Goal: Task Accomplishment & Management: Manage account settings

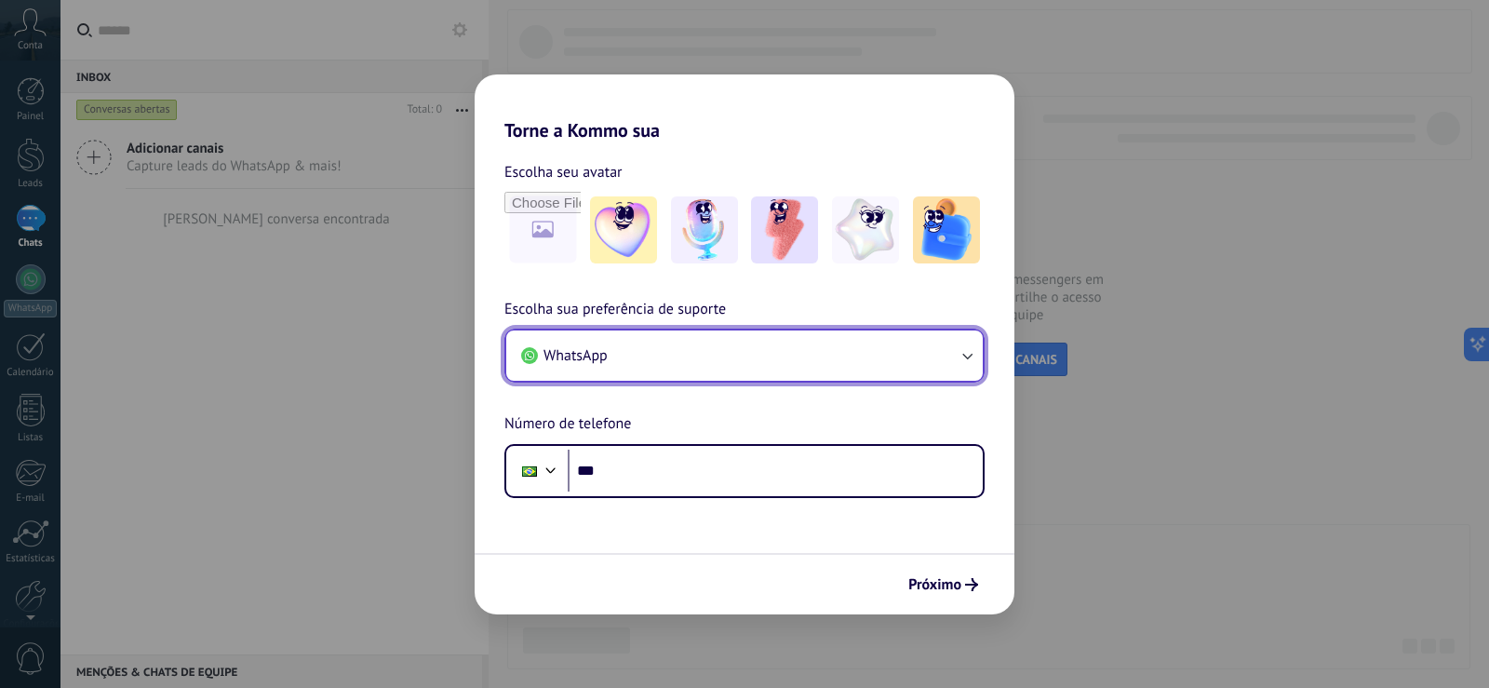
click at [625, 360] on button "WhatsApp" at bounding box center [744, 355] width 477 height 50
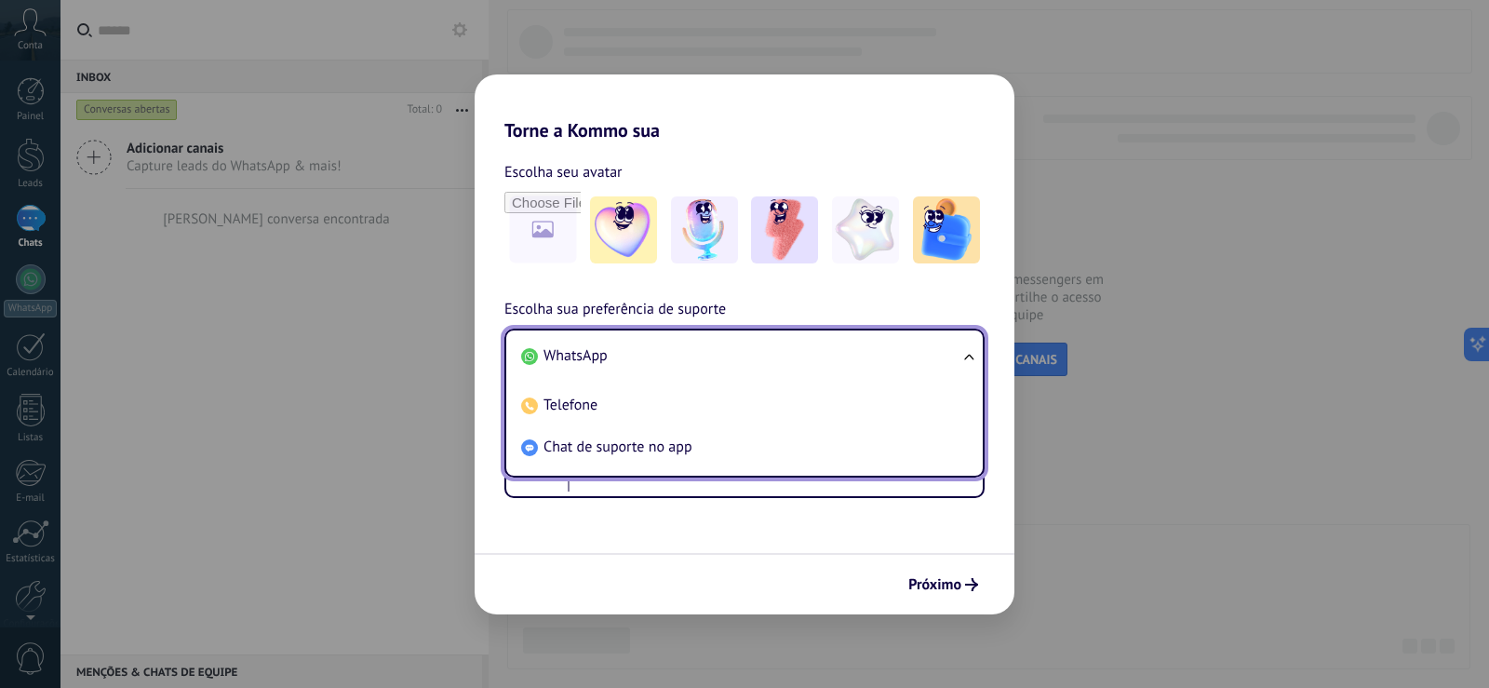
click at [623, 358] on li "WhatsApp" at bounding box center [741, 356] width 454 height 42
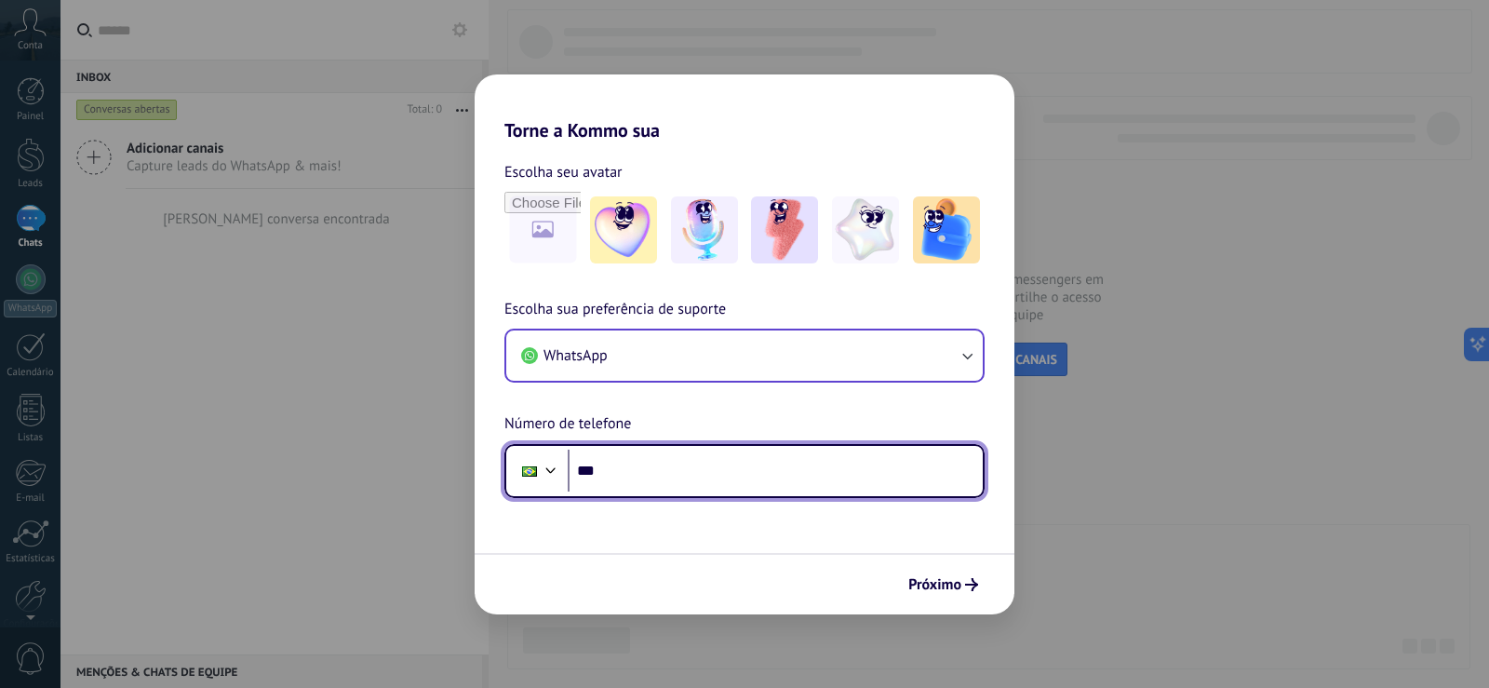
click at [653, 486] on input "***" at bounding box center [775, 471] width 415 height 43
type input "**********"
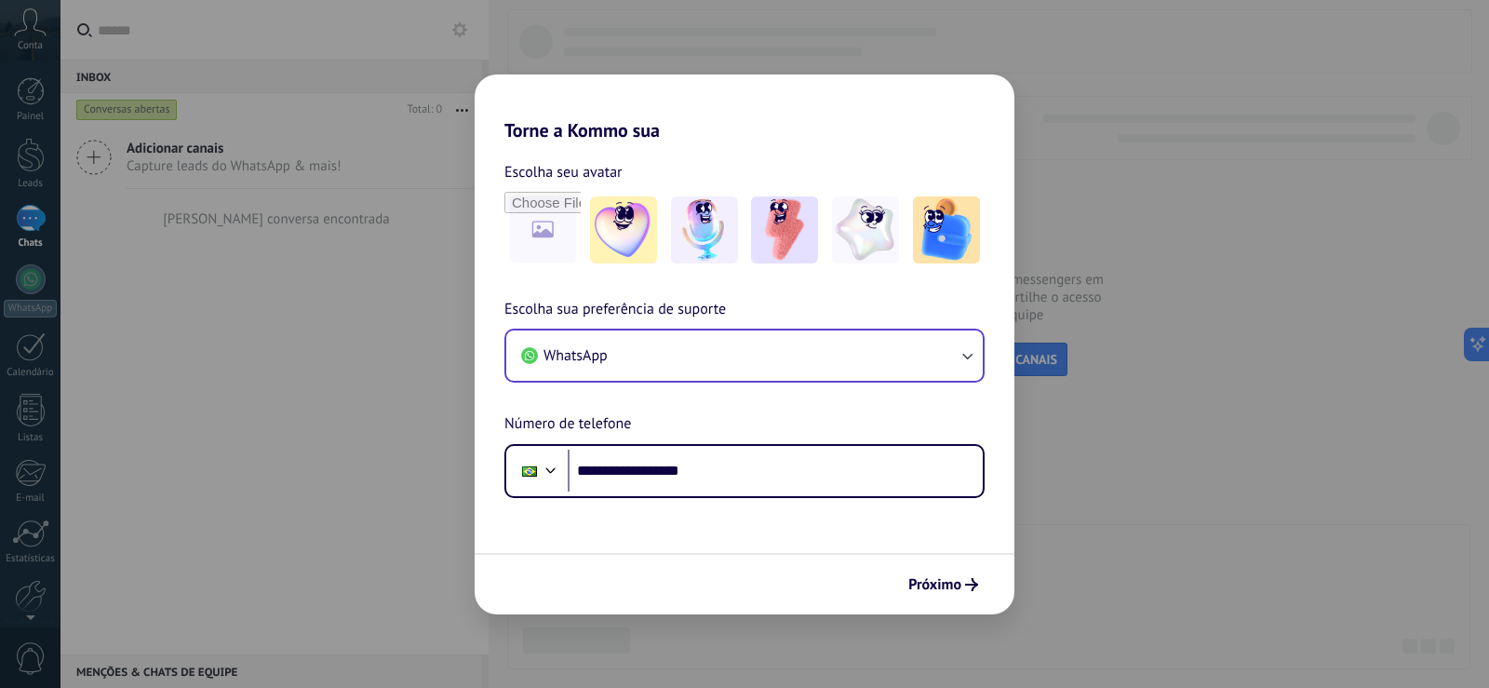
click at [815, 531] on form "**********" at bounding box center [745, 377] width 540 height 473
click at [943, 586] on span "Próximo" at bounding box center [935, 584] width 53 height 13
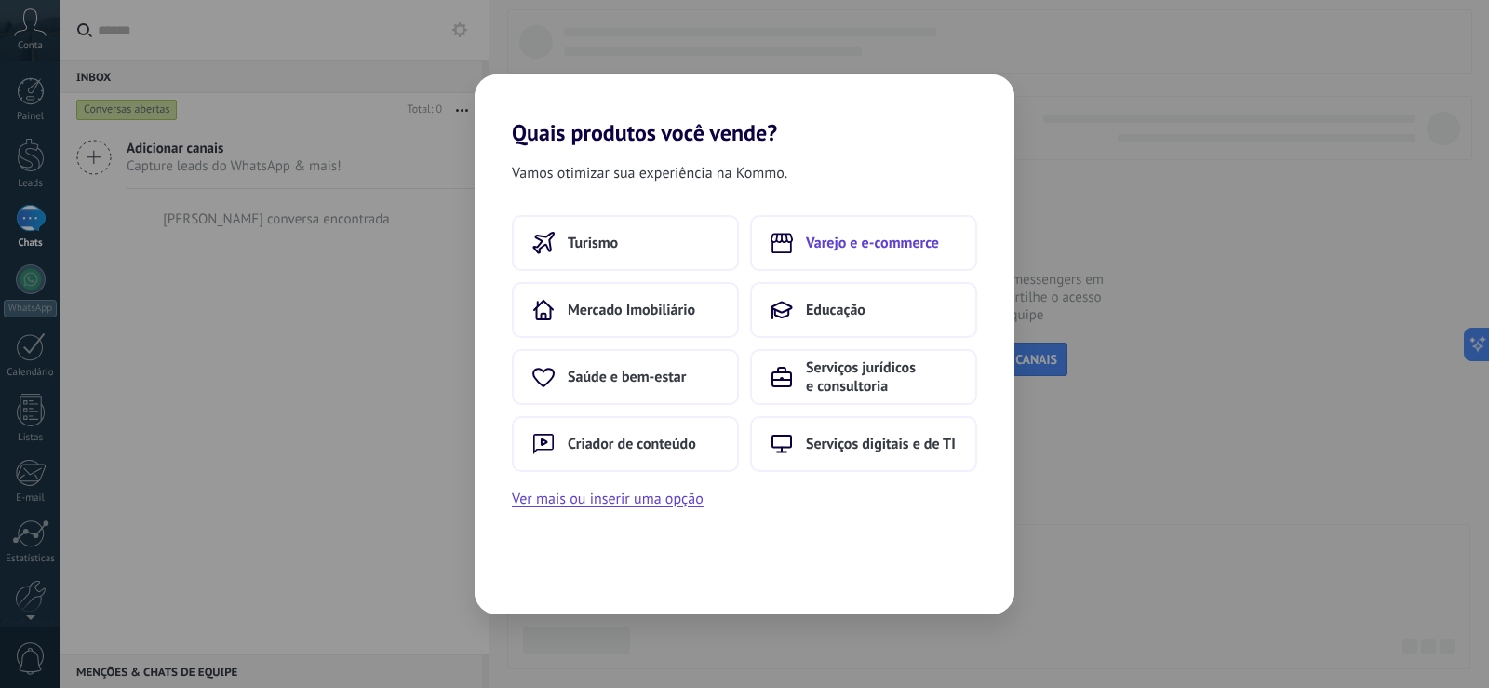
click at [846, 236] on span "Varejo e e-commerce" at bounding box center [872, 243] width 133 height 19
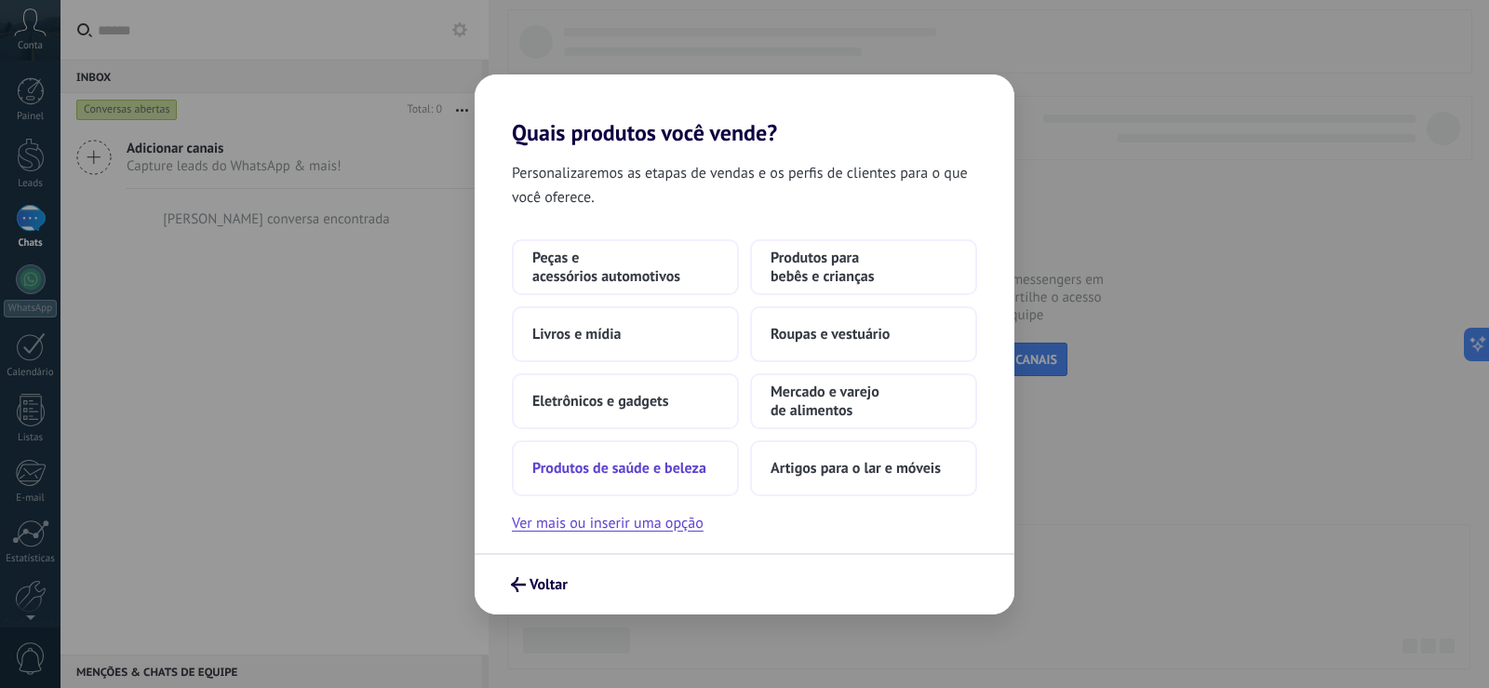
click at [626, 479] on button "Produtos de saúde e beleza" at bounding box center [625, 468] width 227 height 56
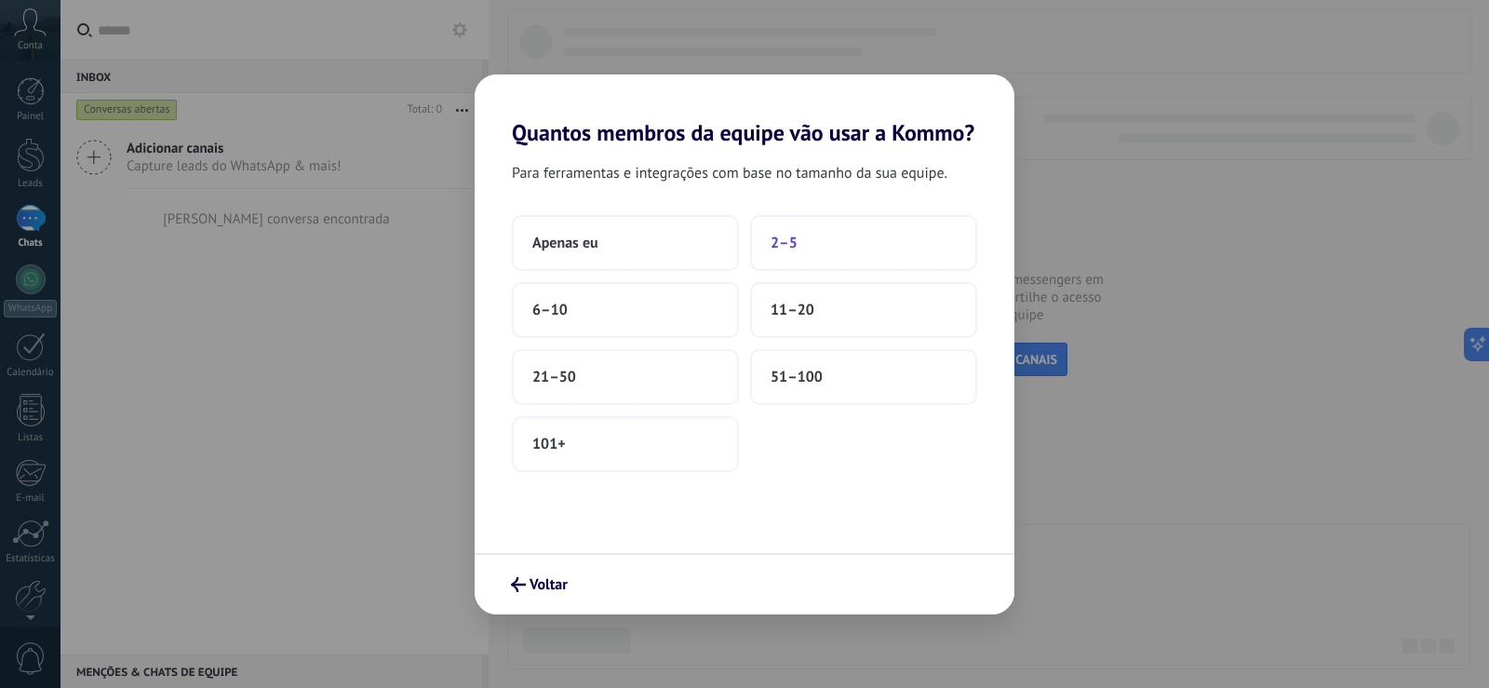
click at [796, 239] on span "2–5" at bounding box center [784, 243] width 27 height 19
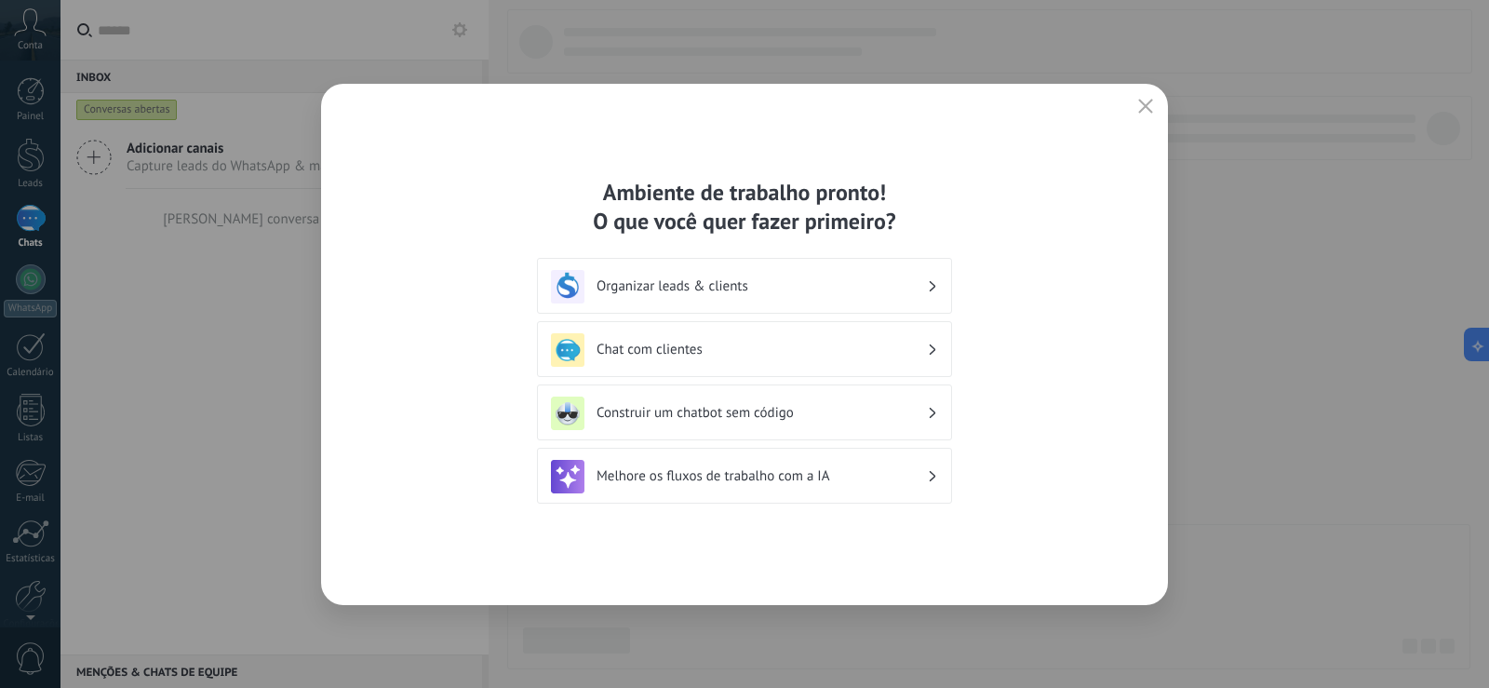
click at [662, 286] on h3 "Organizar leads & clients" at bounding box center [762, 286] width 330 height 18
click at [671, 285] on h3 "Organizar leads & clients" at bounding box center [762, 286] width 330 height 18
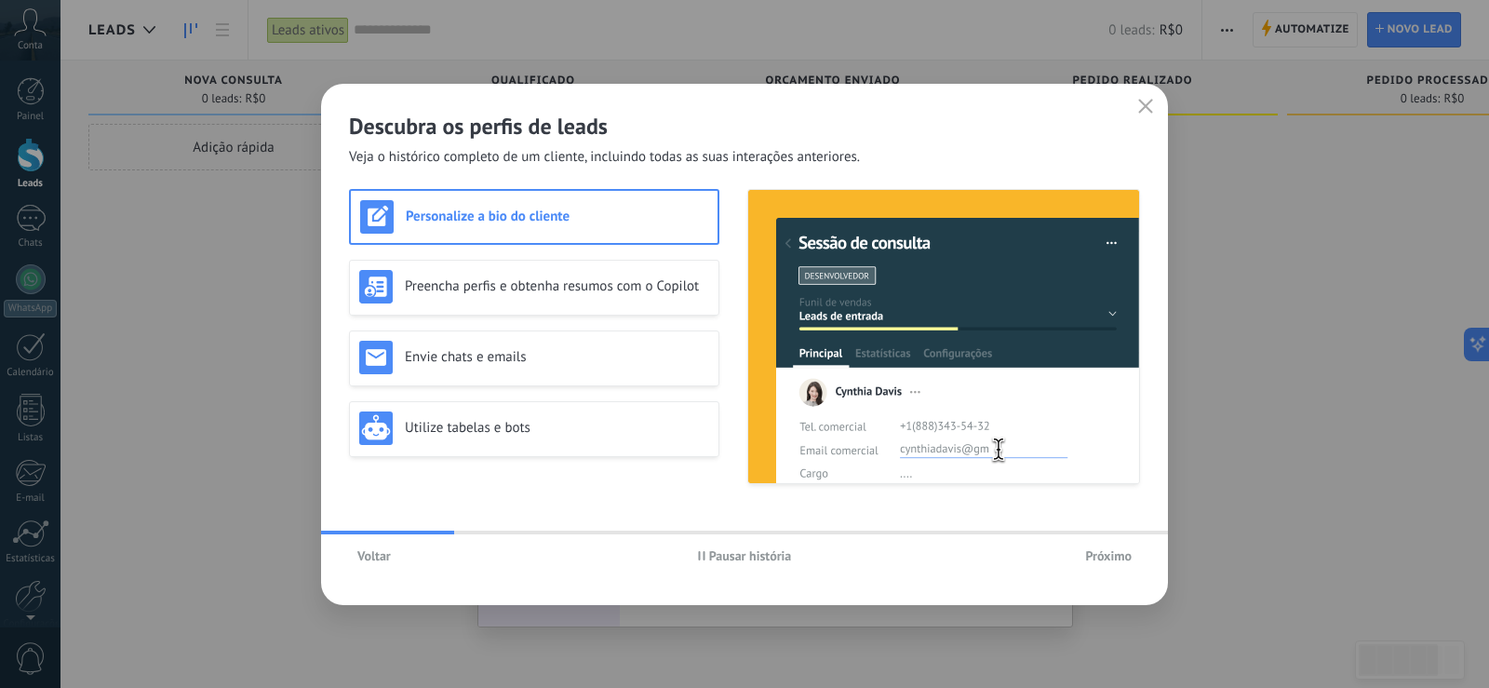
click at [371, 559] on span "Voltar" at bounding box center [374, 555] width 34 height 13
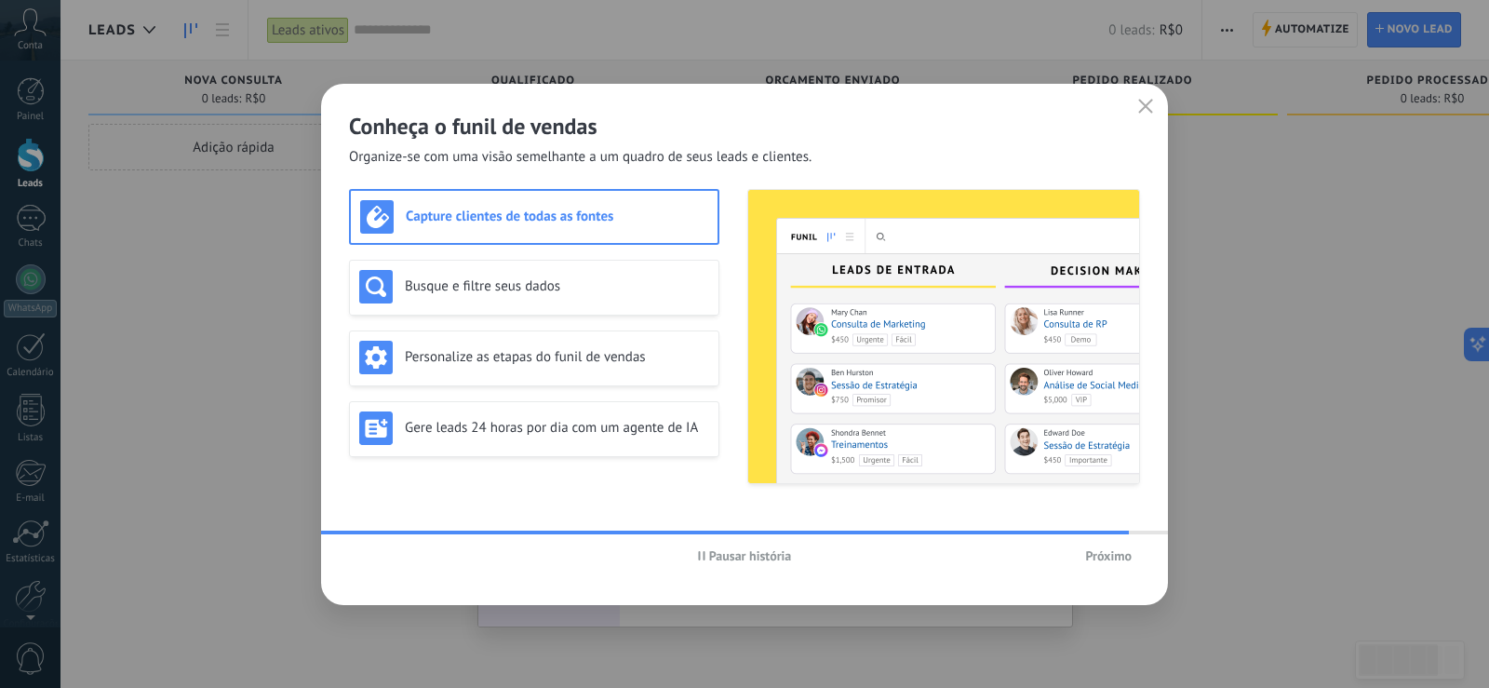
click at [1120, 550] on span "Próximo" at bounding box center [1108, 555] width 47 height 13
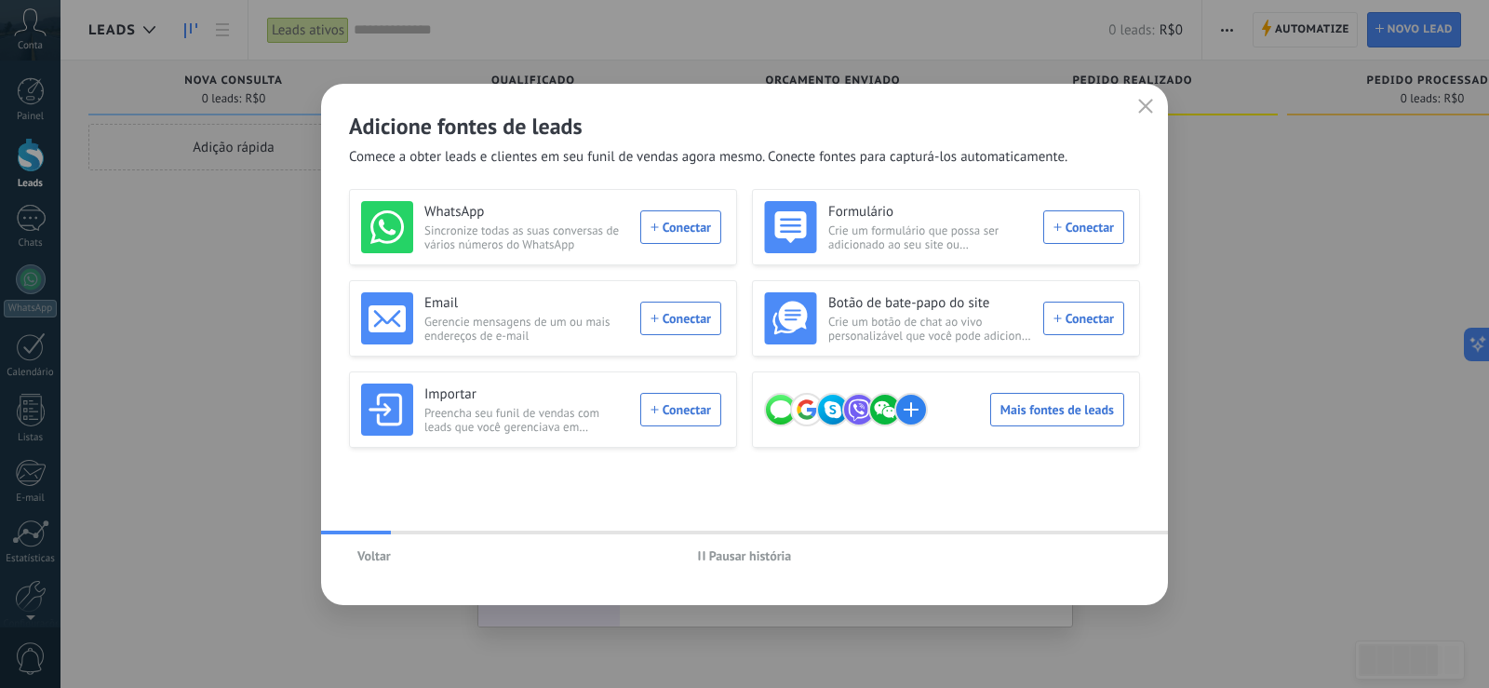
click at [387, 558] on span "Voltar" at bounding box center [374, 555] width 34 height 13
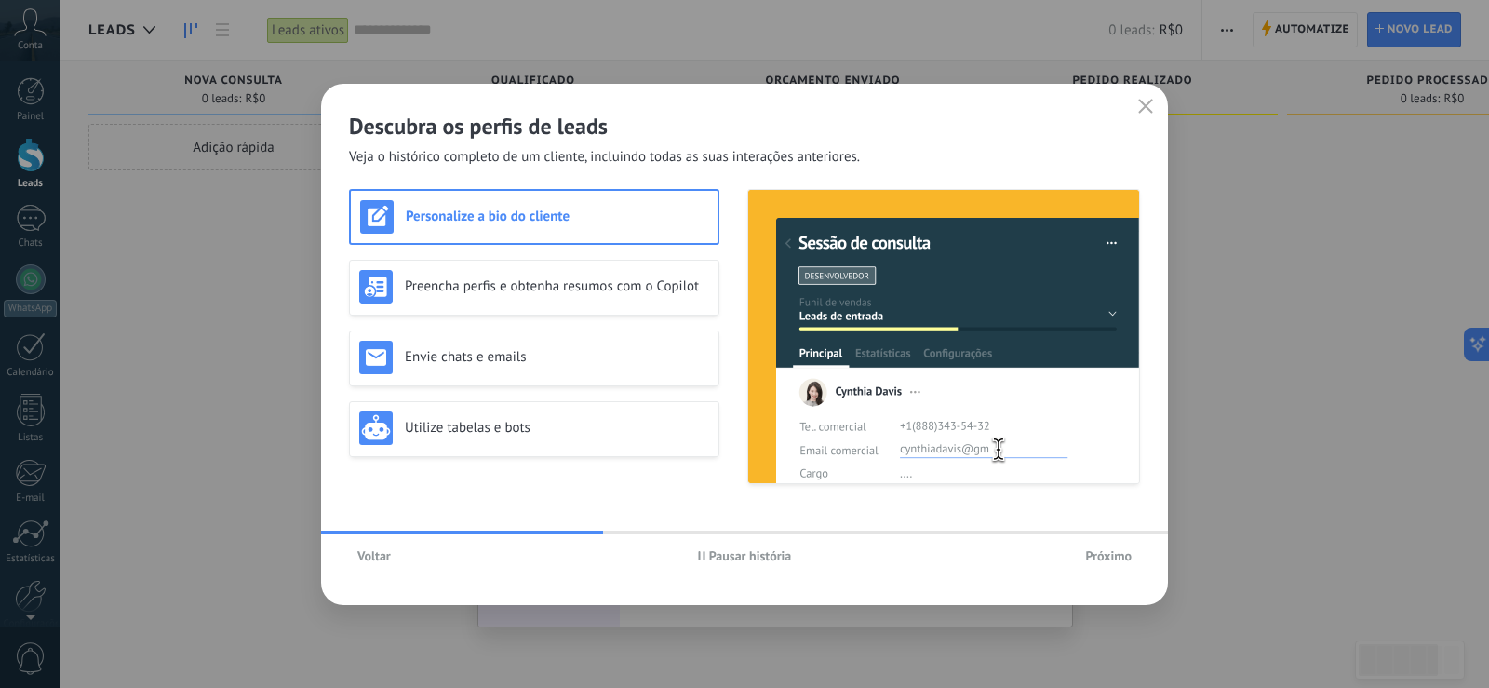
click at [1105, 555] on span "Próximo" at bounding box center [1108, 555] width 47 height 13
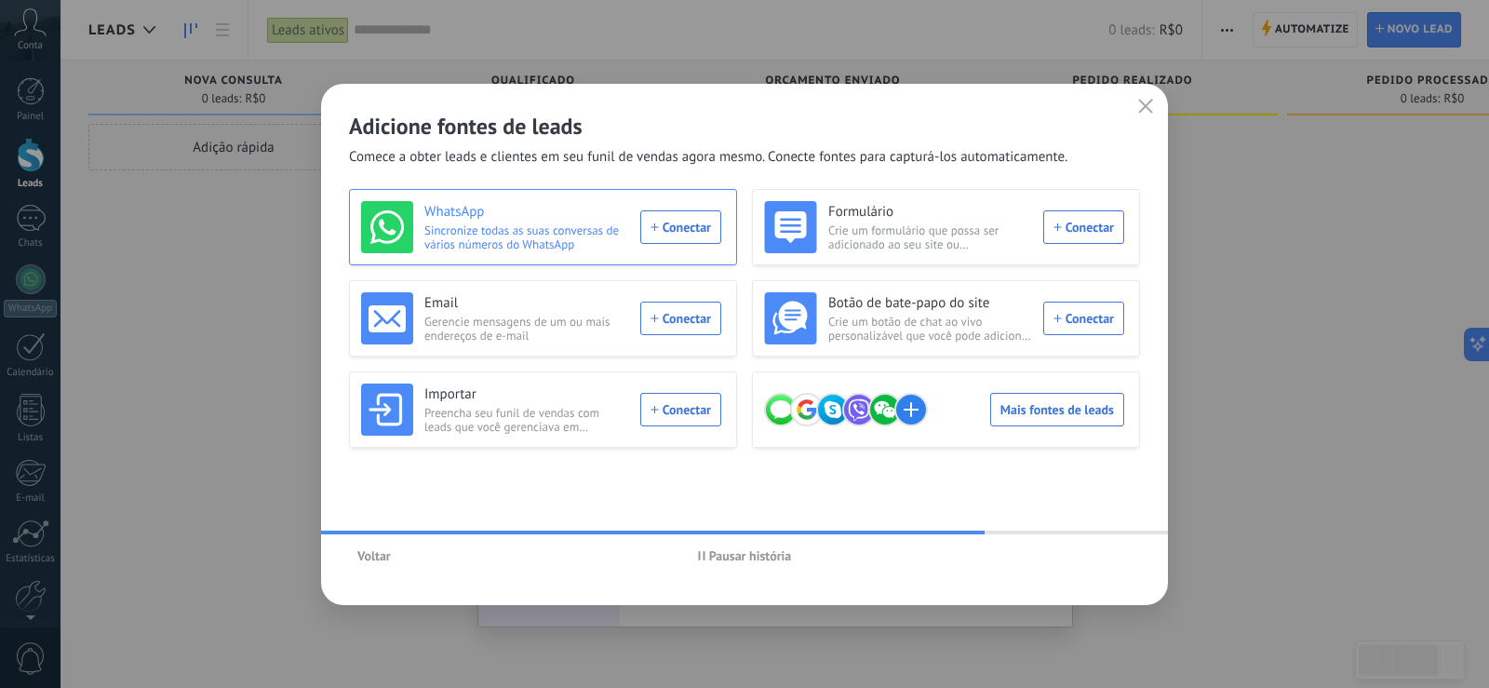
click at [697, 221] on div "WhatsApp Sincronize todas as suas conversas de vários números do WhatsApp Conec…" at bounding box center [541, 227] width 360 height 52
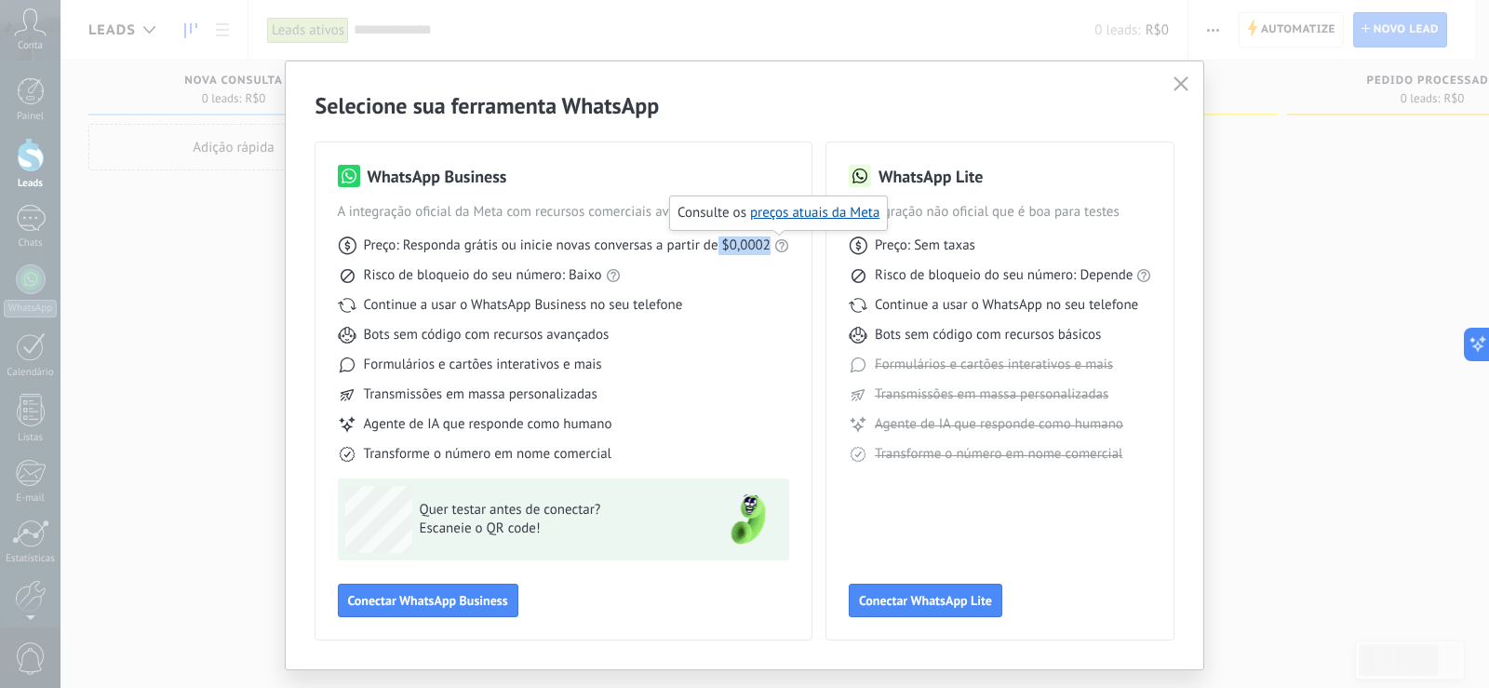
drag, startPoint x: 715, startPoint y: 244, endPoint x: 775, endPoint y: 248, distance: 60.6
click at [775, 248] on div "Preço: Responda grátis ou inicie novas conversas a partir de $0,0002" at bounding box center [563, 245] width 451 height 19
click at [420, 602] on span "Conectar WhatsApp Business" at bounding box center [428, 600] width 160 height 13
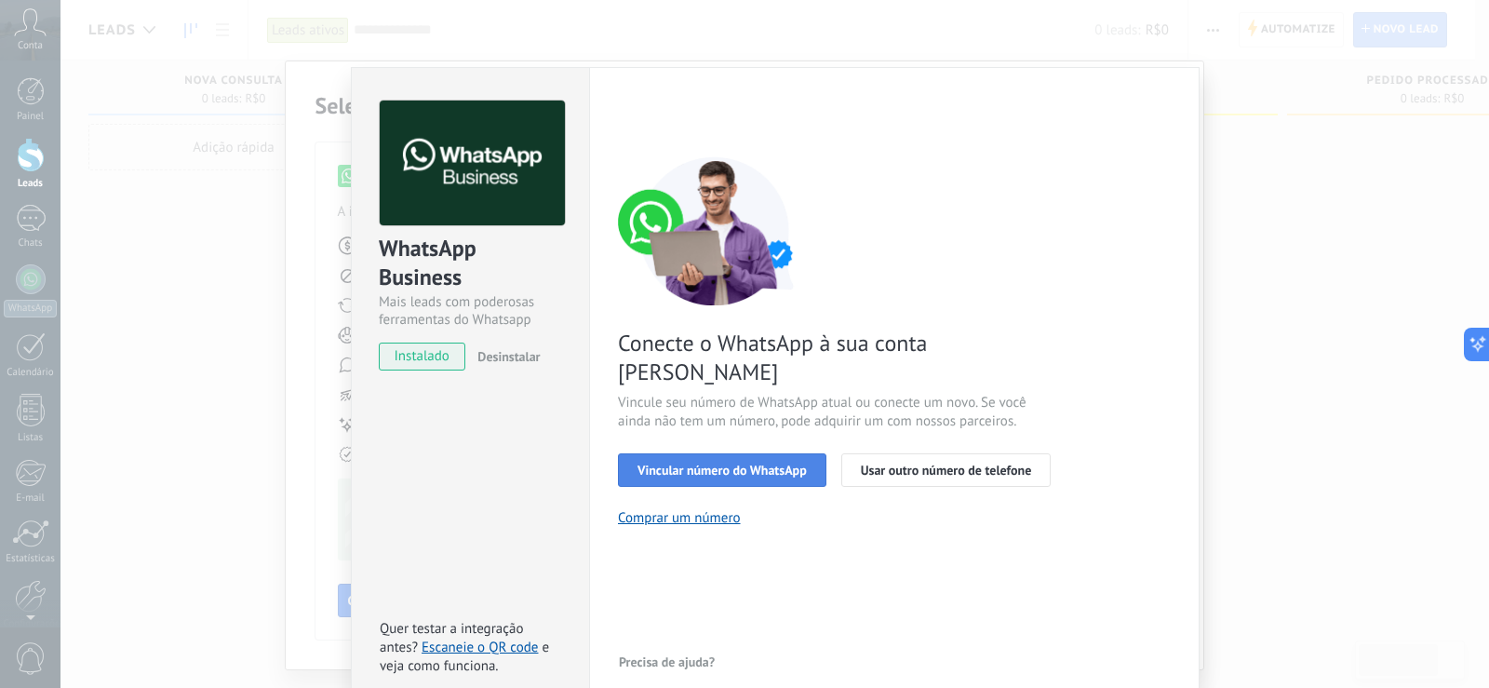
click at [708, 464] on span "Vincular número do WhatsApp" at bounding box center [722, 470] width 169 height 13
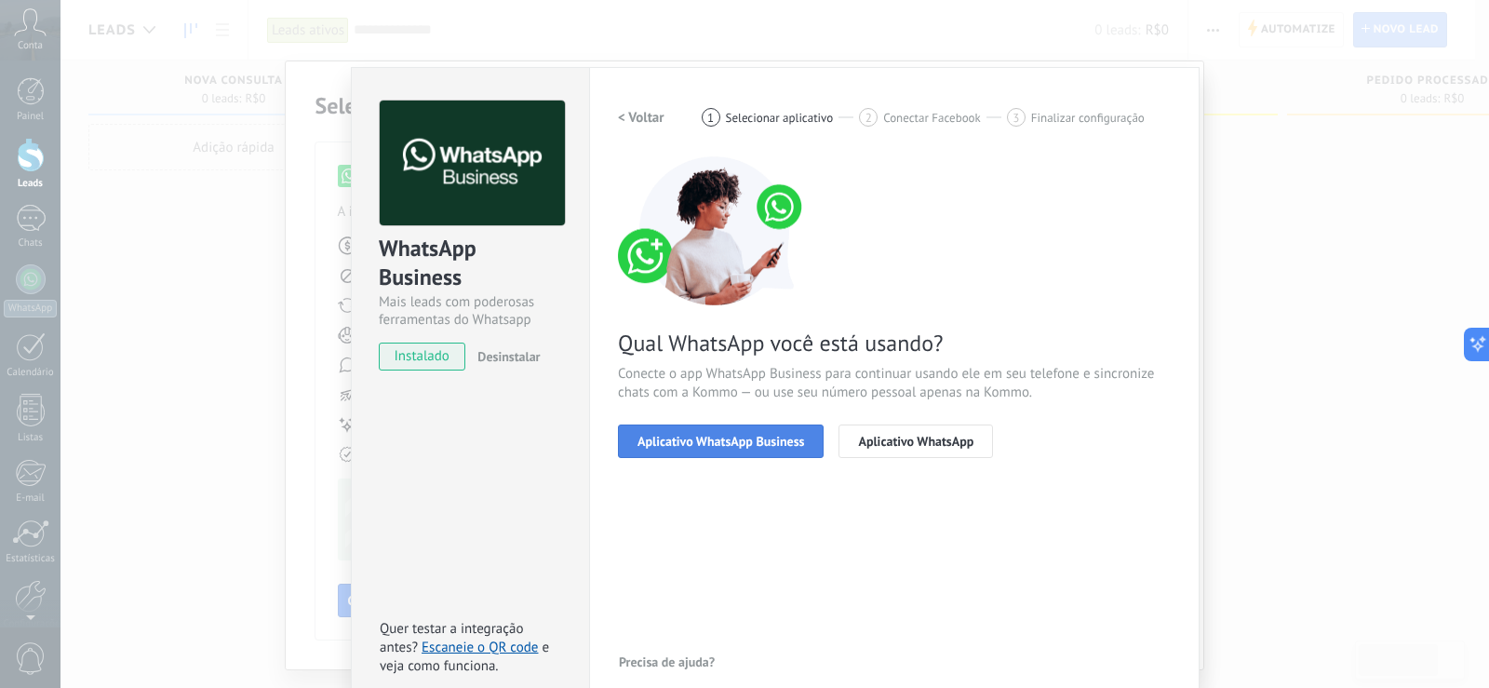
click at [678, 438] on span "Aplicativo WhatsApp Business" at bounding box center [721, 441] width 167 height 13
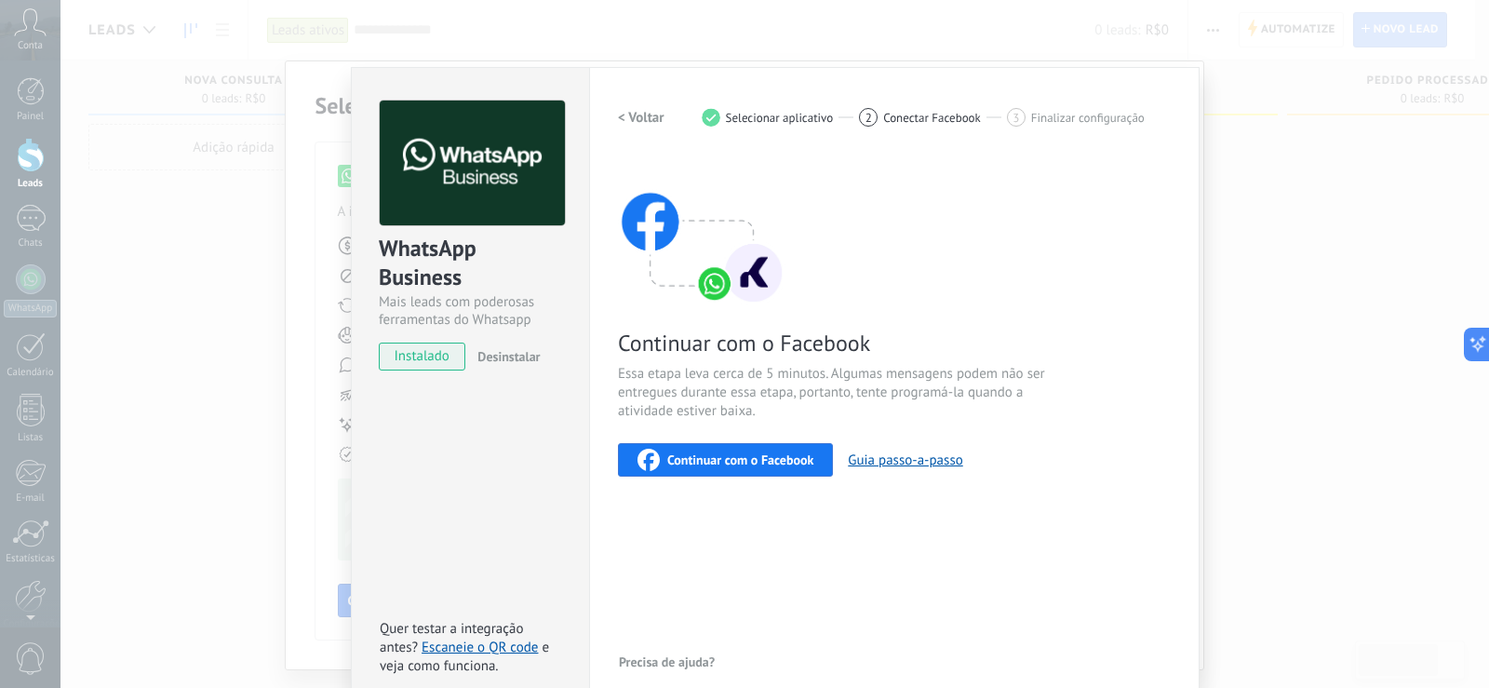
click at [627, 115] on h2 "< Voltar" at bounding box center [641, 118] width 47 height 18
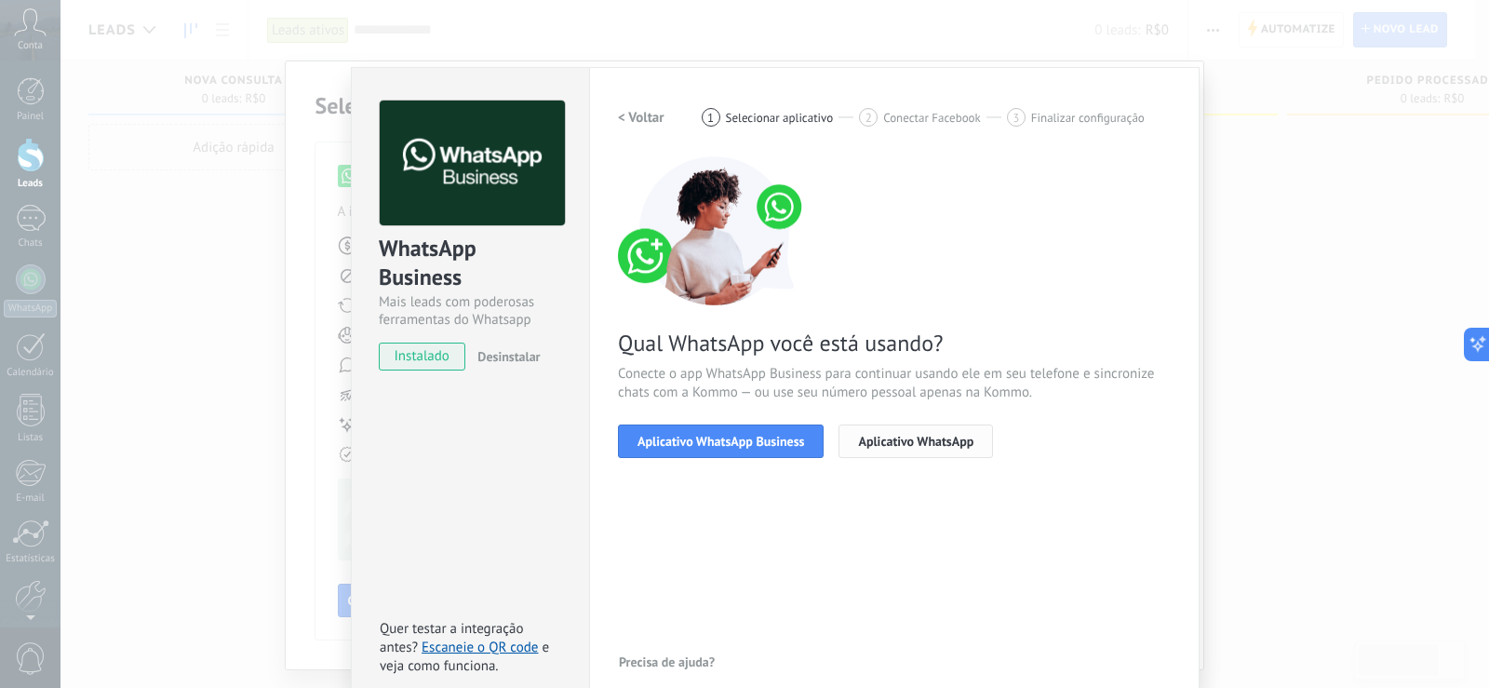
click at [927, 442] on span "Aplicativo WhatsApp" at bounding box center [915, 441] width 115 height 13
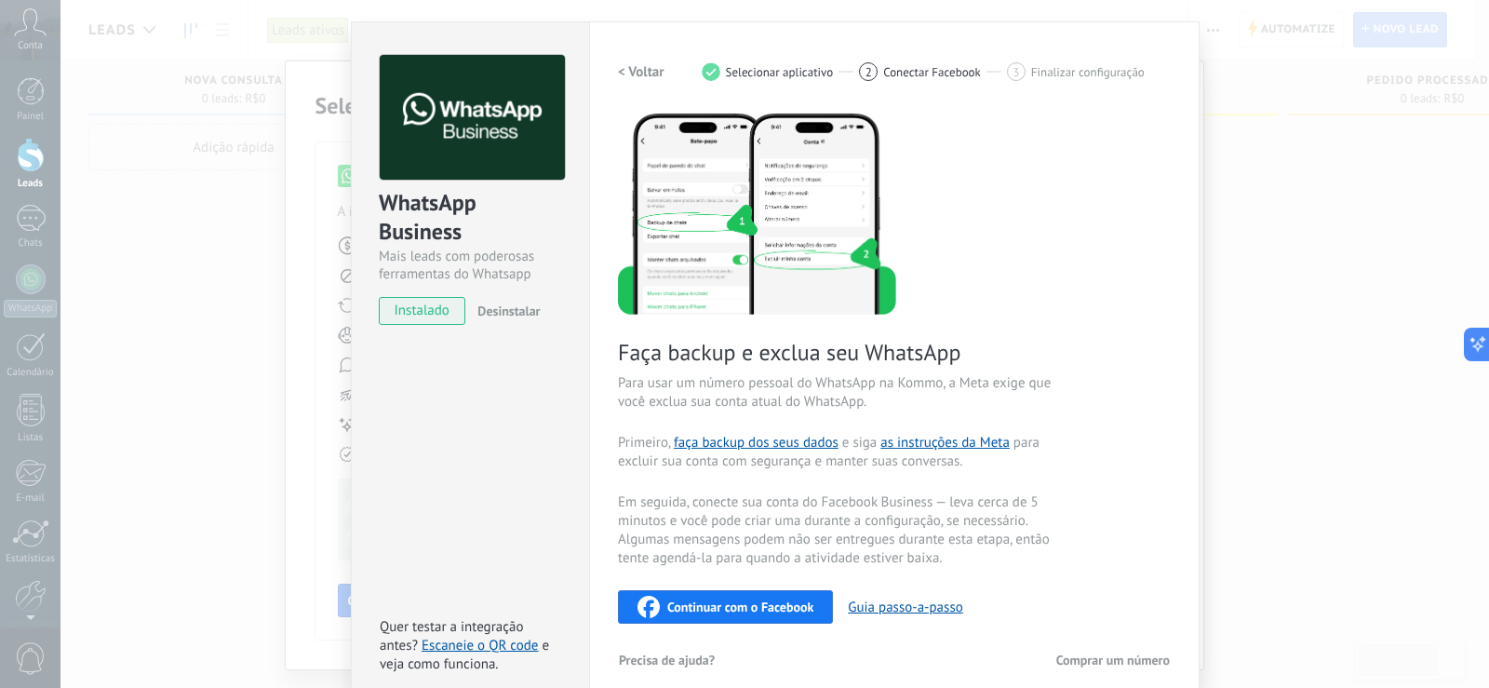
scroll to position [64, 0]
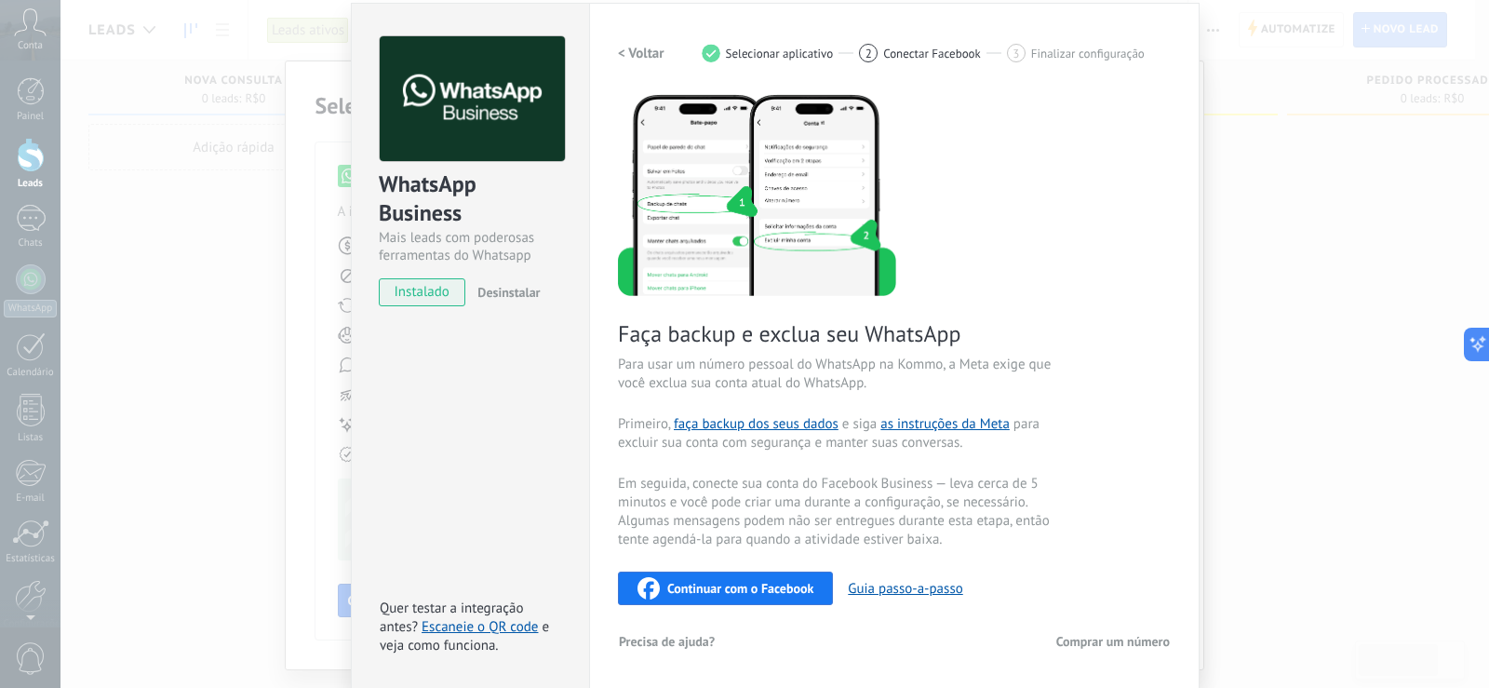
click at [623, 55] on h2 "< Voltar" at bounding box center [641, 54] width 47 height 18
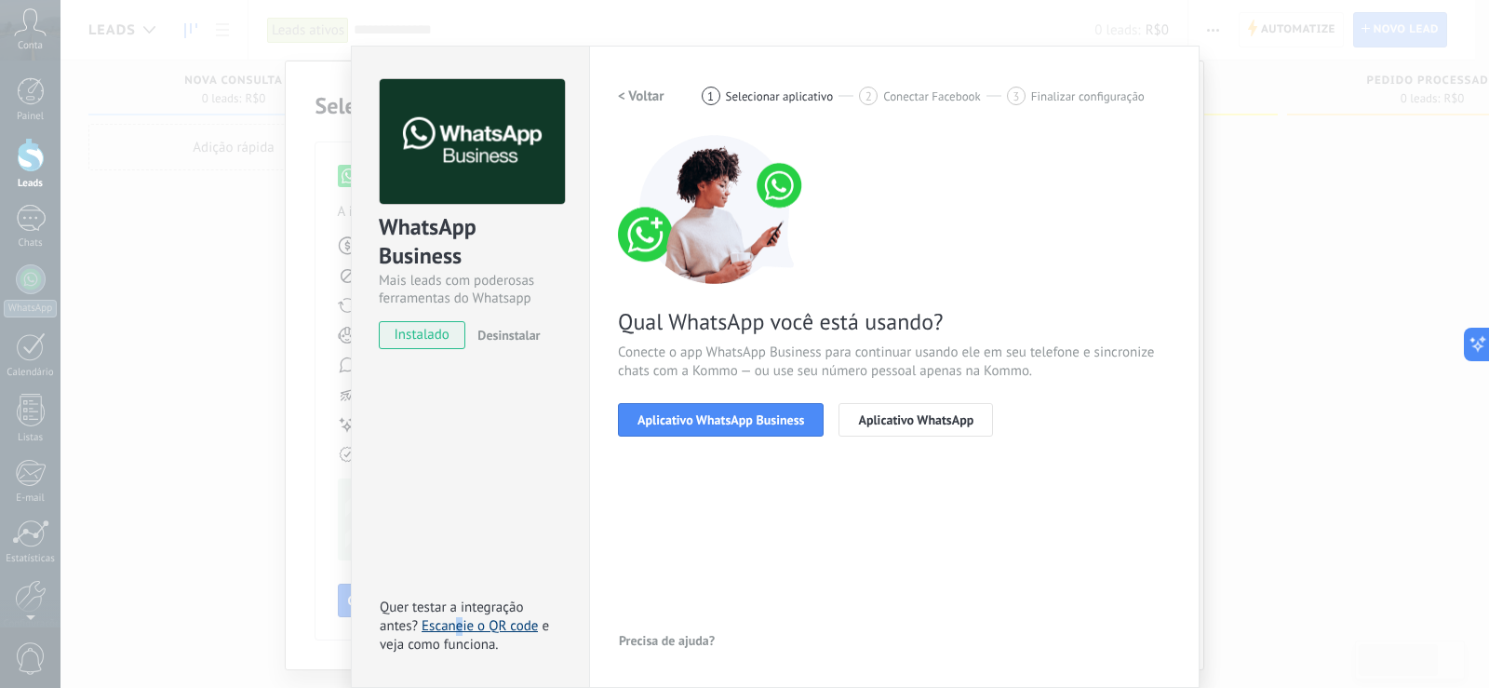
click at [457, 624] on link "Escaneie o QR code" at bounding box center [480, 626] width 116 height 18
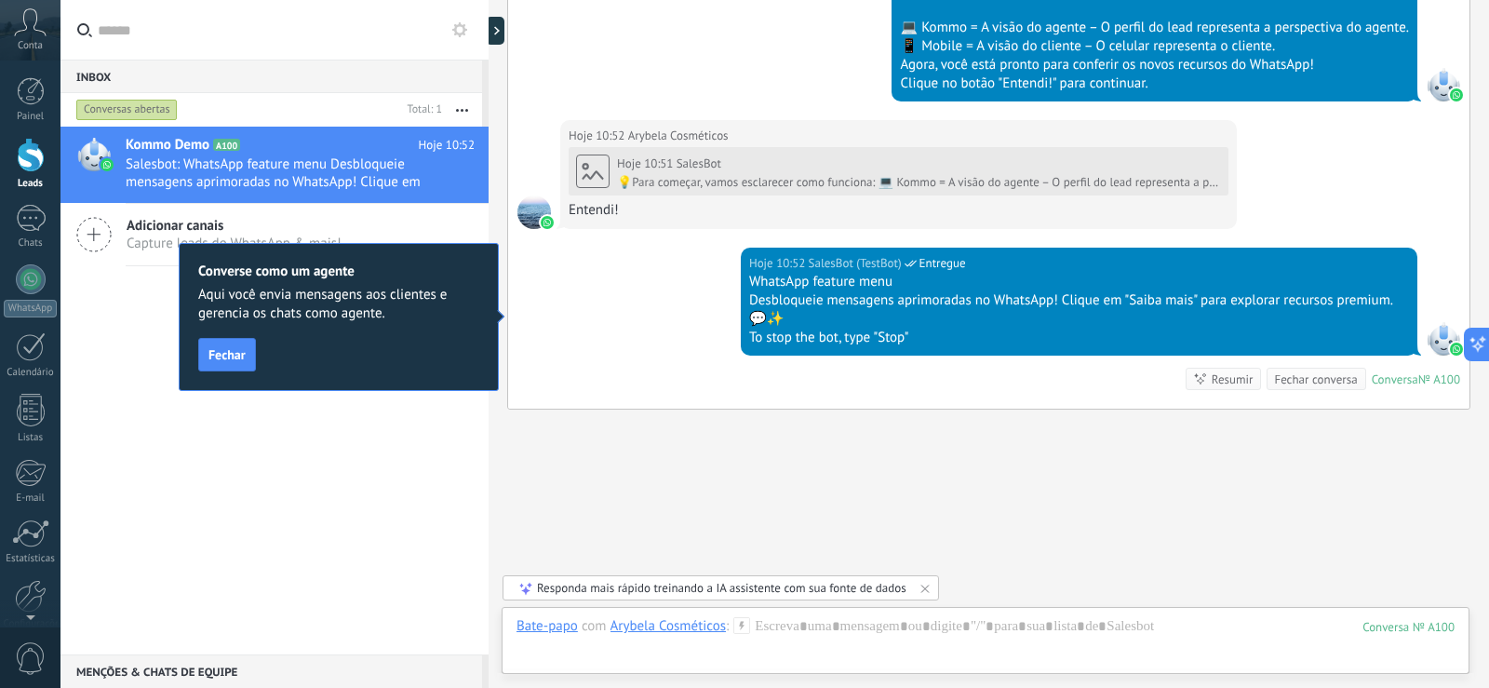
scroll to position [744, 0]
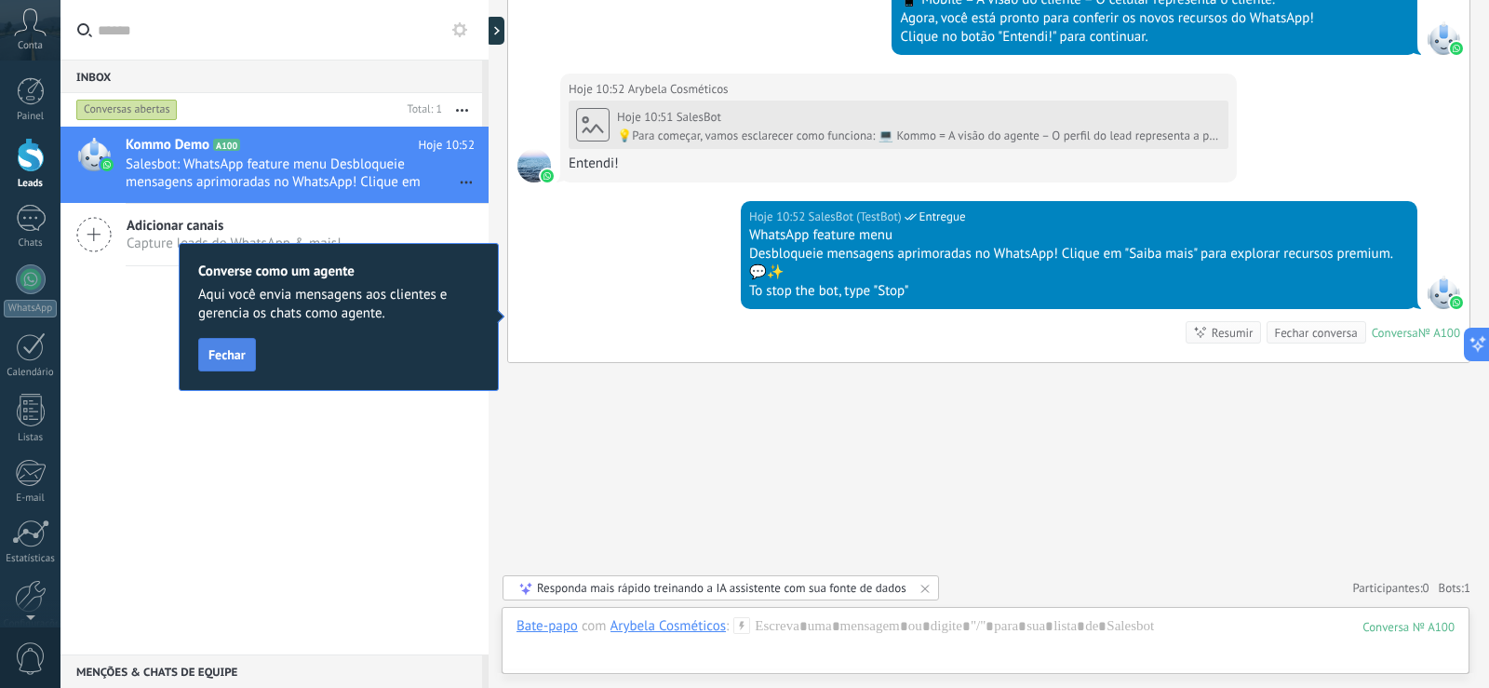
click at [226, 355] on span "Fechar" at bounding box center [227, 354] width 37 height 13
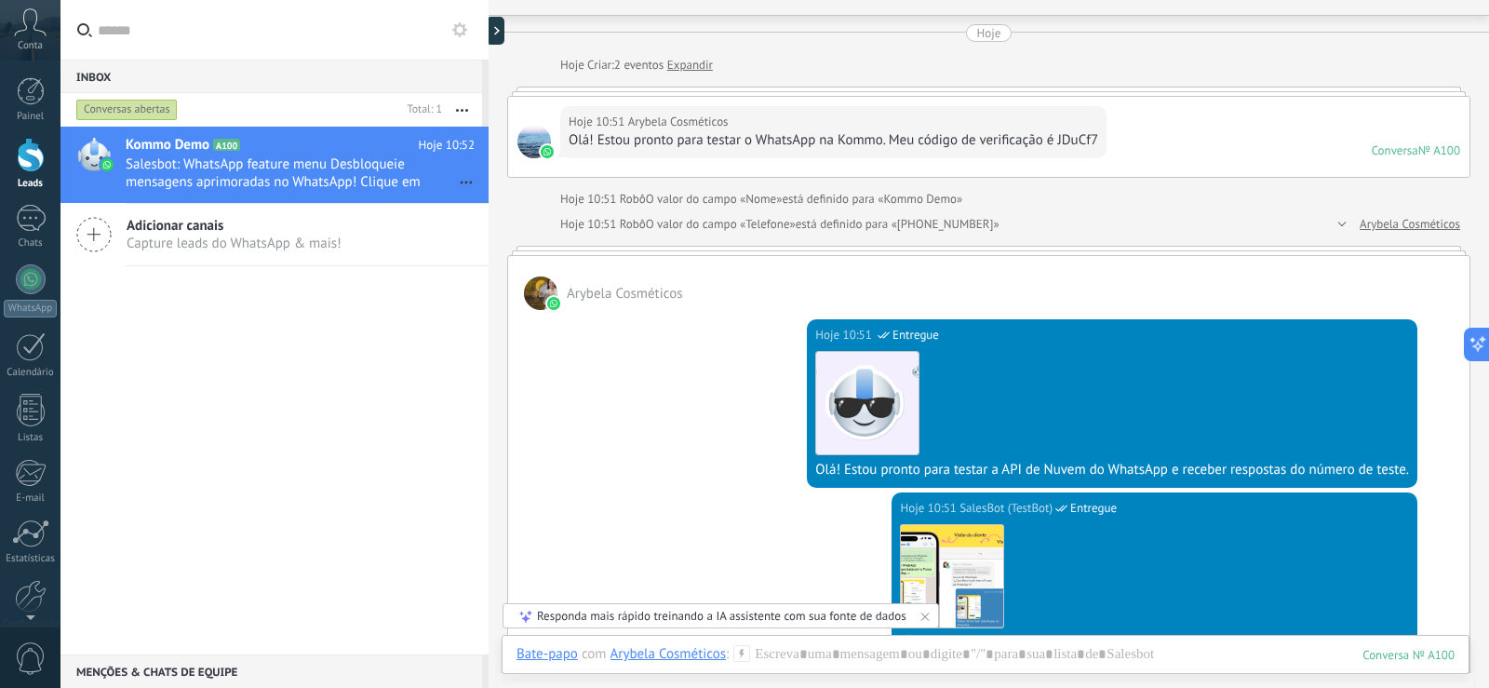
scroll to position [0, 0]
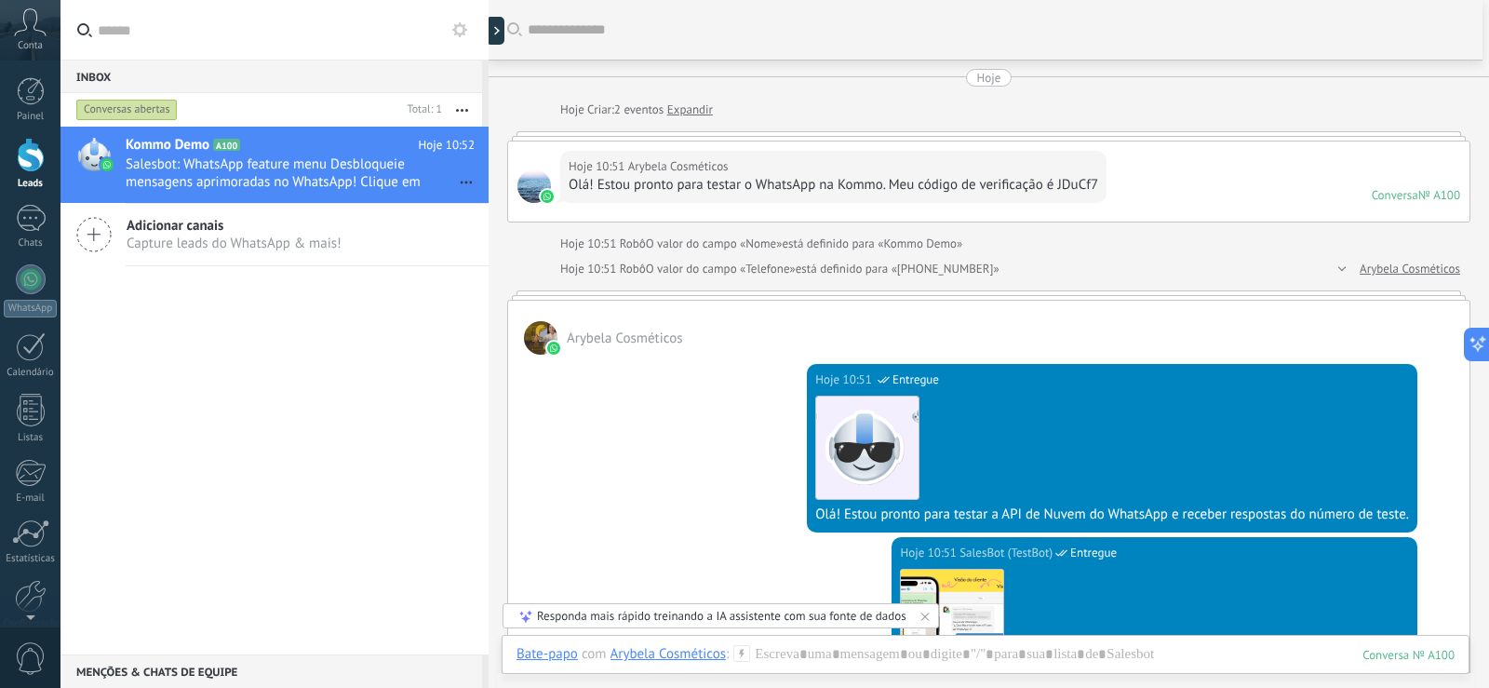
click at [460, 108] on button "button" at bounding box center [462, 110] width 40 height 34
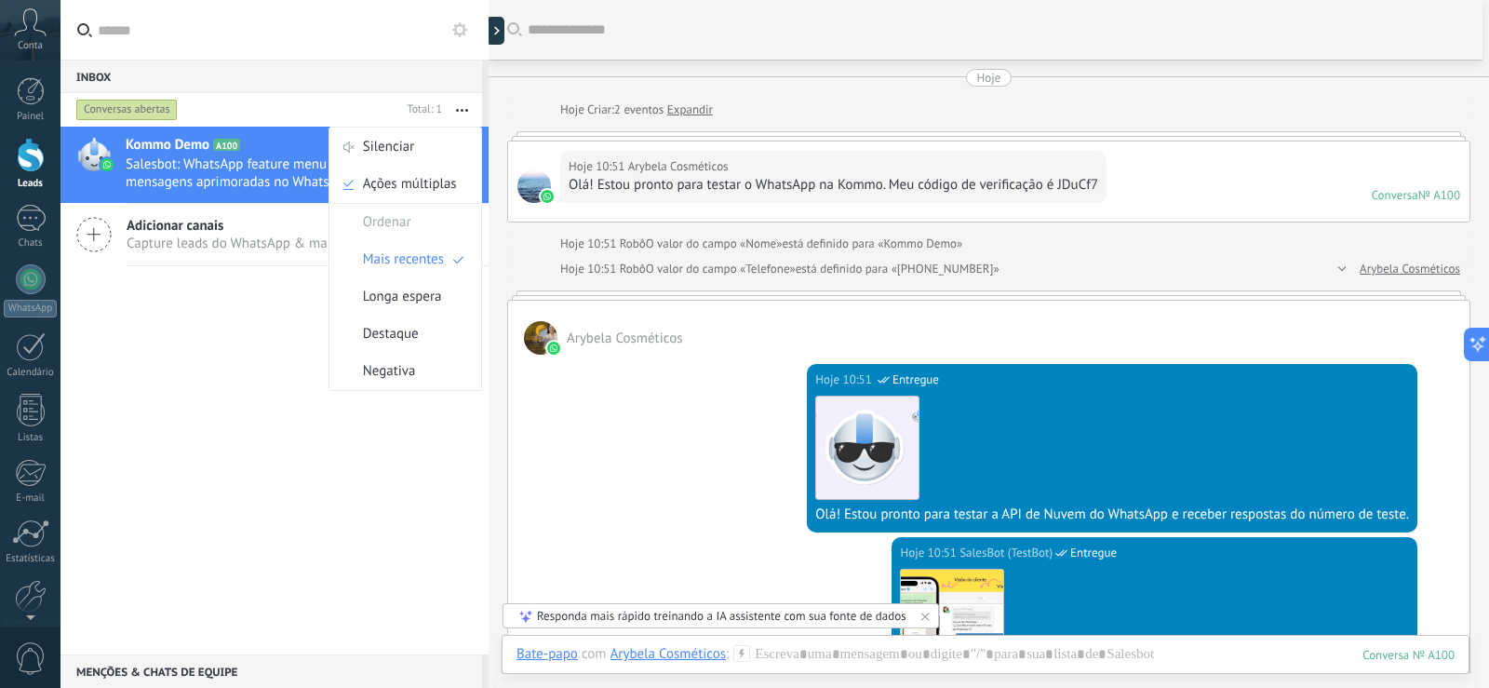
click at [251, 464] on div "Kommo Demo A100 Hoje 10:52 Salesbot: WhatsApp feature menu Desbloqueie mensagen…" at bounding box center [275, 391] width 428 height 528
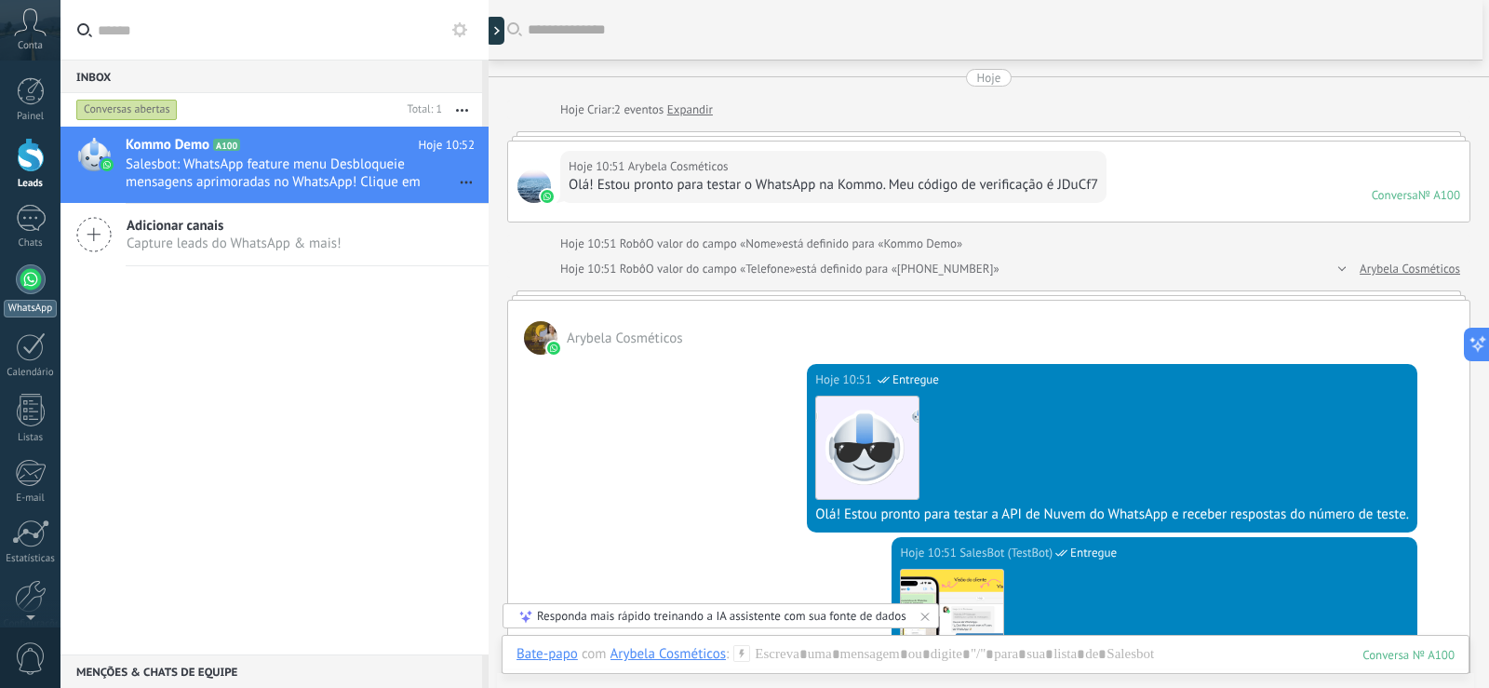
click at [24, 280] on div at bounding box center [31, 279] width 30 height 30
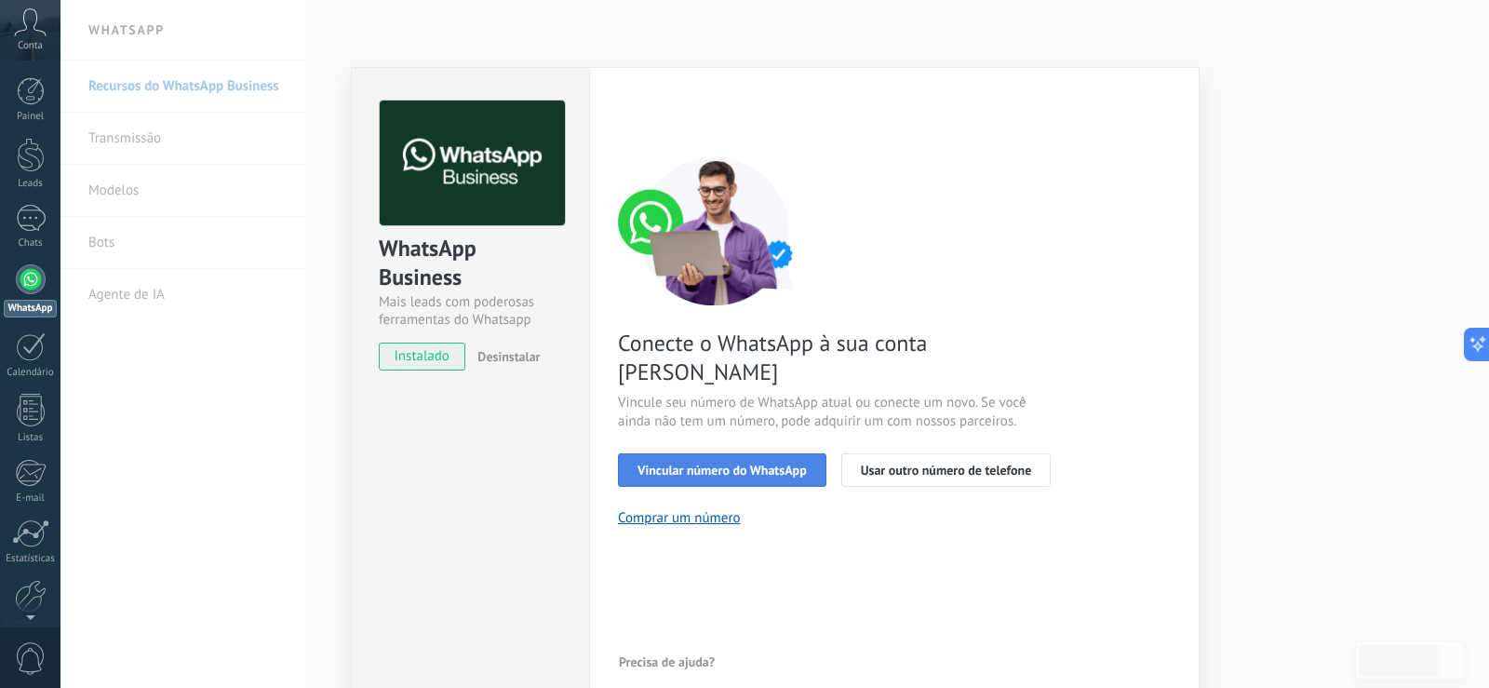
click at [755, 464] on span "Vincular número do WhatsApp" at bounding box center [722, 470] width 169 height 13
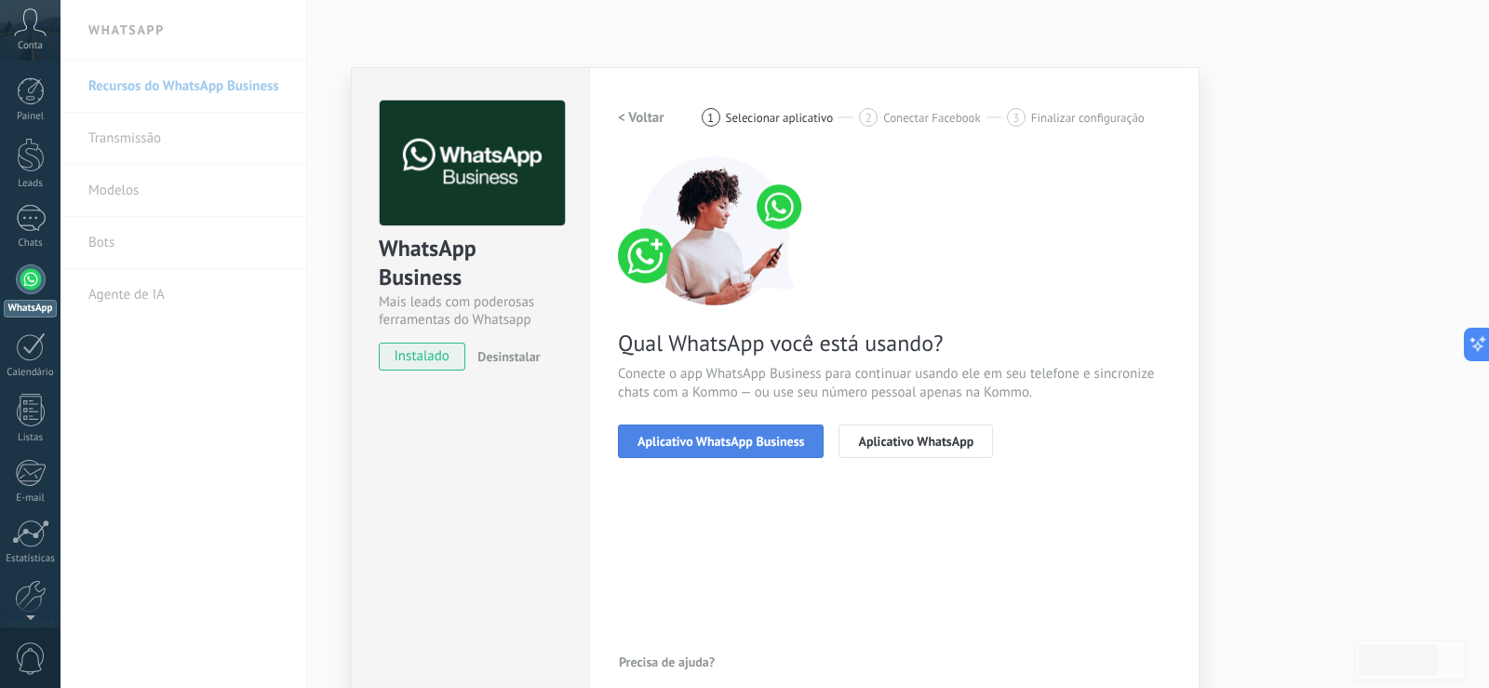
click at [737, 439] on span "Aplicativo WhatsApp Business" at bounding box center [721, 441] width 167 height 13
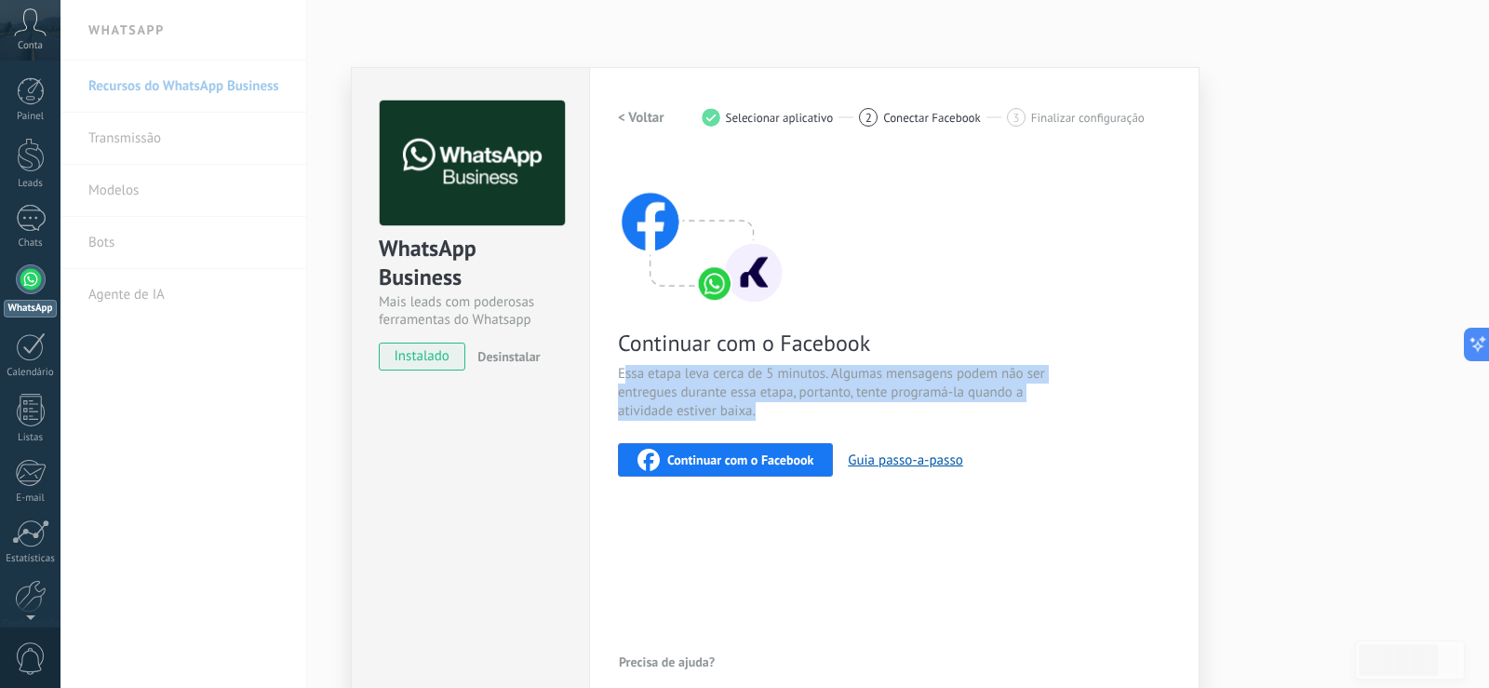
drag, startPoint x: 621, startPoint y: 377, endPoint x: 1030, endPoint y: 410, distance: 410.9
click at [1030, 410] on span "Essa etapa leva cerca de 5 minutos. Algumas mensagens podem não ser entregues d…" at bounding box center [839, 393] width 443 height 56
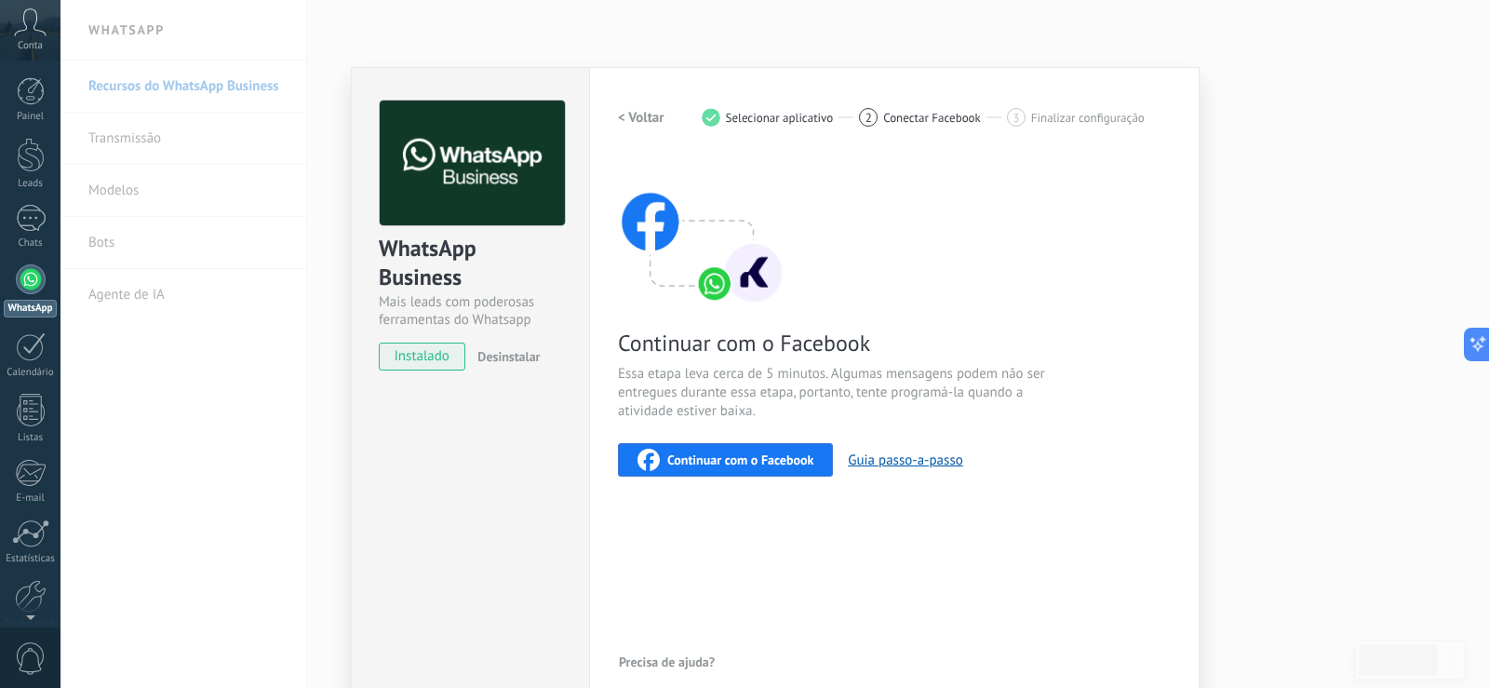
click at [1075, 115] on span "Finalizar configuração" at bounding box center [1088, 118] width 114 height 14
click at [956, 111] on span "Conectar Facebook" at bounding box center [932, 118] width 98 height 14
click at [636, 104] on button "< Voltar" at bounding box center [641, 118] width 47 height 34
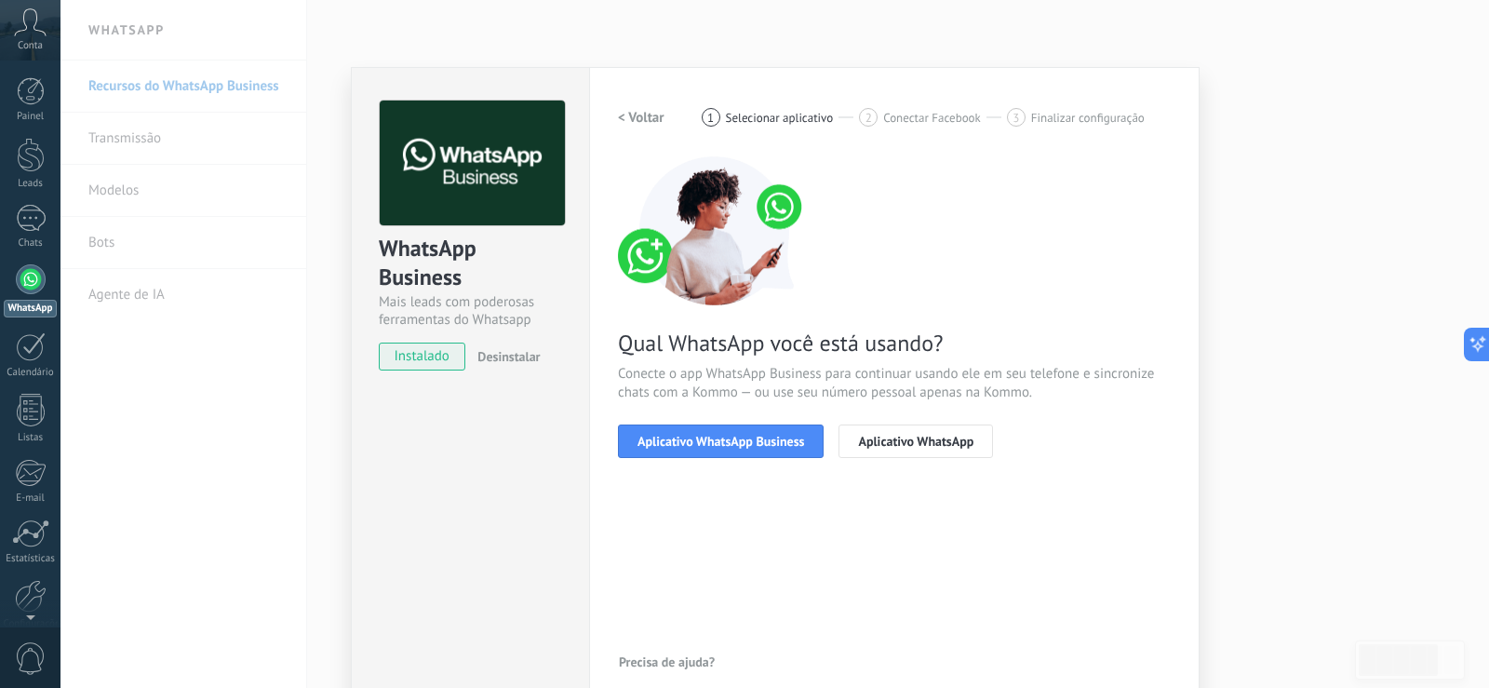
click at [639, 127] on button "< Voltar" at bounding box center [641, 118] width 47 height 34
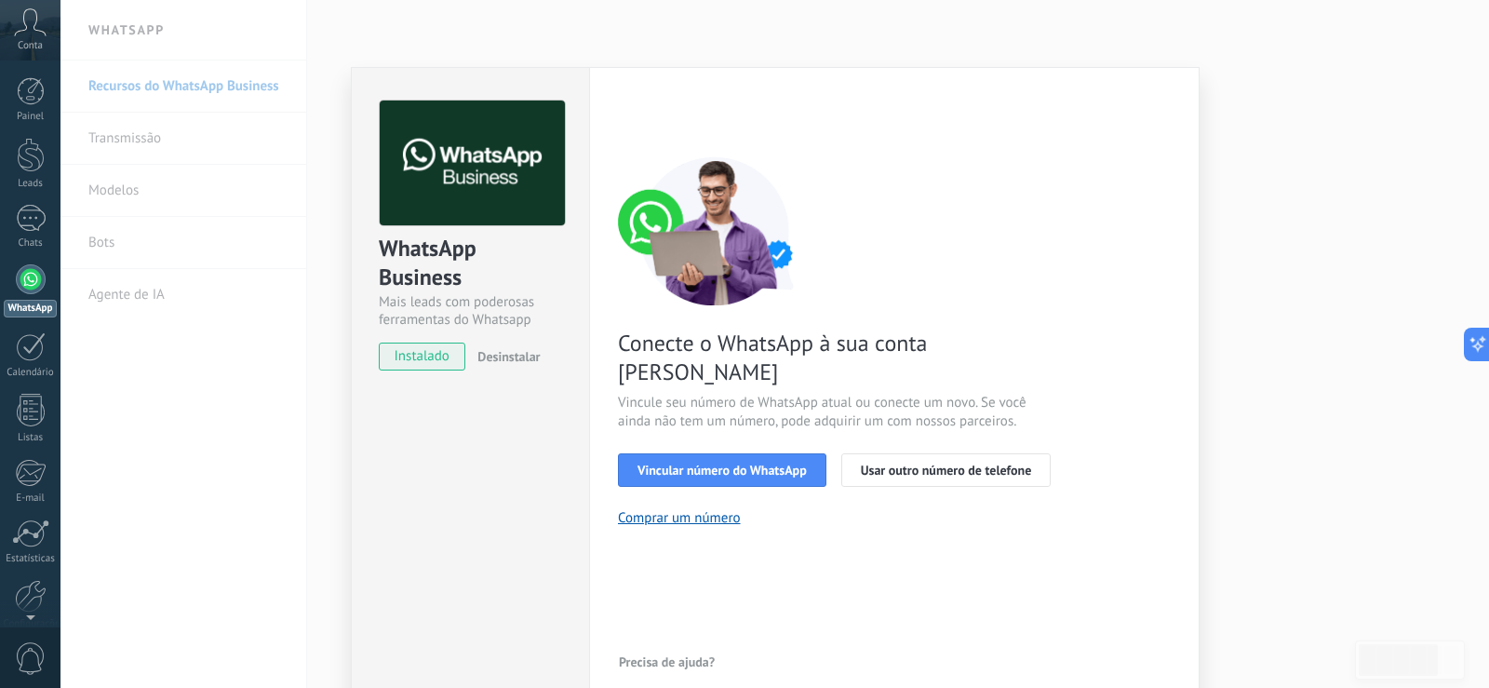
click at [155, 138] on div "WhatsApp Business Mais leads com poderosas ferramentas do Whatsapp instalado De…" at bounding box center [775, 344] width 1429 height 688
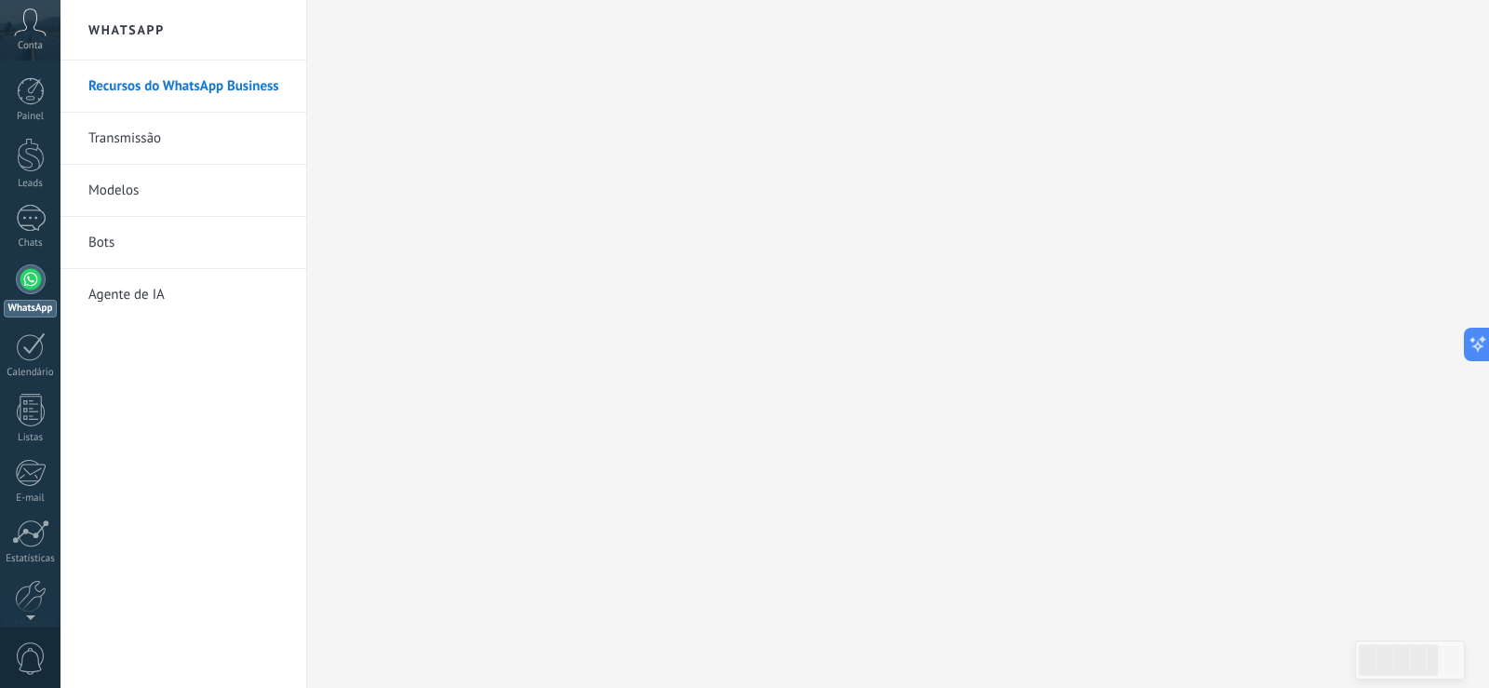
click at [149, 79] on link "Recursos do WhatsApp Business" at bounding box center [187, 87] width 199 height 52
click at [125, 127] on link "Transmissão" at bounding box center [187, 139] width 199 height 52
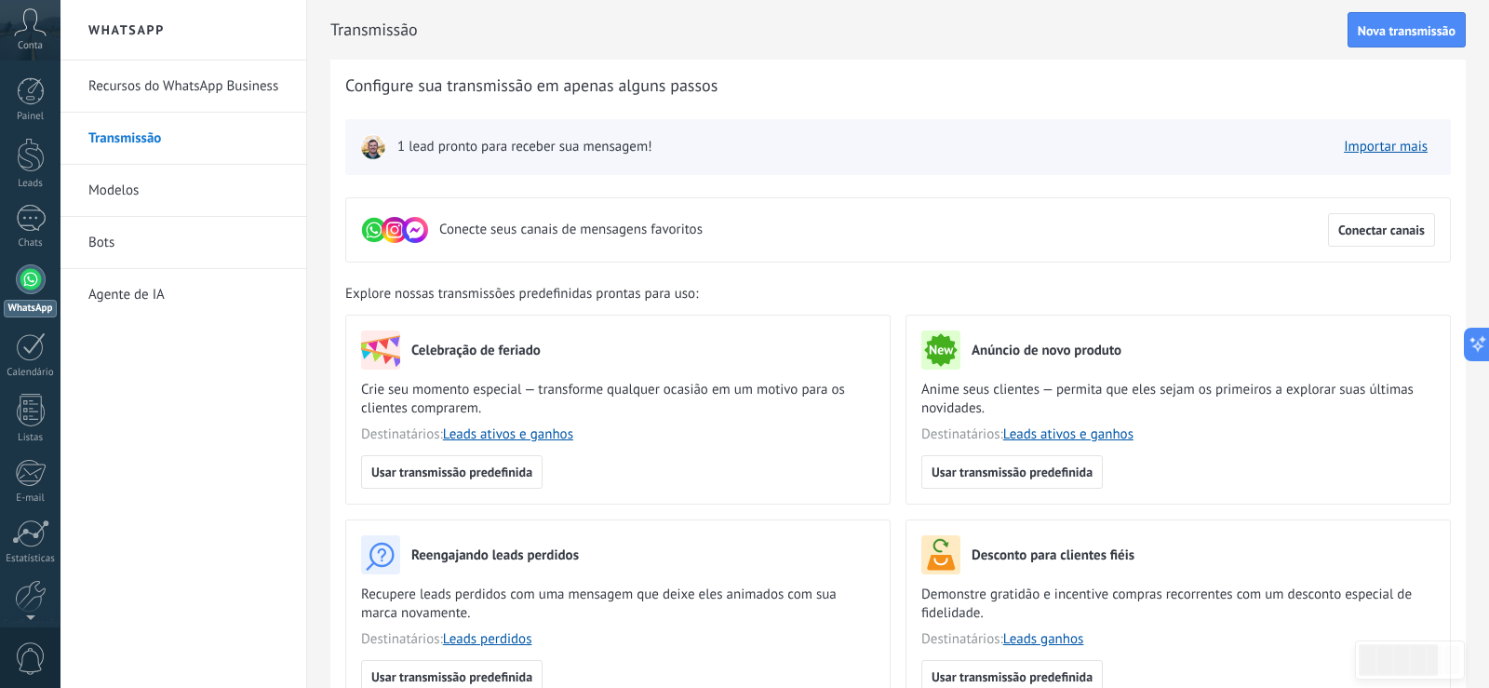
click at [136, 194] on link "Modelos" at bounding box center [187, 191] width 199 height 52
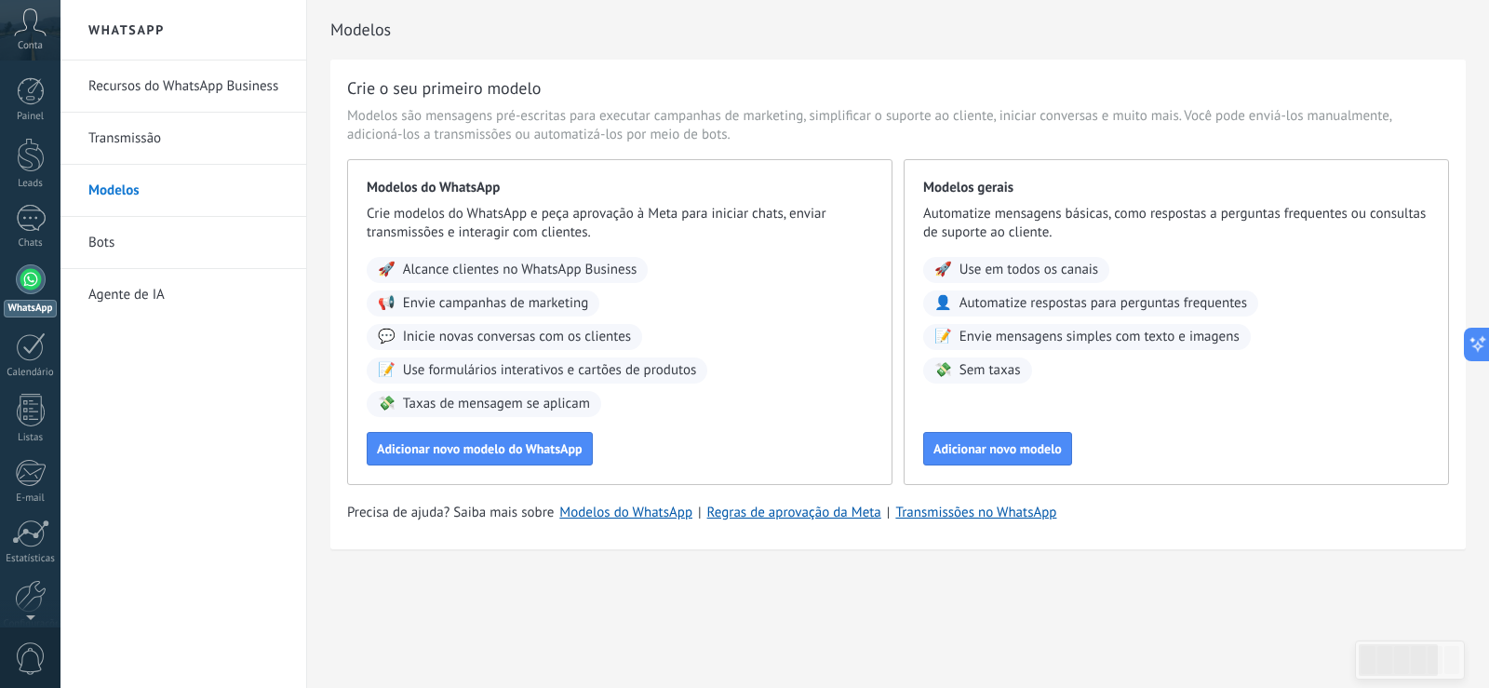
click at [126, 239] on link "Bots" at bounding box center [187, 243] width 199 height 52
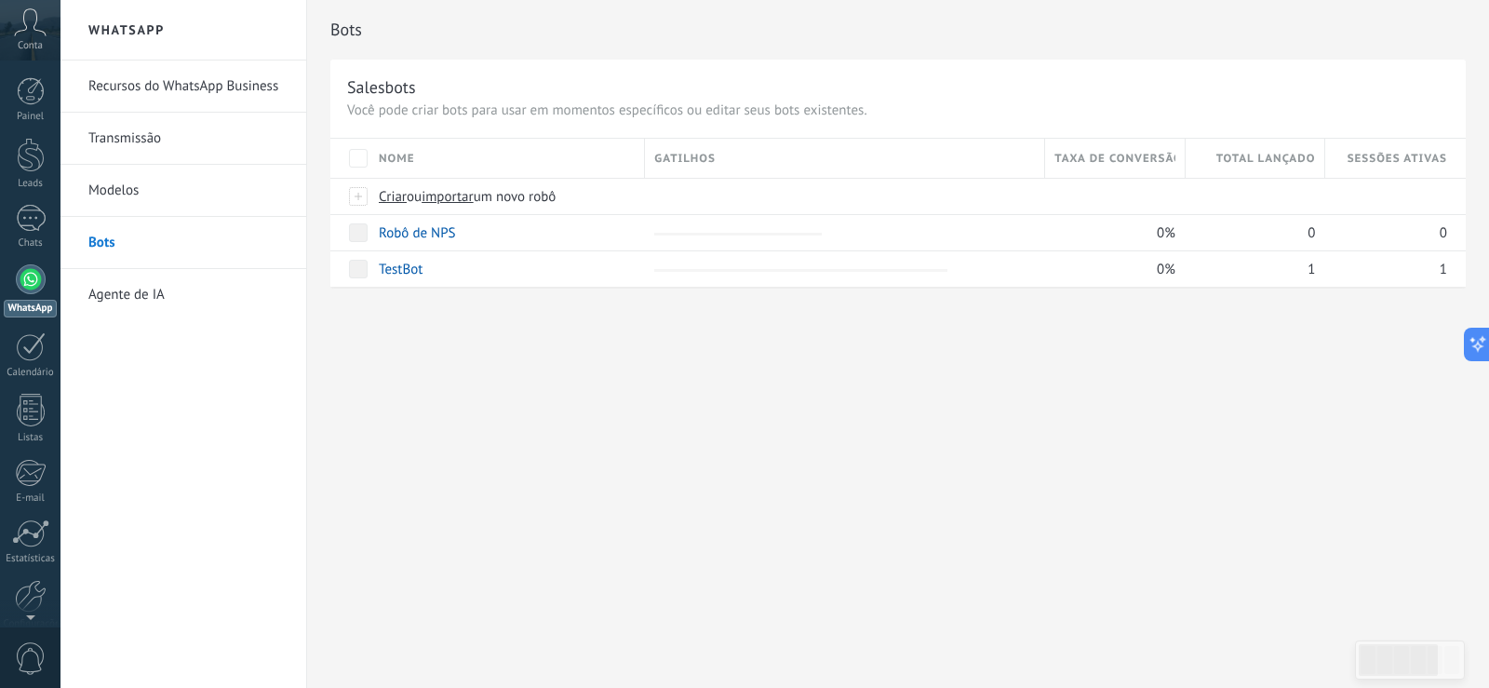
click at [151, 296] on link "Agente de IA" at bounding box center [187, 295] width 199 height 52
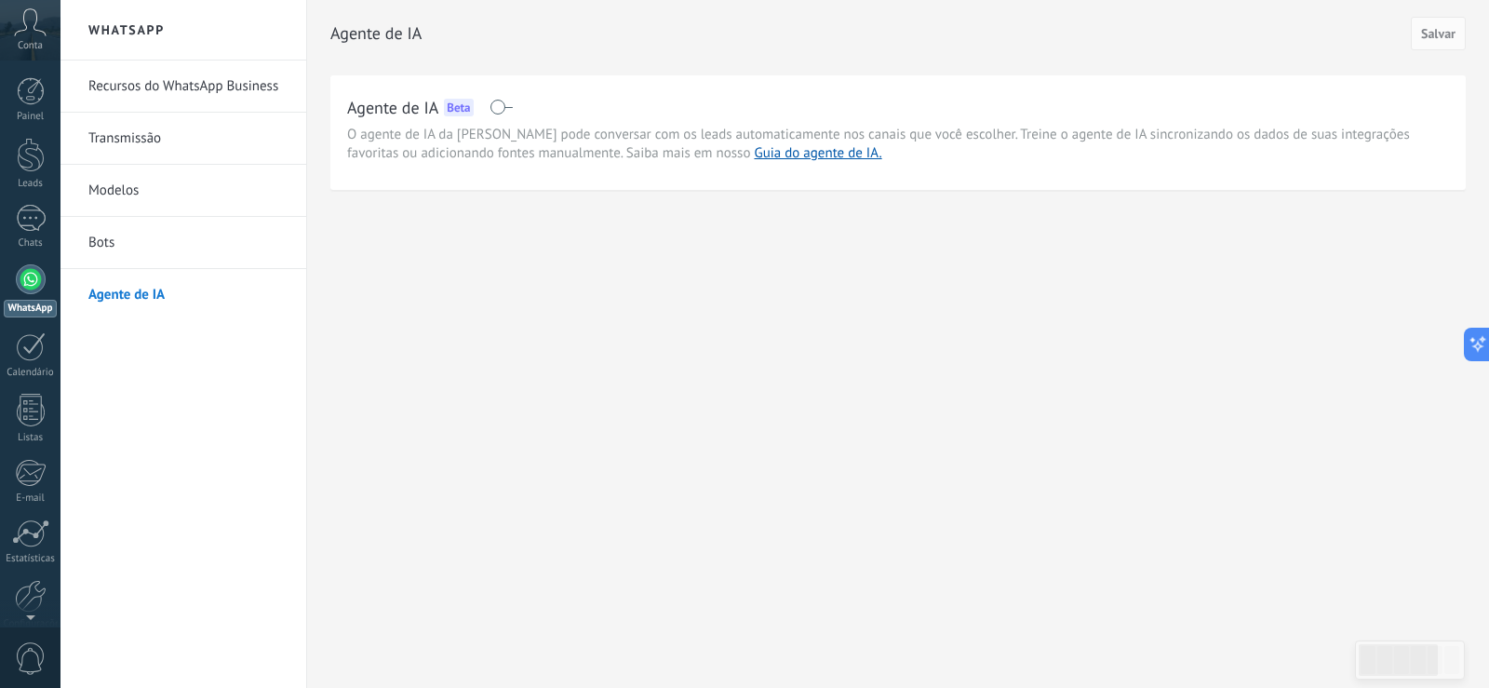
click at [177, 78] on link "Recursos do WhatsApp Business" at bounding box center [187, 87] width 199 height 52
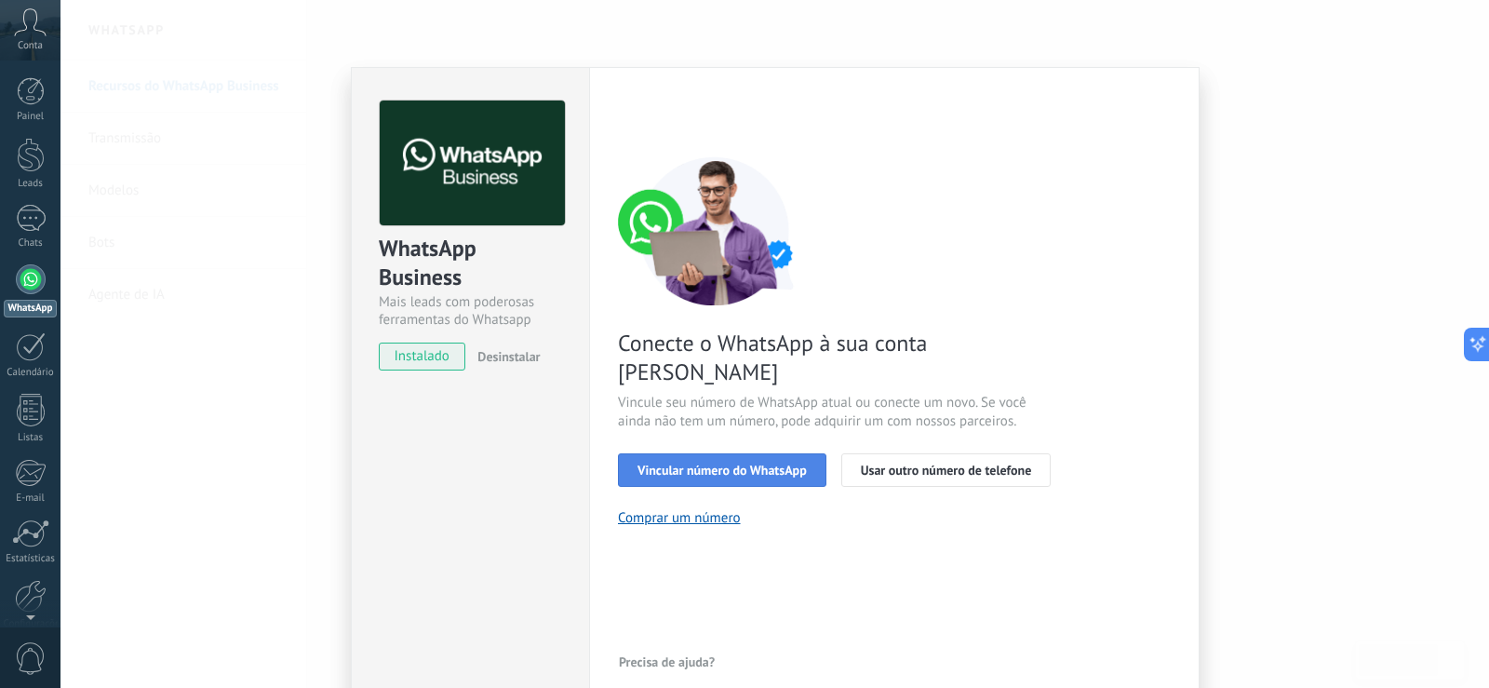
click at [683, 464] on span "Vincular número do WhatsApp" at bounding box center [722, 470] width 169 height 13
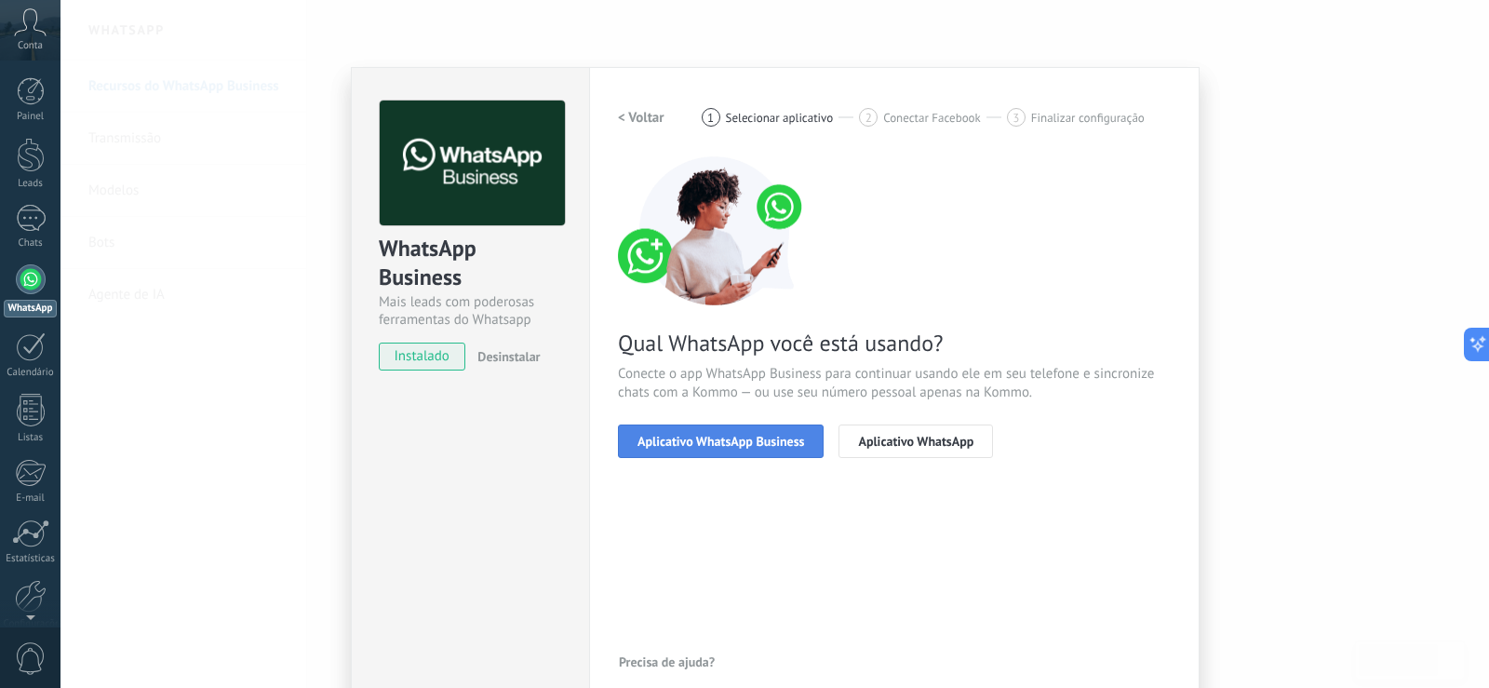
click at [730, 429] on button "Aplicativo WhatsApp Business" at bounding box center [721, 441] width 206 height 34
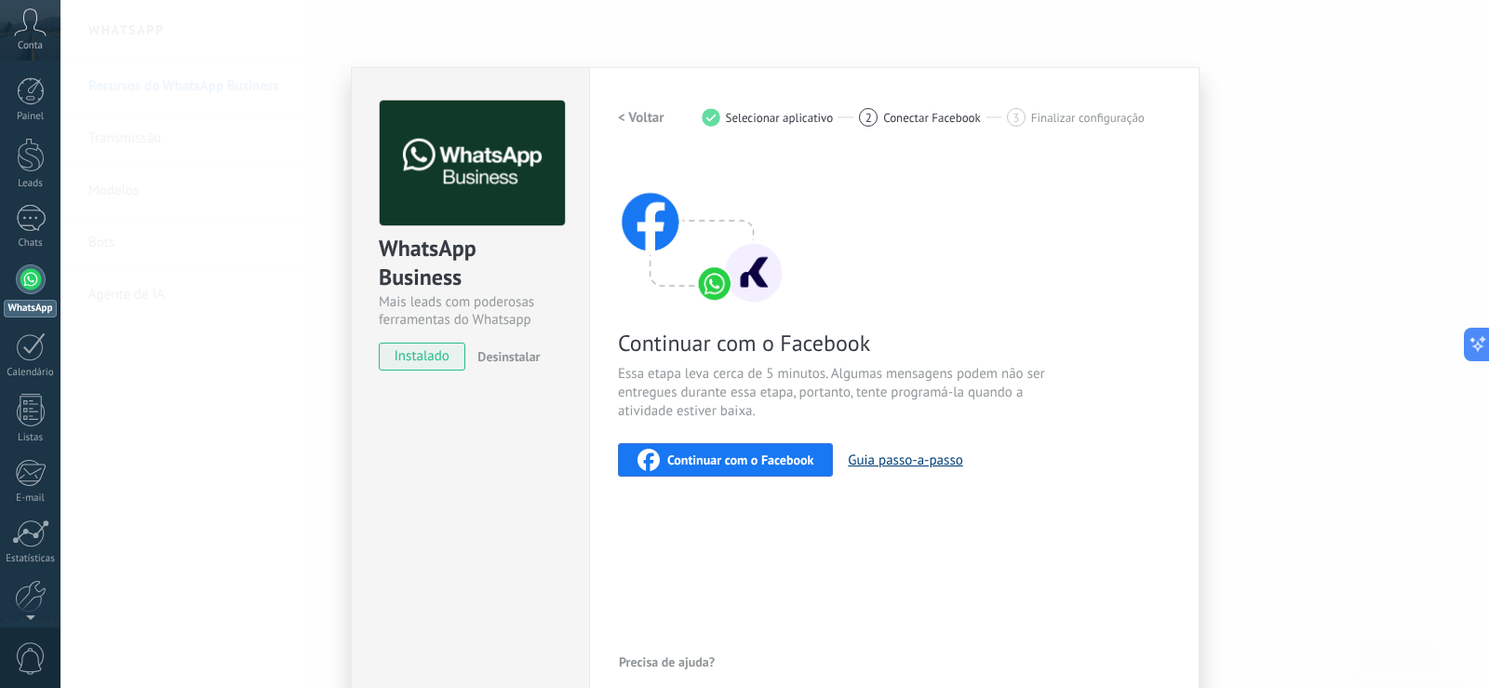
click at [902, 464] on button "Guia passo-a-passo" at bounding box center [905, 460] width 114 height 18
click at [730, 460] on span "Continuar com o Facebook" at bounding box center [740, 459] width 146 height 13
click at [876, 220] on div "Continuar com o Facebook Essa etapa leva cerca de 5 minutos. Algumas mensagens …" at bounding box center [894, 316] width 553 height 320
click at [623, 117] on h2 "< Voltar" at bounding box center [641, 118] width 47 height 18
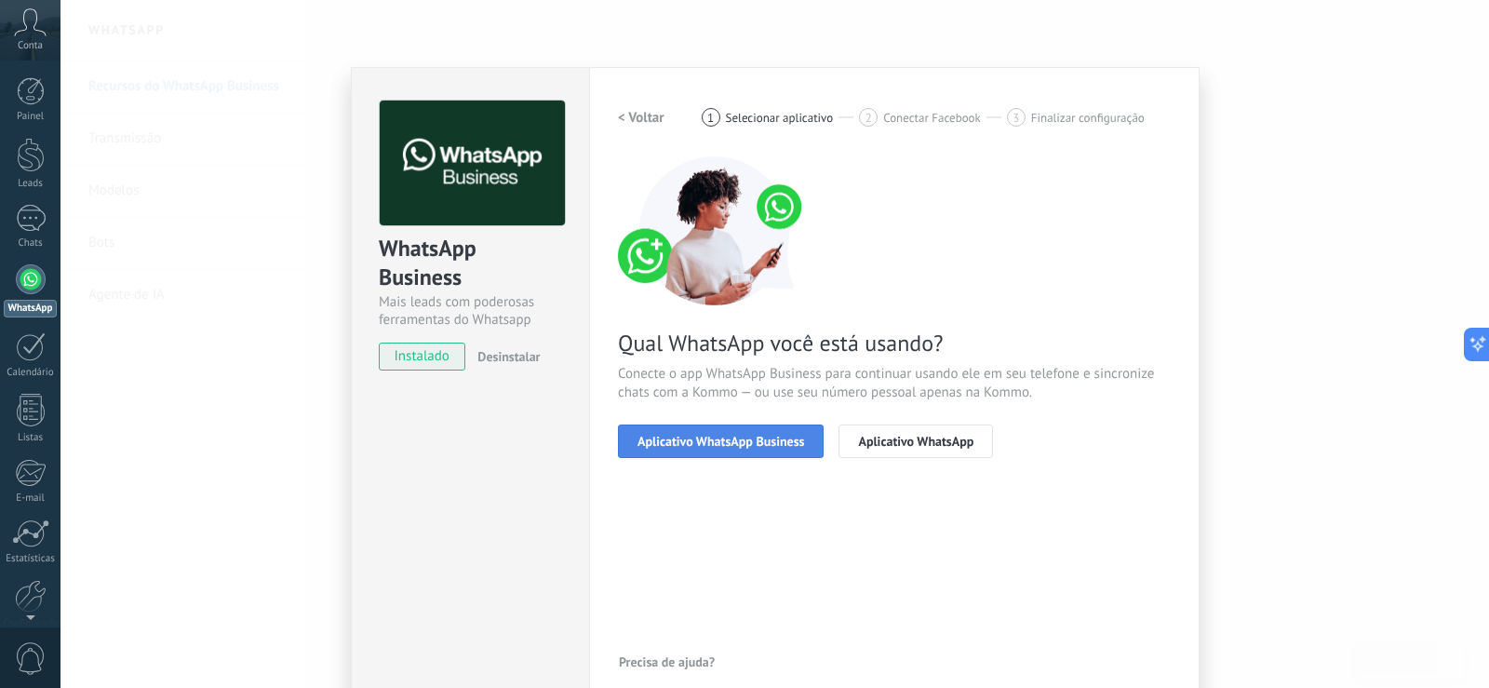
click at [708, 438] on span "Aplicativo WhatsApp Business" at bounding box center [721, 441] width 167 height 13
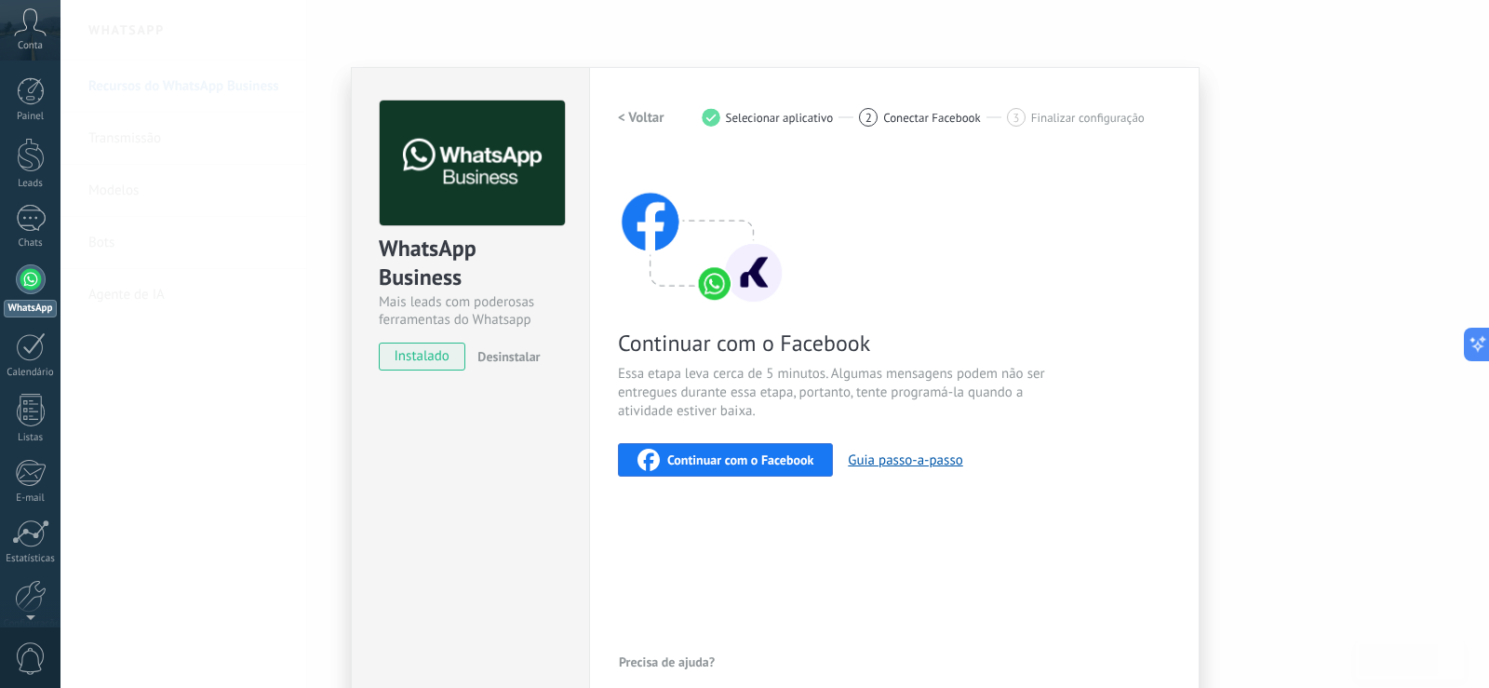
click at [733, 464] on span "Continuar com o Facebook" at bounding box center [740, 459] width 146 height 13
click at [485, 112] on img at bounding box center [472, 164] width 185 height 126
click at [634, 103] on button "< Voltar" at bounding box center [641, 118] width 47 height 34
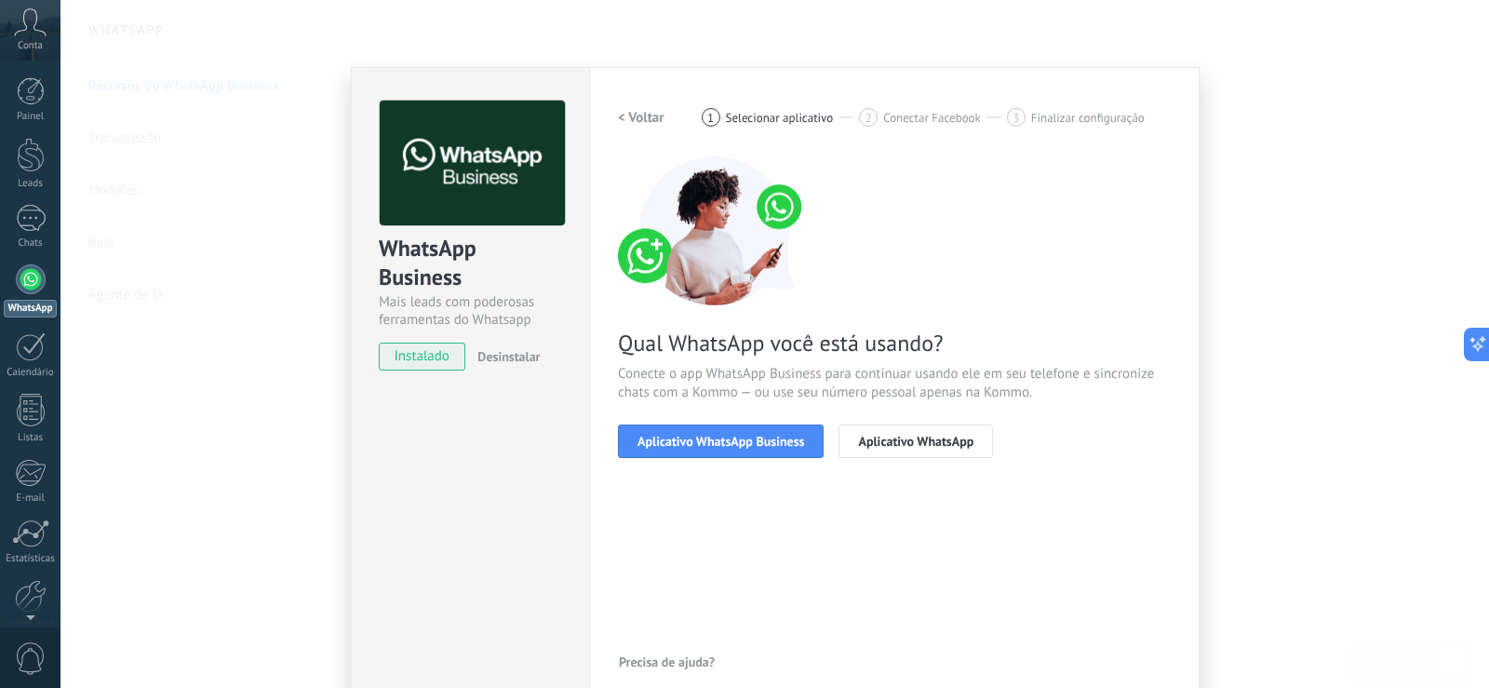
click at [638, 119] on h2 "< Voltar" at bounding box center [641, 118] width 47 height 18
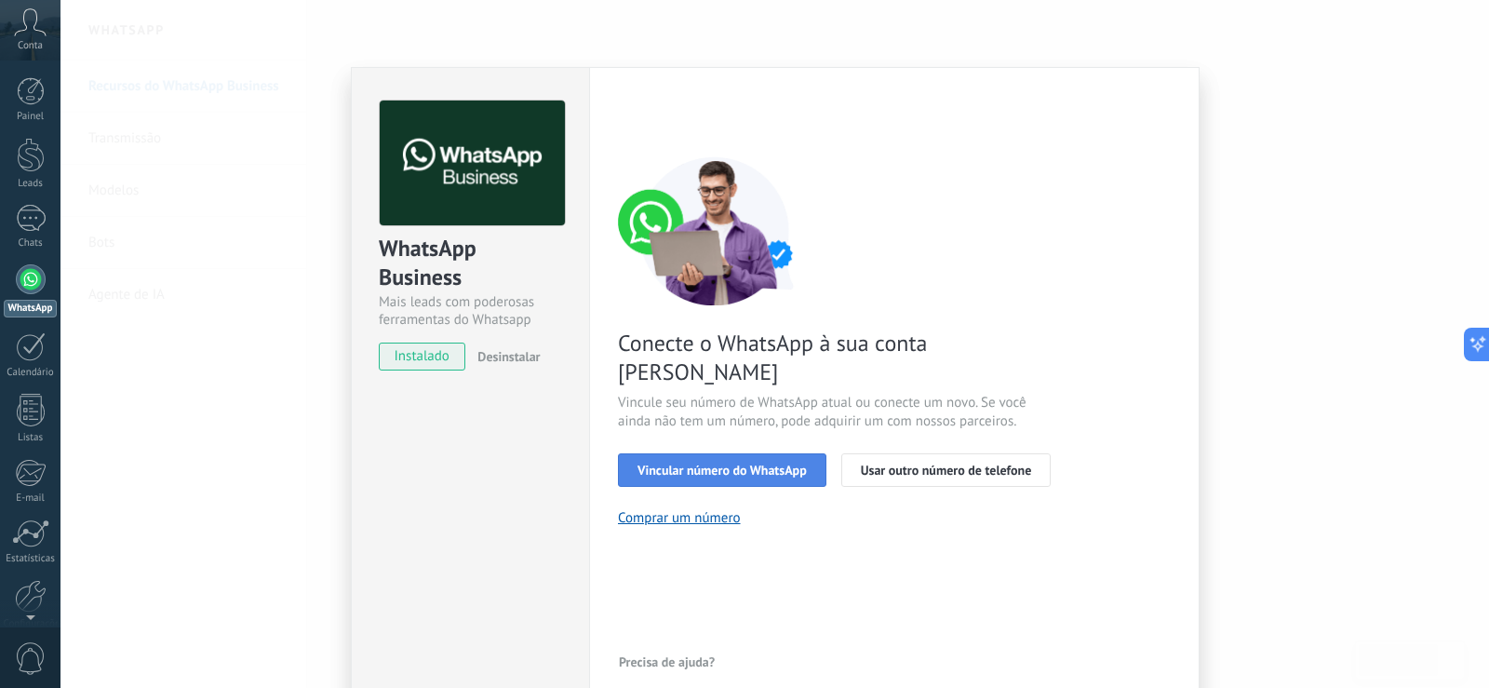
click at [697, 464] on span "Vincular número do WhatsApp" at bounding box center [722, 470] width 169 height 13
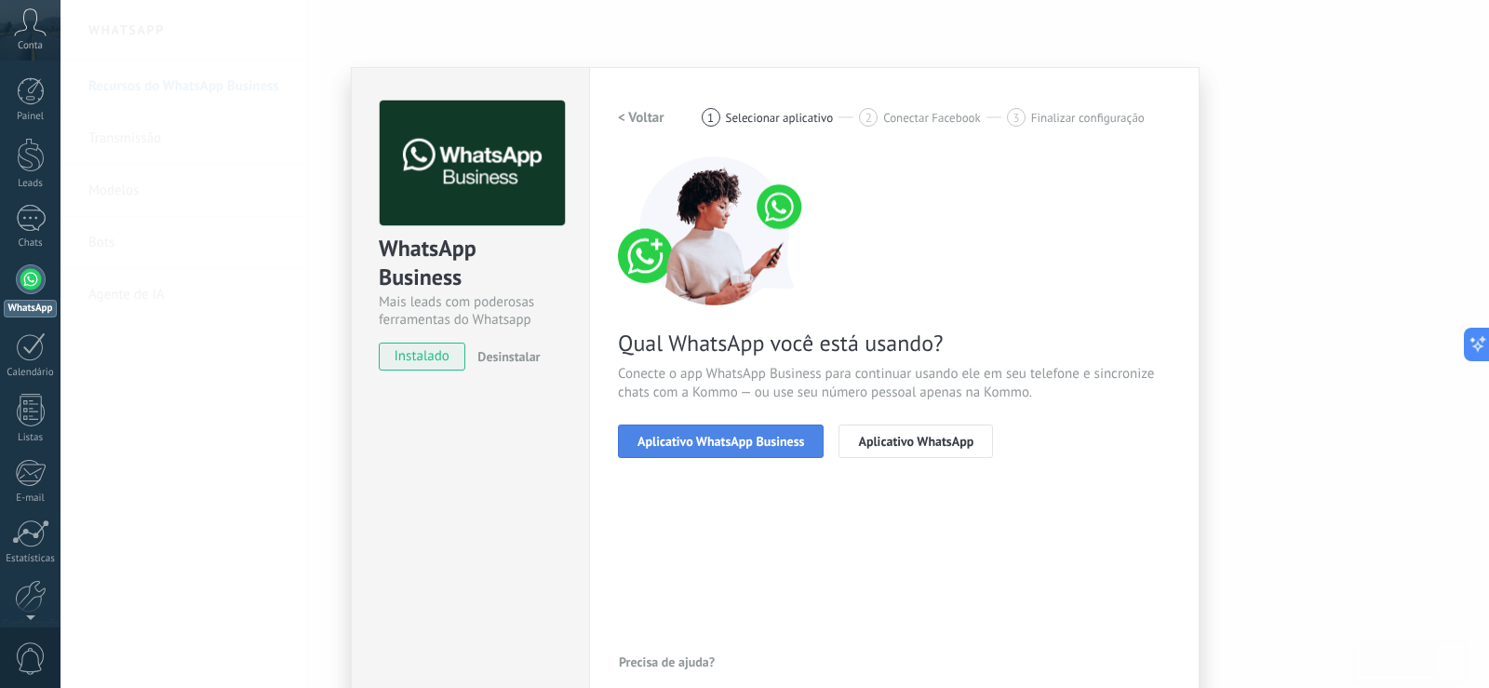
click at [696, 446] on span "Aplicativo WhatsApp Business" at bounding box center [721, 441] width 167 height 13
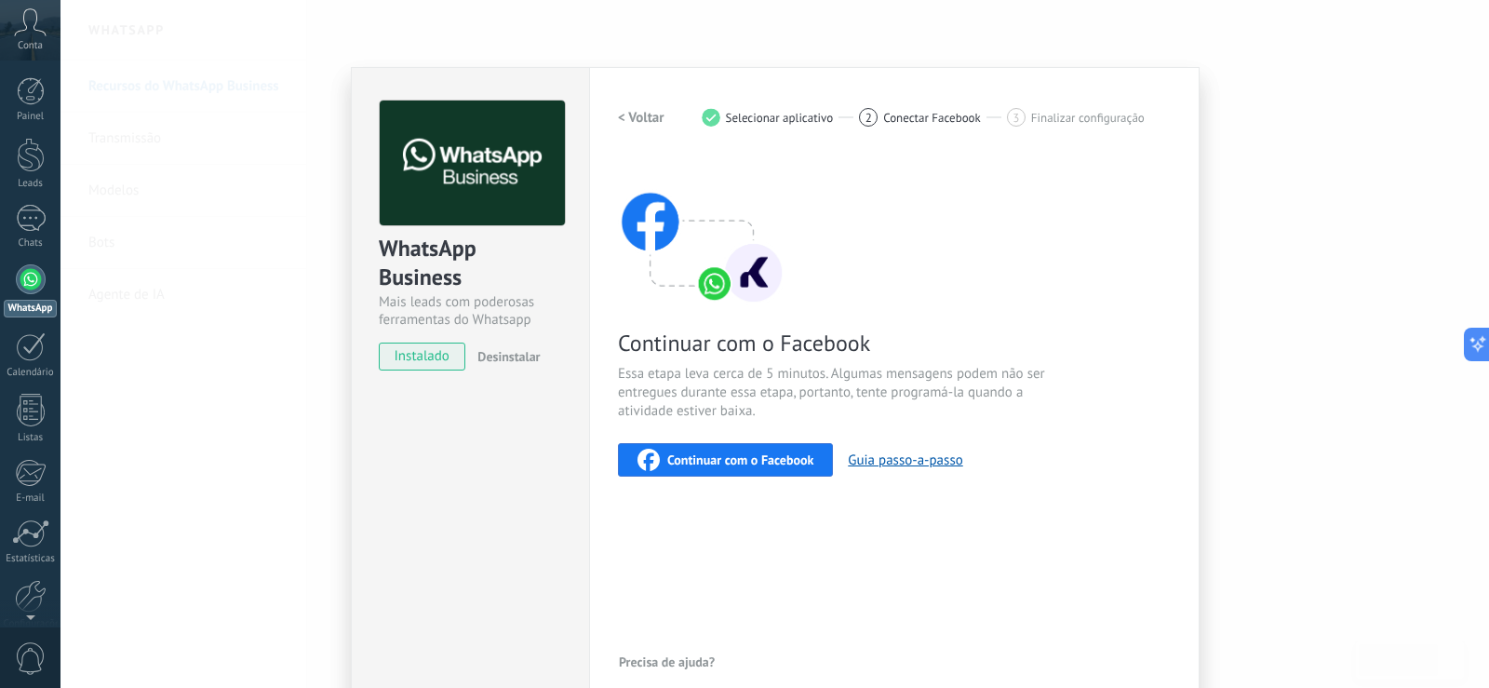
click at [200, 246] on div "WhatsApp Business Mais leads com poderosas ferramentas do Whatsapp instalado De…" at bounding box center [775, 344] width 1429 height 688
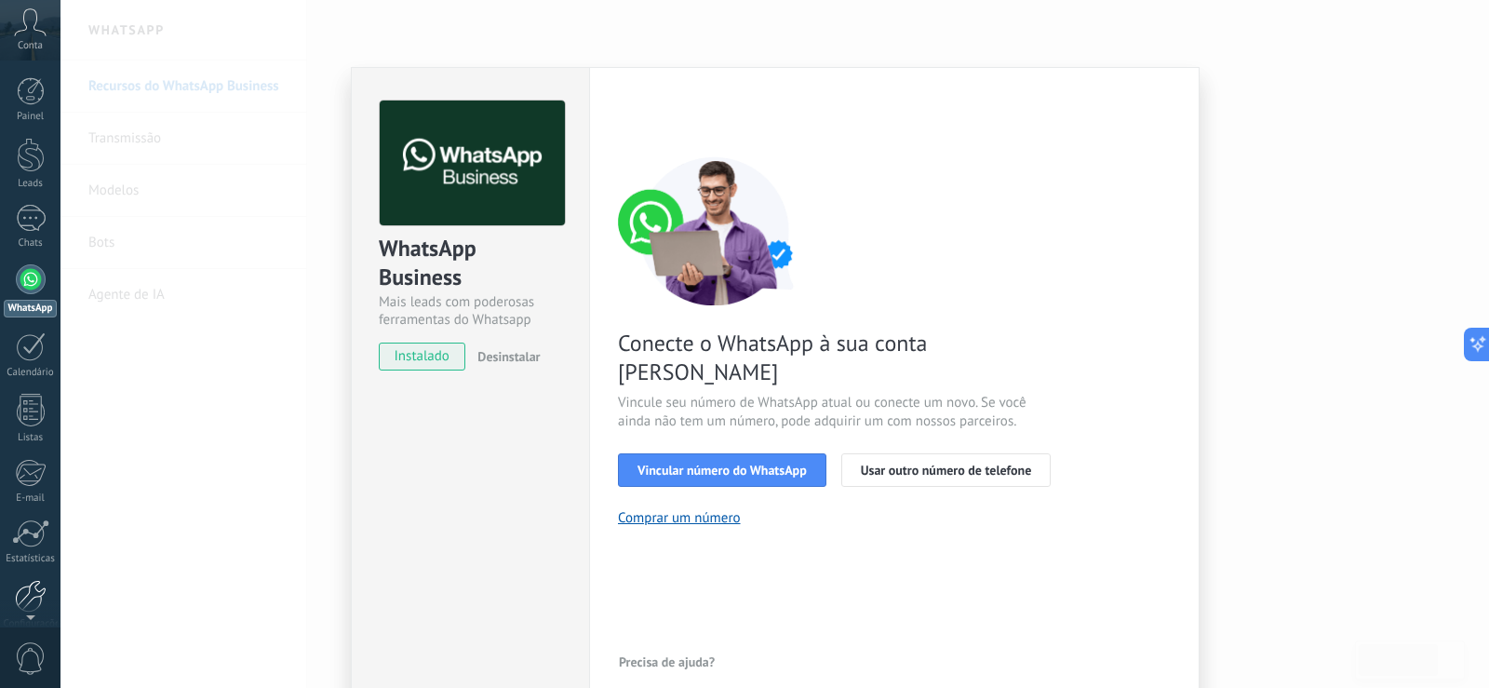
click at [12, 596] on link "Configurações" at bounding box center [30, 605] width 61 height 50
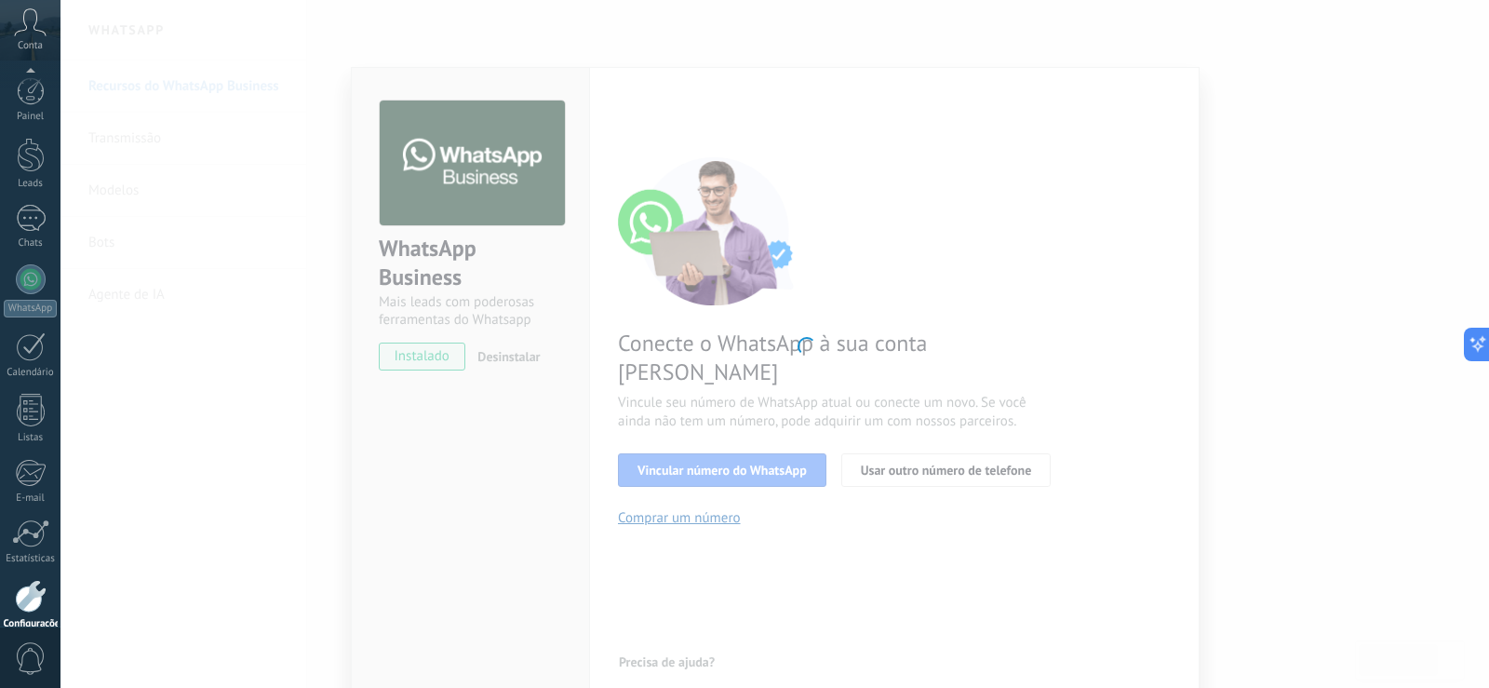
scroll to position [87, 0]
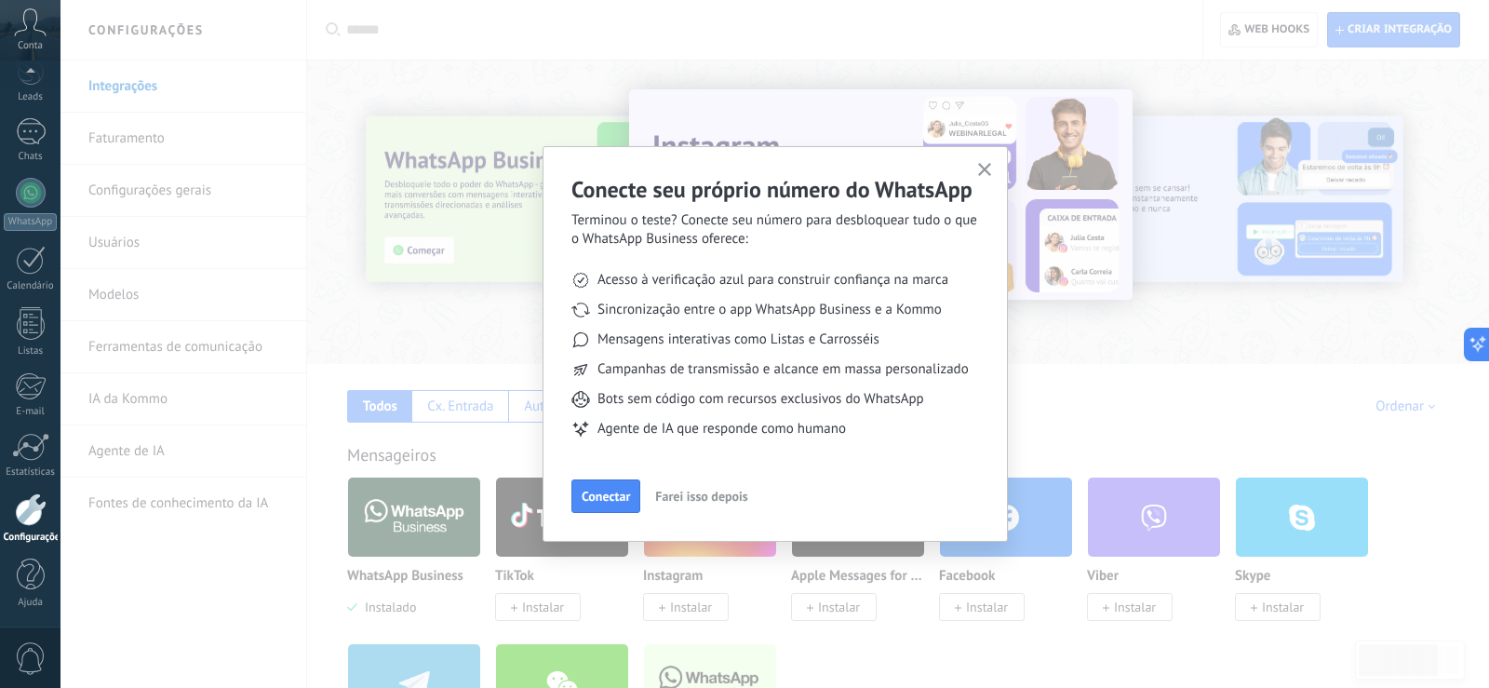
click at [987, 163] on button "button" at bounding box center [985, 170] width 23 height 25
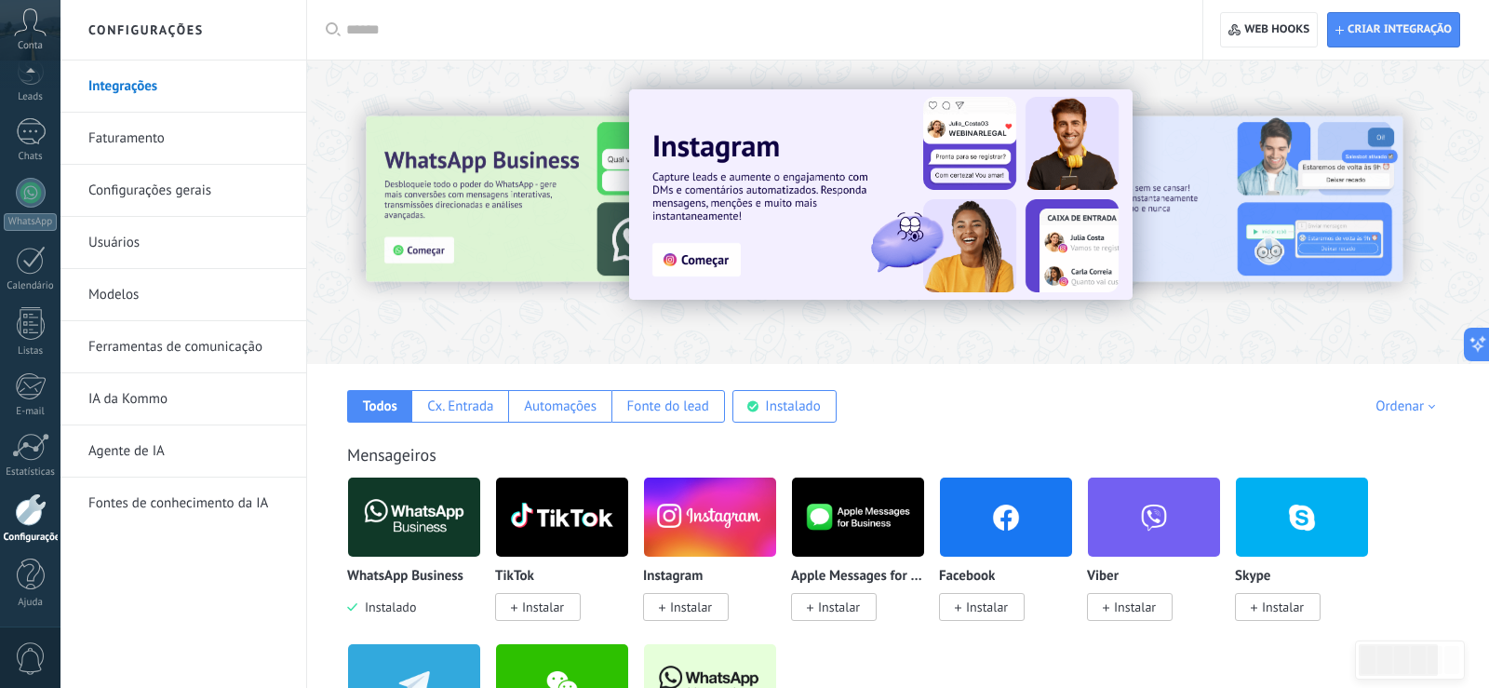
click at [411, 515] on img at bounding box center [414, 517] width 132 height 90
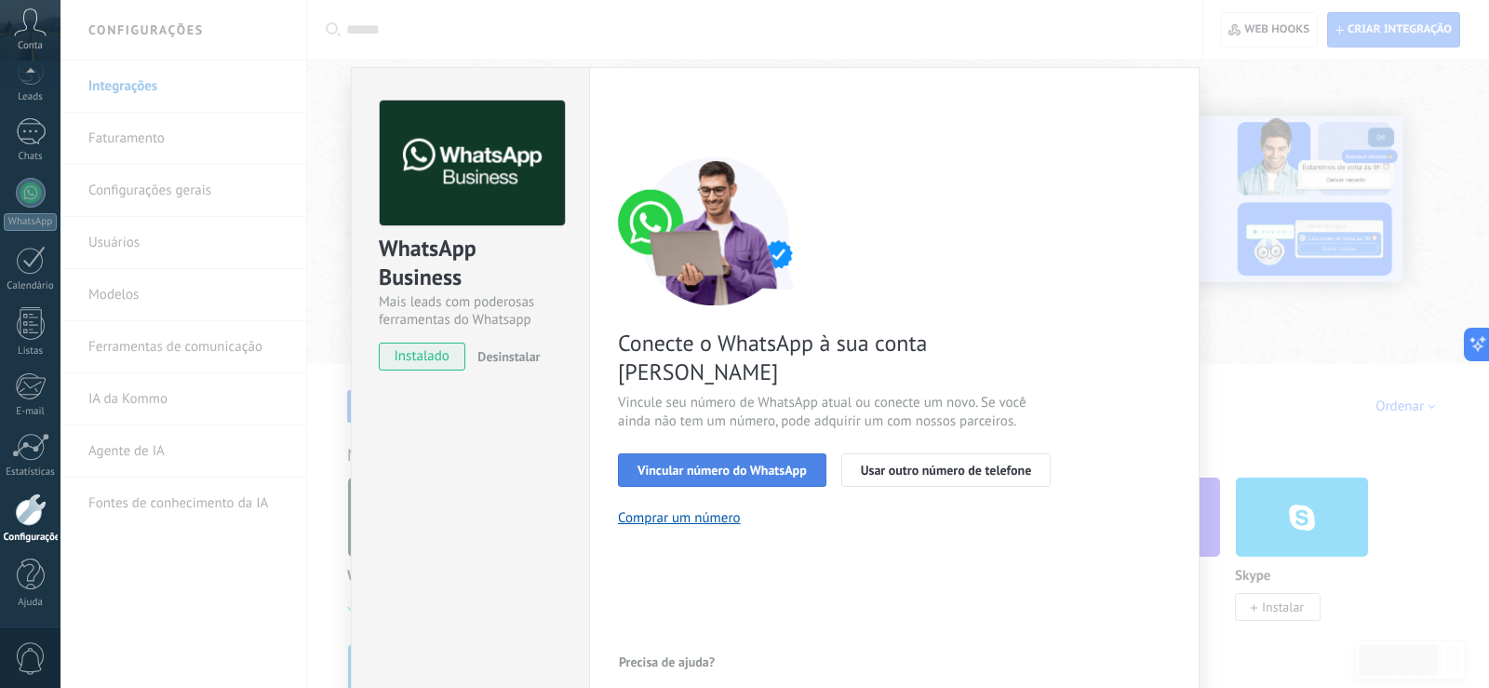
click at [705, 464] on span "Vincular número do WhatsApp" at bounding box center [722, 470] width 169 height 13
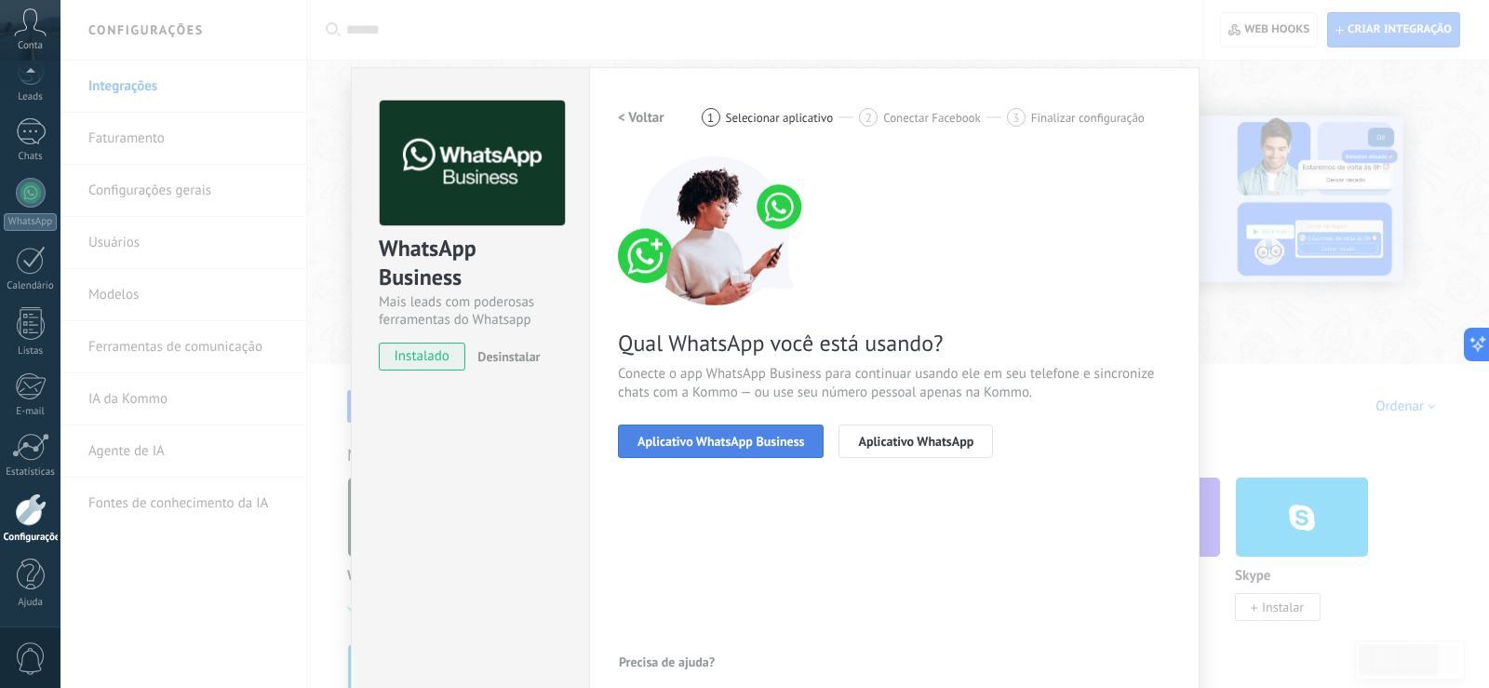
click at [710, 429] on button "Aplicativo WhatsApp Business" at bounding box center [721, 441] width 206 height 34
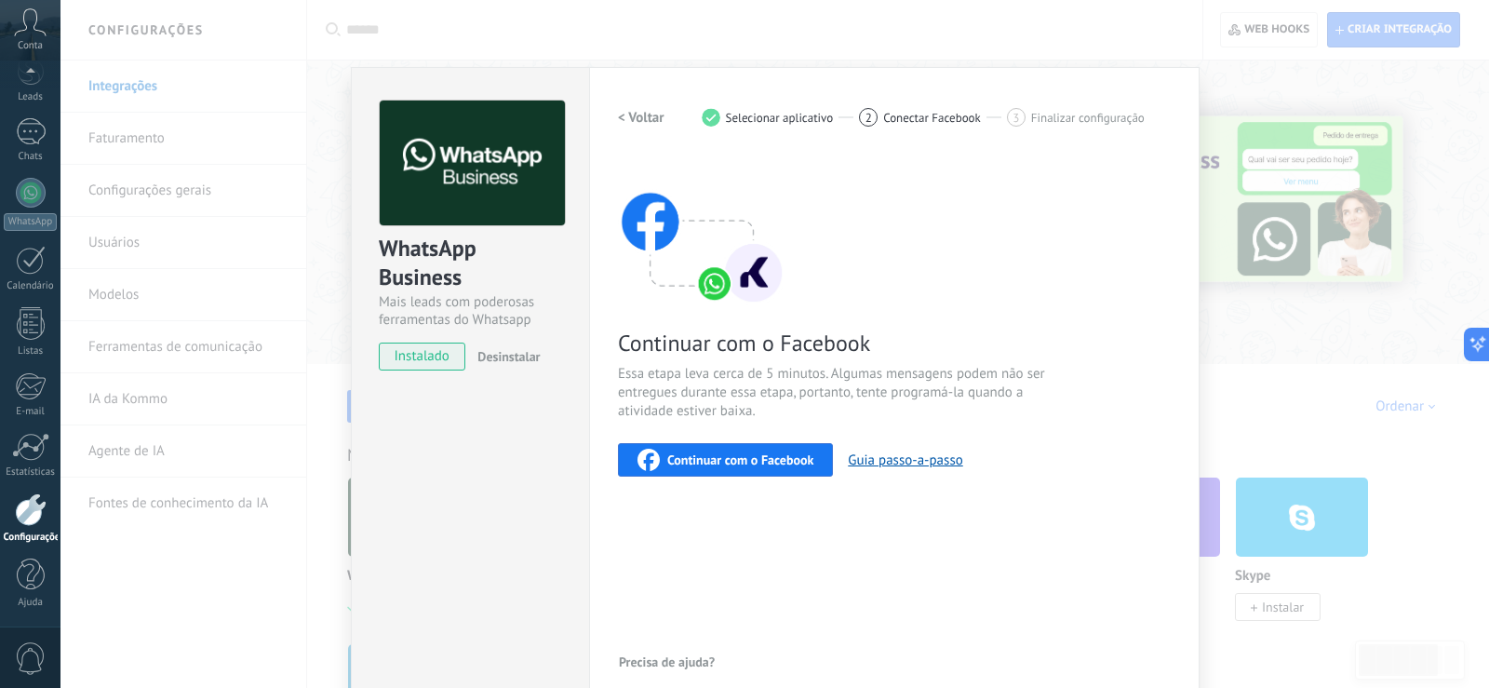
click at [709, 456] on span "Continuar com o Facebook" at bounding box center [740, 459] width 146 height 13
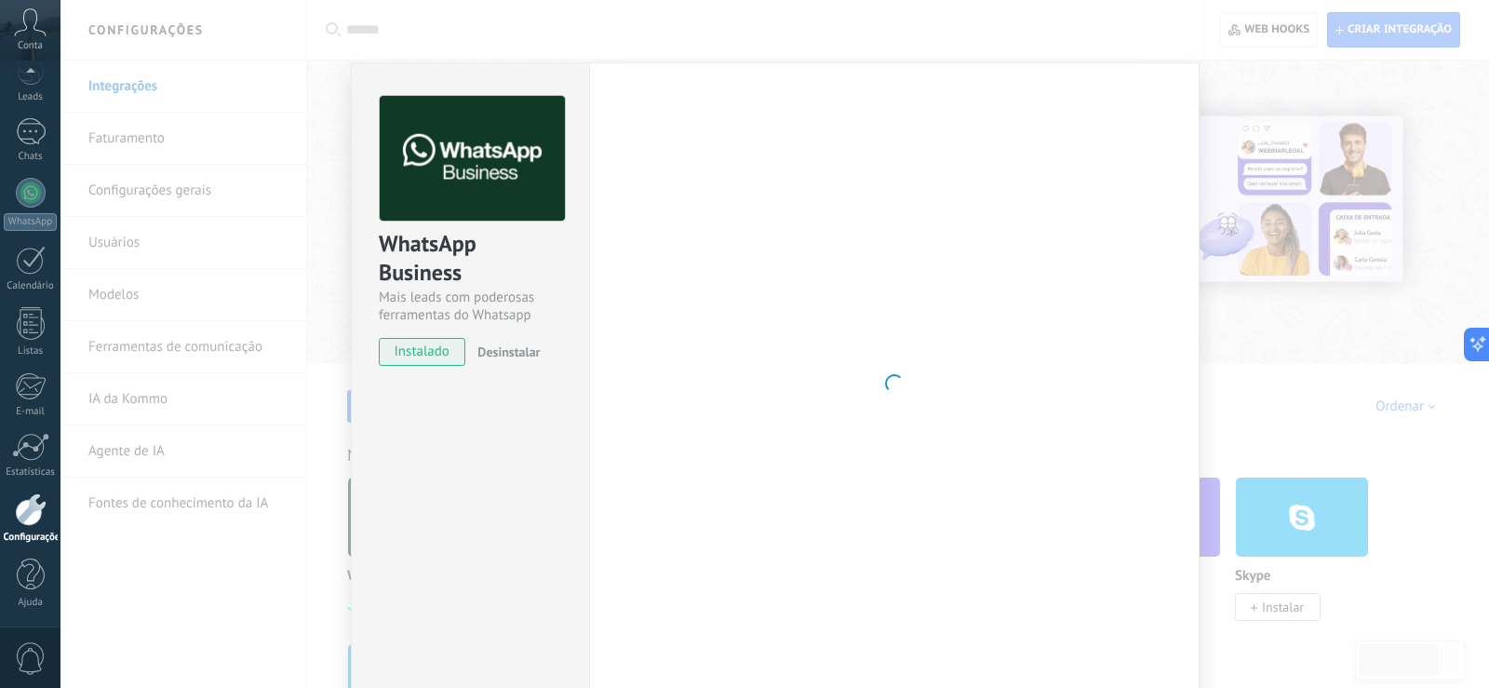
scroll to position [0, 0]
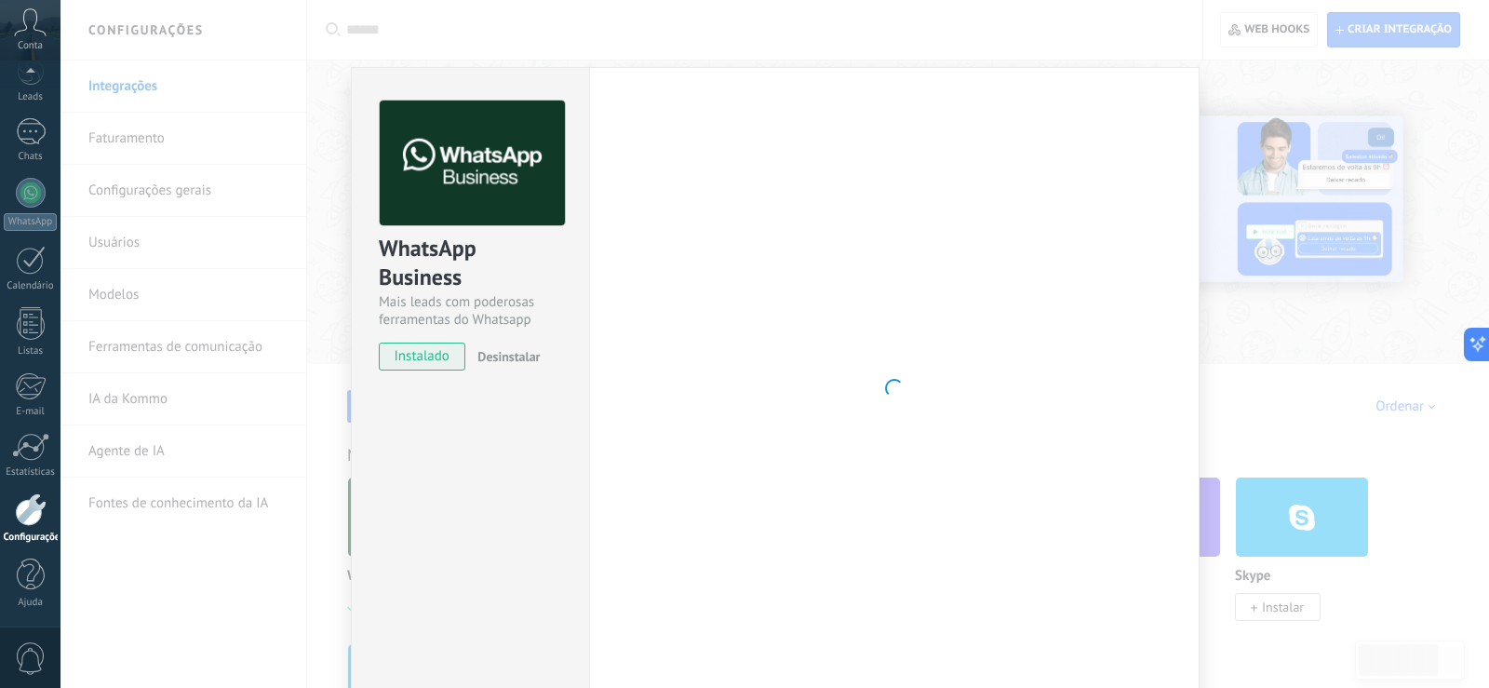
click at [557, 417] on div "WhatsApp Business Mais leads com poderosas ferramentas do Whatsapp instalado De…" at bounding box center [470, 388] width 238 height 642
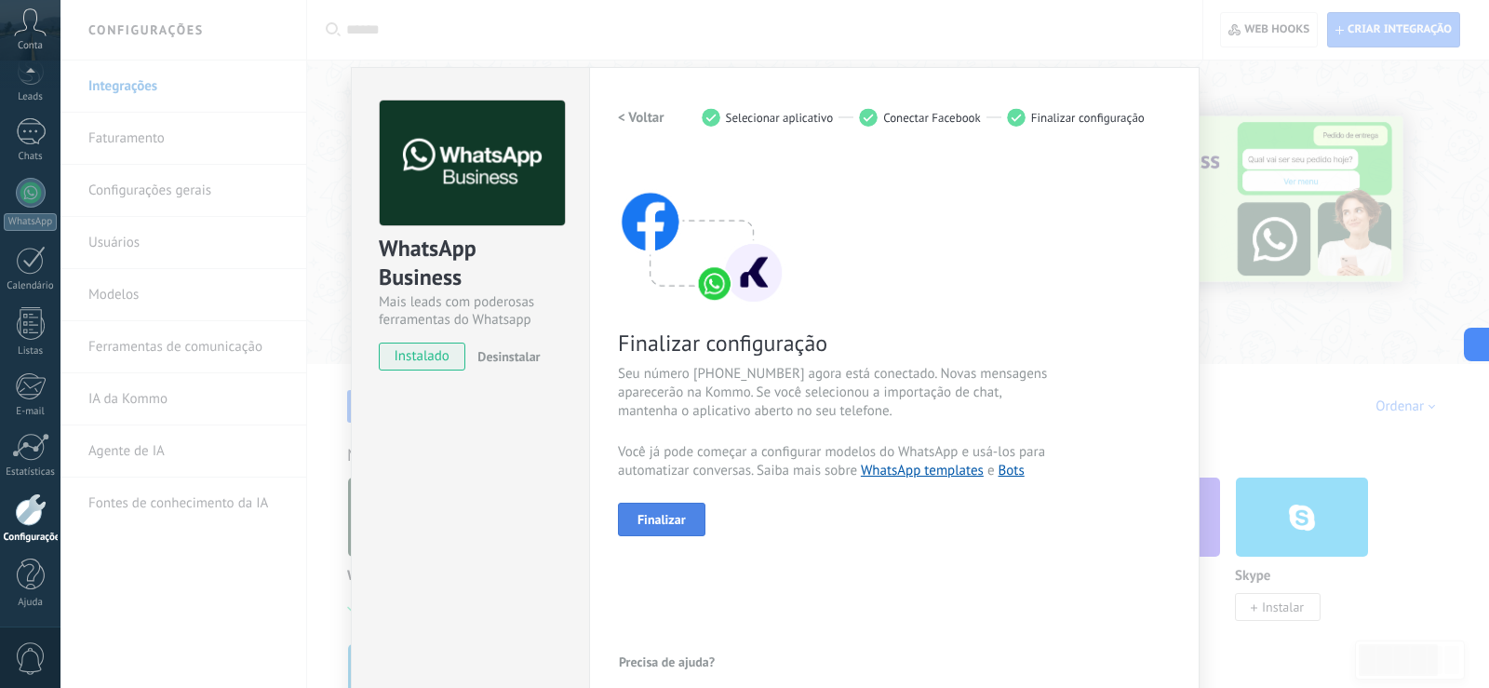
click at [653, 517] on span "Finalizar" at bounding box center [662, 519] width 48 height 13
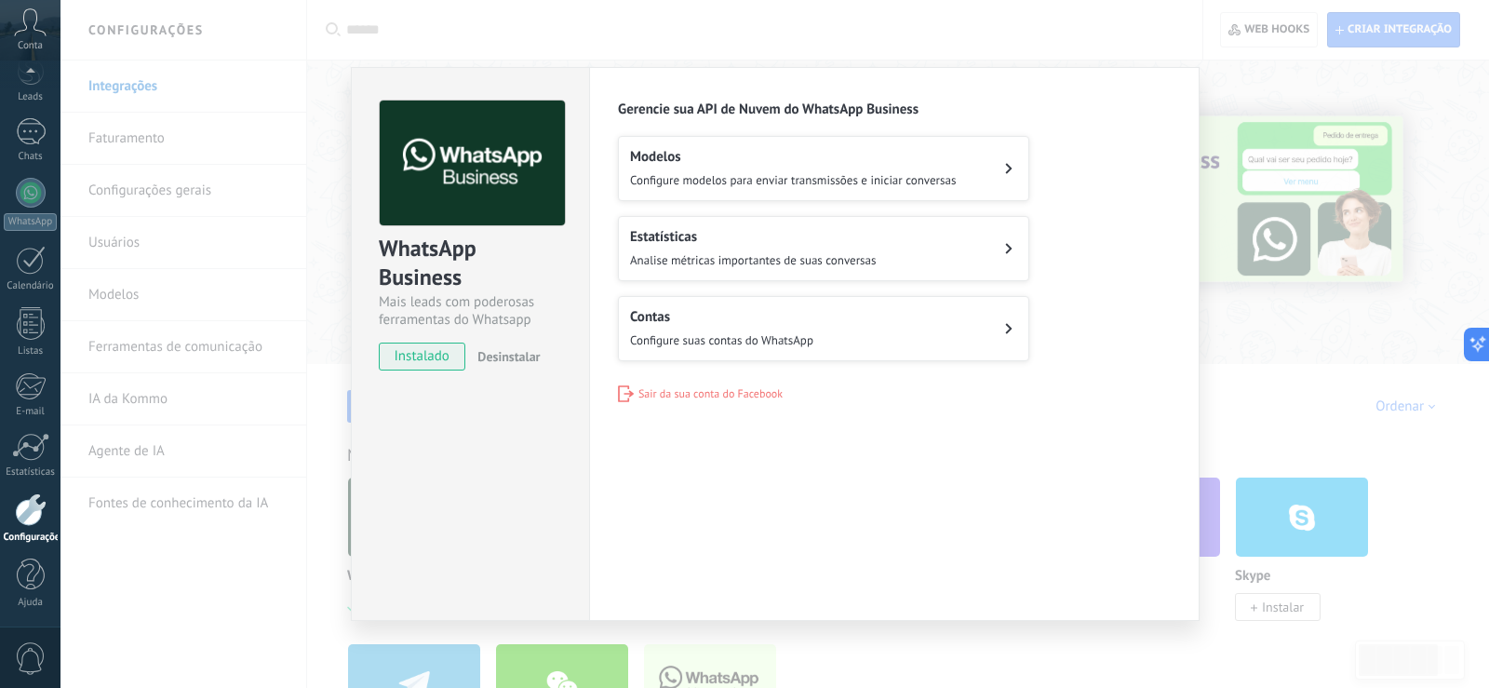
click at [768, 201] on div "Modelos Configure modelos para enviar transmissões e iniciar conversas Estatíst…" at bounding box center [894, 248] width 553 height 225
click at [764, 179] on span "Configure modelos para enviar transmissões e iniciar conversas" at bounding box center [793, 180] width 326 height 16
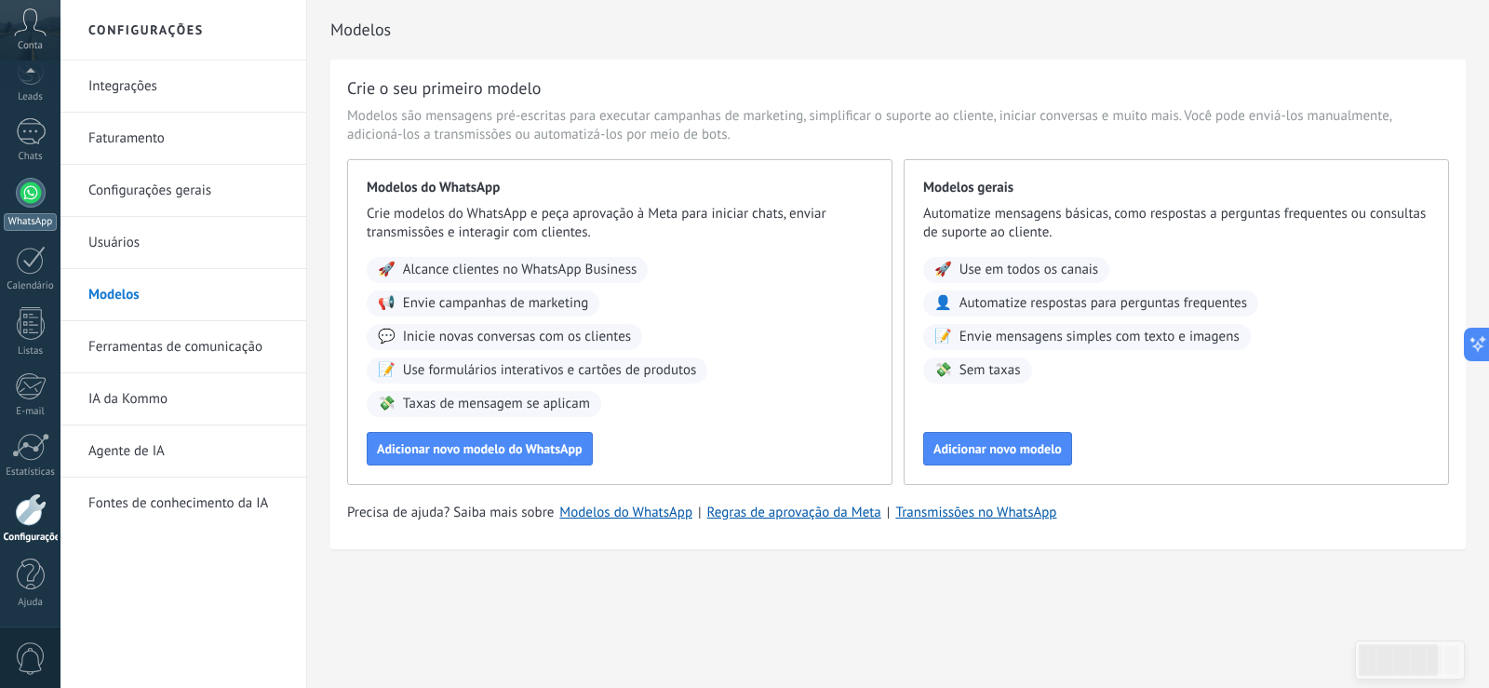
click at [32, 210] on link "WhatsApp" at bounding box center [30, 204] width 61 height 53
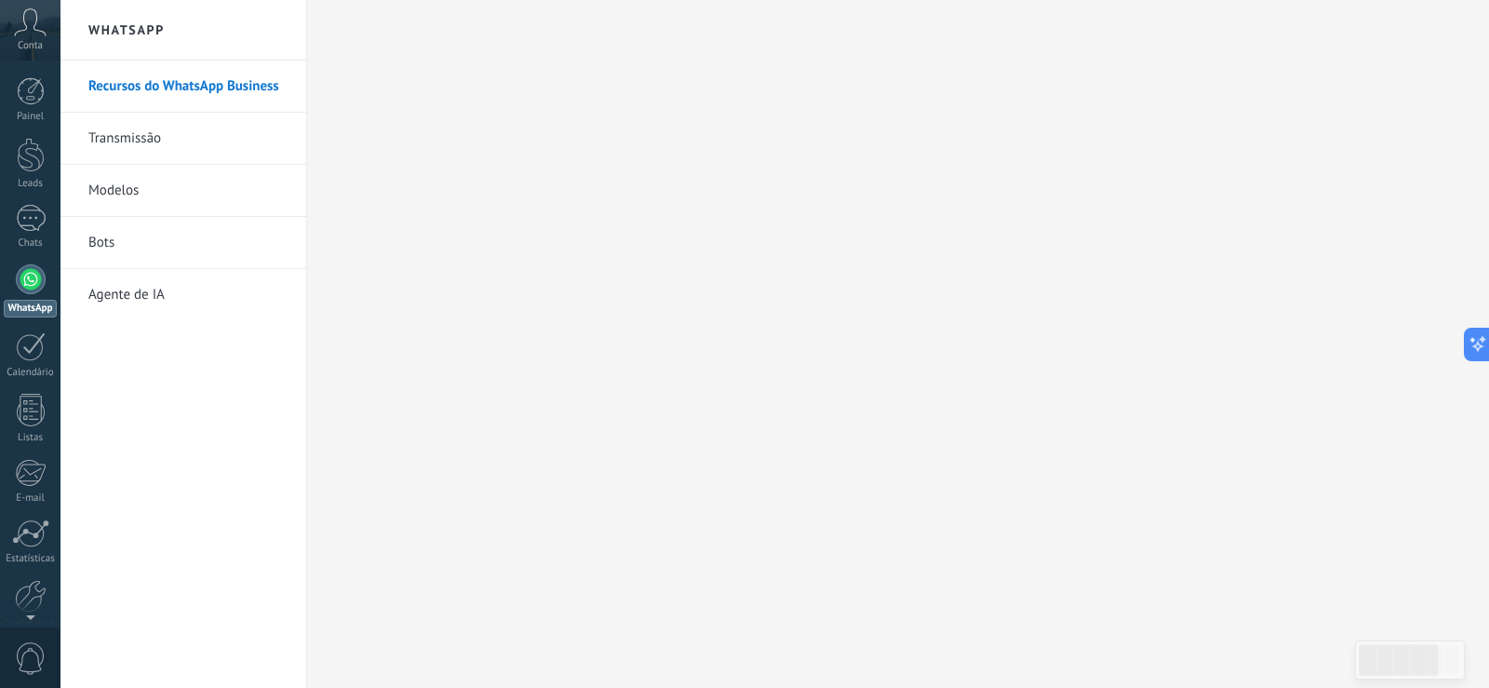
click at [33, 284] on div at bounding box center [31, 279] width 30 height 30
click at [31, 94] on div at bounding box center [31, 91] width 28 height 28
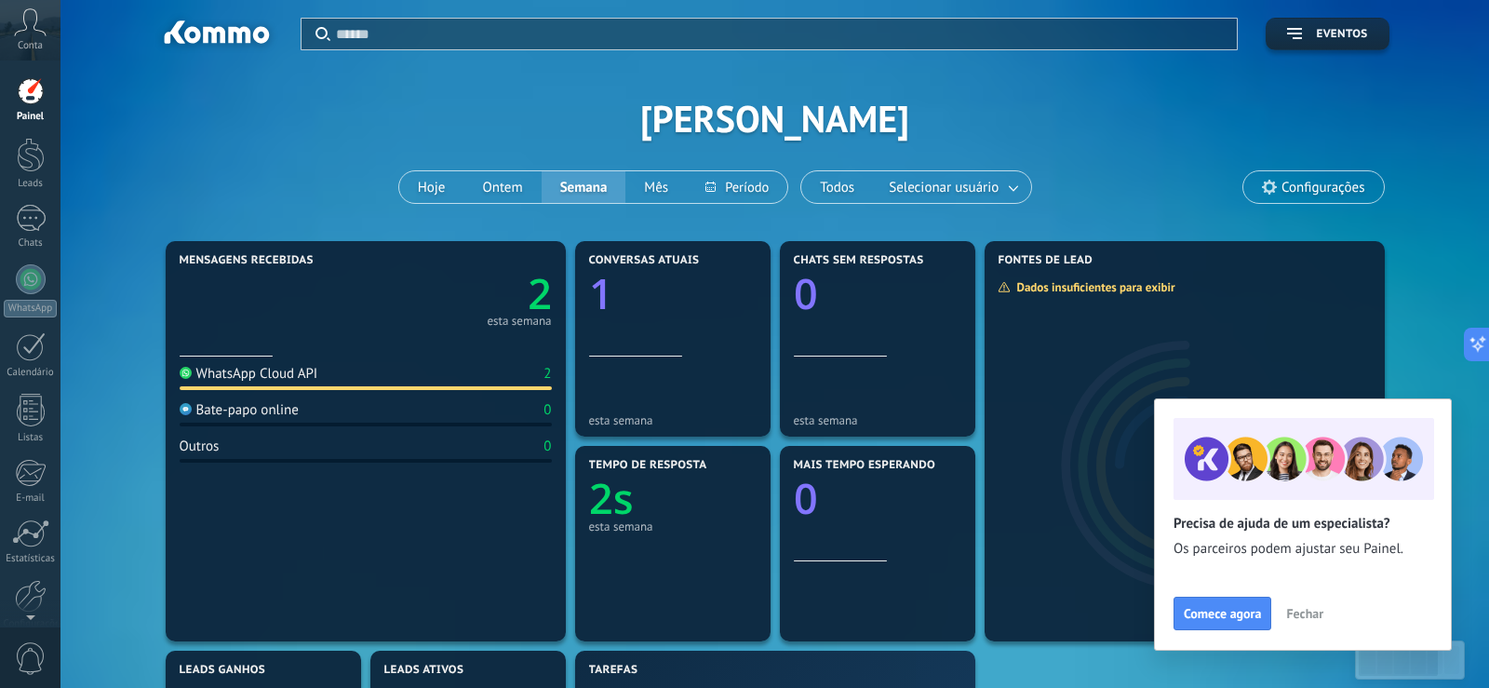
click at [285, 376] on div "WhatsApp Cloud API" at bounding box center [249, 374] width 139 height 18
click at [226, 417] on div "Bate-papo online" at bounding box center [239, 410] width 119 height 18
click at [222, 417] on div "Bate-papo online" at bounding box center [239, 410] width 119 height 18
click at [251, 366] on div "WhatsApp Cloud API" at bounding box center [249, 374] width 139 height 18
click at [253, 365] on div "WhatsApp Cloud API" at bounding box center [249, 374] width 139 height 18
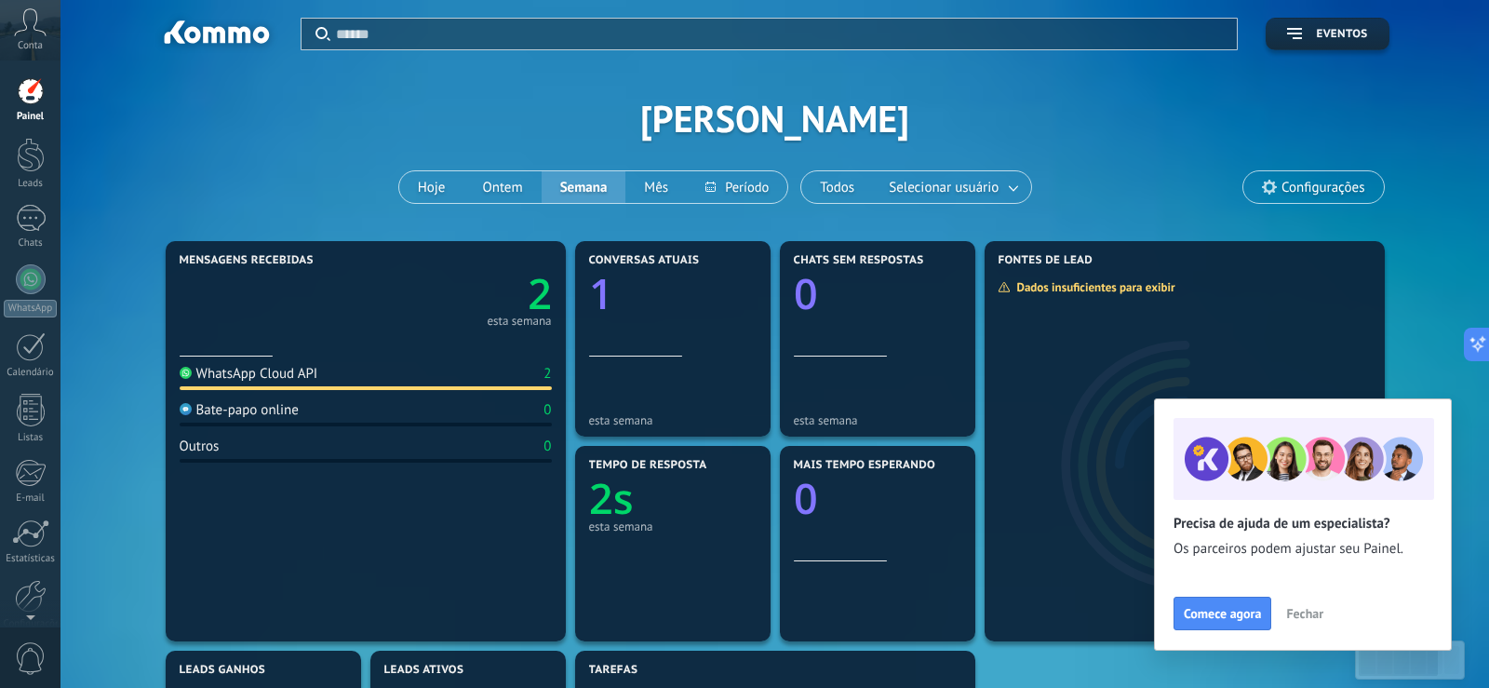
click at [253, 365] on div "WhatsApp Cloud API" at bounding box center [249, 374] width 139 height 18
click at [436, 507] on div "WhatsApp Cloud API 2 Bate-papo online 0 Outros 0" at bounding box center [366, 493] width 372 height 273
click at [24, 227] on div "1" at bounding box center [31, 218] width 30 height 27
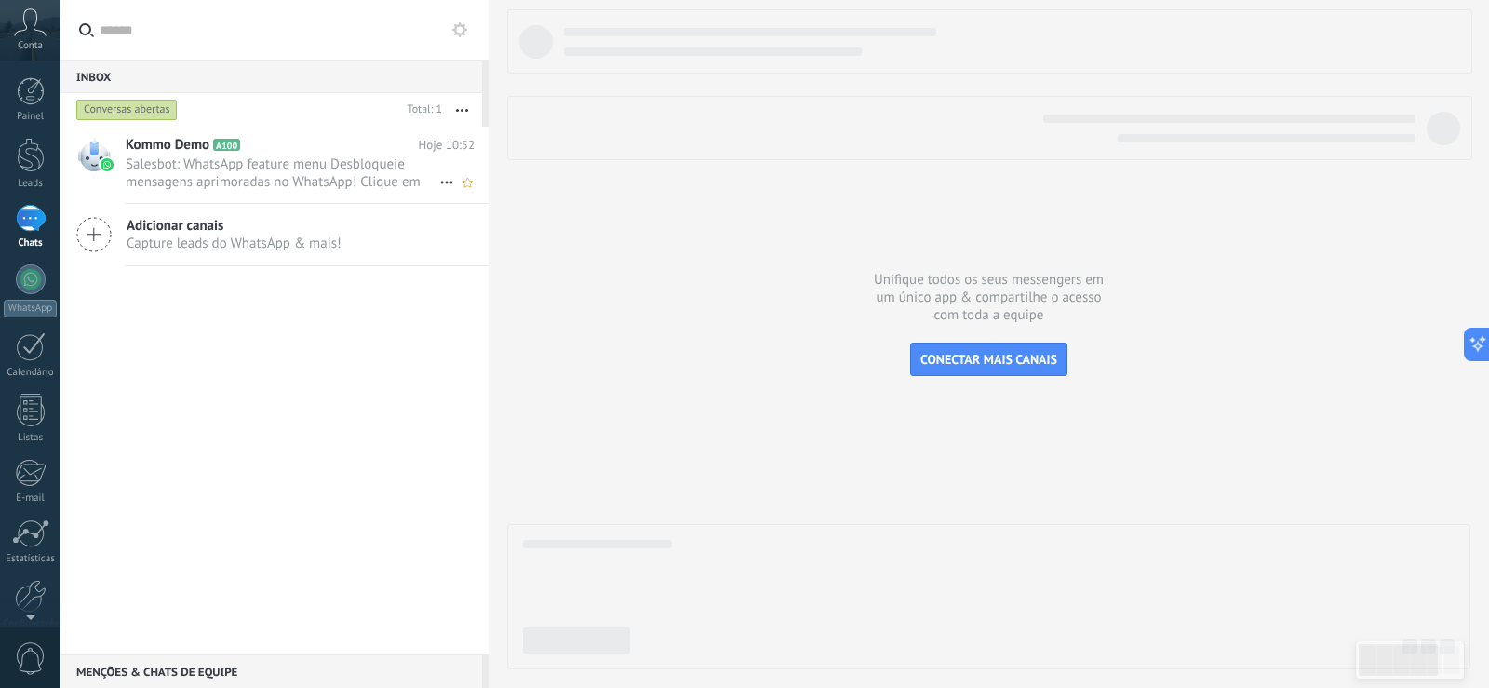
click at [165, 161] on span "Salesbot: WhatsApp feature menu Desbloqueie mensagens aprimoradas no WhatsApp! …" at bounding box center [283, 172] width 314 height 35
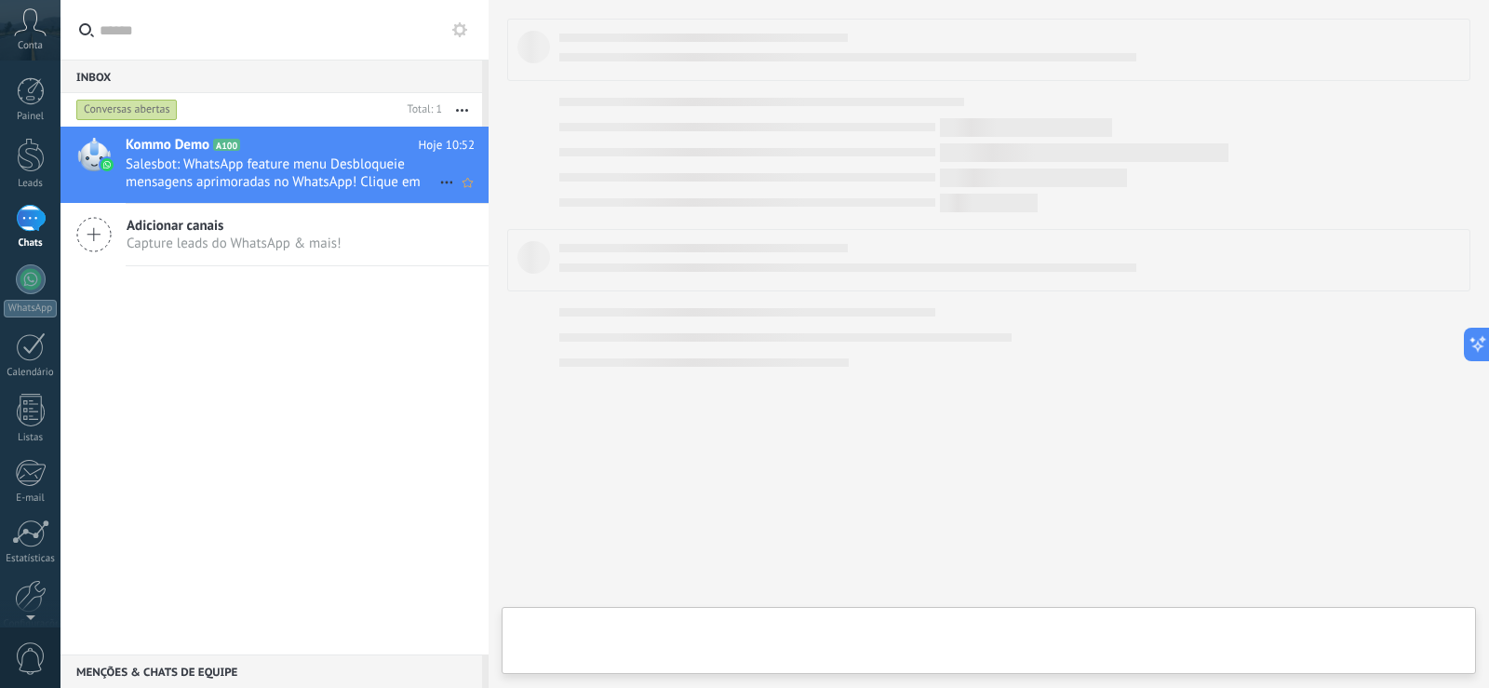
type textarea "**********"
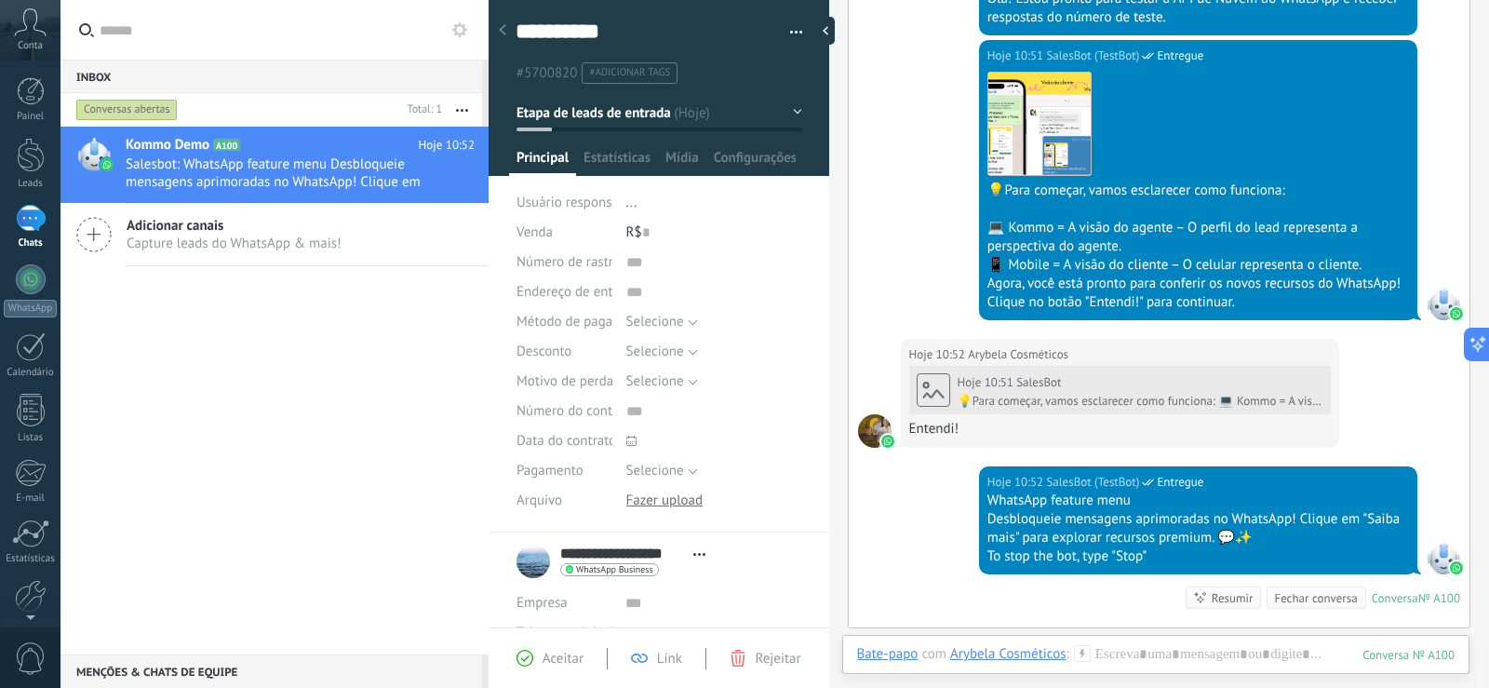
scroll to position [800, 0]
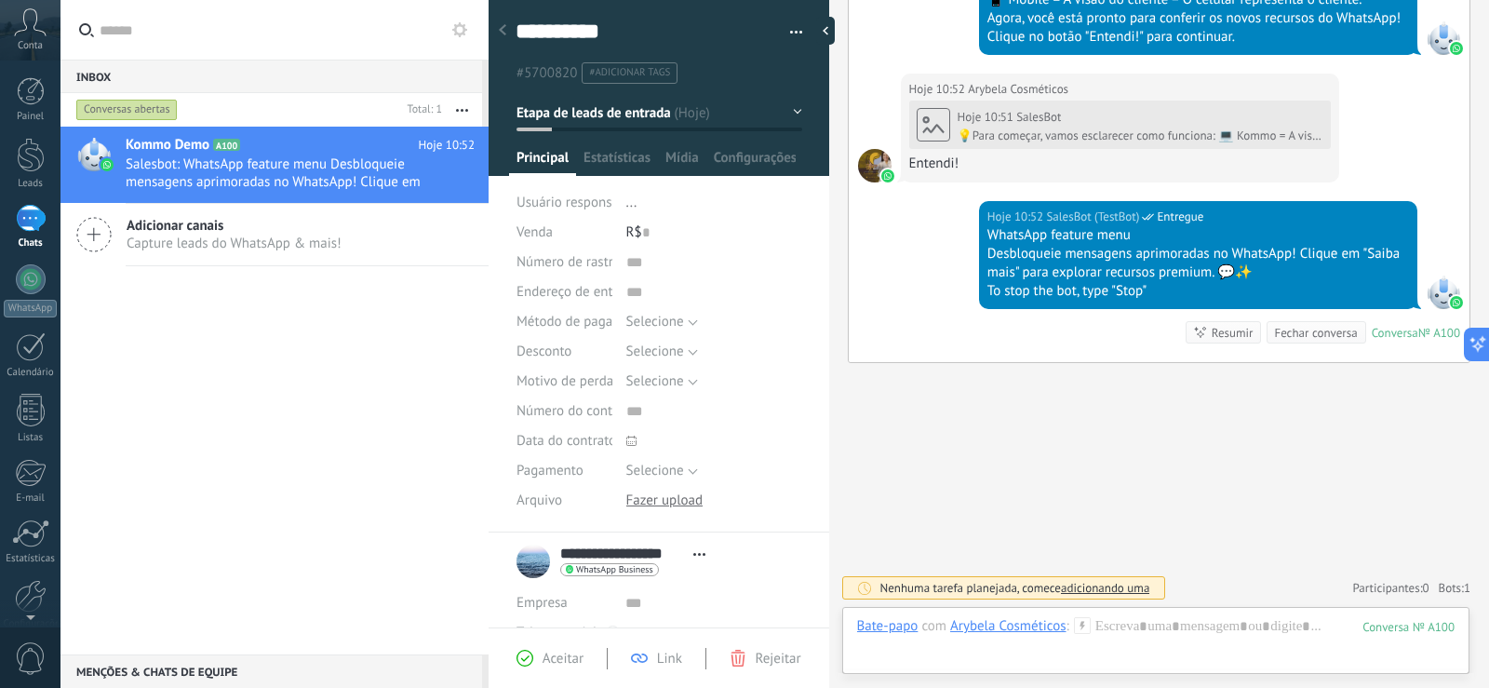
click at [29, 223] on div "1" at bounding box center [31, 218] width 30 height 27
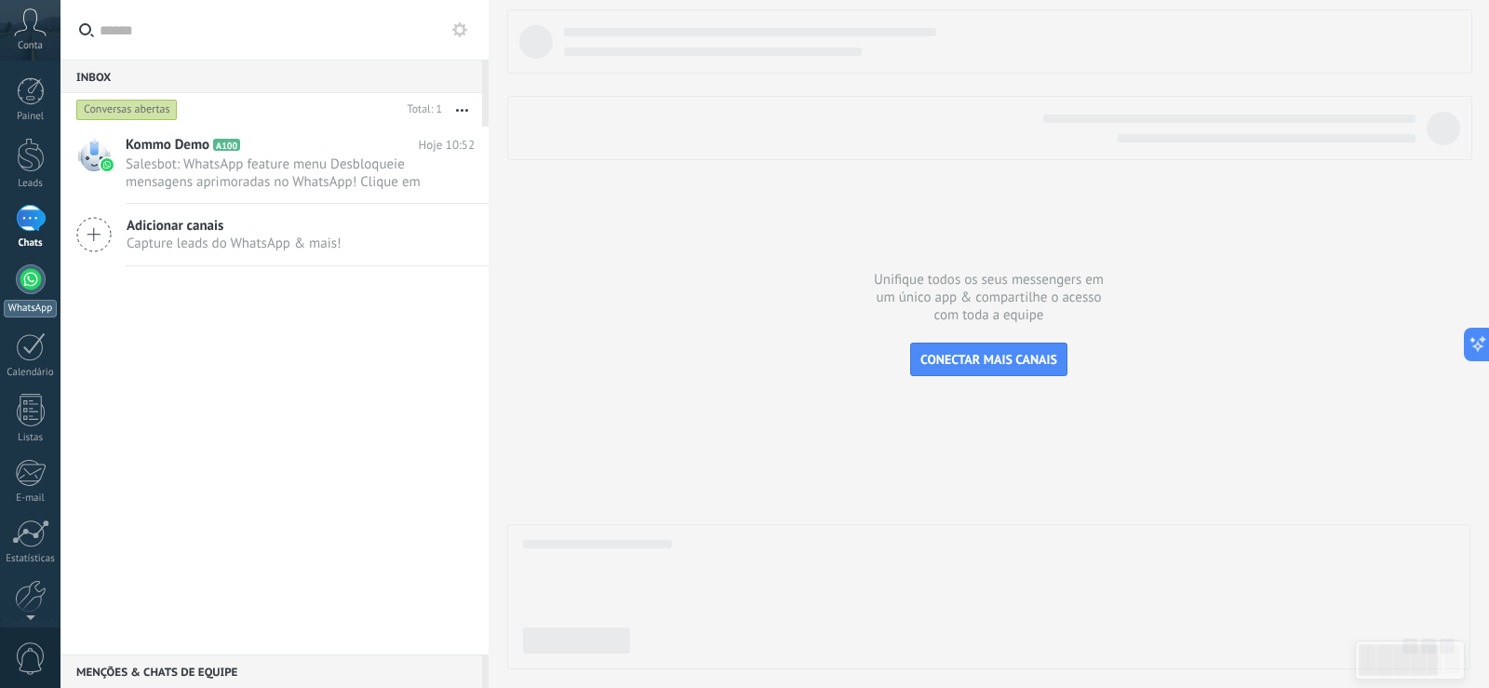
click at [31, 291] on div at bounding box center [31, 279] width 30 height 30
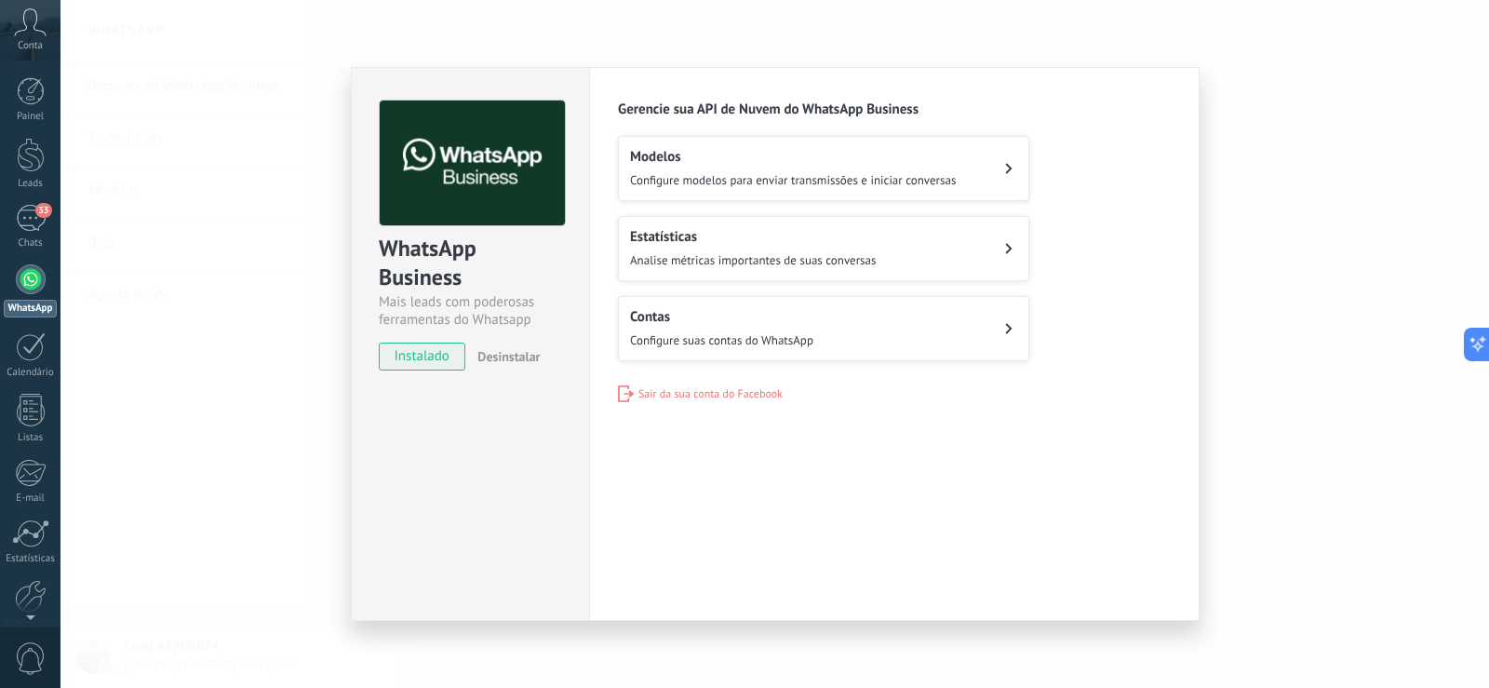
click at [695, 337] on span "Configure suas contas do WhatsApp" at bounding box center [721, 340] width 183 height 16
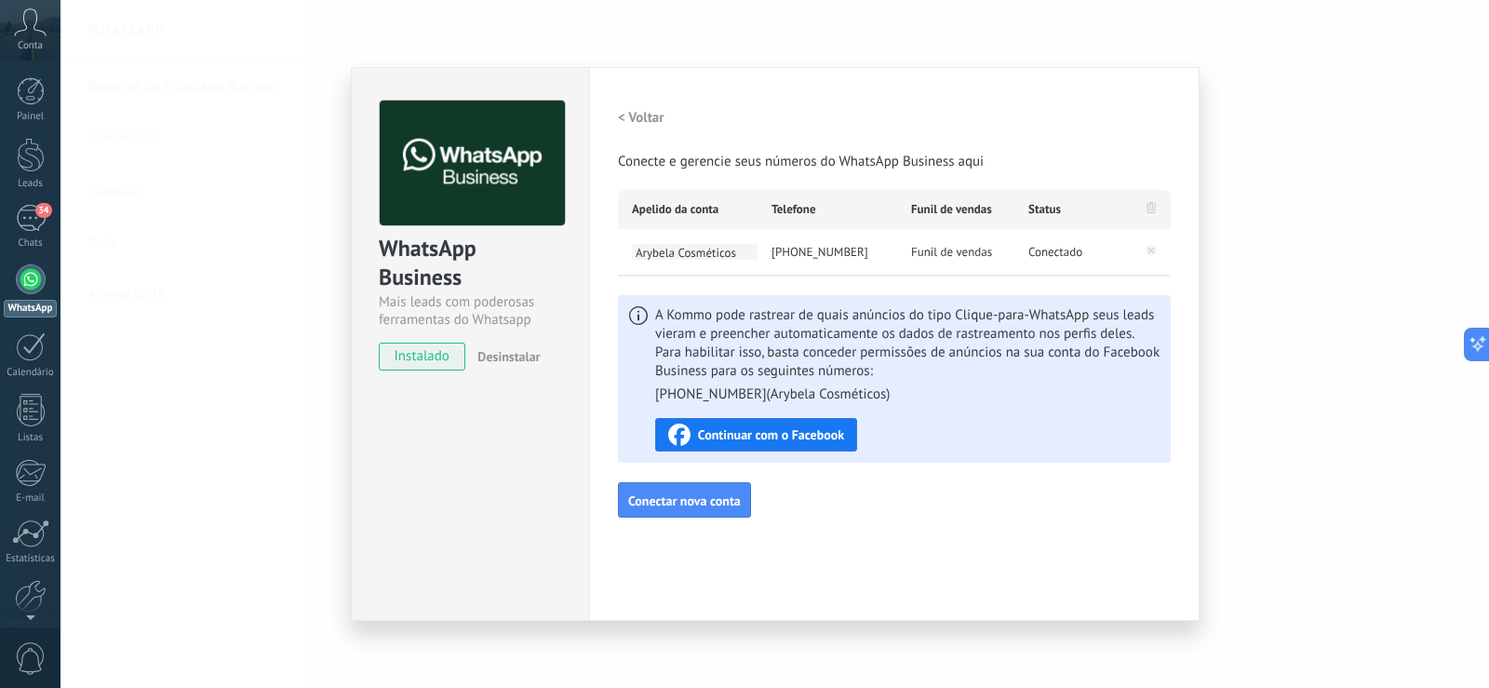
click at [693, 251] on span "Arybela Cosméticos" at bounding box center [695, 252] width 126 height 16
click at [829, 250] on div "+55 11 95852-5402" at bounding box center [828, 252] width 140 height 47
click at [961, 265] on div "Funil de vendas" at bounding box center [955, 252] width 117 height 47
click at [963, 249] on span "Funil de vendas" at bounding box center [951, 252] width 81 height 19
click at [1065, 259] on span "Conectado" at bounding box center [1056, 252] width 54 height 19
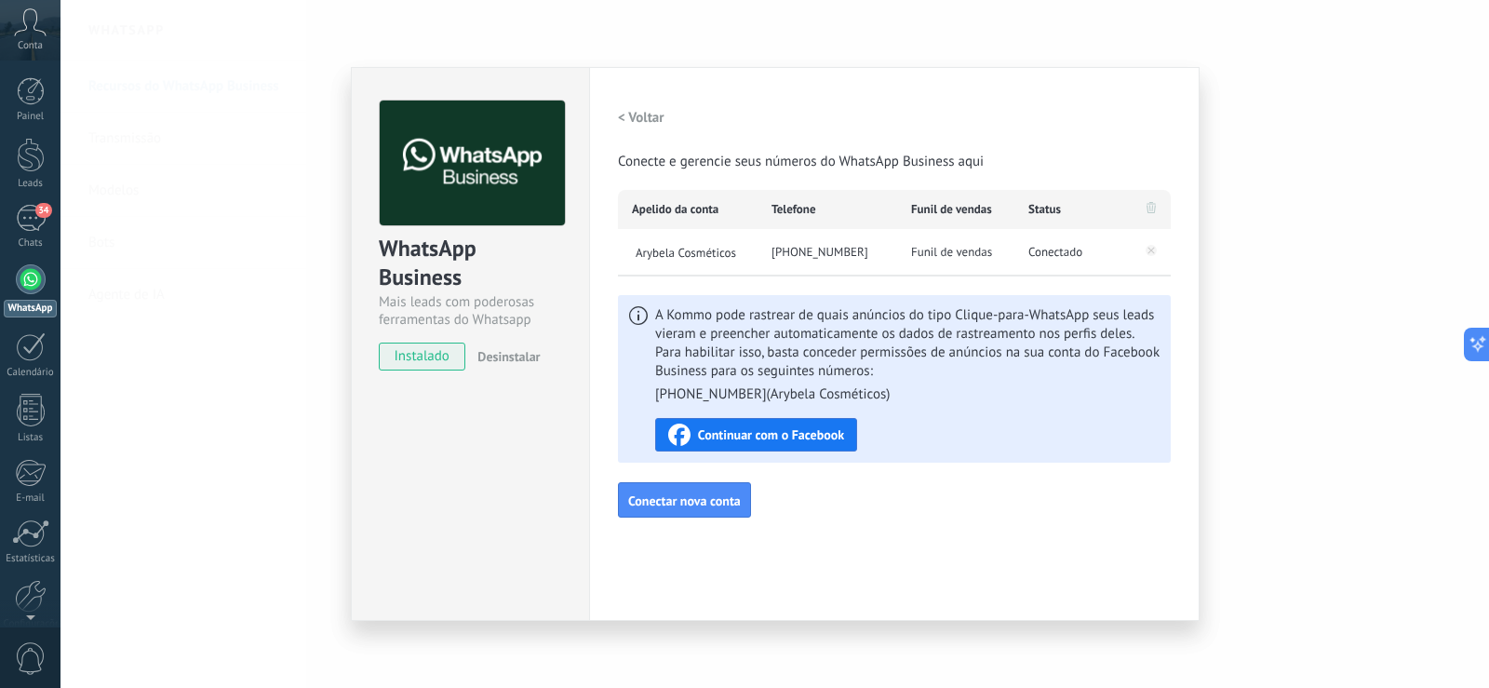
click at [649, 110] on h2 "< Voltar" at bounding box center [641, 118] width 47 height 18
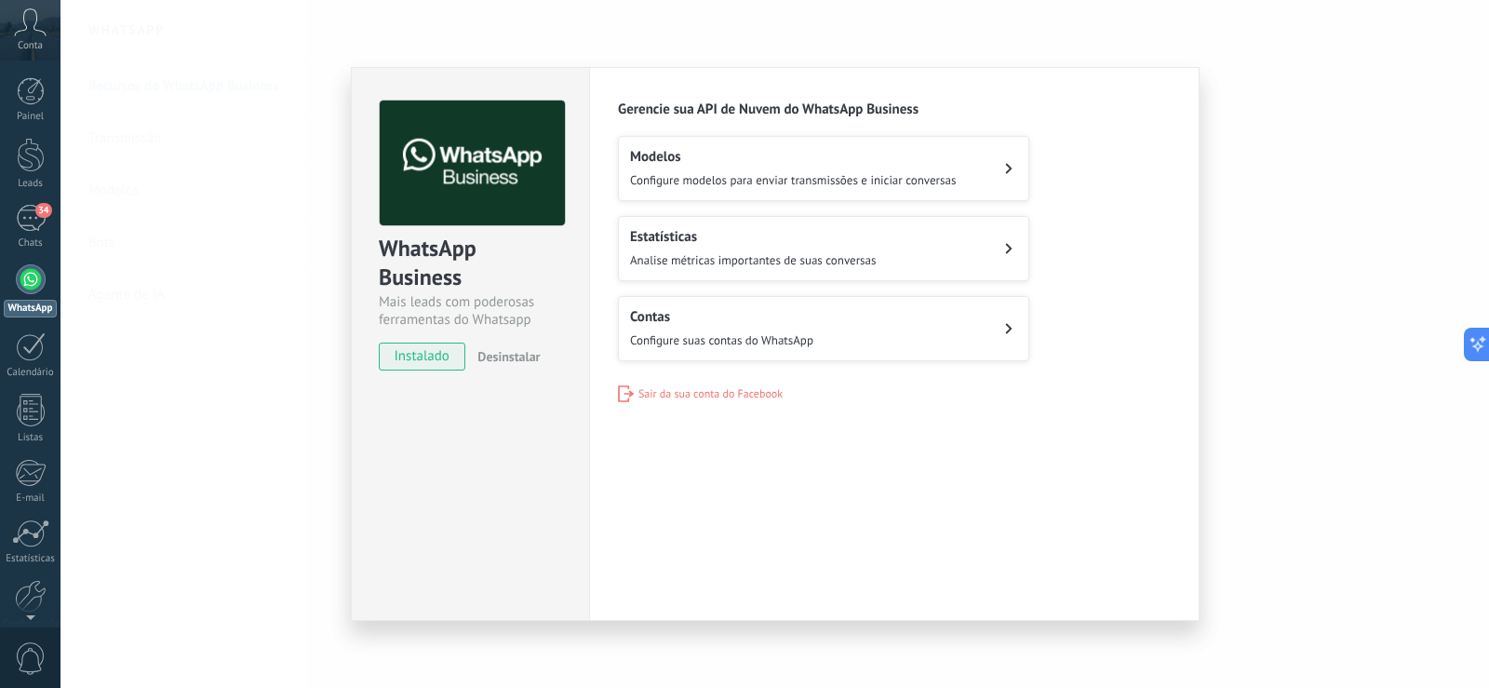
click at [765, 245] on div "Estatísticas Analise métricas importantes de suas conversas" at bounding box center [753, 248] width 246 height 41
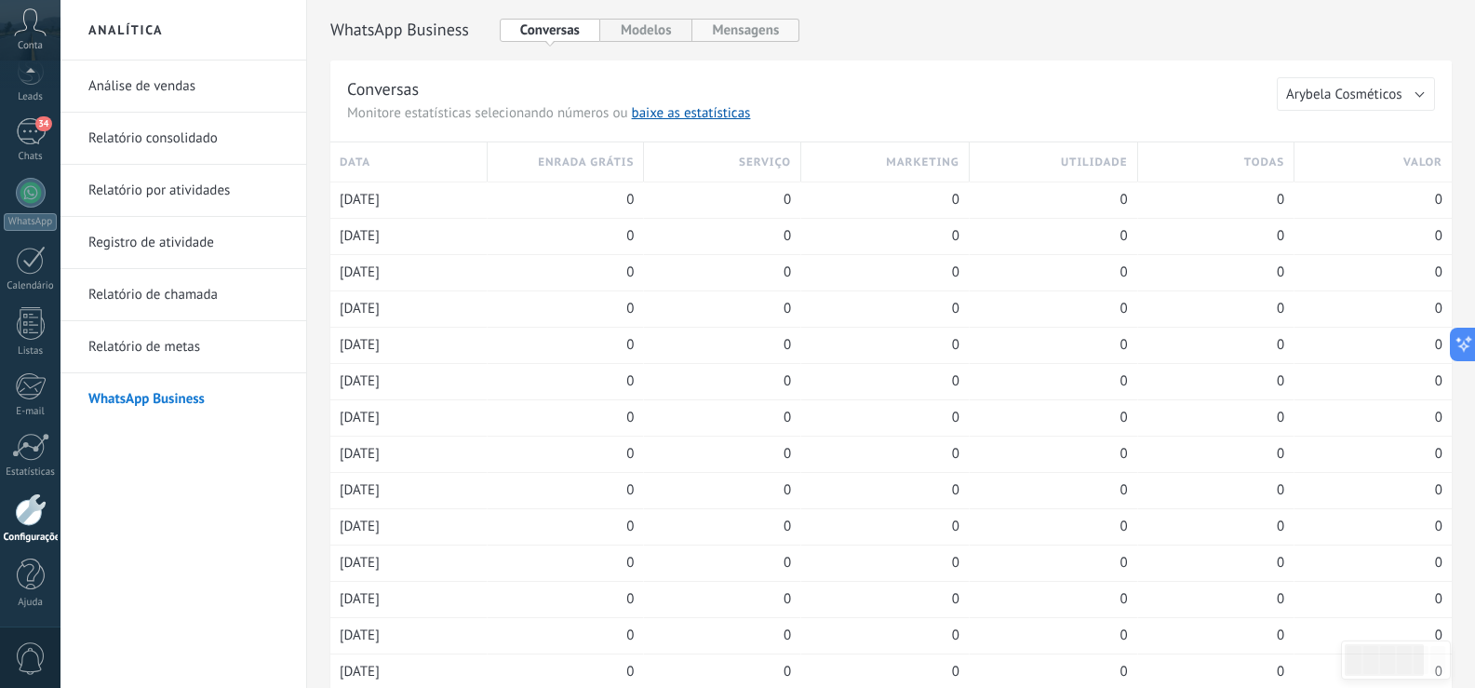
click at [760, 31] on button "Mensagens" at bounding box center [747, 30] width 108 height 23
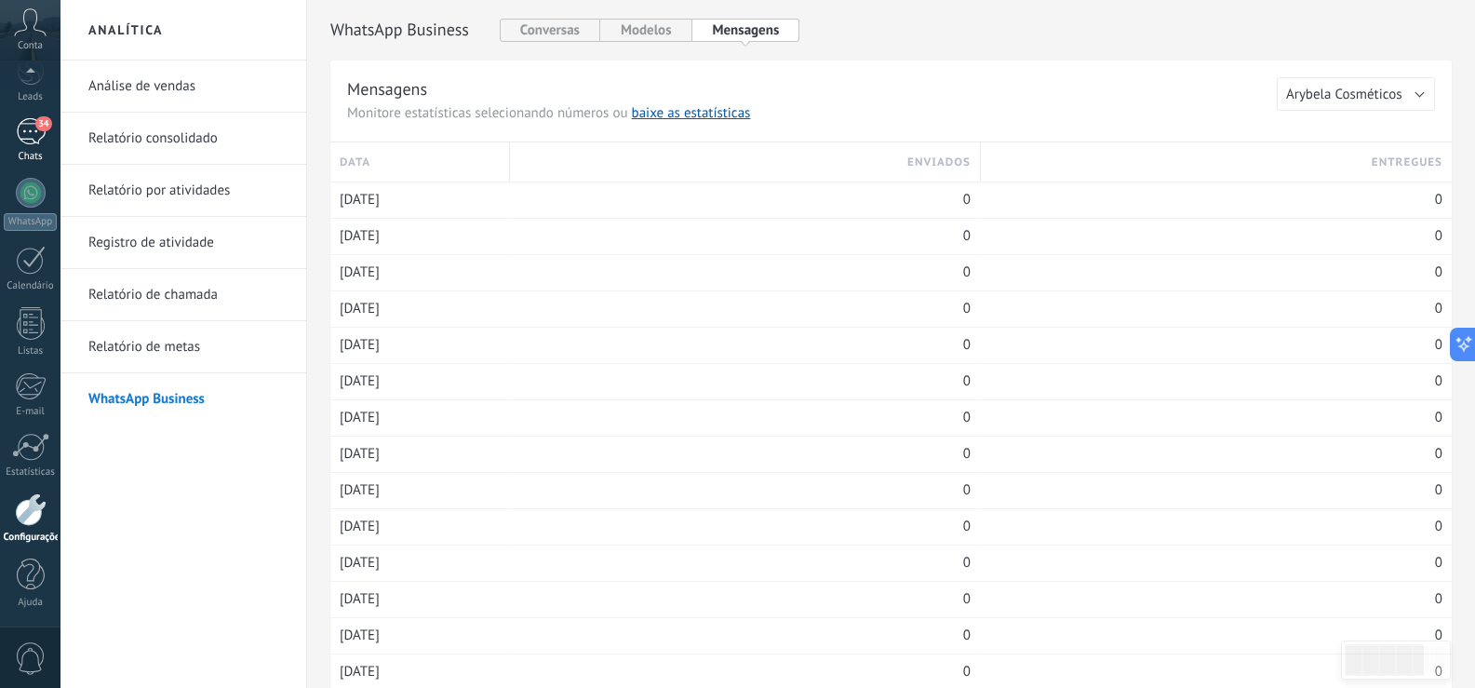
click at [28, 147] on link "34 Chats" at bounding box center [30, 140] width 61 height 45
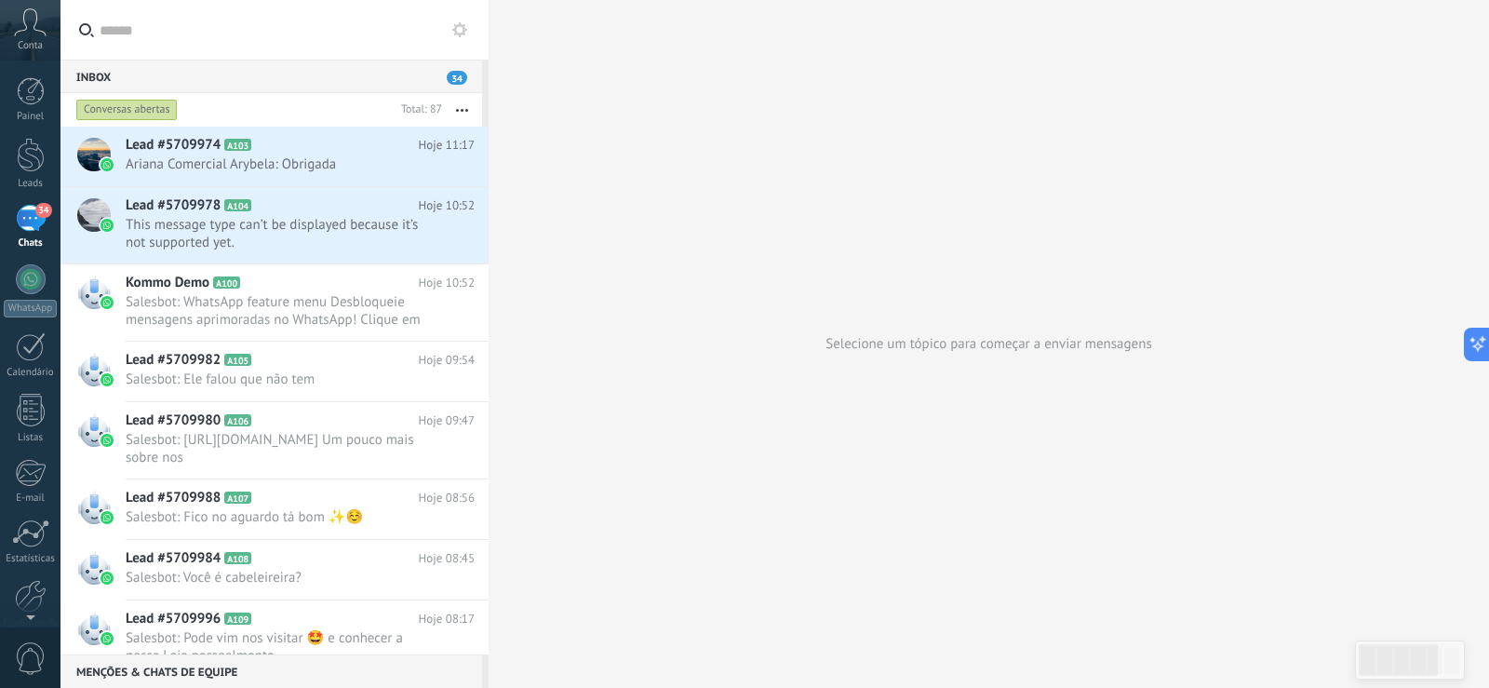
click at [456, 74] on span "34" at bounding box center [457, 78] width 20 height 14
click at [458, 101] on button "button" at bounding box center [462, 110] width 40 height 34
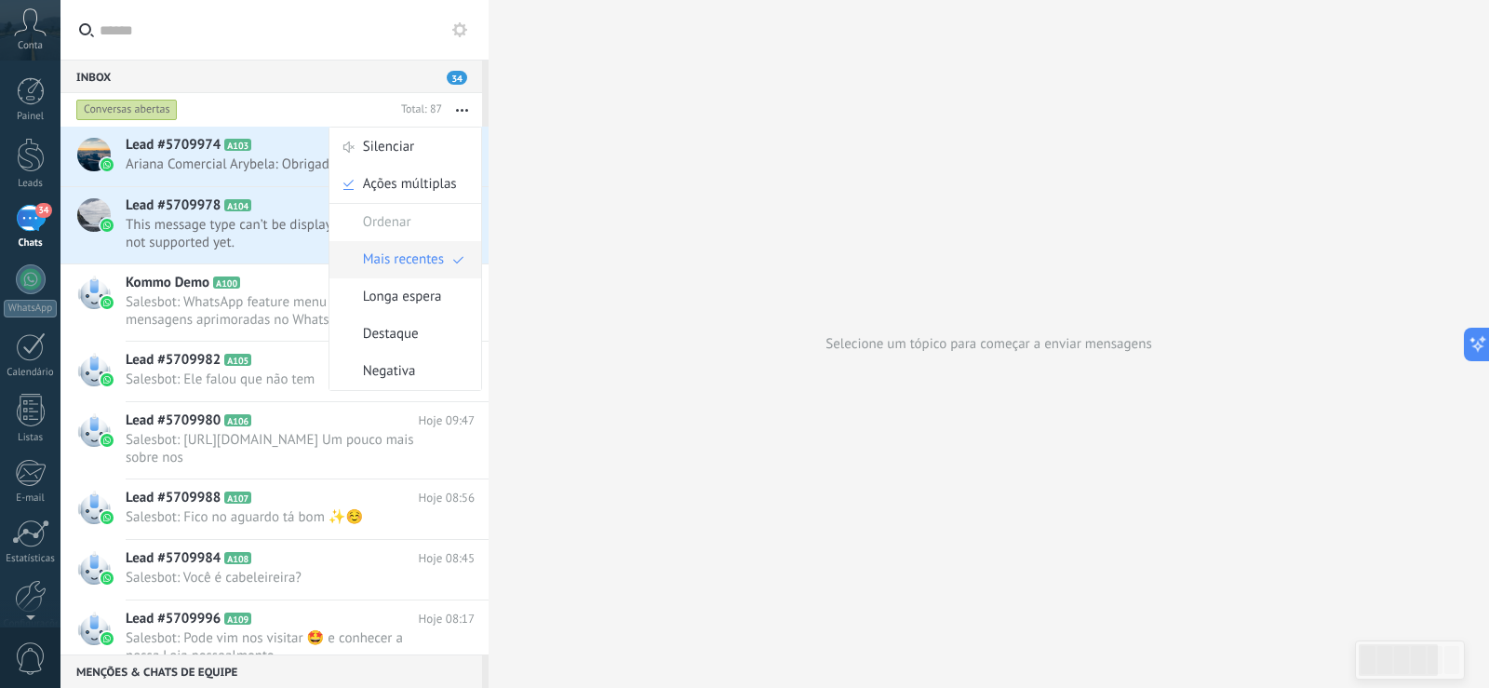
click at [401, 252] on span "Mais recentes" at bounding box center [403, 259] width 81 height 37
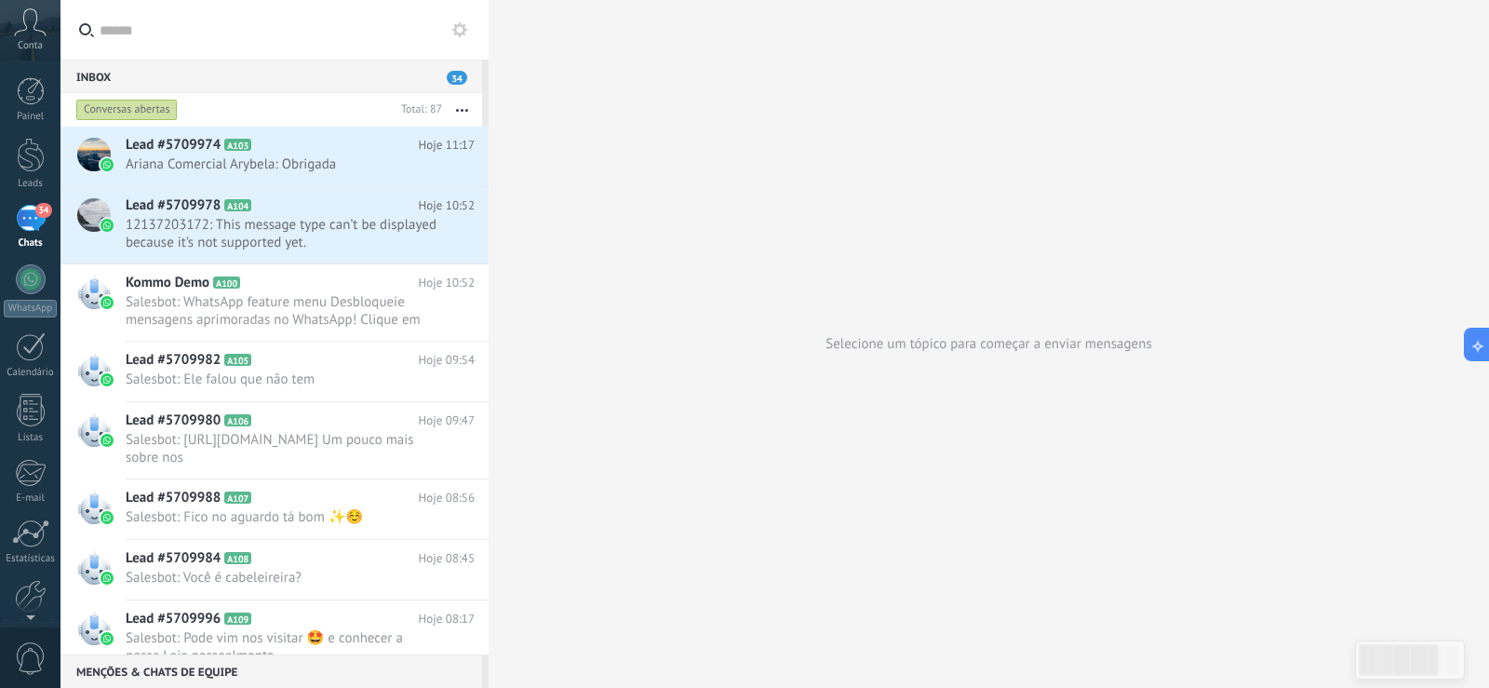
click at [463, 72] on span "34" at bounding box center [457, 78] width 20 height 14
click at [457, 78] on span "34" at bounding box center [457, 78] width 20 height 14
click at [465, 113] on button "button" at bounding box center [462, 110] width 40 height 34
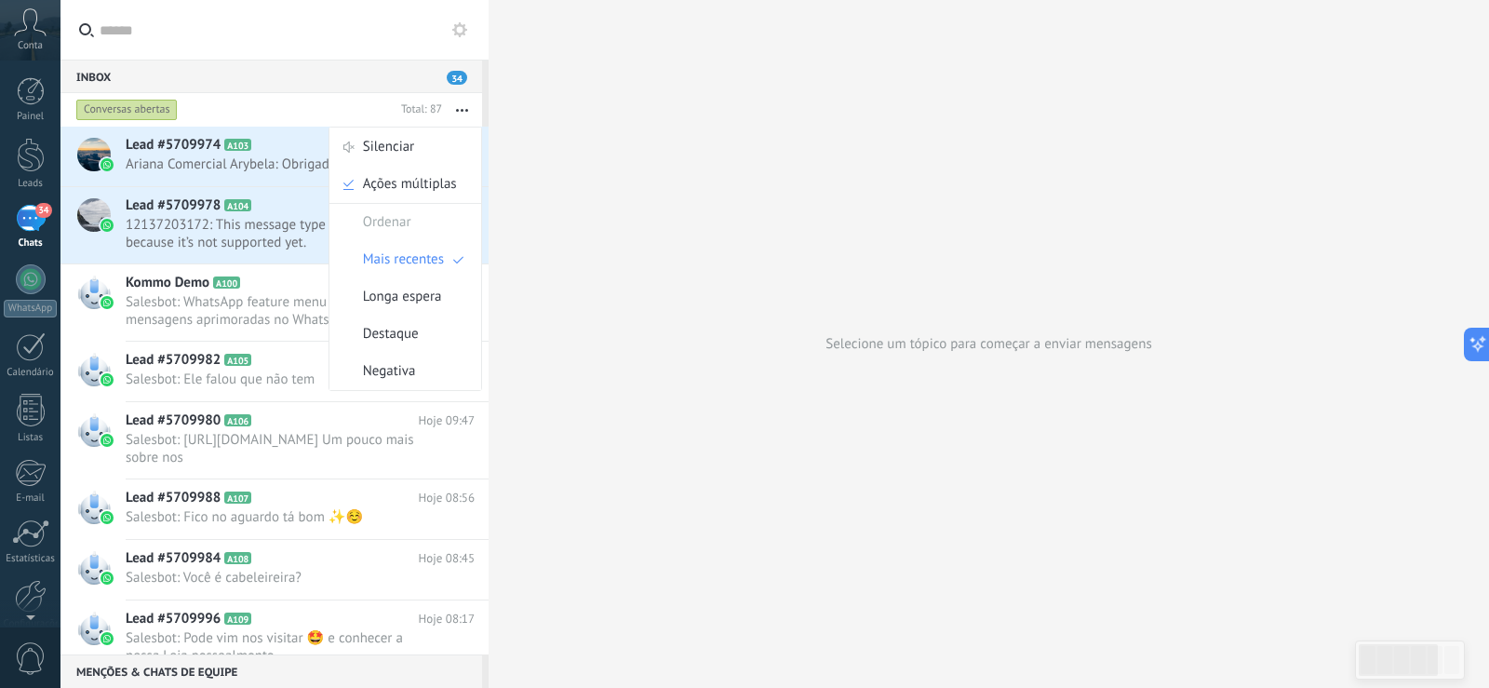
click at [401, 294] on span "Longa espera" at bounding box center [402, 296] width 79 height 37
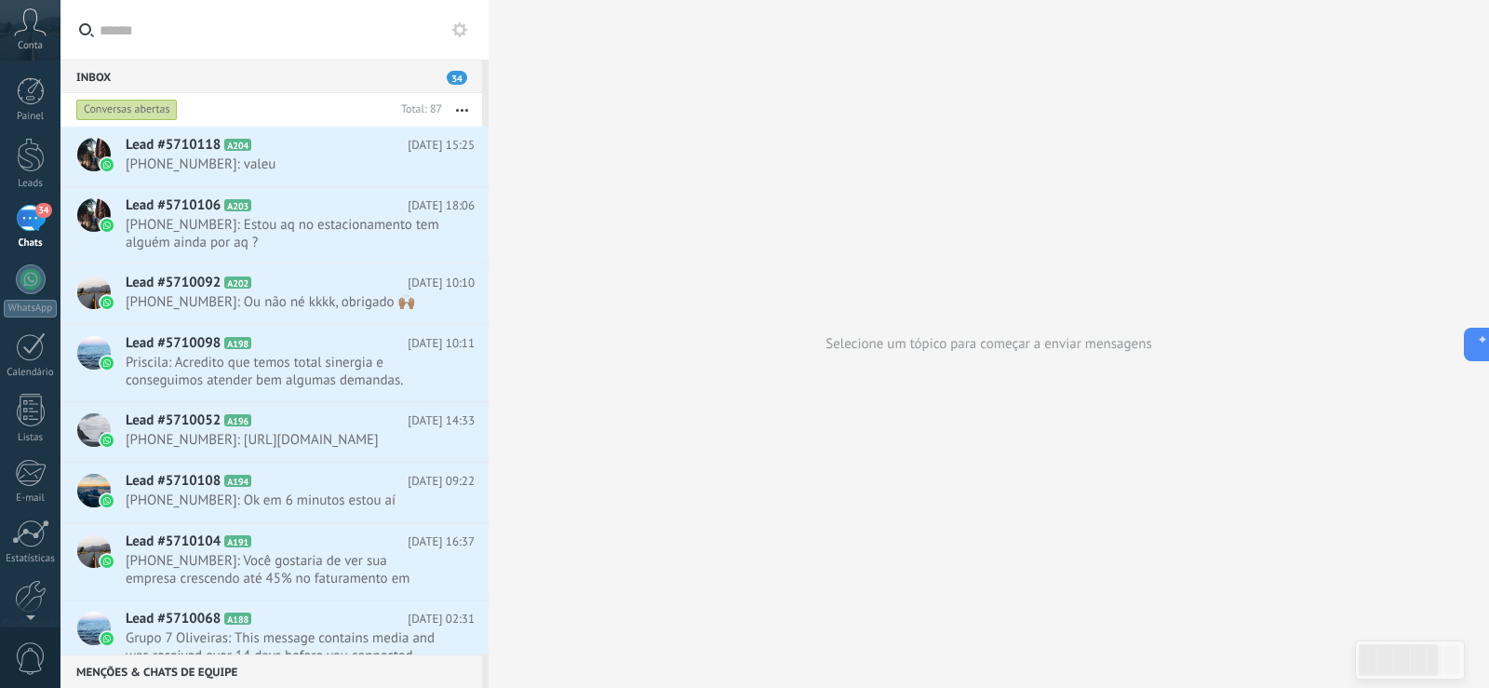
click at [458, 117] on button "button" at bounding box center [462, 110] width 40 height 34
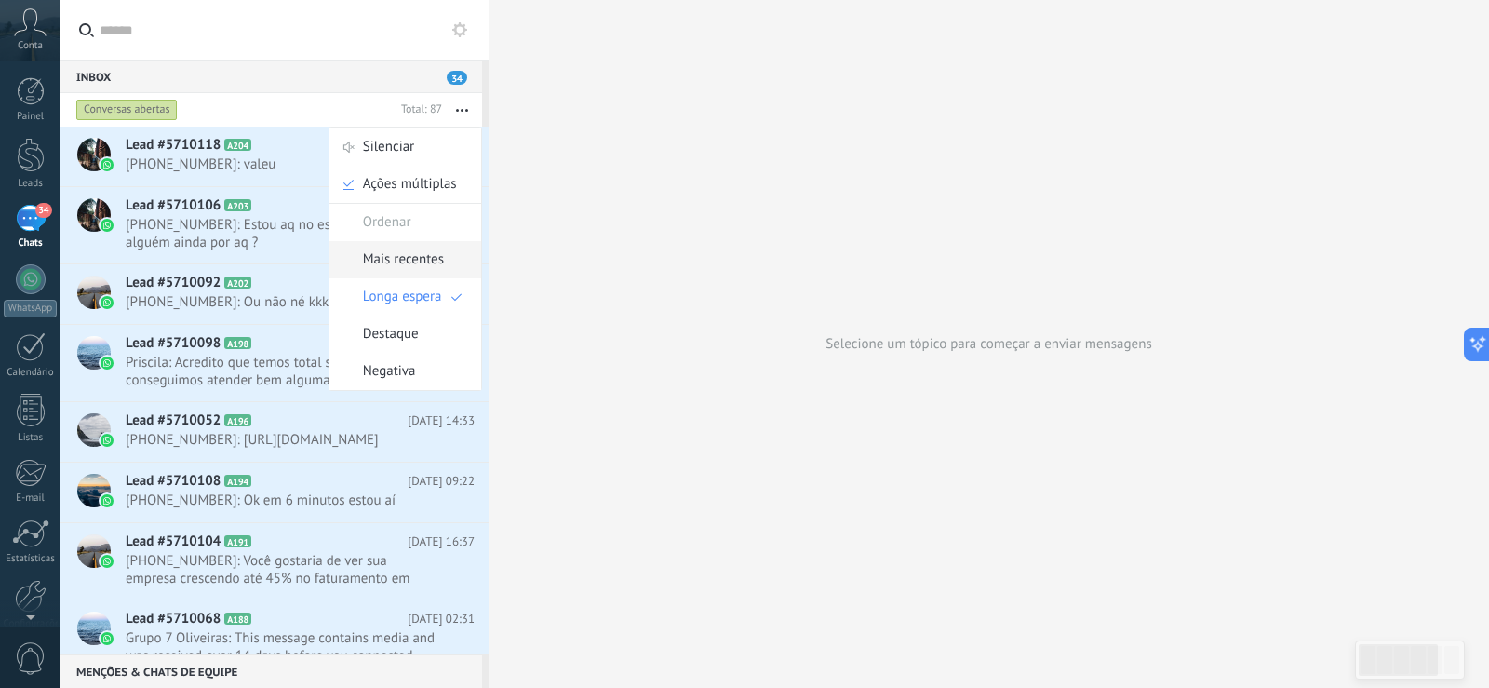
click at [394, 262] on span "Mais recentes" at bounding box center [403, 259] width 81 height 37
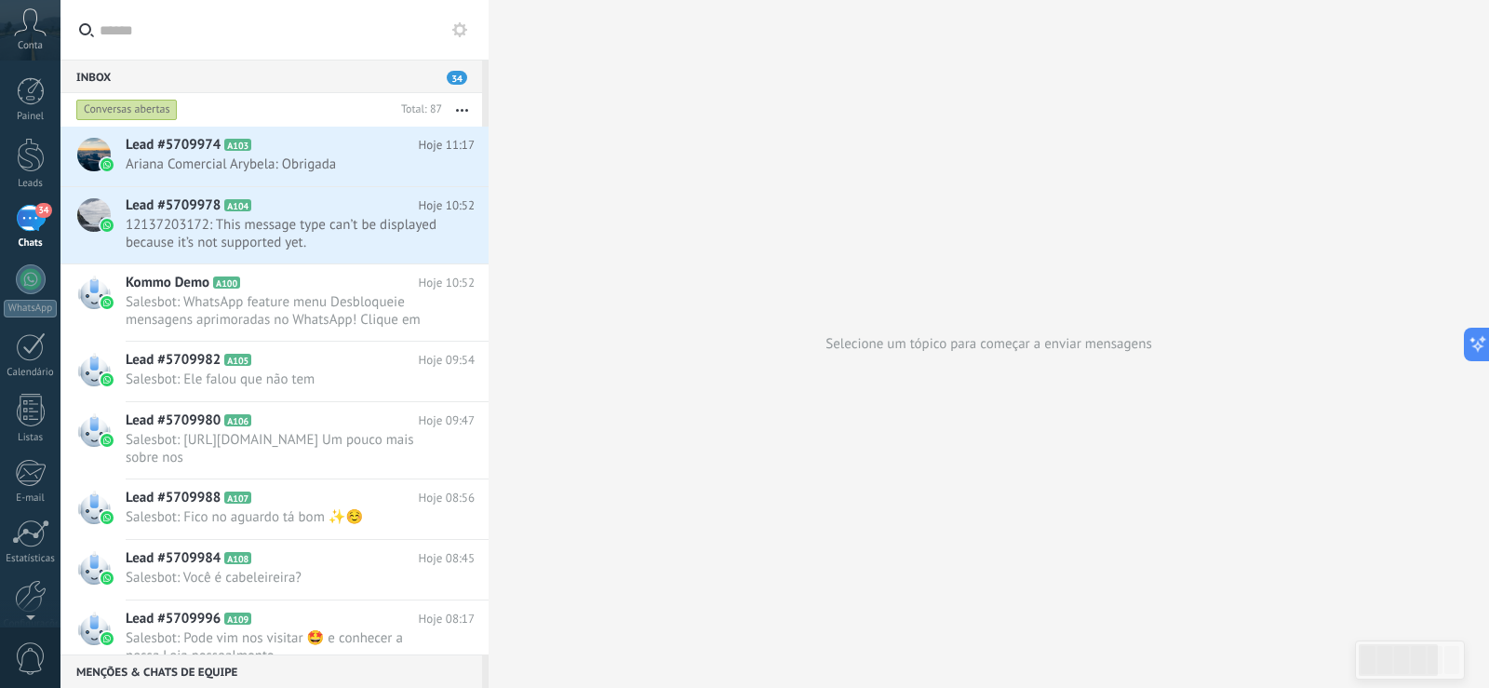
click at [347, 71] on div "Inbox 34" at bounding box center [272, 77] width 422 height 34
click at [141, 28] on input "text" at bounding box center [285, 30] width 370 height 60
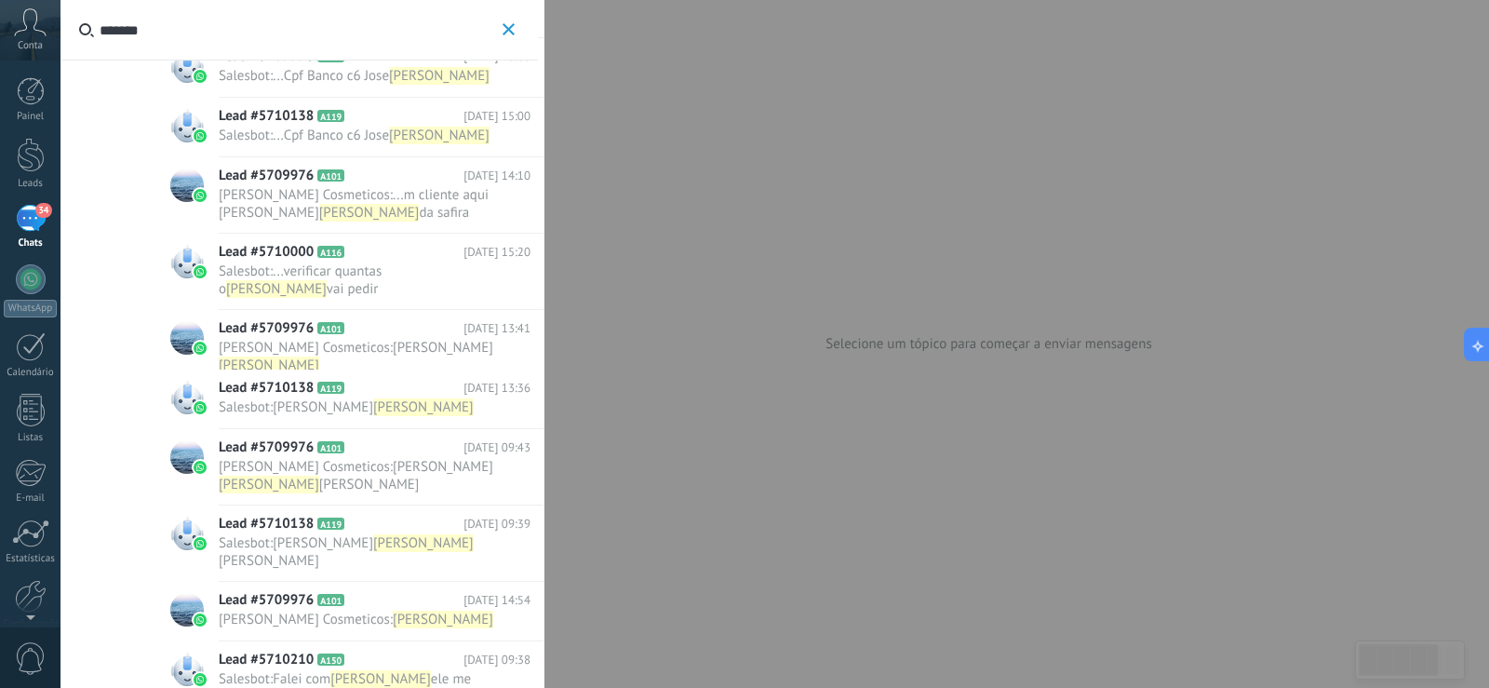
scroll to position [938, 0]
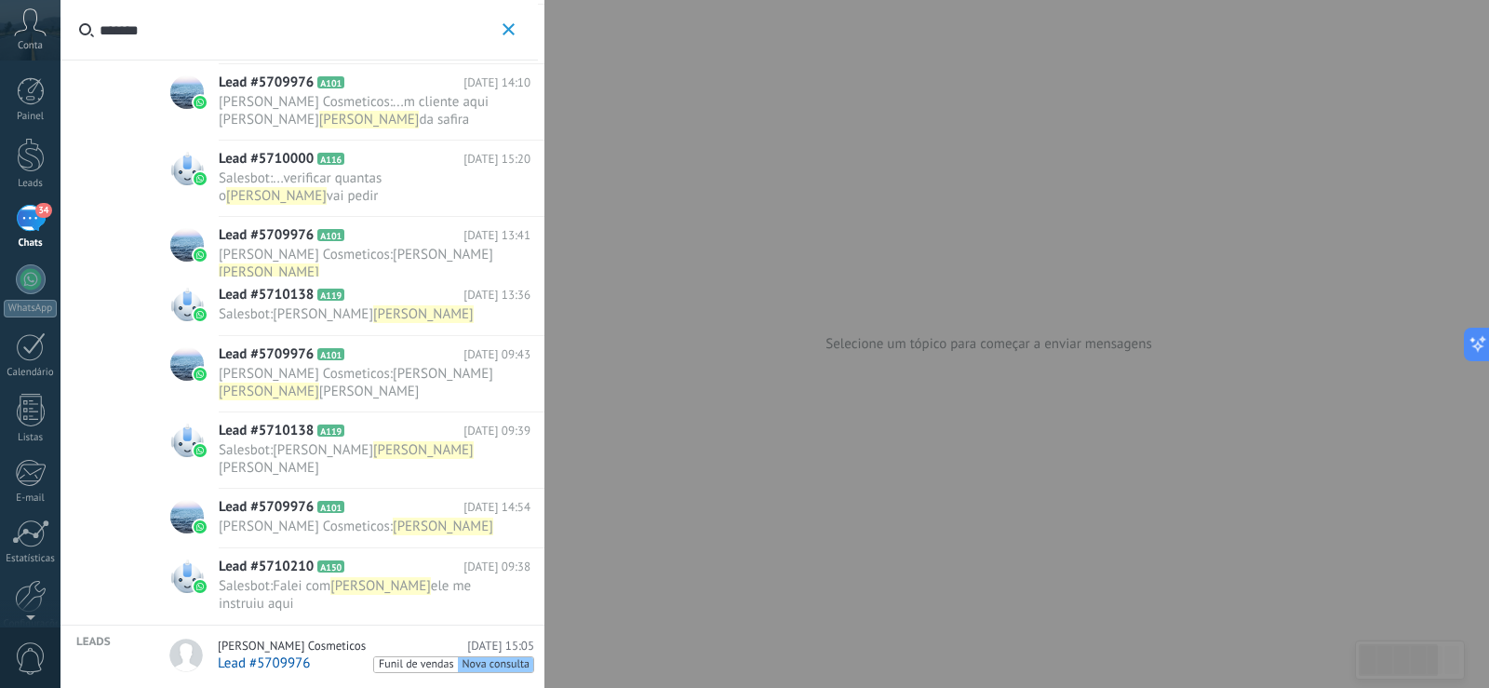
type input "*******"
click at [276, 642] on span "Antonio Arybela Cosmeticos" at bounding box center [292, 646] width 148 height 15
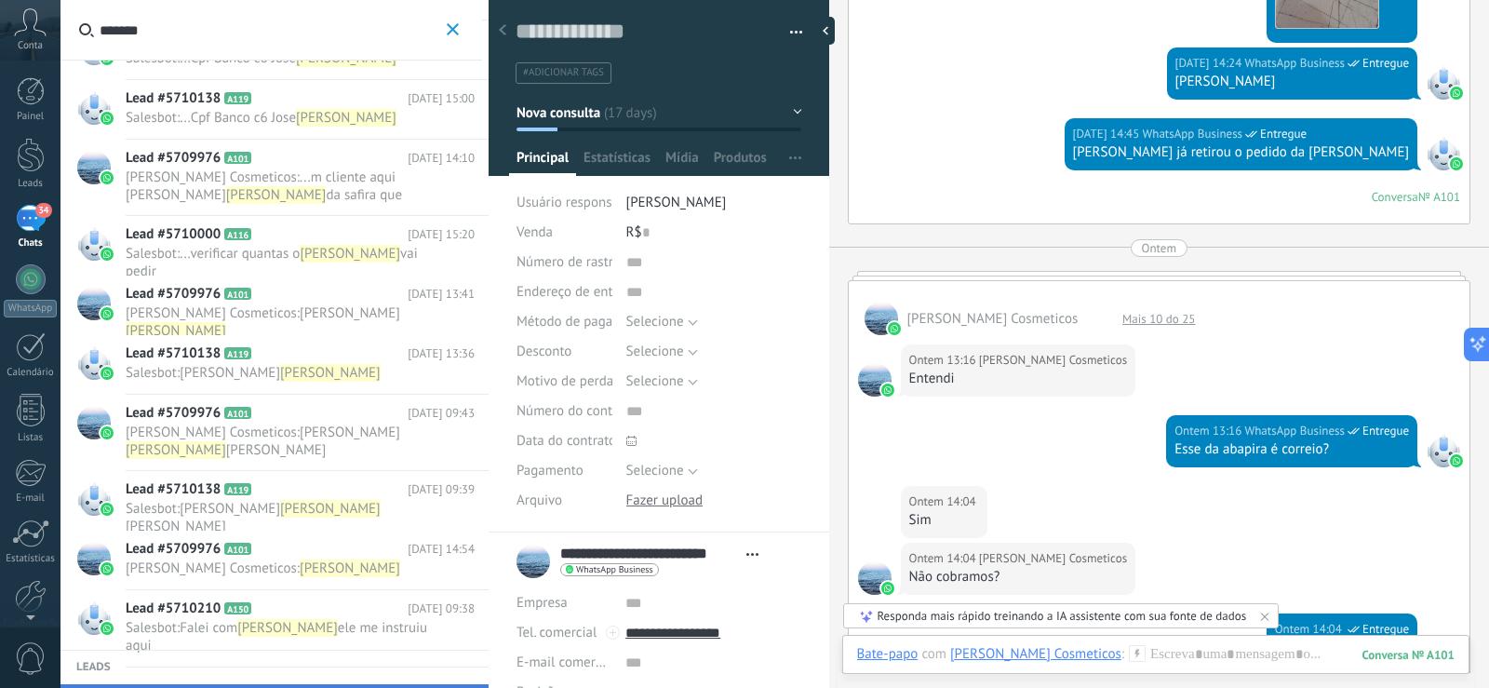
scroll to position [1623, 0]
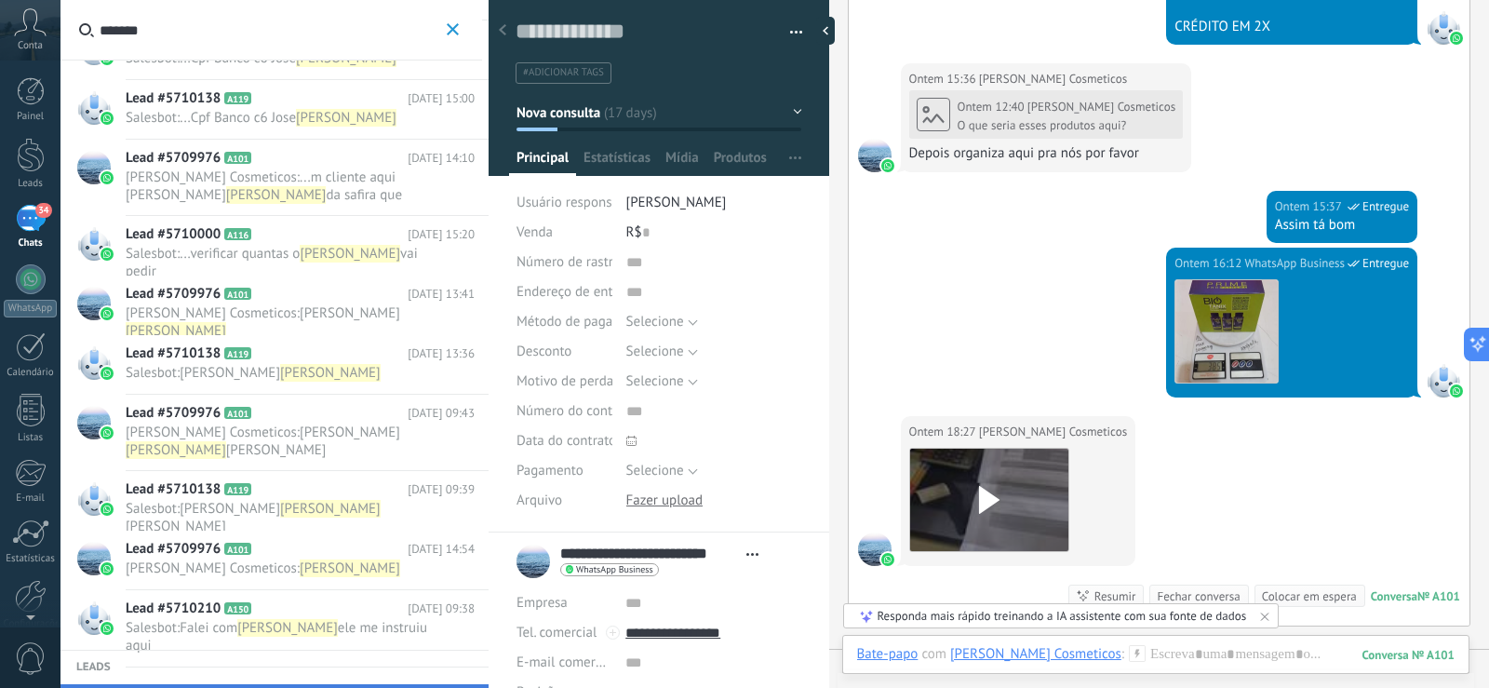
scroll to position [2740, 0]
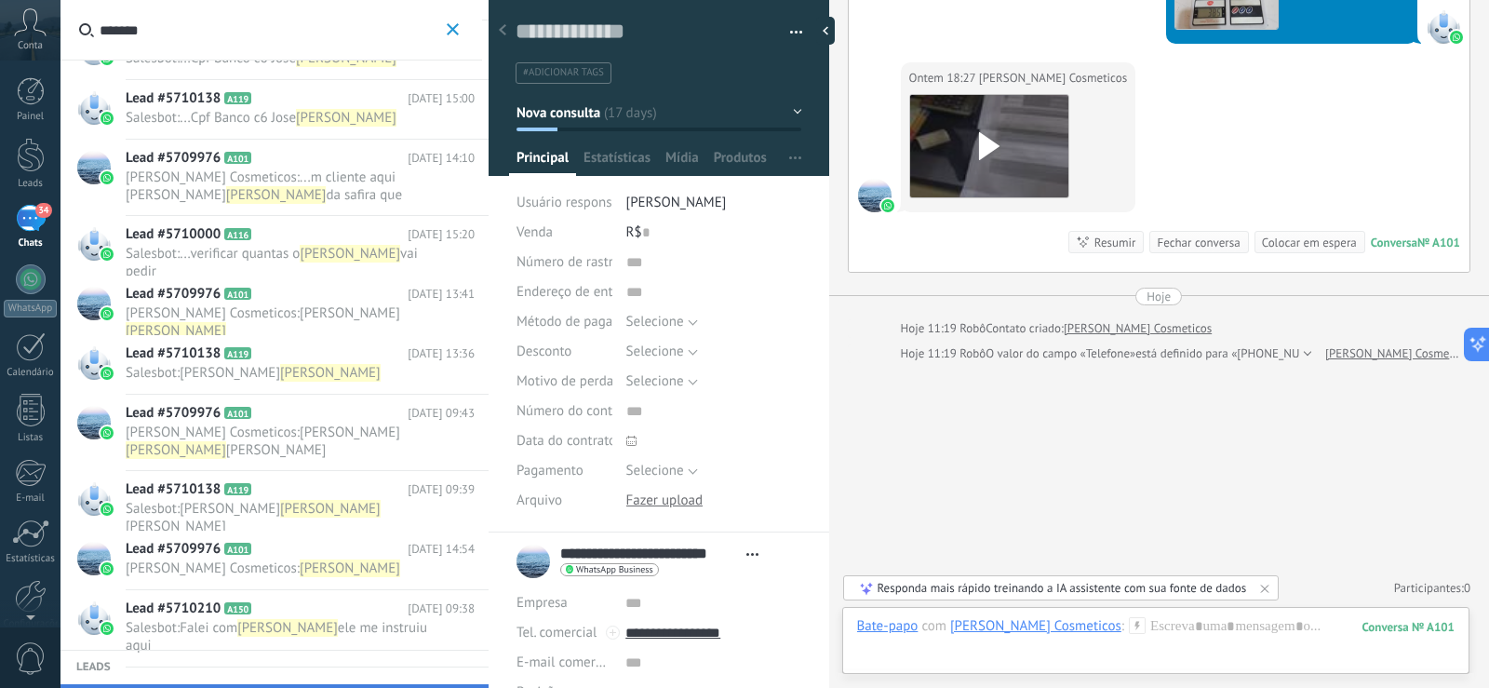
click at [873, 193] on div at bounding box center [875, 196] width 34 height 34
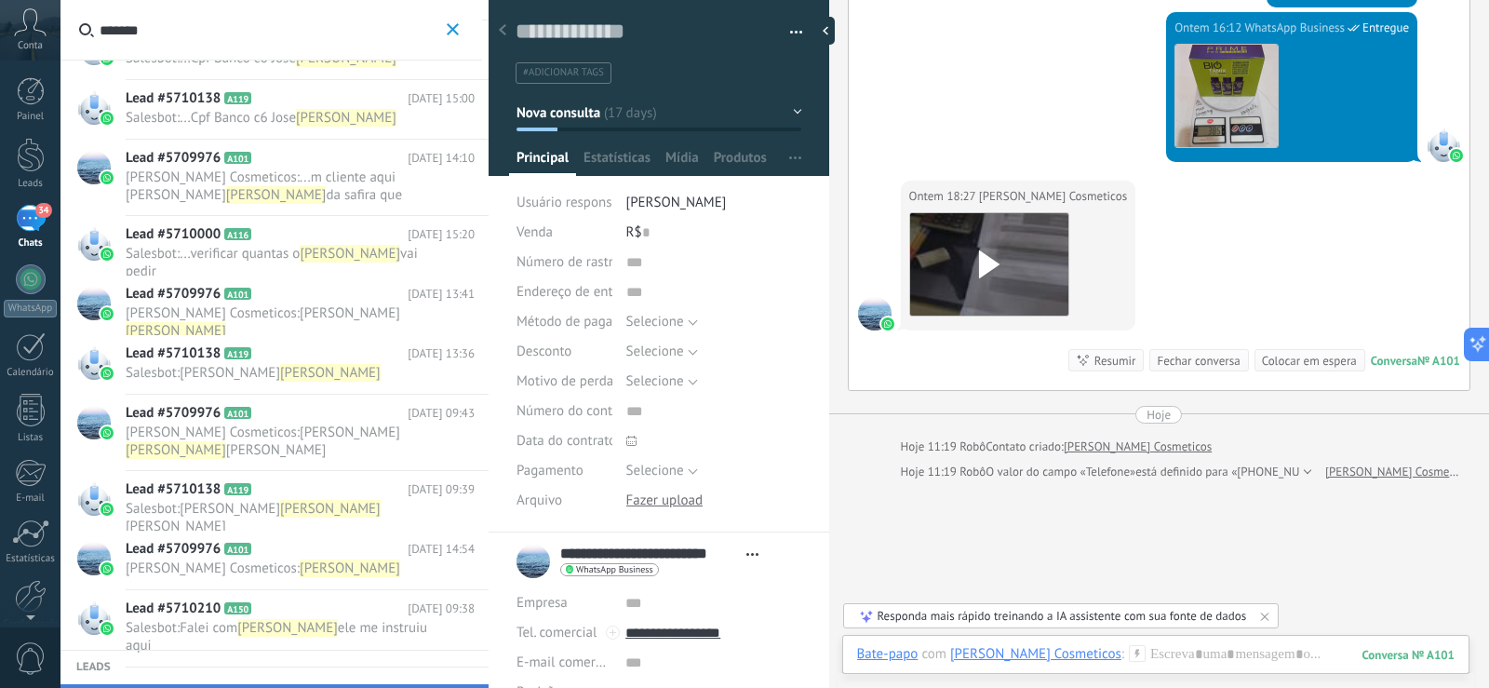
scroll to position [4867, 0]
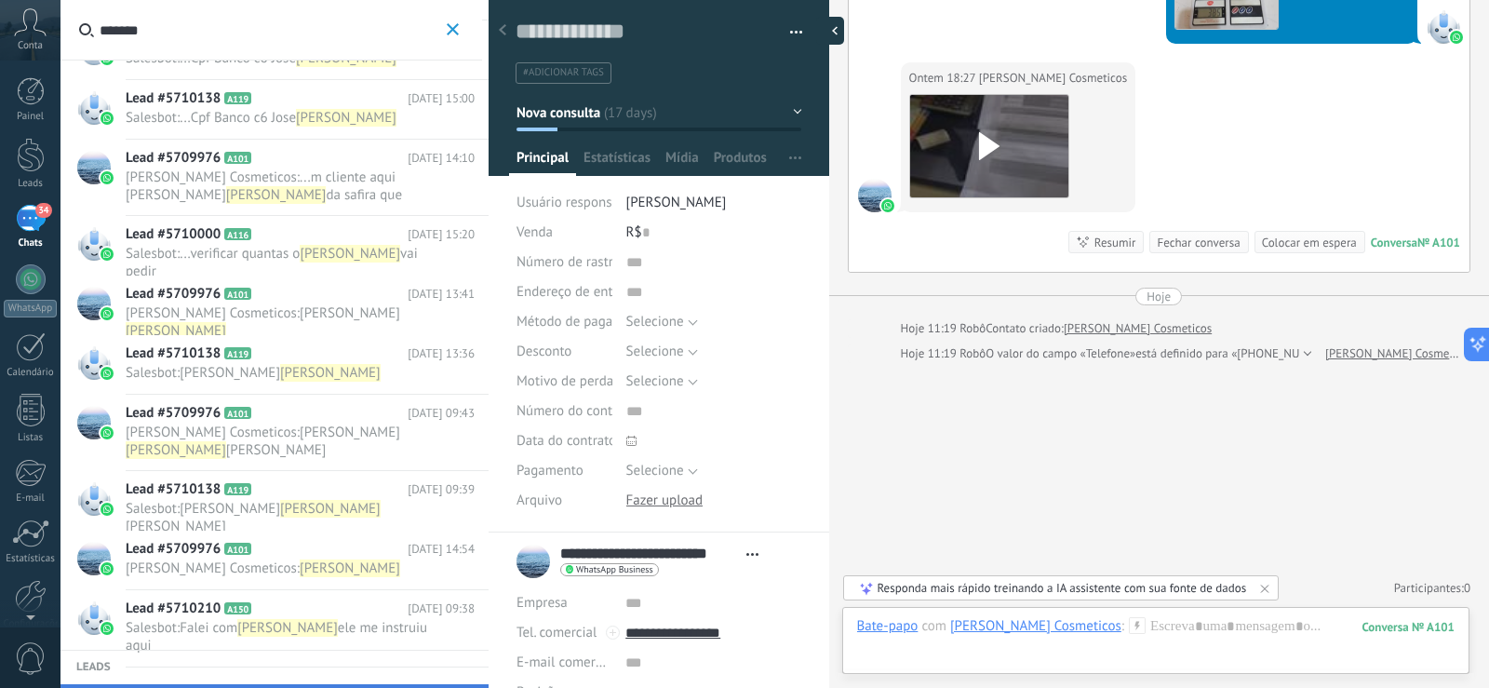
click at [831, 32] on div at bounding box center [830, 31] width 28 height 28
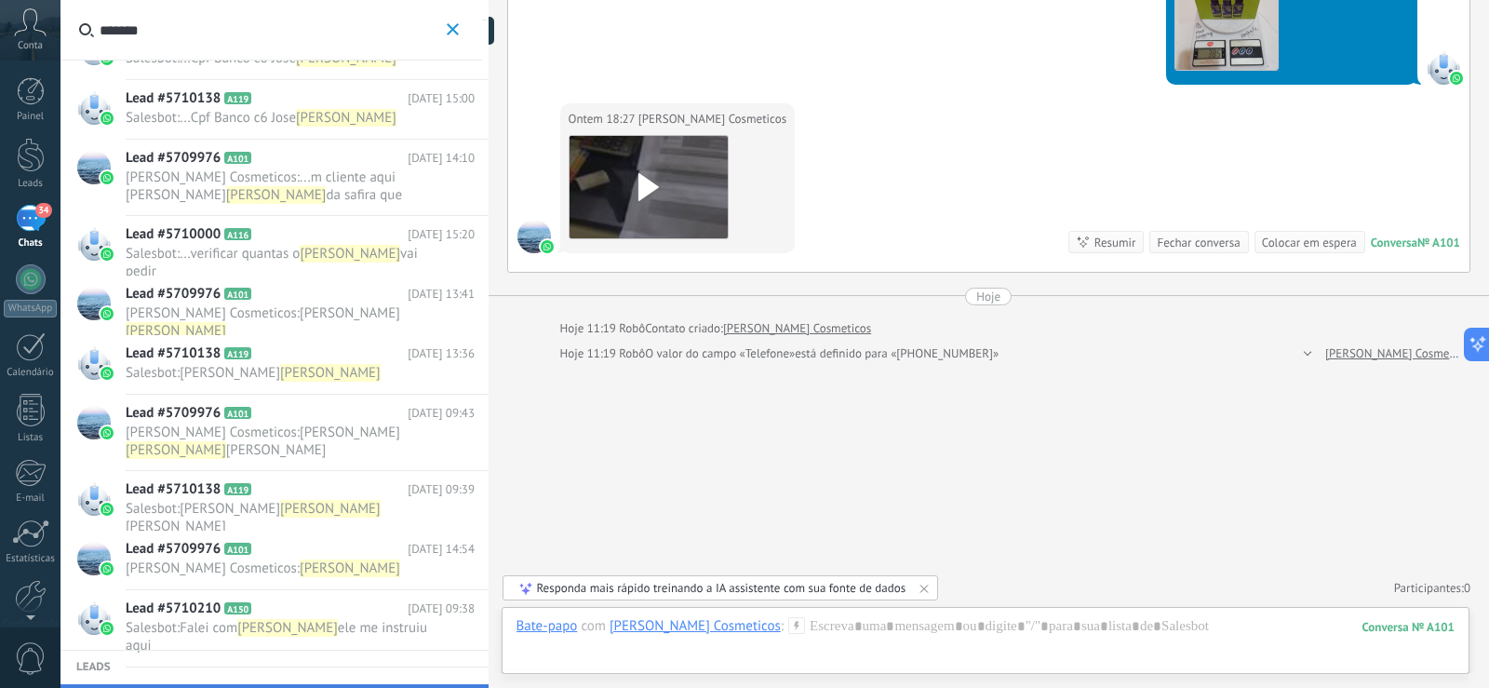
scroll to position [4789, 0]
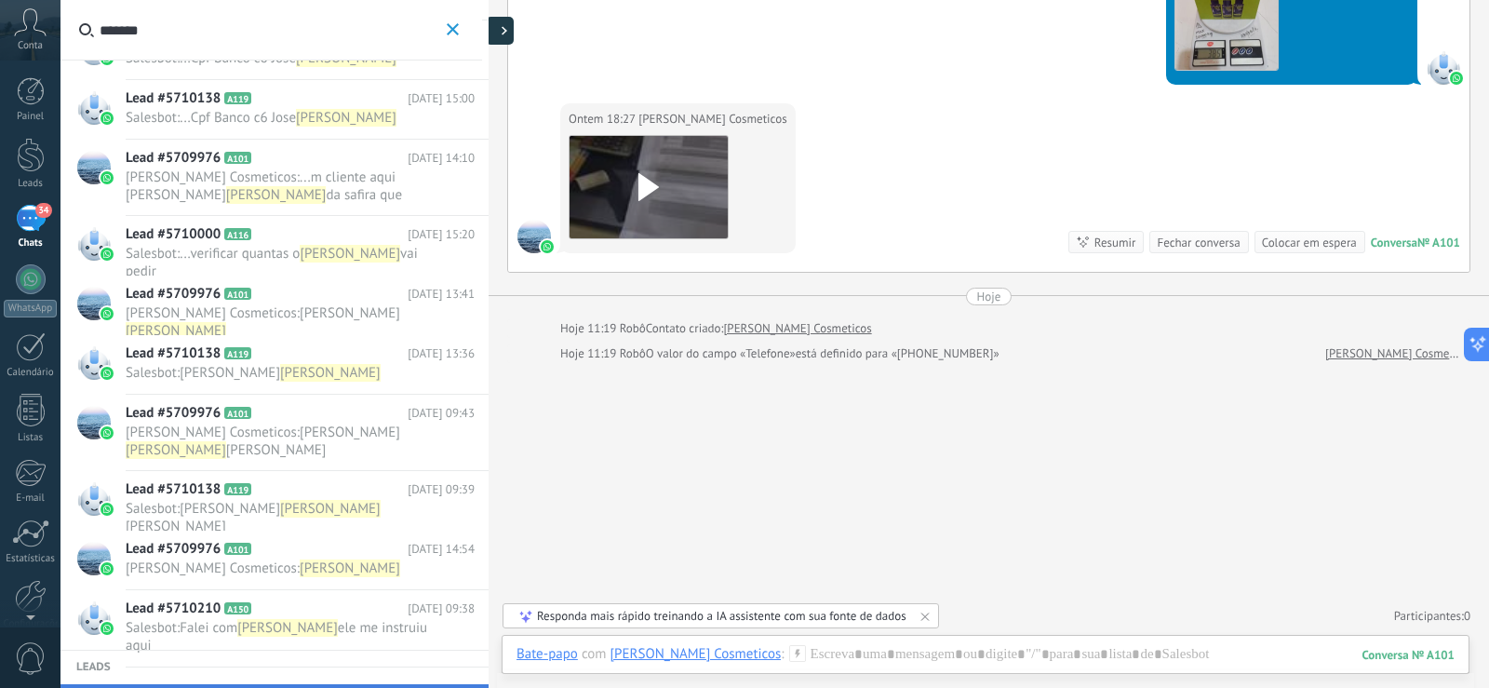
click at [505, 39] on div at bounding box center [500, 31] width 28 height 28
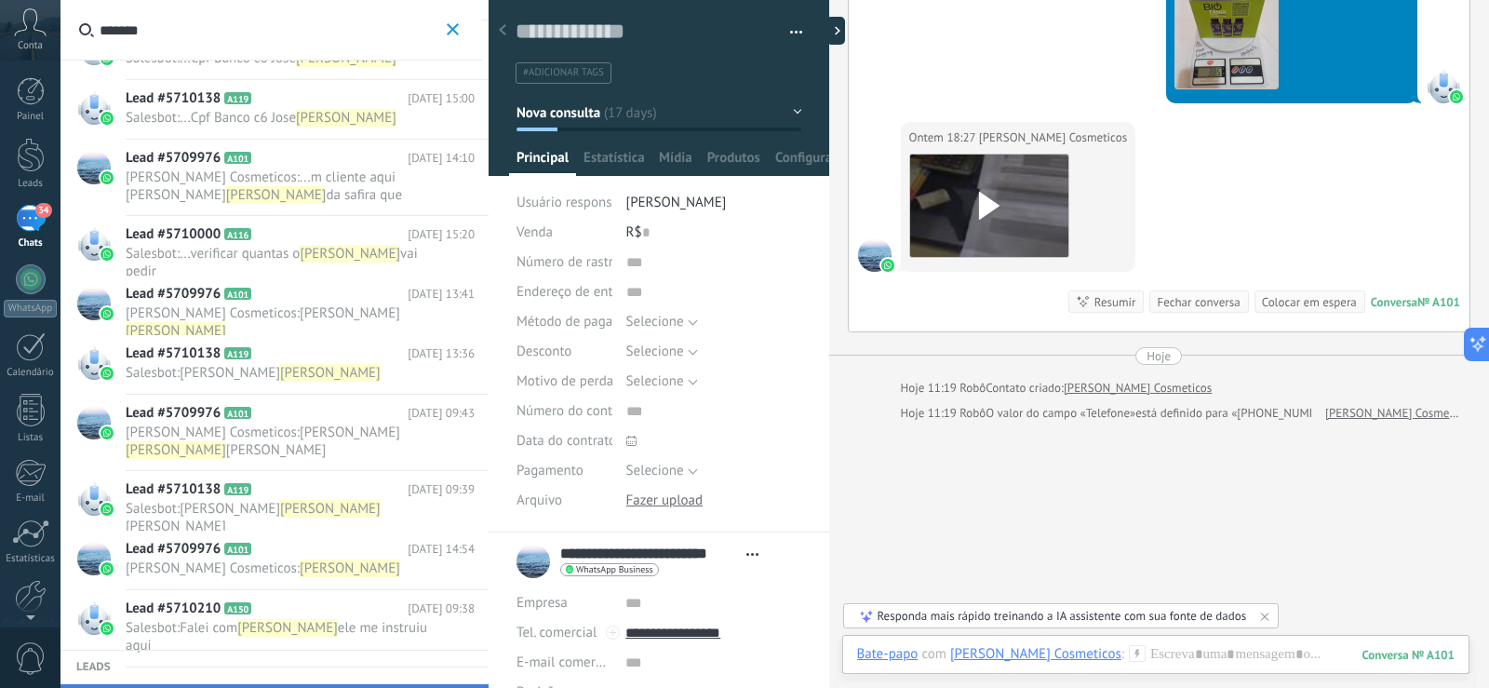
type textarea "**********"
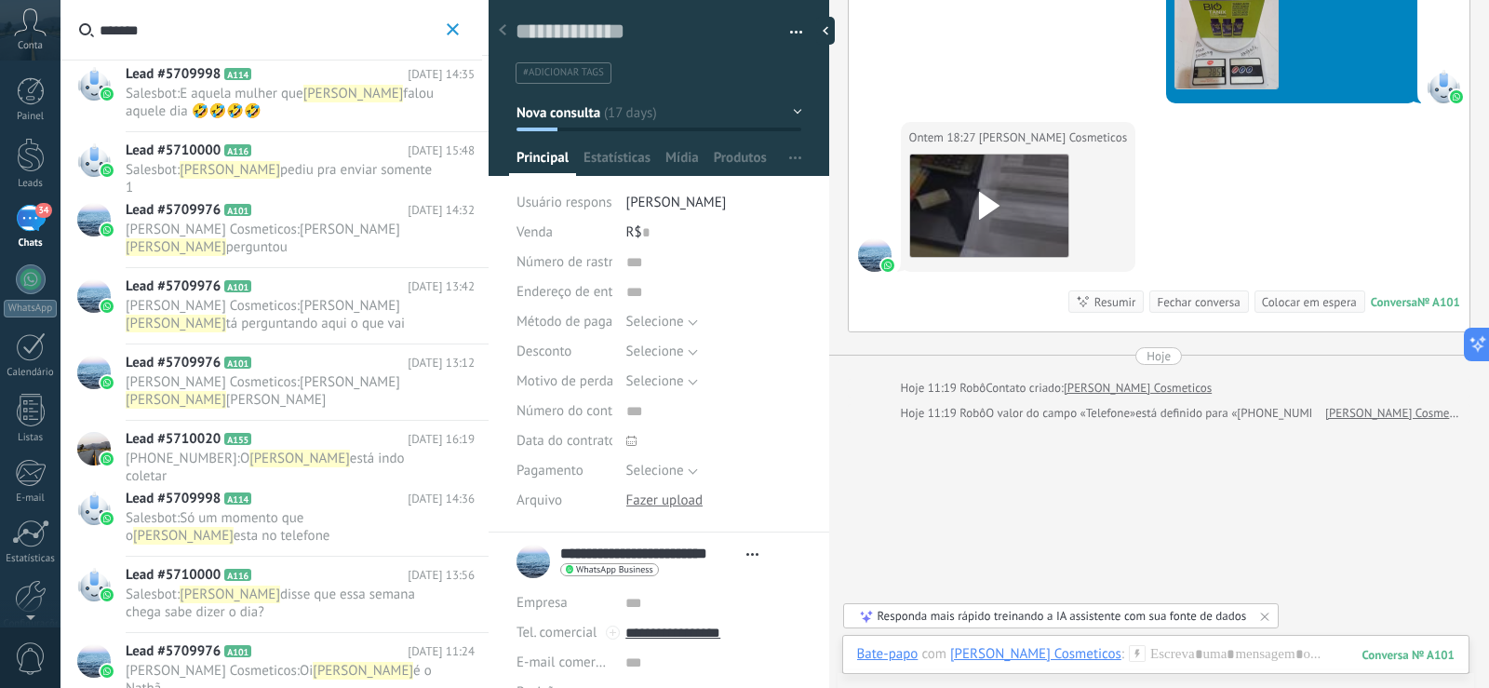
scroll to position [0, 0]
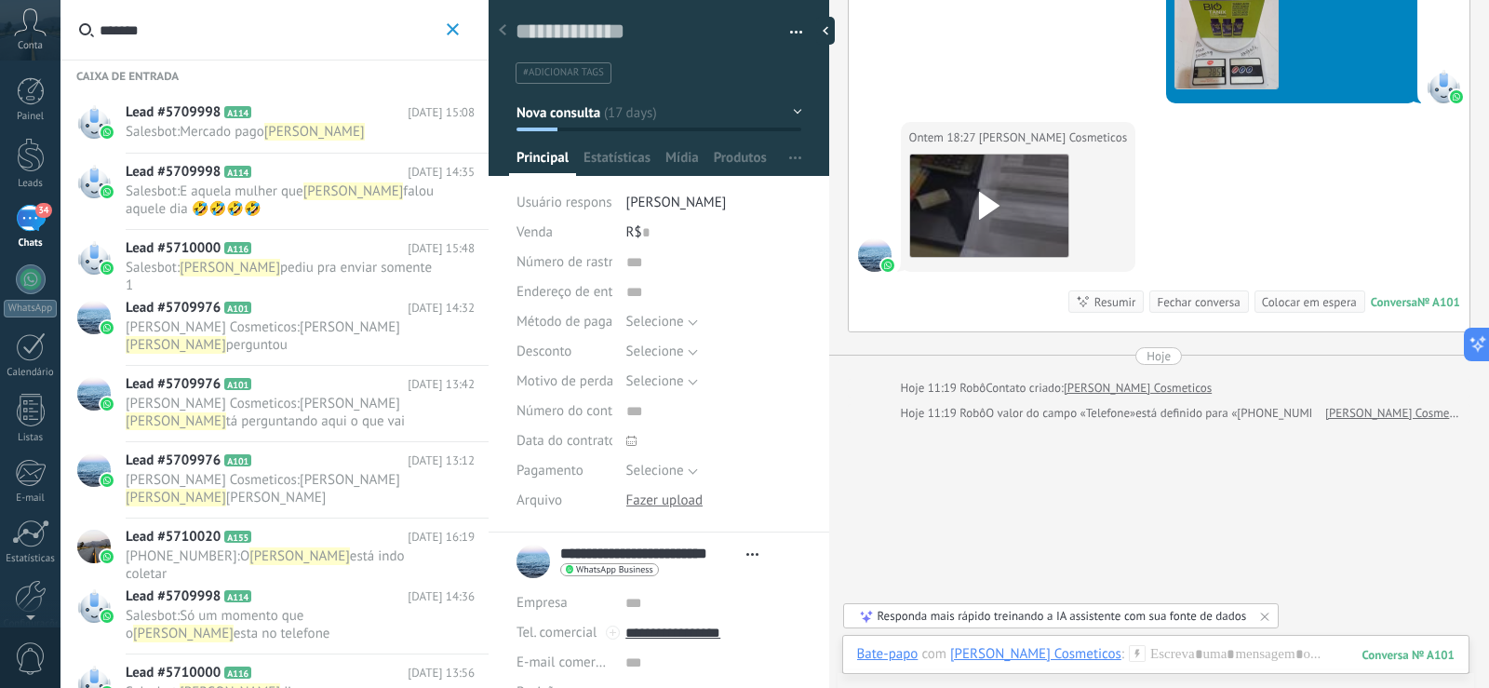
click at [462, 38] on button "*******" at bounding box center [452, 30] width 21 height 23
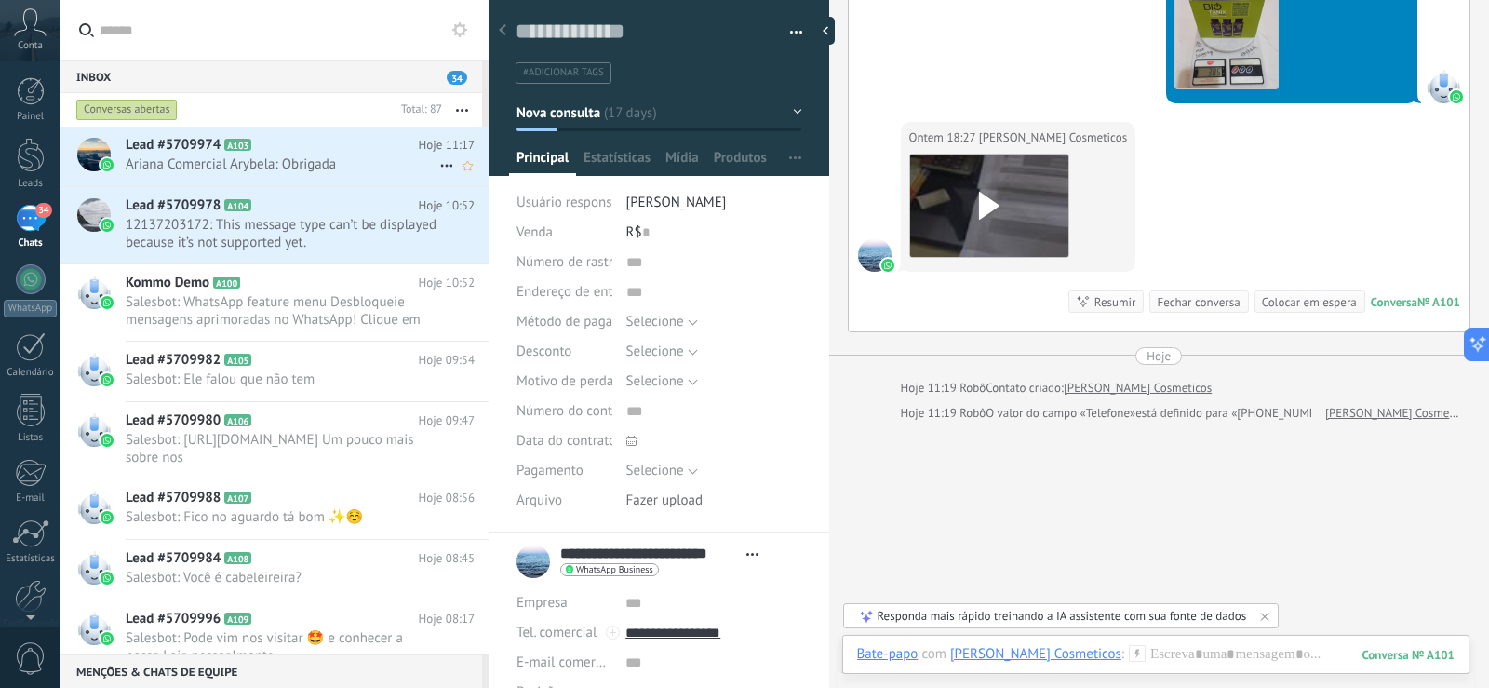
click at [135, 143] on span "Lead #5709974" at bounding box center [173, 145] width 95 height 19
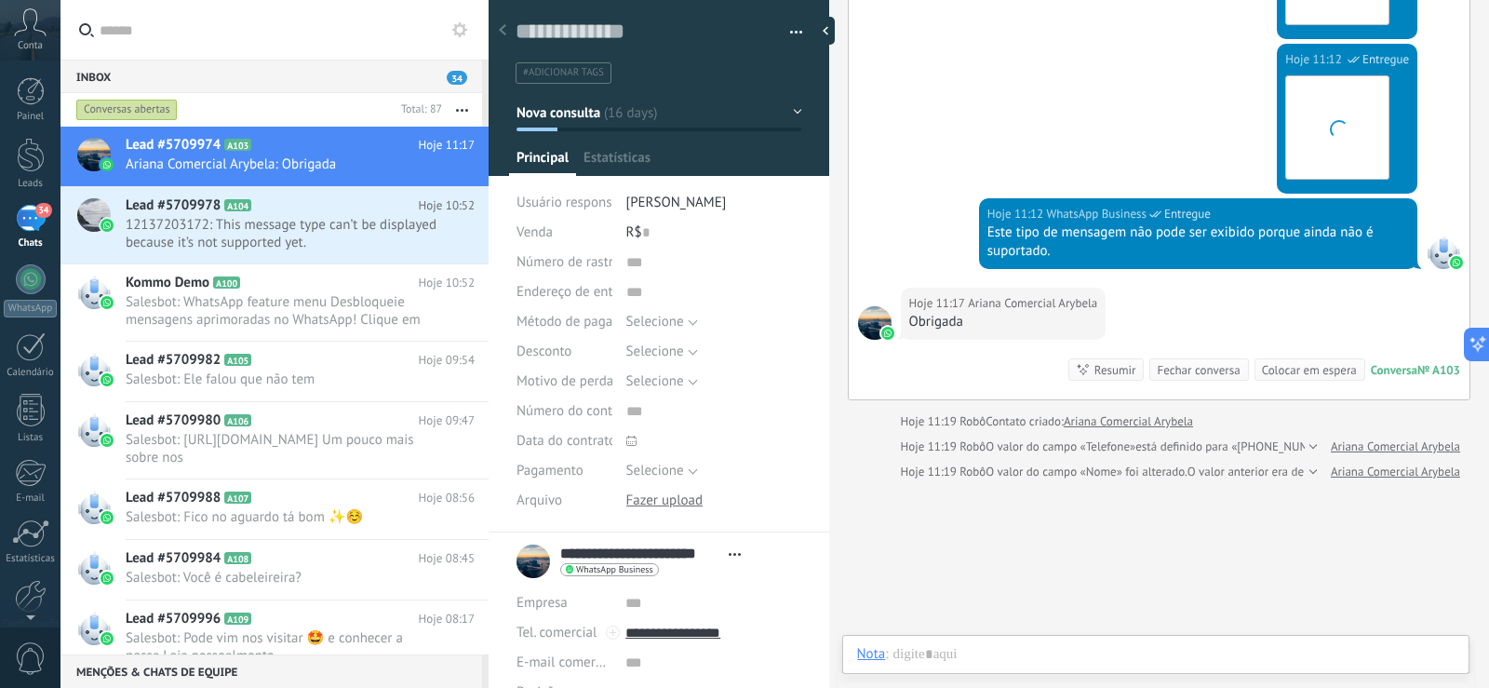
scroll to position [28, 0]
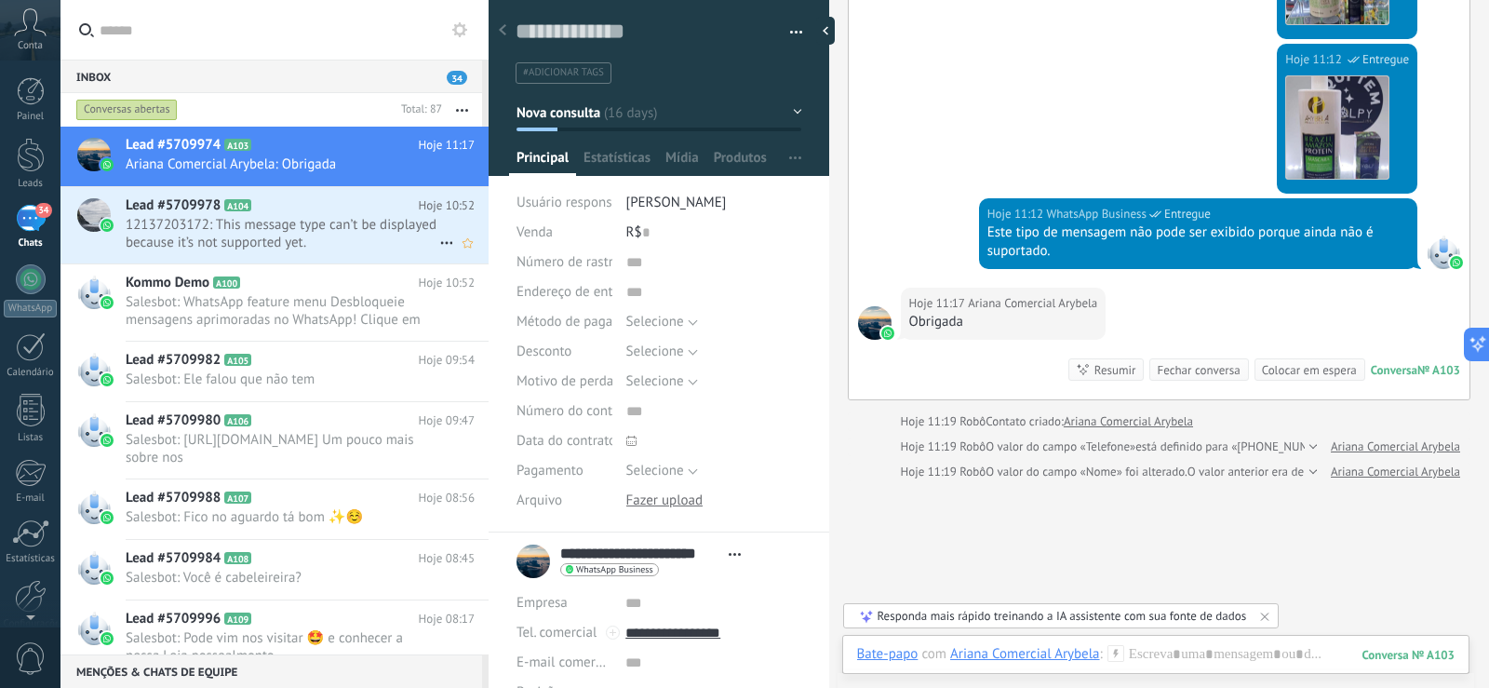
click at [161, 199] on span "Lead #5709978" at bounding box center [173, 205] width 95 height 19
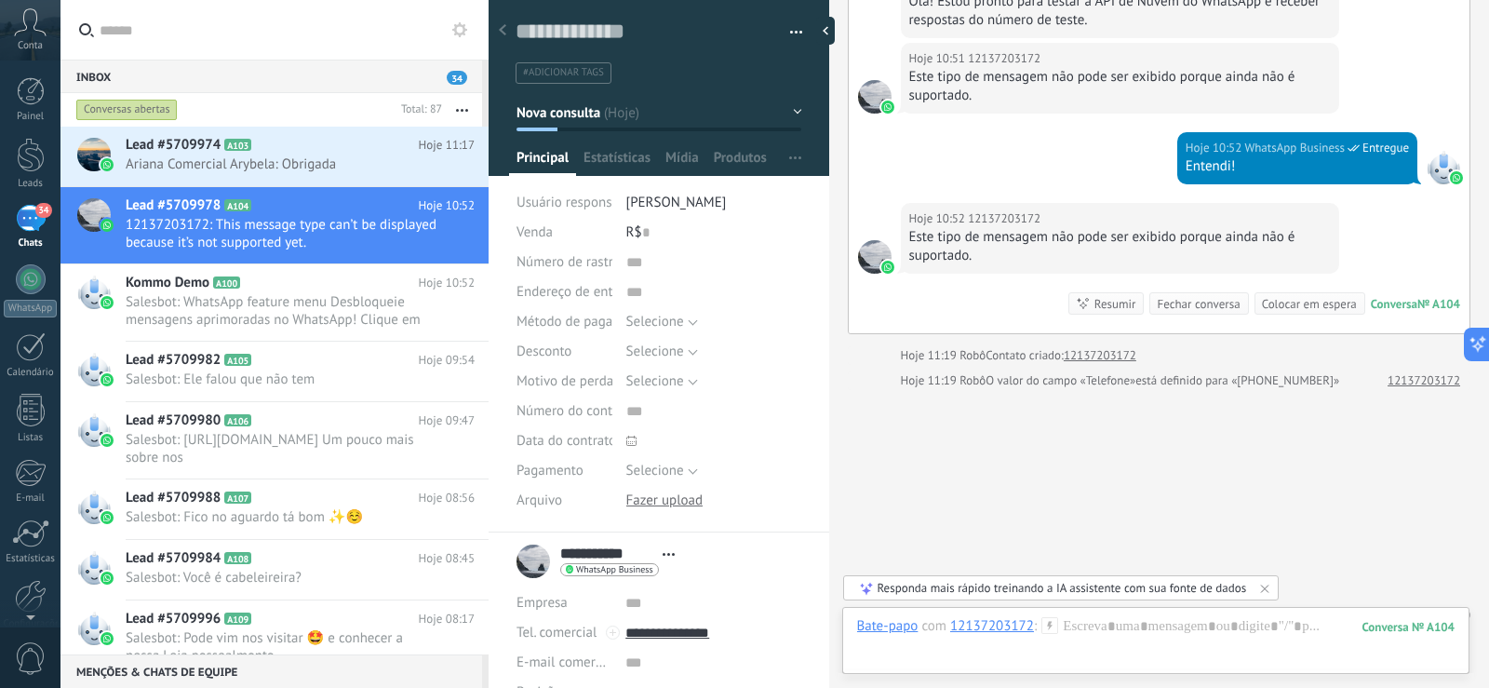
scroll to position [545, 0]
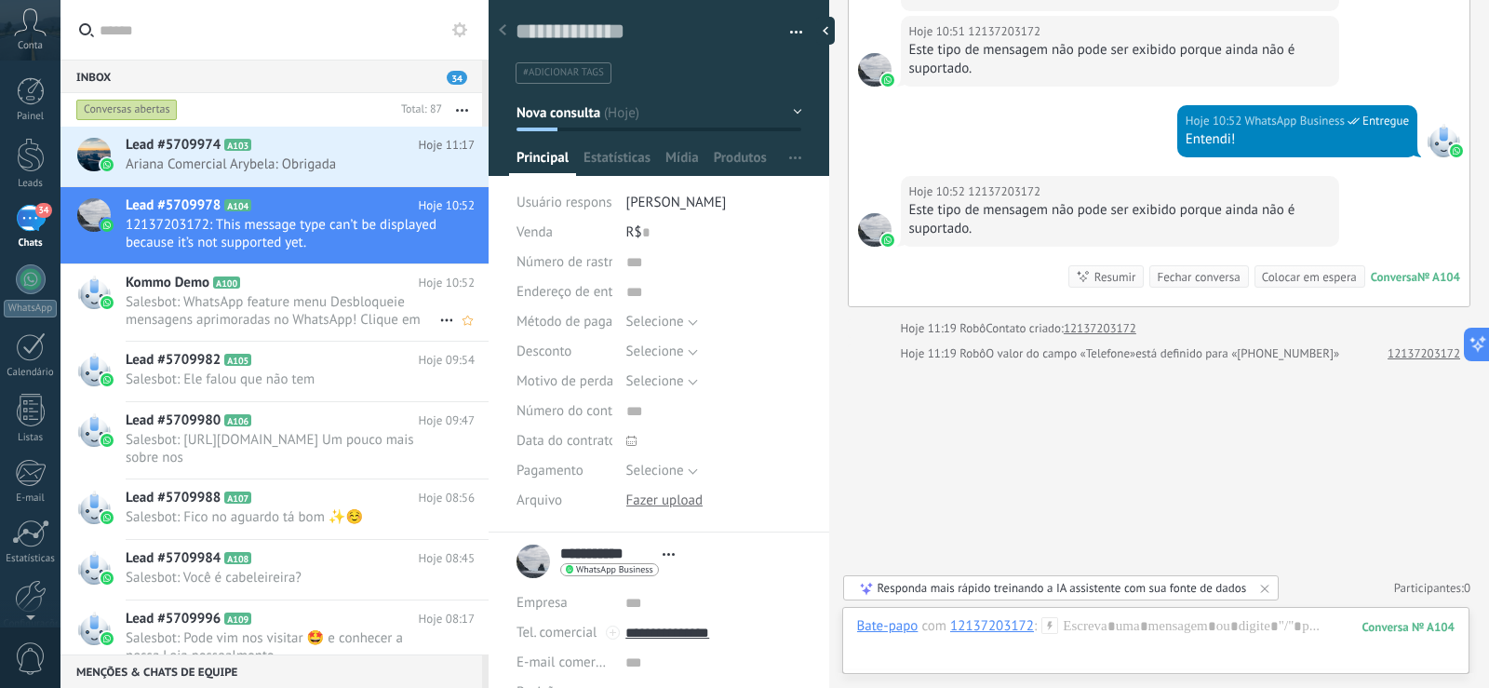
click at [228, 303] on span "Salesbot: WhatsApp feature menu Desbloqueie mensagens aprimoradas no WhatsApp! …" at bounding box center [283, 310] width 314 height 35
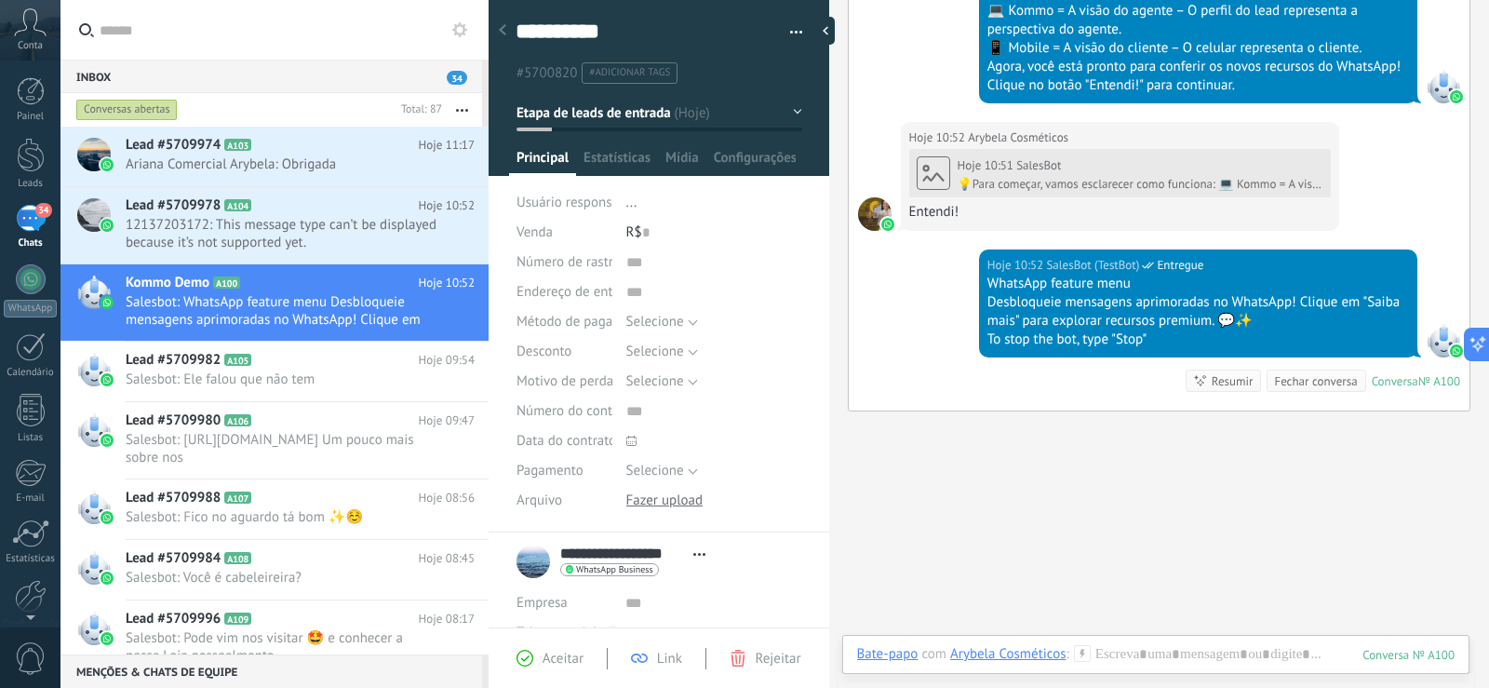
scroll to position [800, 0]
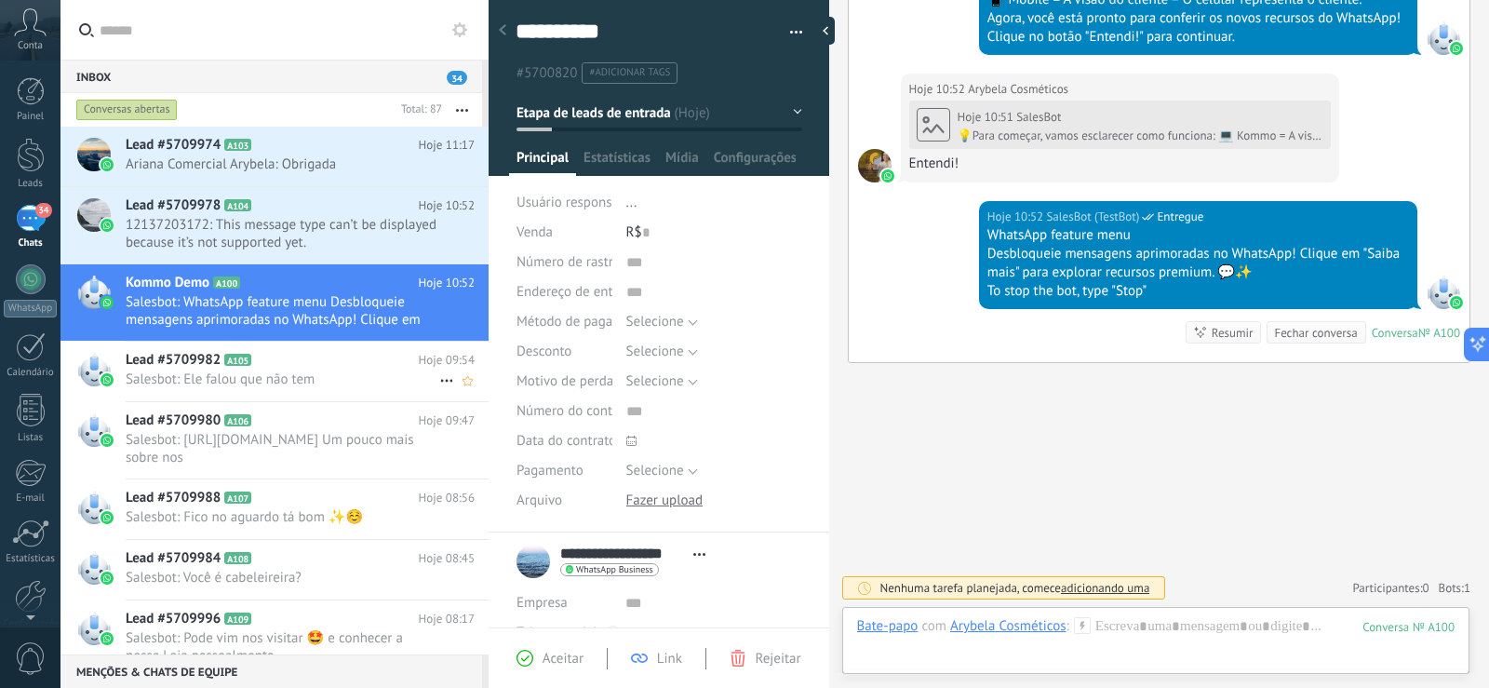
click at [166, 370] on div "Lead #5709982 A105 Hoje 09:54 Salesbot: Ele falou que não tem" at bounding box center [307, 371] width 363 height 59
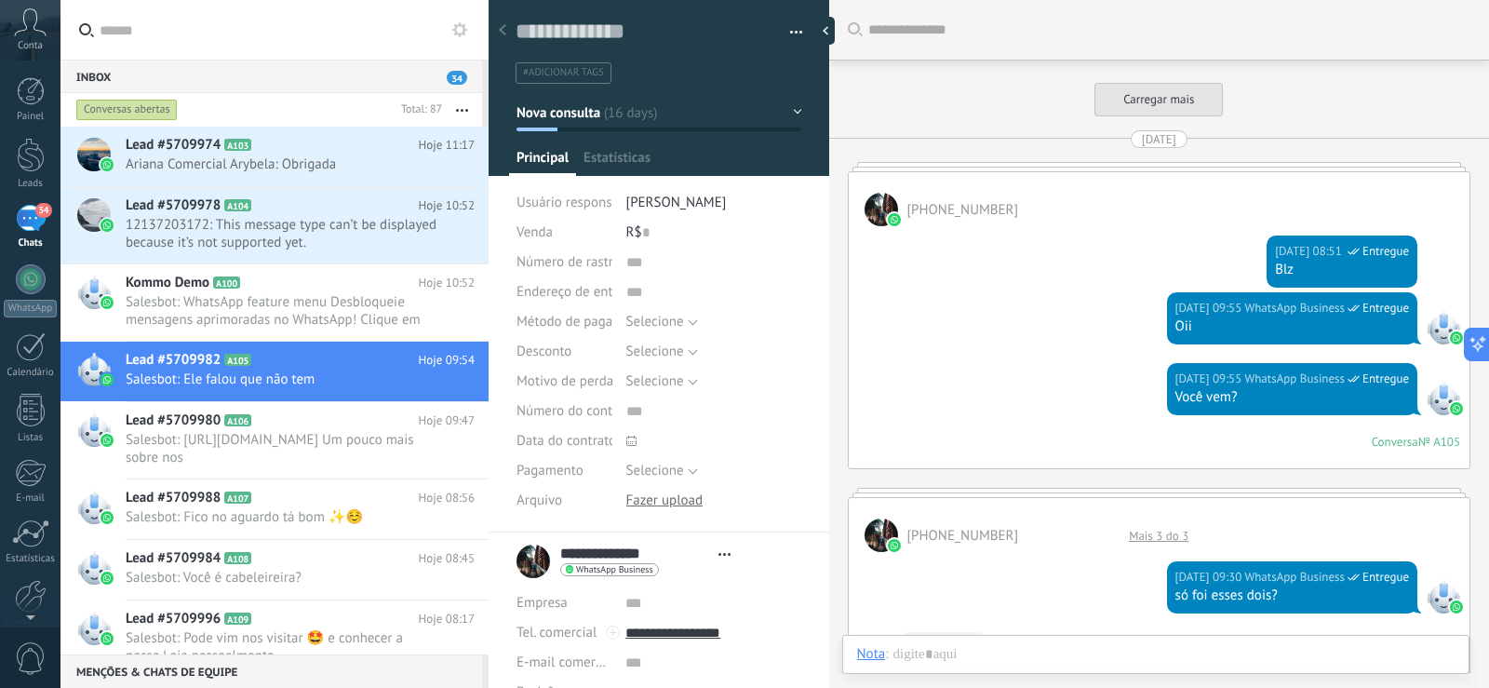
type textarea "**********"
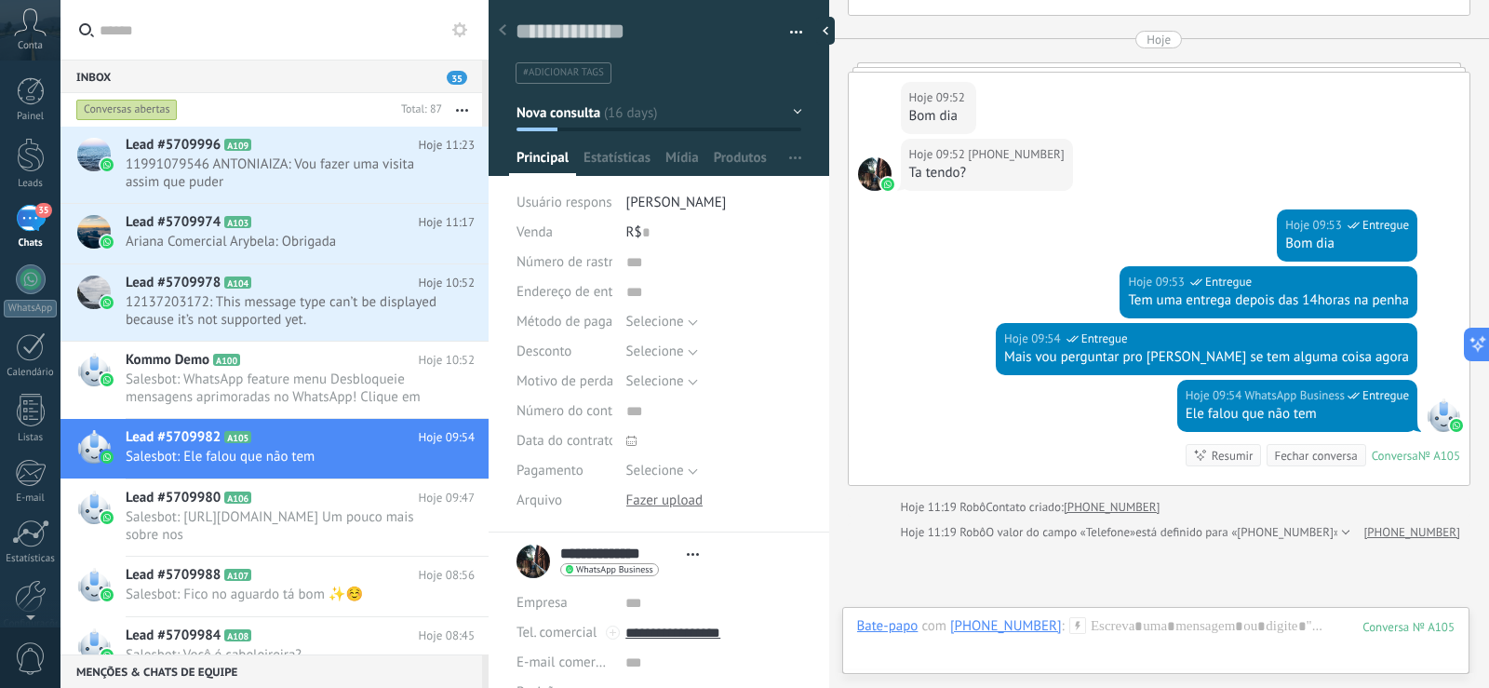
scroll to position [3772, 0]
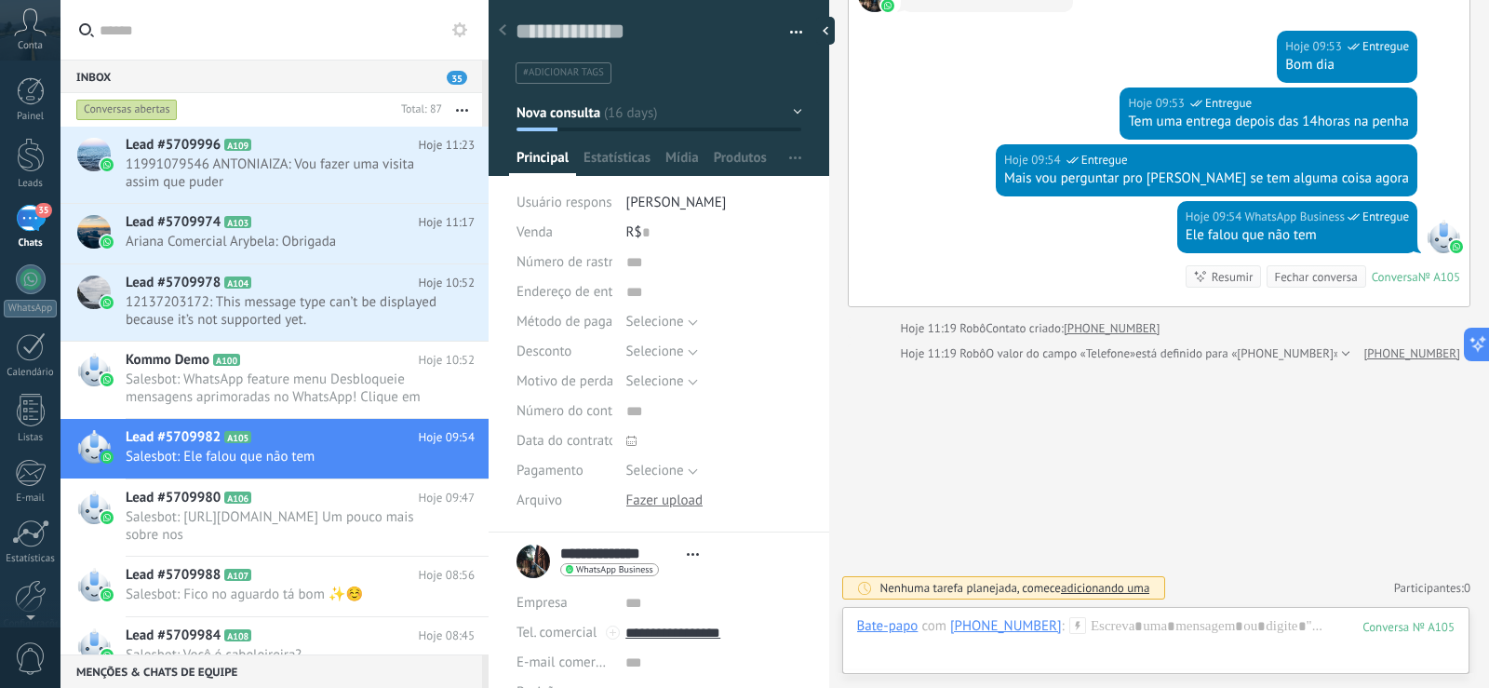
click at [458, 104] on button "button" at bounding box center [462, 110] width 40 height 34
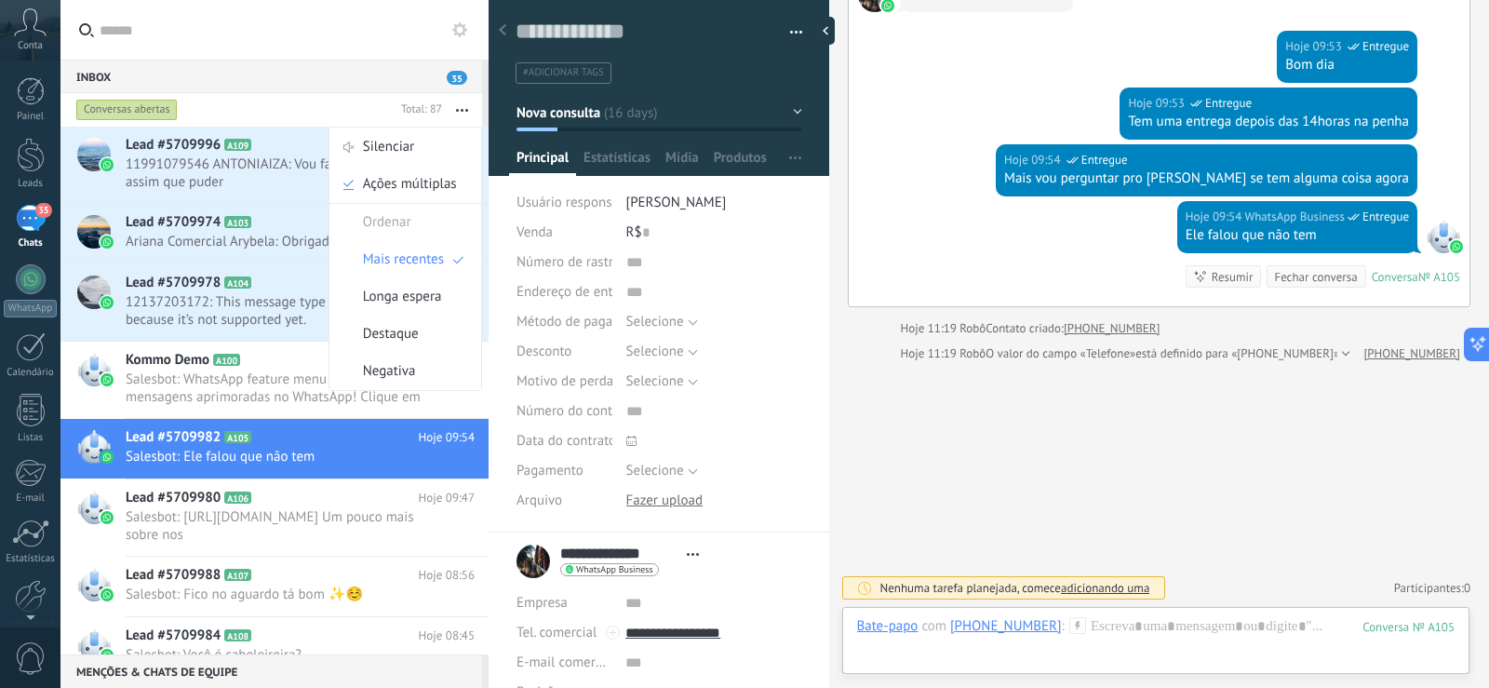
click at [192, 112] on div "Conversas abertas" at bounding box center [233, 110] width 321 height 34
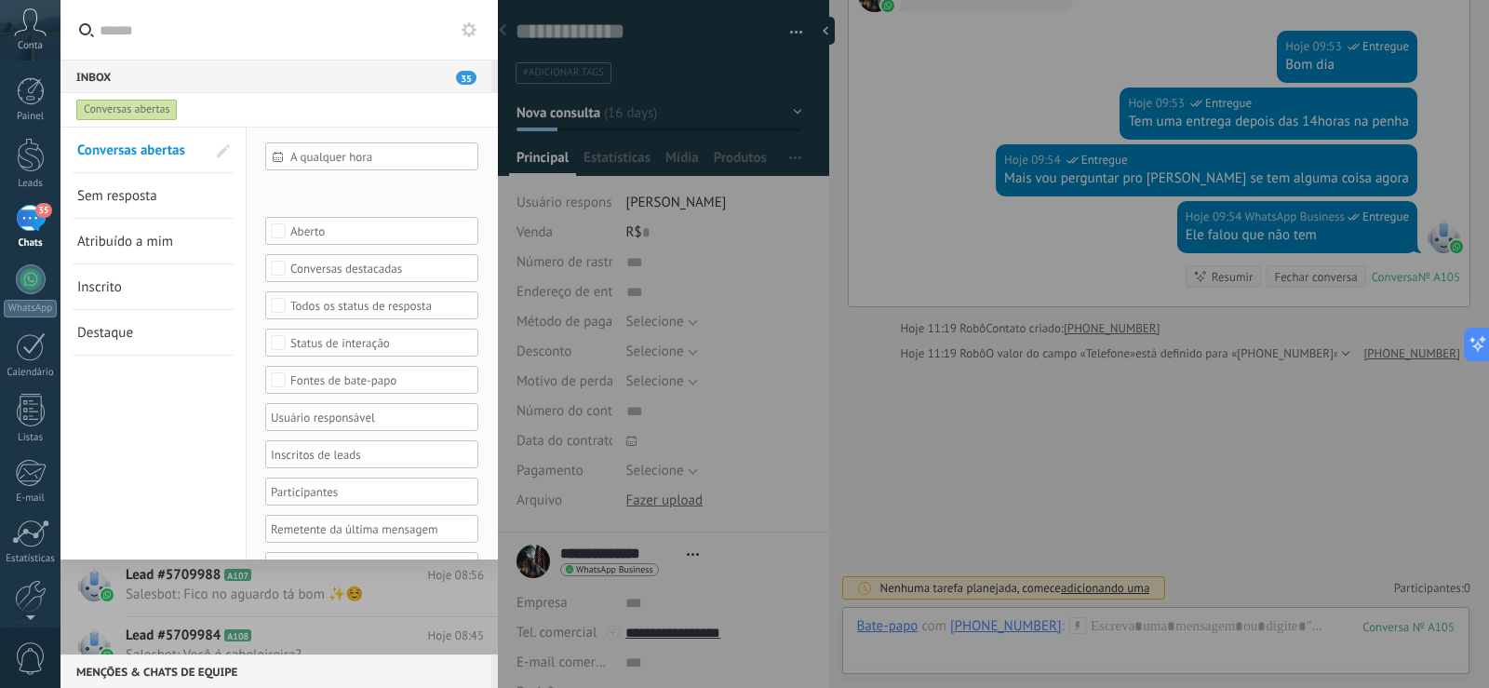
click at [166, 110] on div "Conversas abertas" at bounding box center [126, 110] width 101 height 22
click at [222, 150] on span at bounding box center [223, 150] width 13 height 13
click at [222, 150] on span at bounding box center [221, 150] width 17 height 13
click at [151, 151] on span "Conversas abertas" at bounding box center [131, 150] width 108 height 18
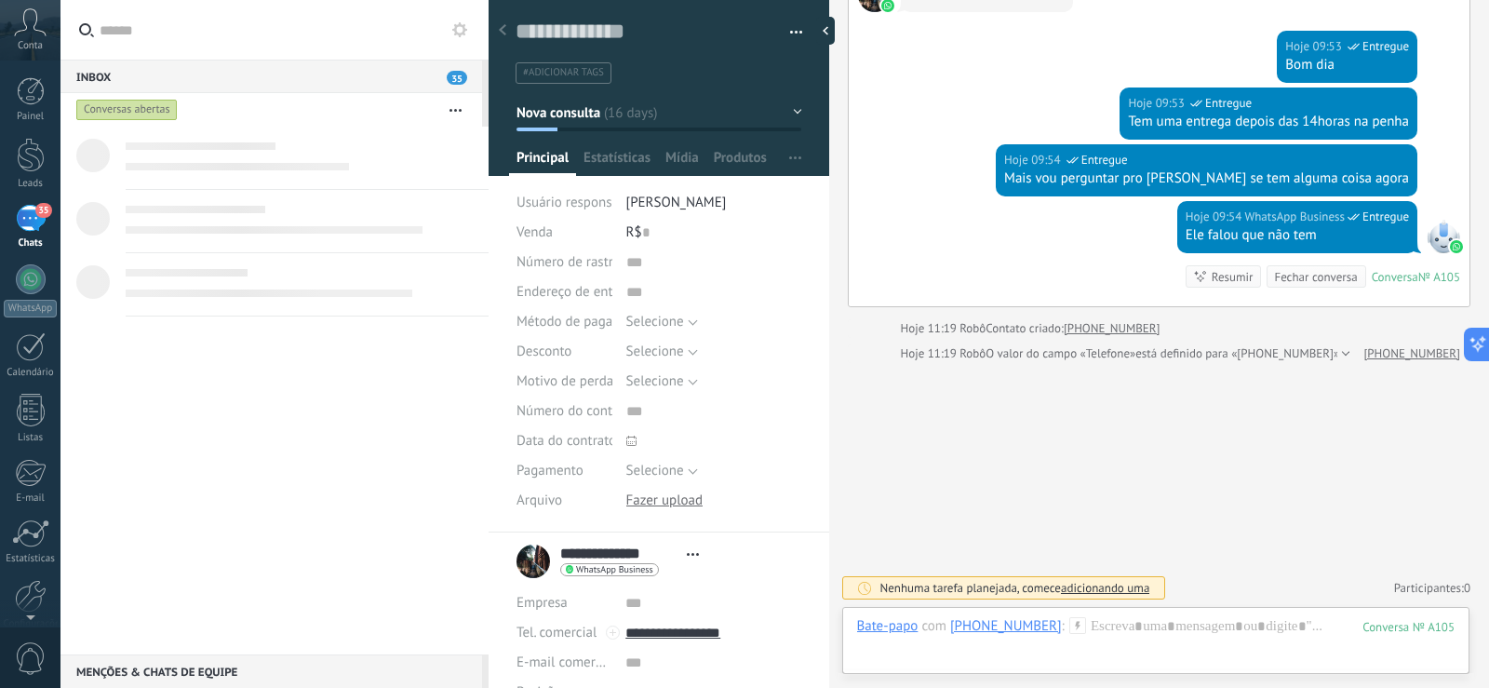
scroll to position [3797, 0]
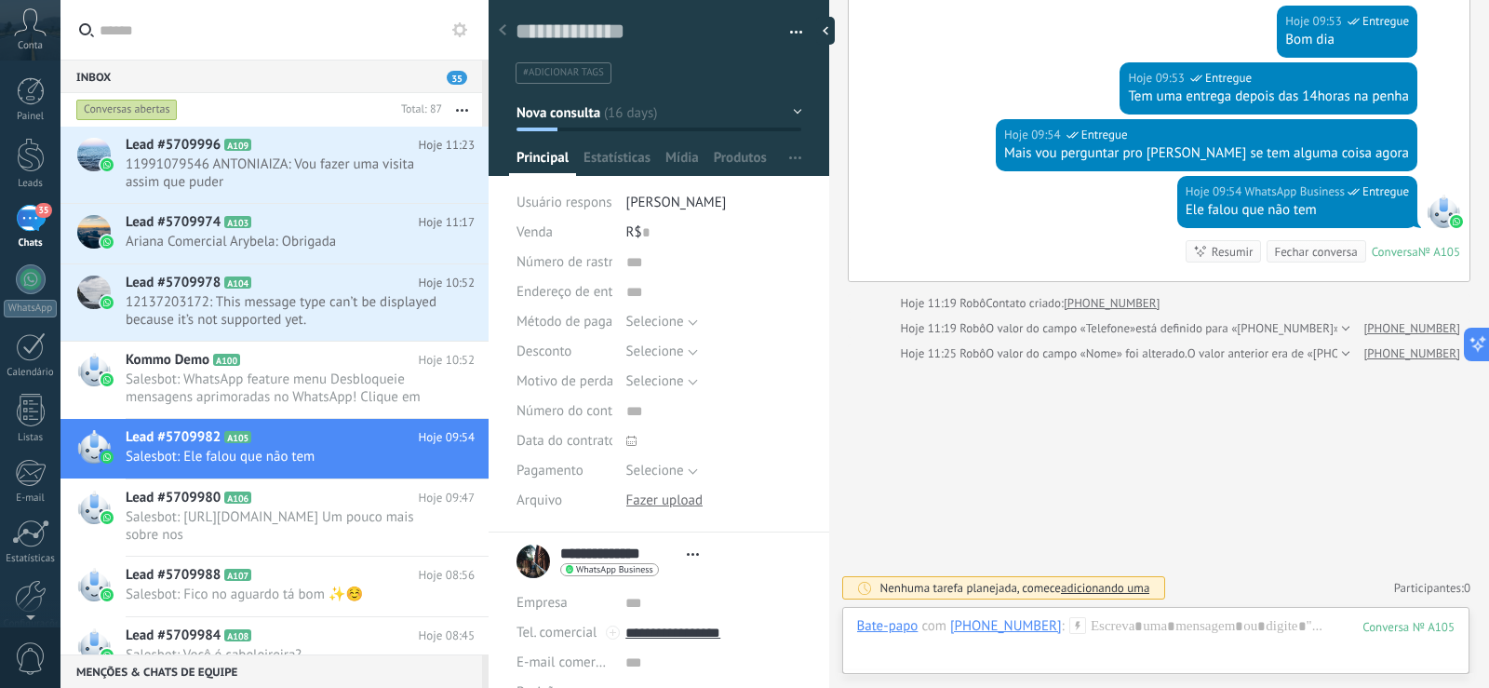
click at [137, 111] on div "Conversas abertas" at bounding box center [126, 110] width 101 height 22
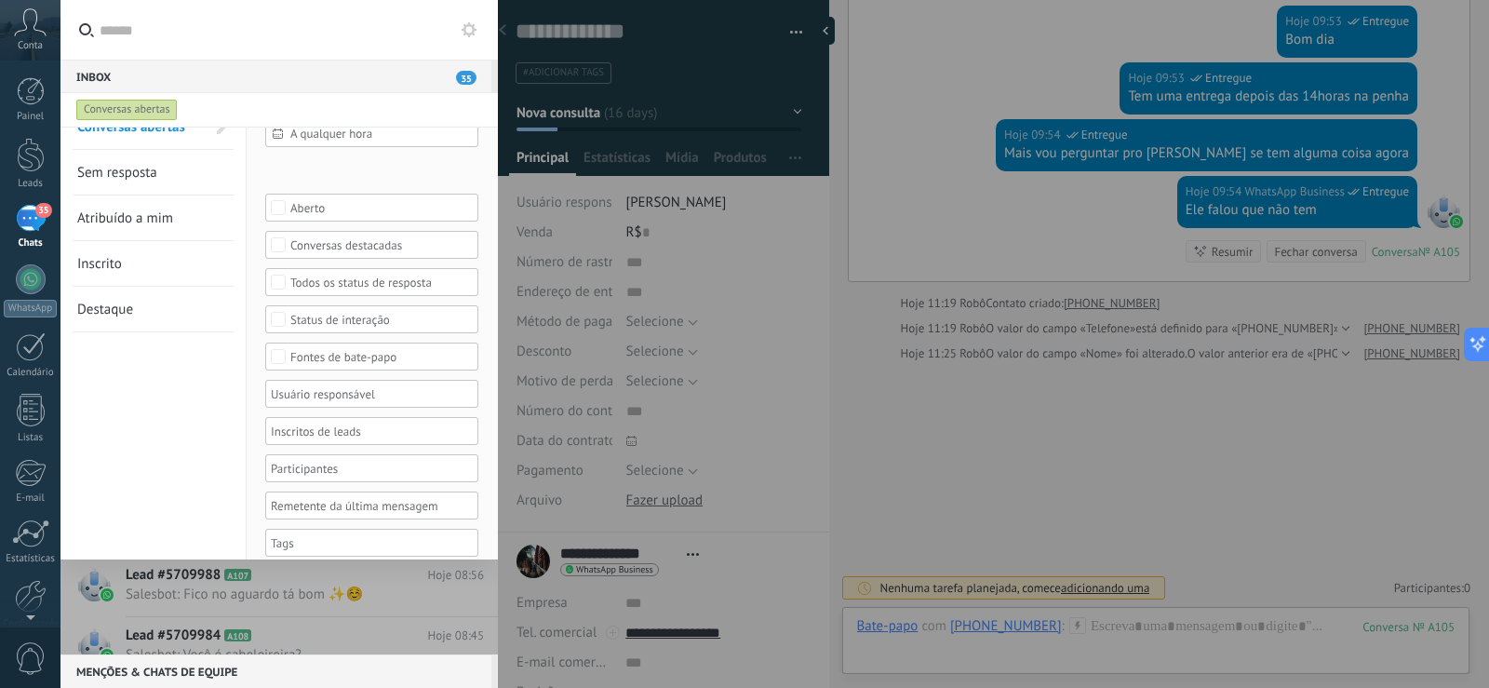
scroll to position [0, 0]
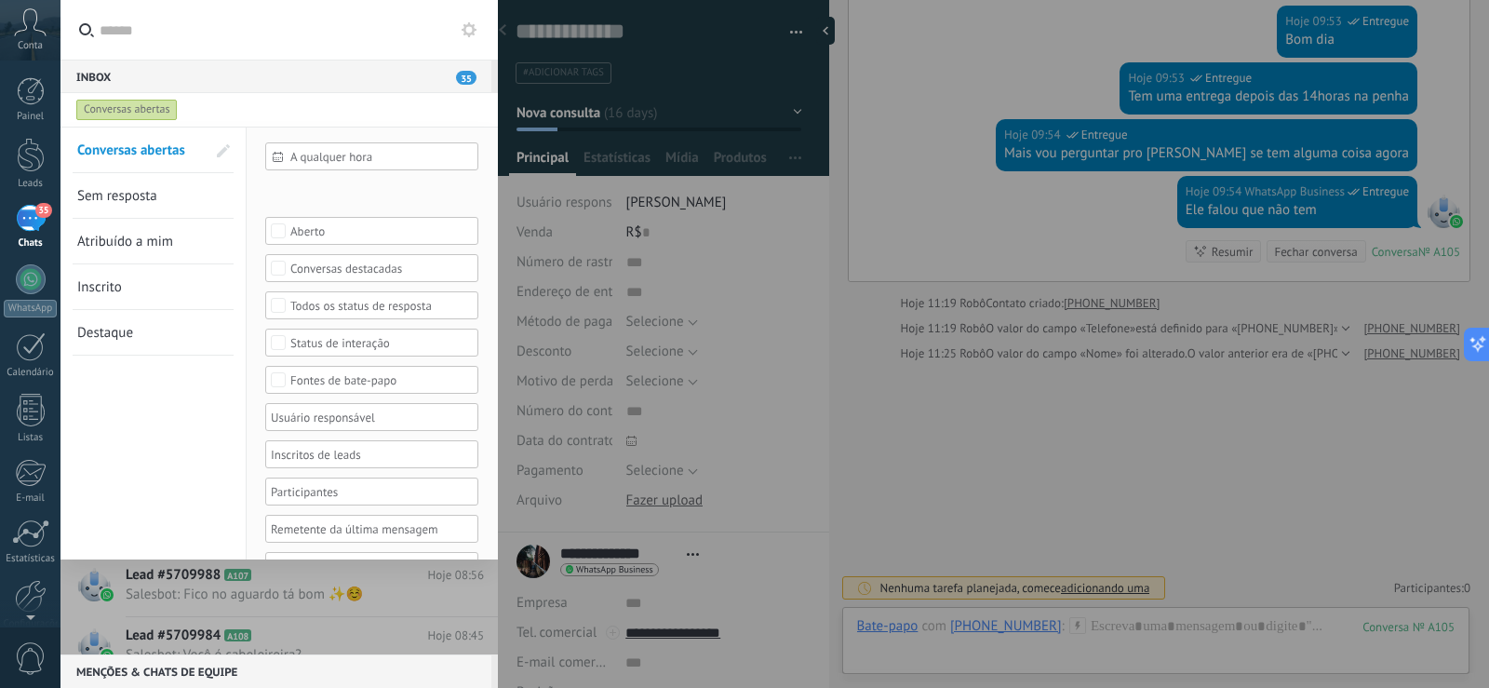
click at [112, 203] on span "Sem resposta" at bounding box center [117, 196] width 80 height 18
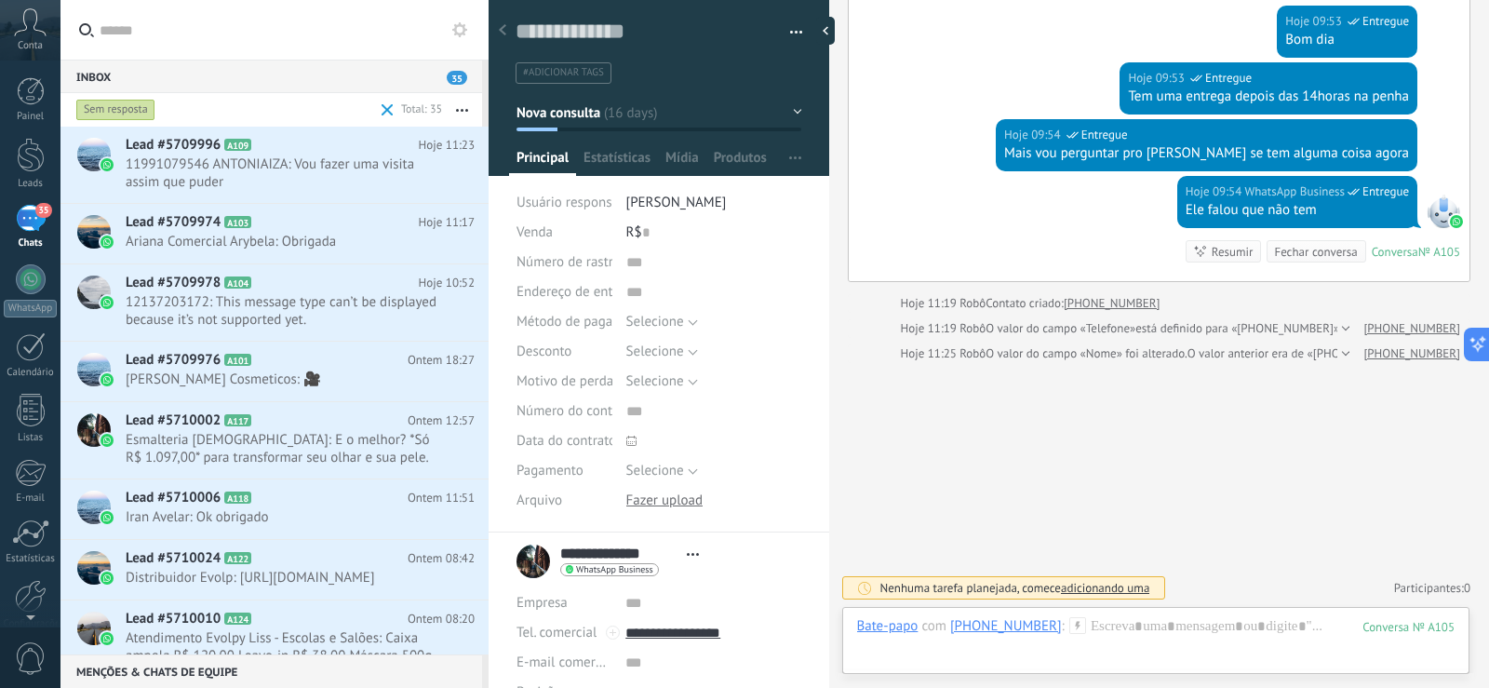
click at [131, 114] on div "Sem resposta" at bounding box center [115, 110] width 79 height 22
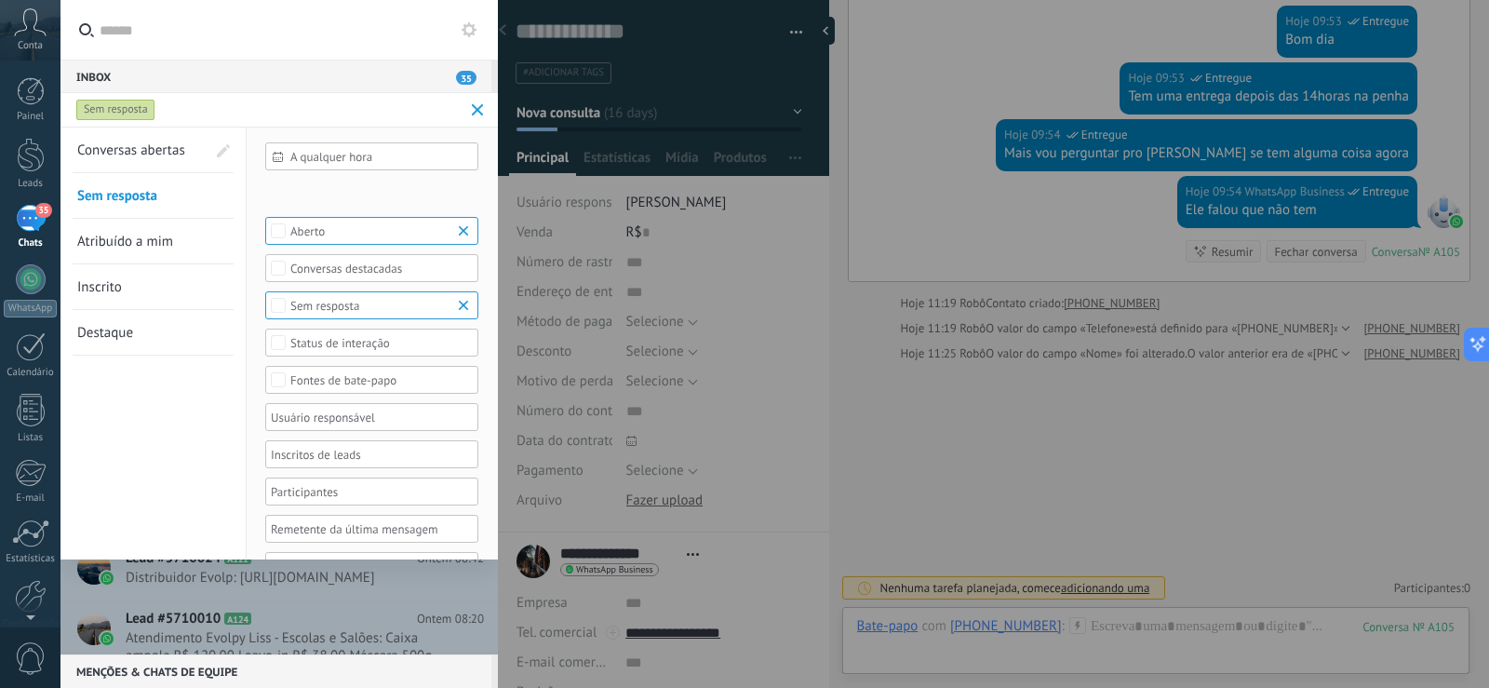
click at [150, 236] on span "Atribuído a mim" at bounding box center [125, 242] width 96 height 18
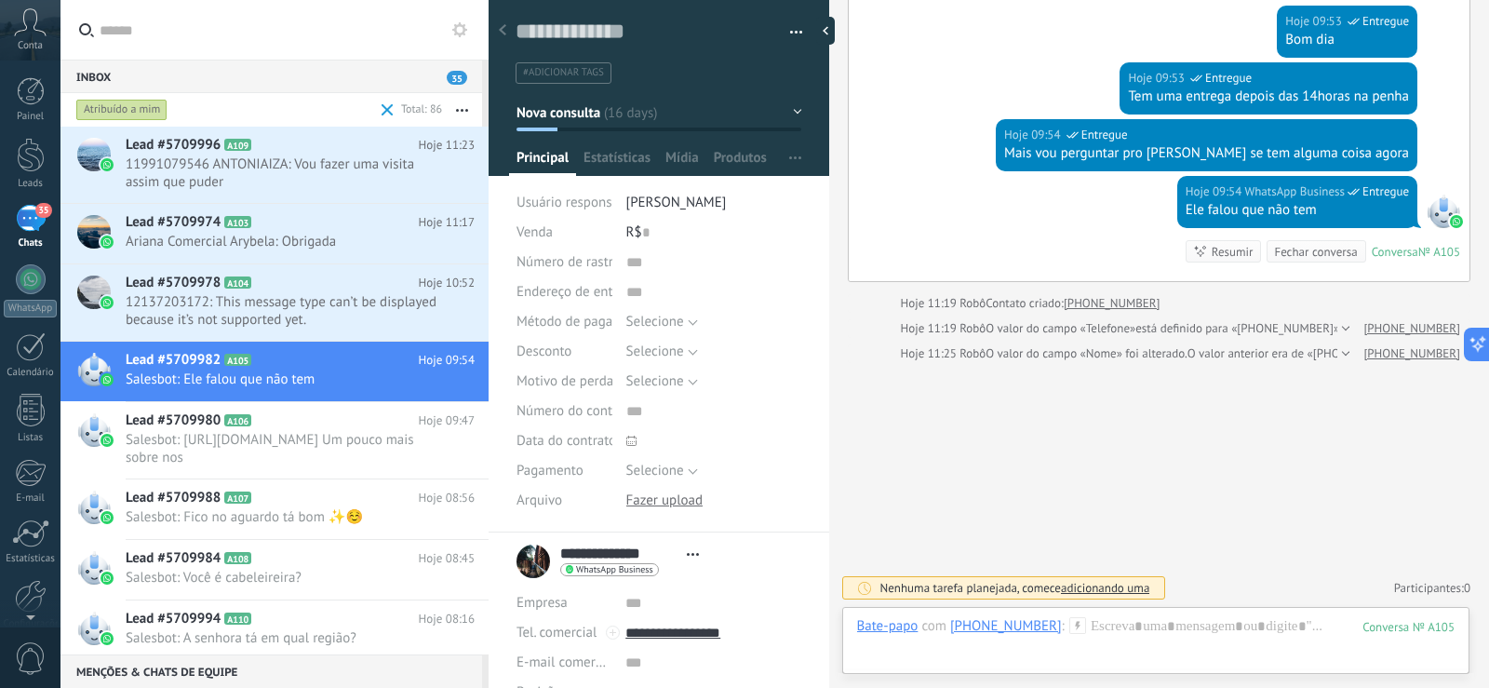
click at [385, 113] on span at bounding box center [388, 110] width 12 height 12
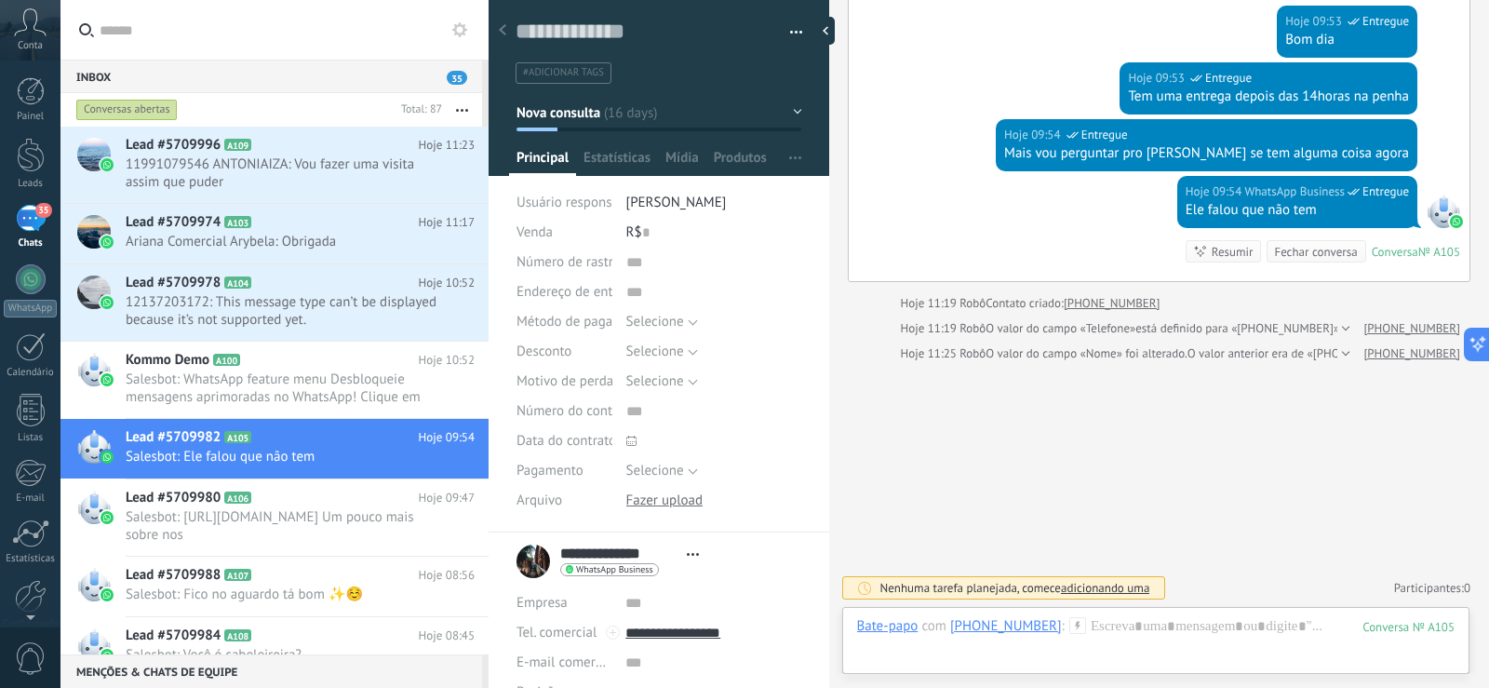
click at [459, 108] on button "button" at bounding box center [462, 110] width 40 height 34
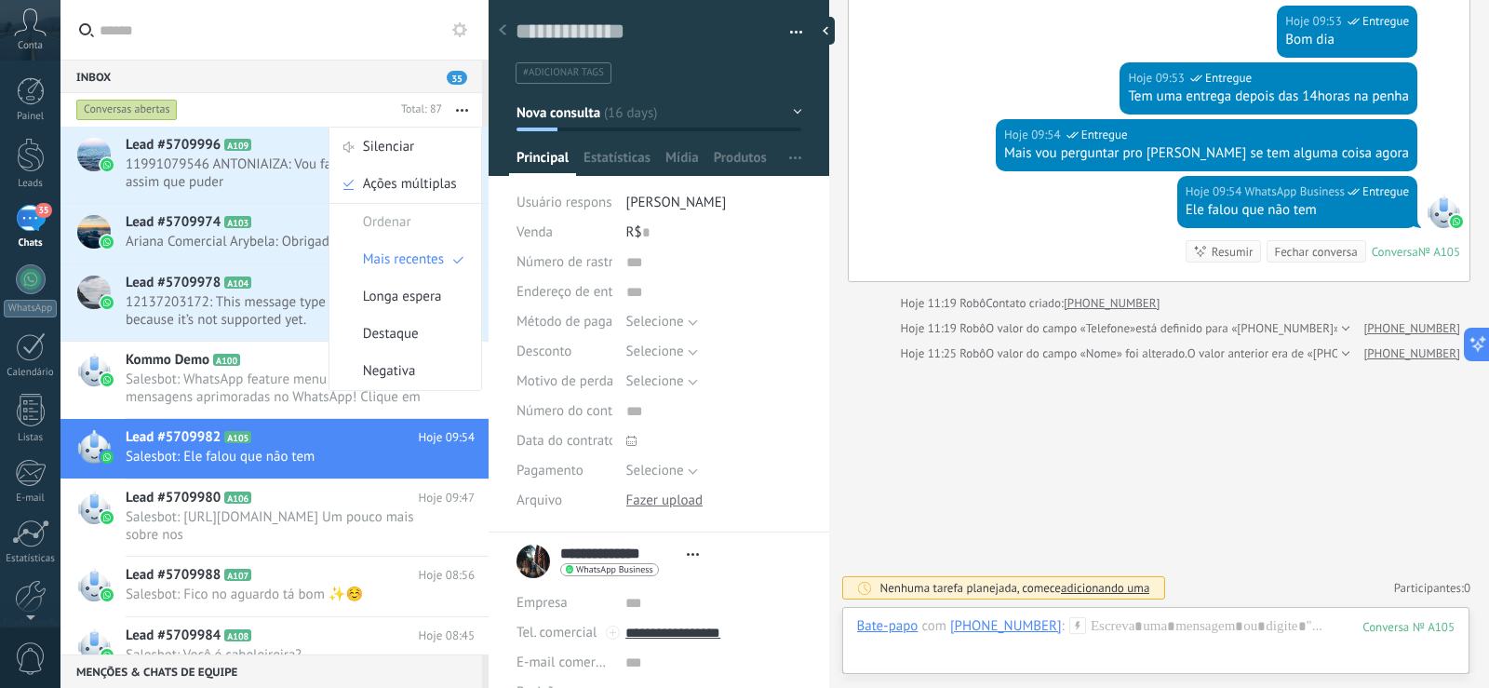
click at [270, 101] on div "Conversas abertas" at bounding box center [233, 110] width 321 height 34
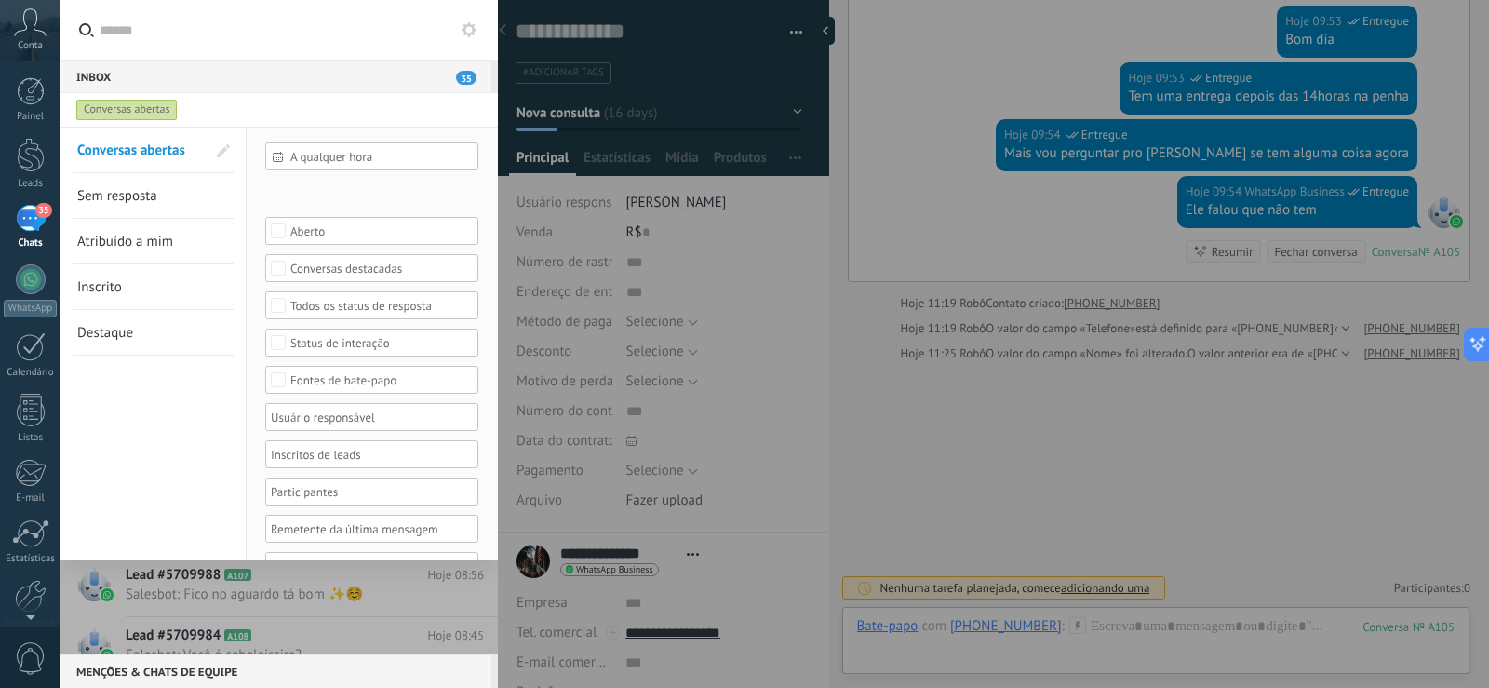
click at [136, 243] on span "Atribuído a mim" at bounding box center [125, 242] width 96 height 18
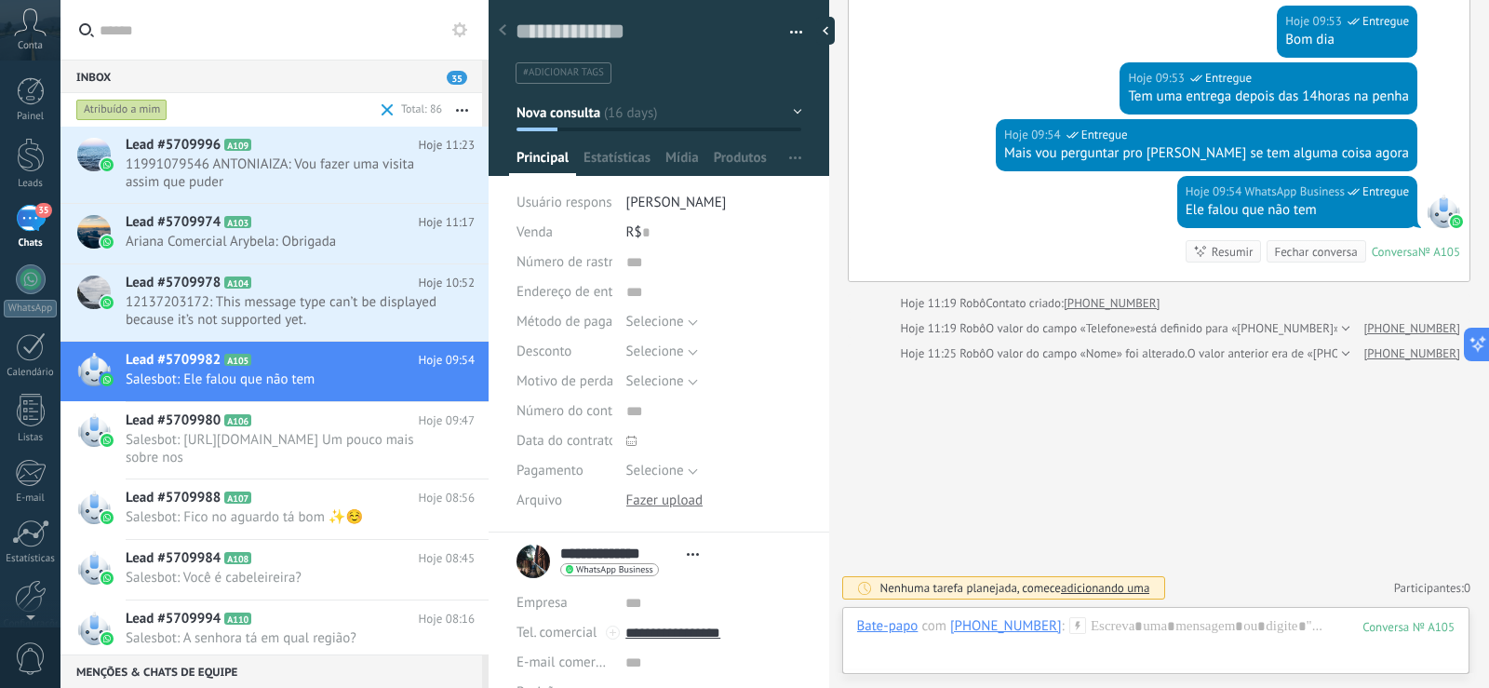
click at [448, 33] on input "text" at bounding box center [285, 30] width 370 height 60
click at [457, 28] on use at bounding box center [459, 29] width 15 height 15
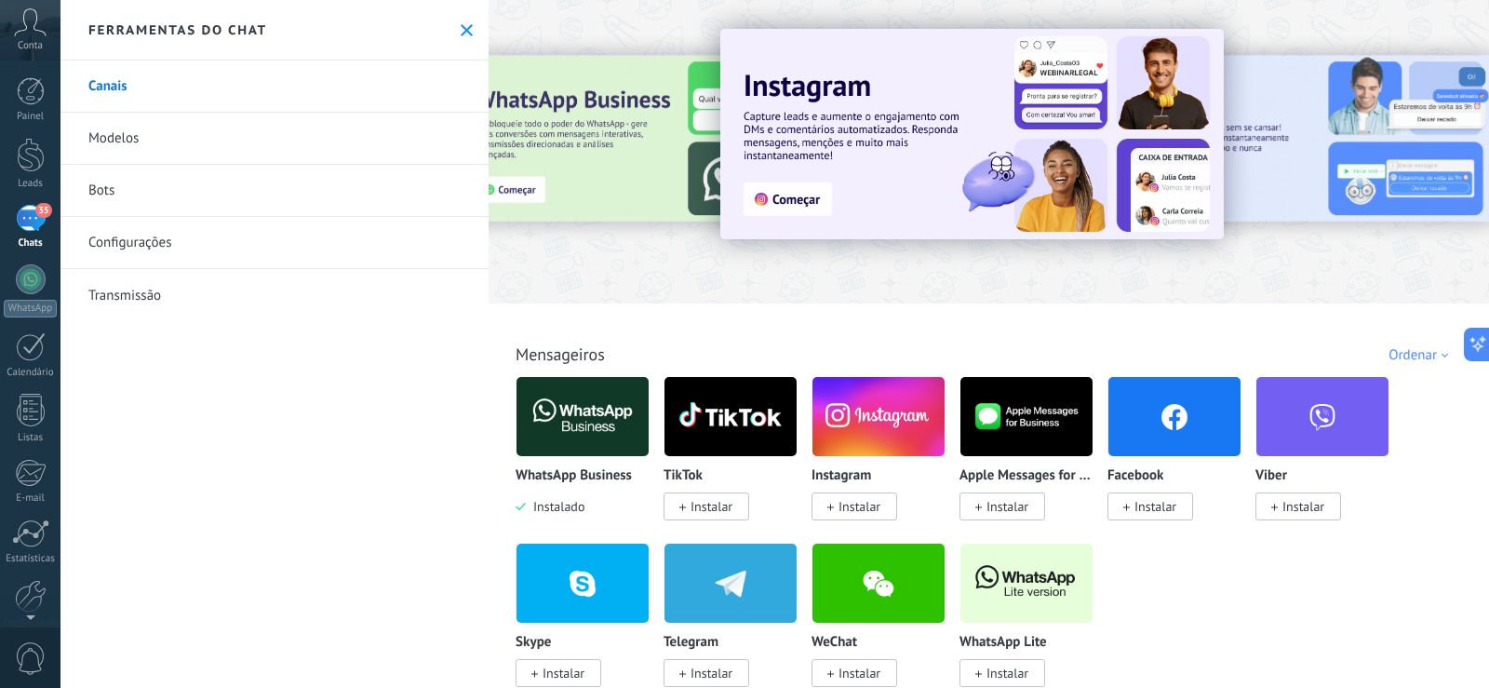
click at [458, 19] on div "Ferramentas do chat" at bounding box center [275, 30] width 428 height 61
click at [34, 222] on div "35" at bounding box center [31, 218] width 30 height 27
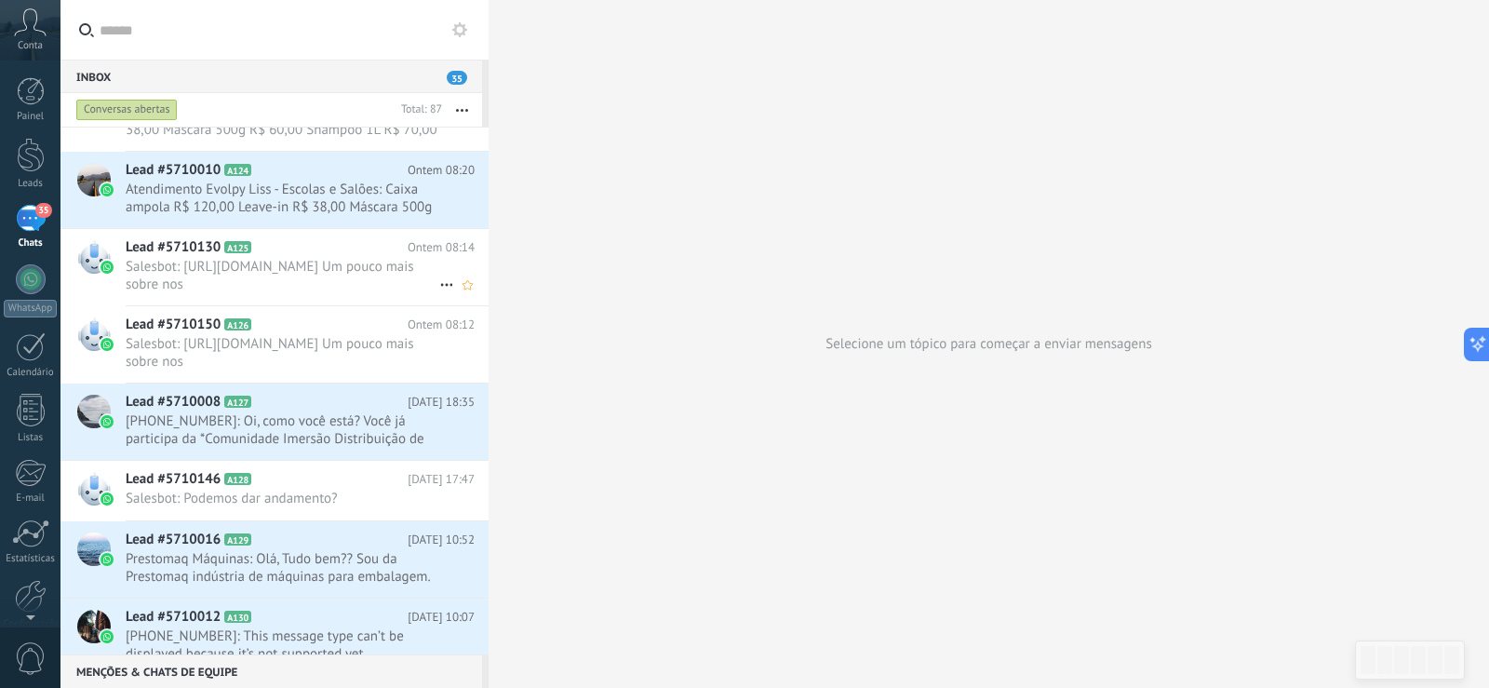
scroll to position [1455, 0]
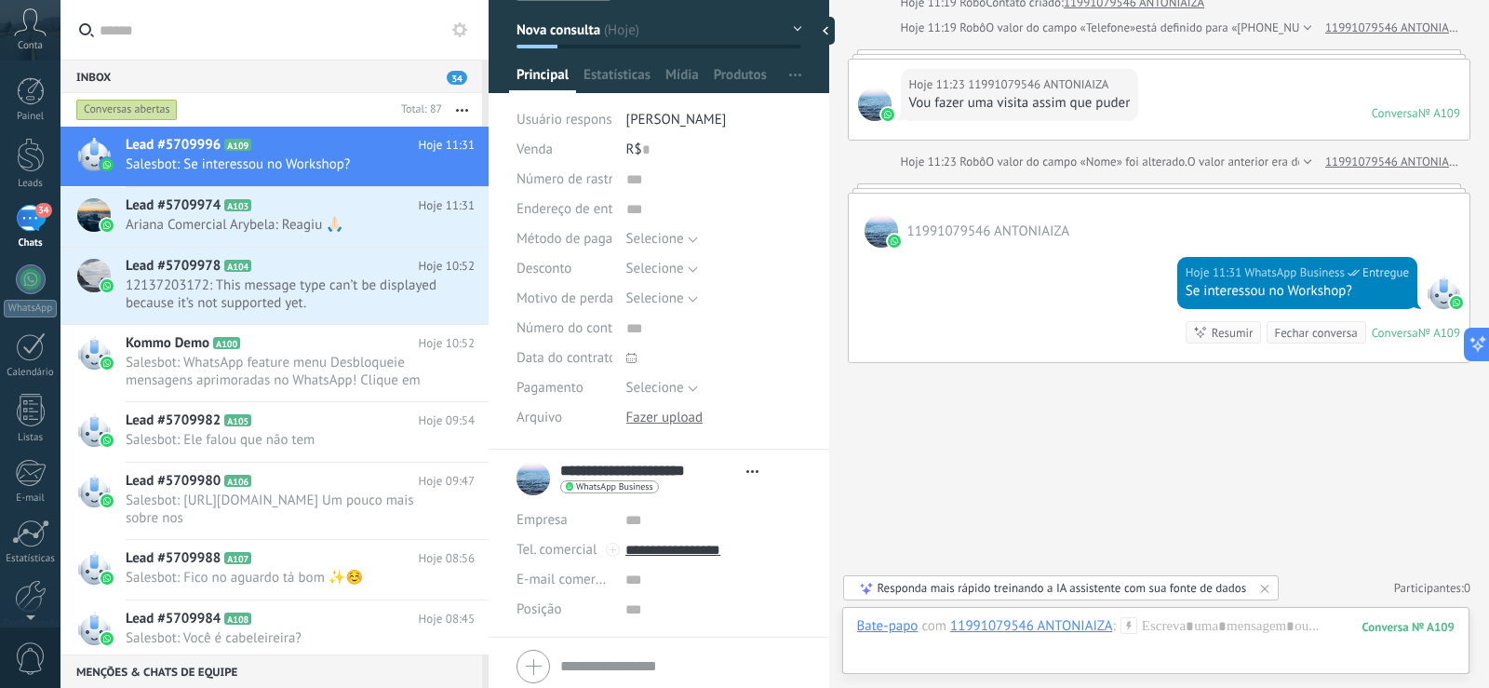
scroll to position [150, 0]
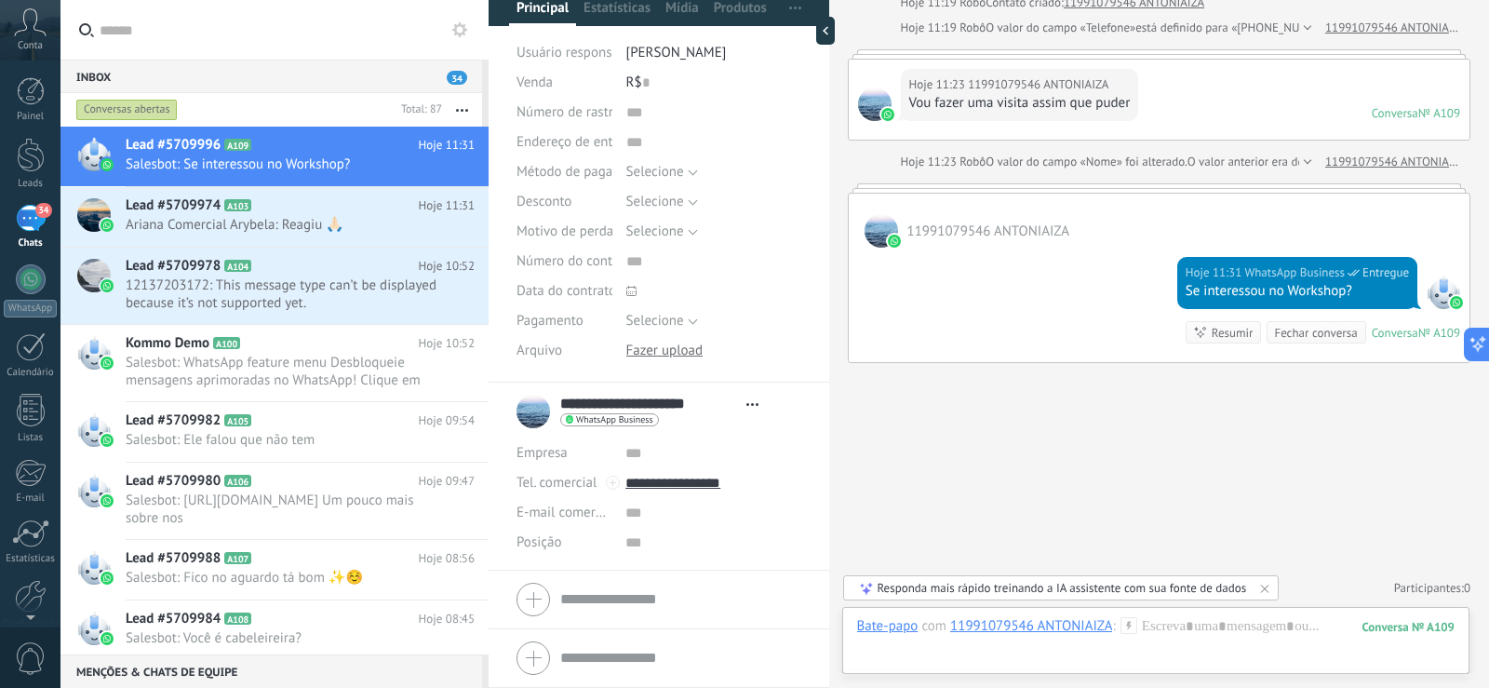
click at [756, 399] on span "Abrir detalhes Copiar nome Desvincular Contato principal" at bounding box center [752, 404] width 31 height 14
click at [699, 430] on link "Abrir detalhes" at bounding box center [708, 430] width 84 height 18
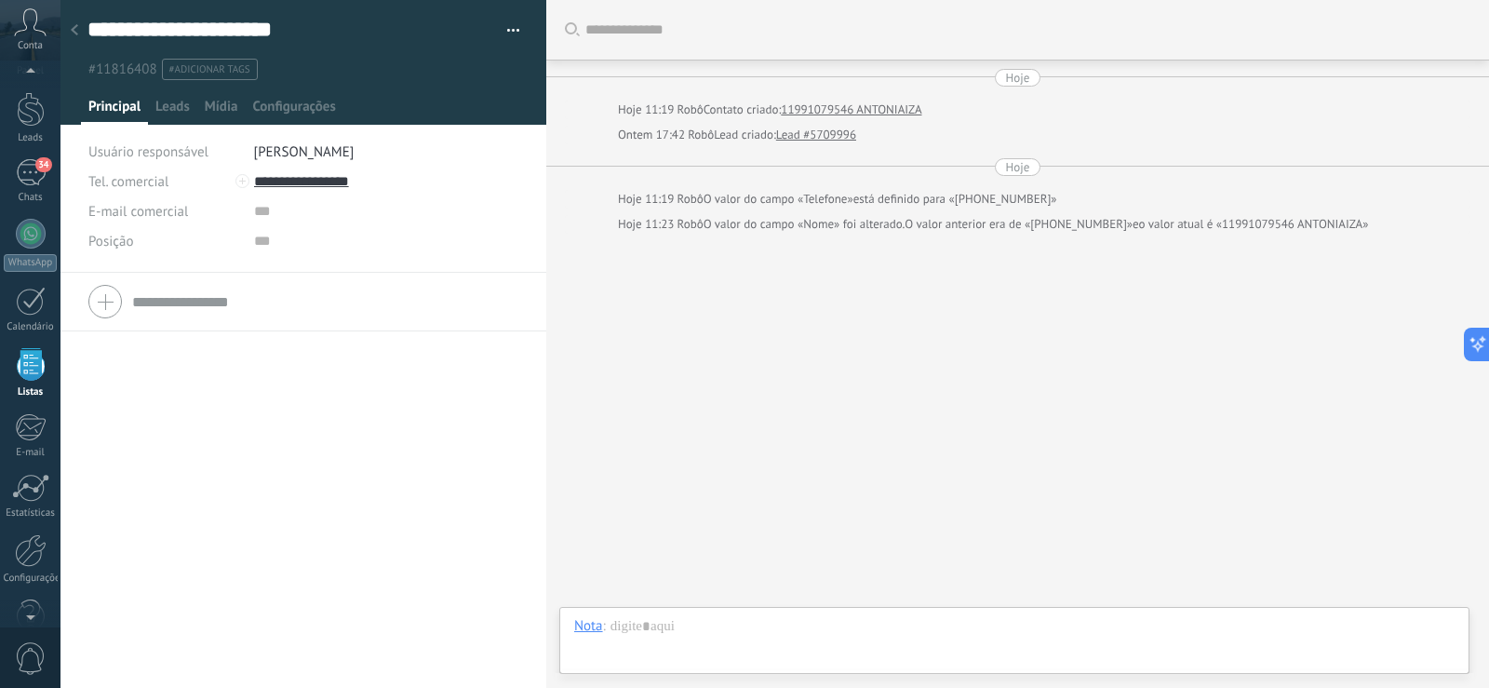
scroll to position [48, 0]
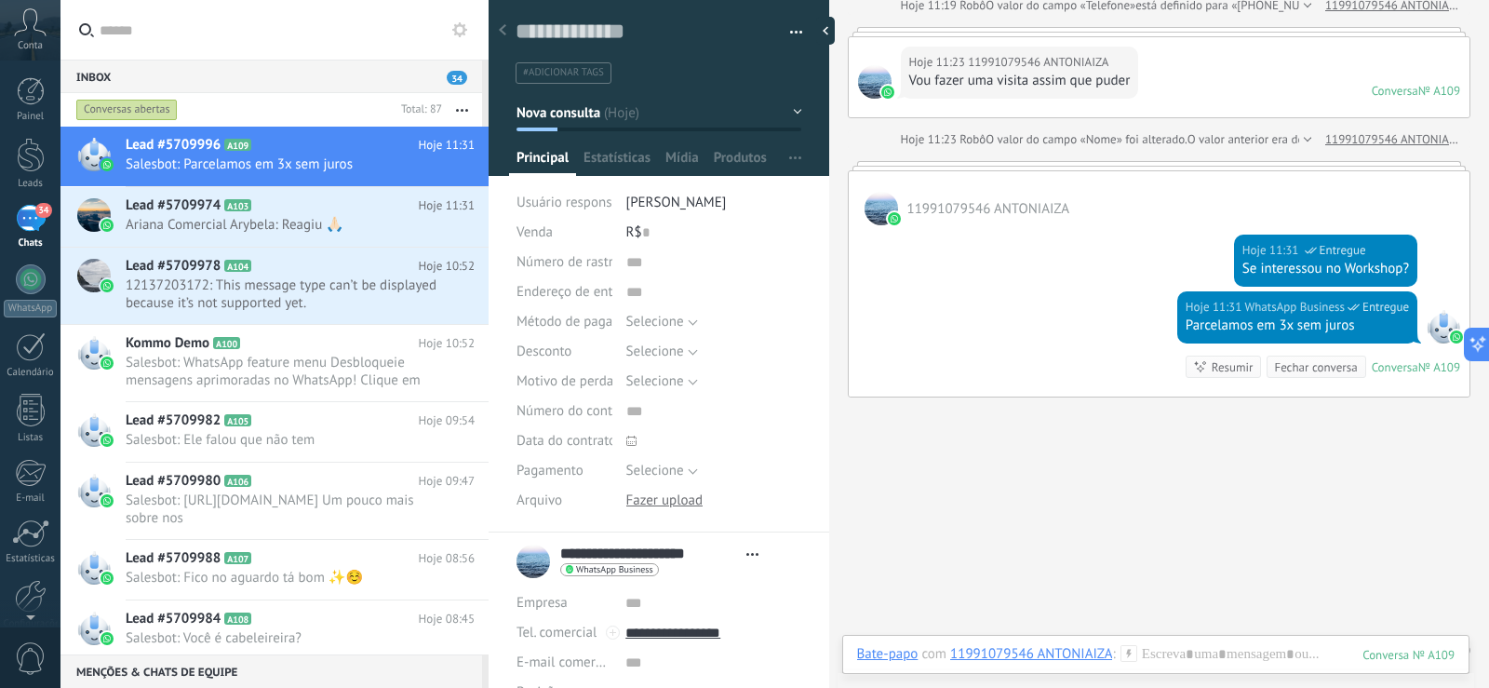
scroll to position [1779, 0]
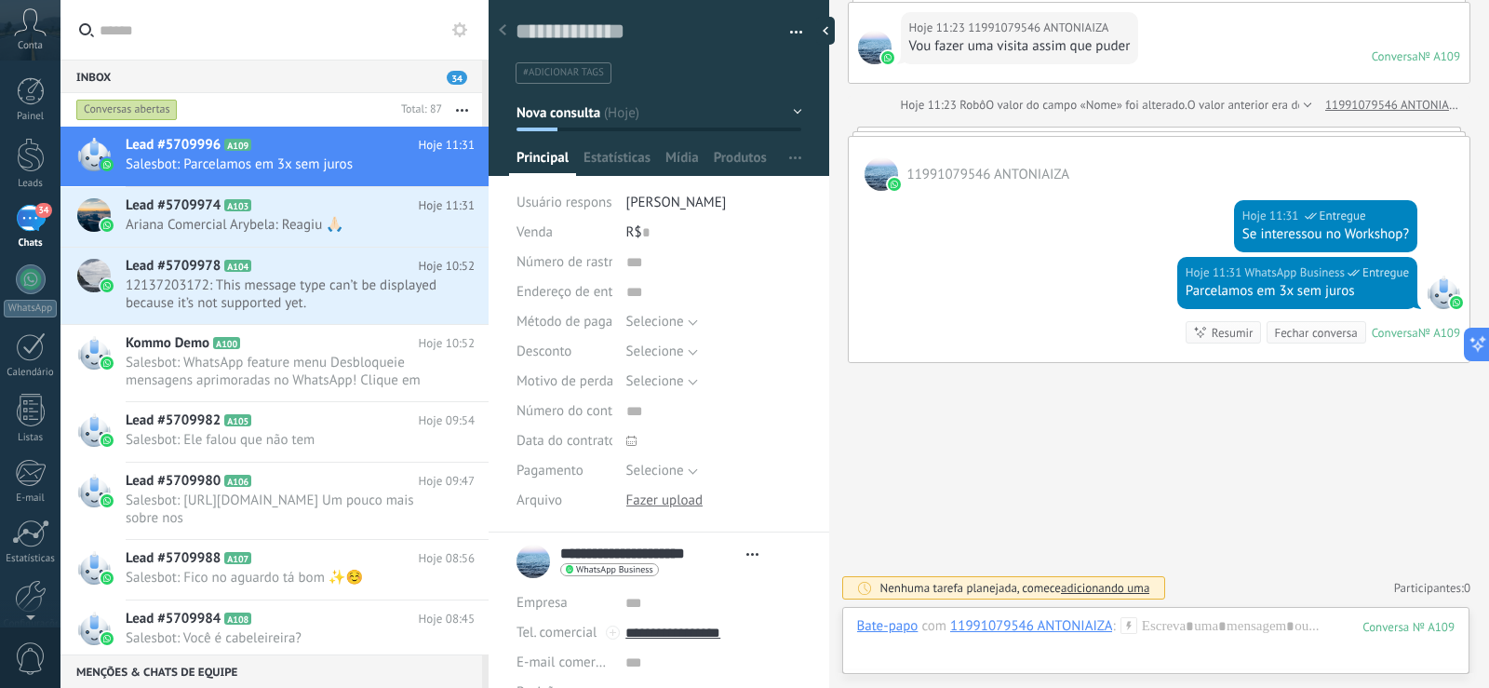
drag, startPoint x: 1432, startPoint y: 628, endPoint x: 1468, endPoint y: 628, distance: 36.3
click at [1468, 628] on div "Bate-papo E-mail Nota Tarefa Bate-papo com 11991079546 ANTONIAIZA : 109 Enviar …" at bounding box center [1156, 640] width 628 height 67
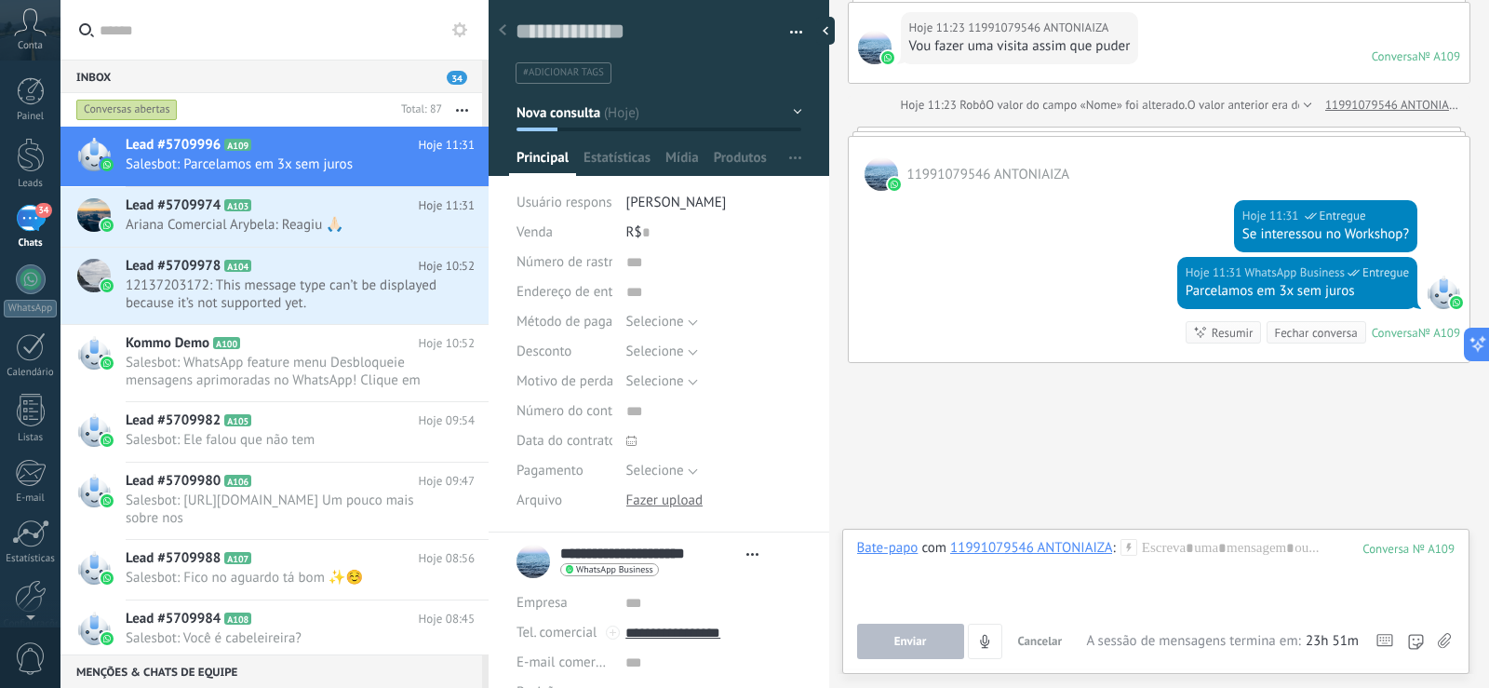
click at [1003, 546] on div "11991079546 ANTONIAIZA" at bounding box center [1031, 547] width 162 height 17
click at [440, 166] on use at bounding box center [446, 166] width 12 height 3
click at [282, 161] on div at bounding box center [744, 344] width 1489 height 688
click at [114, 144] on div at bounding box center [93, 157] width 65 height 60
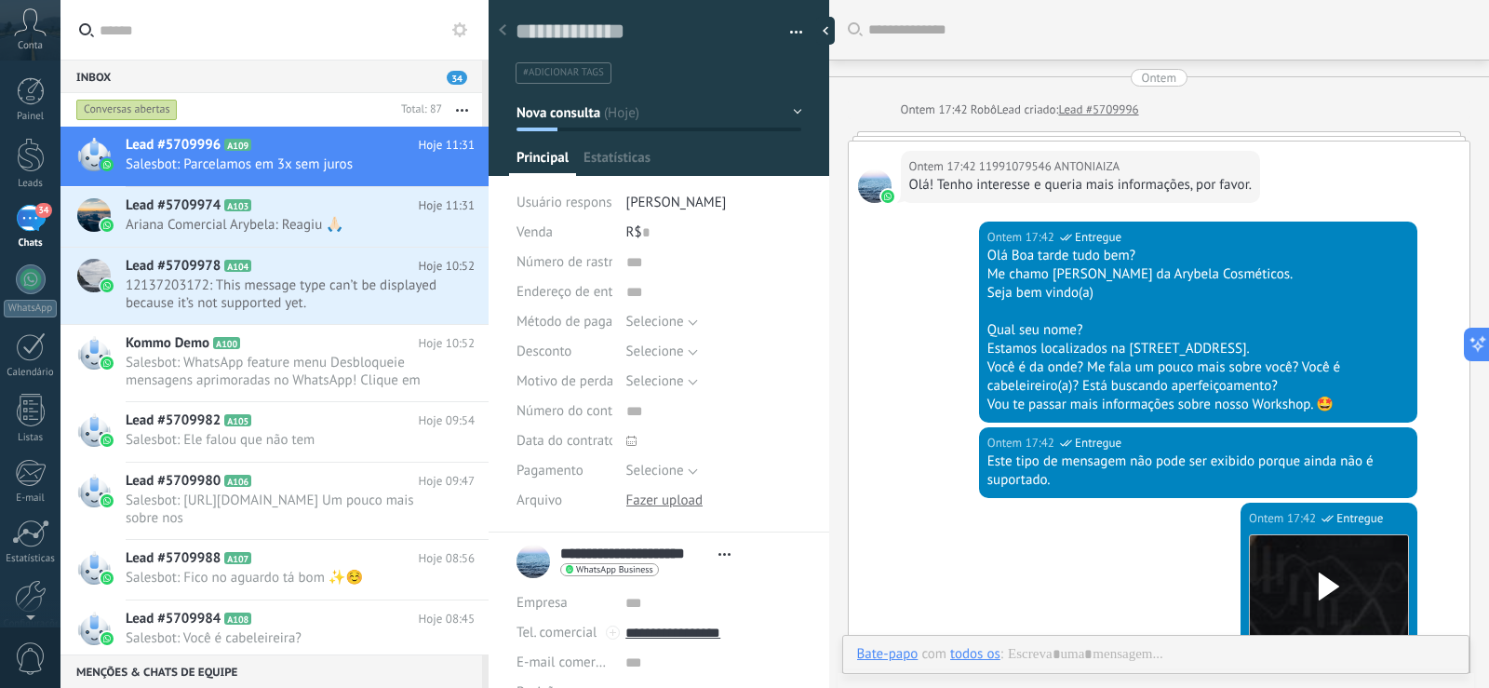
scroll to position [1651, 0]
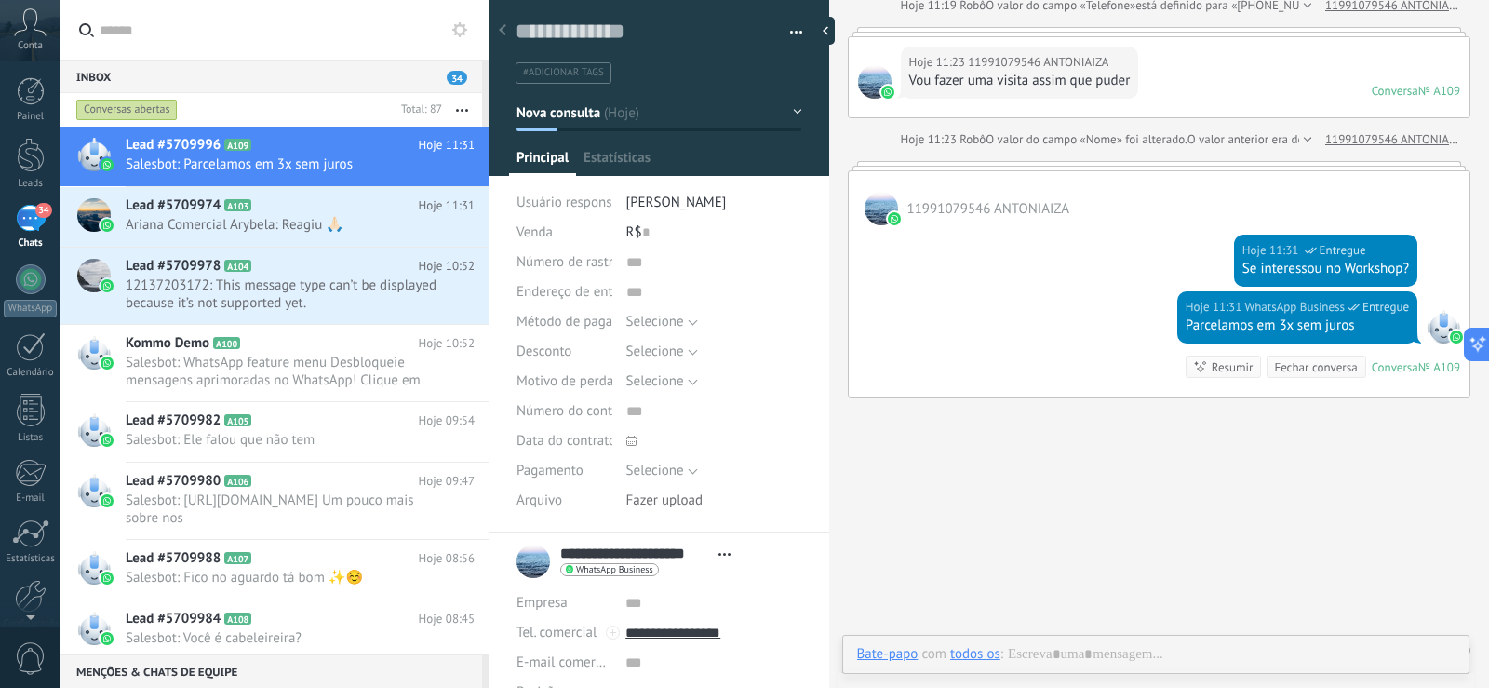
type textarea "**********"
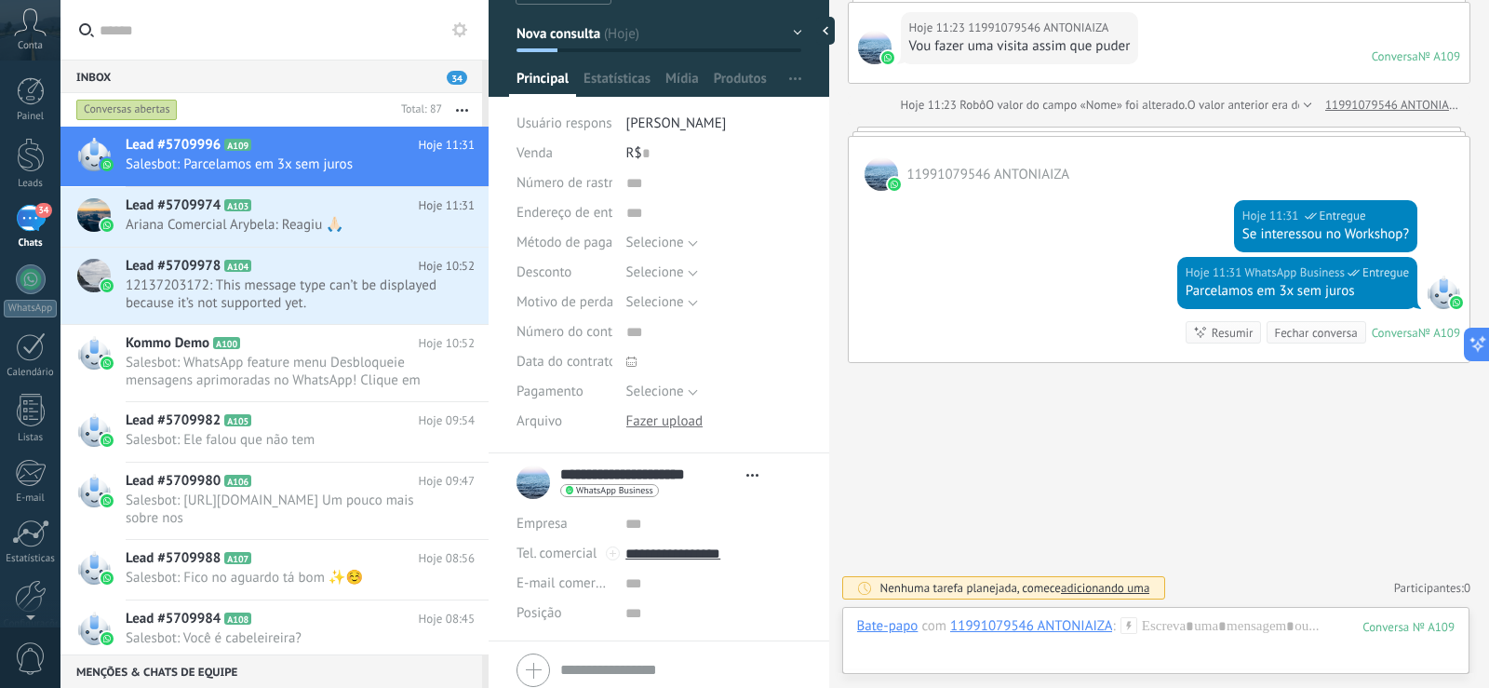
scroll to position [150, 0]
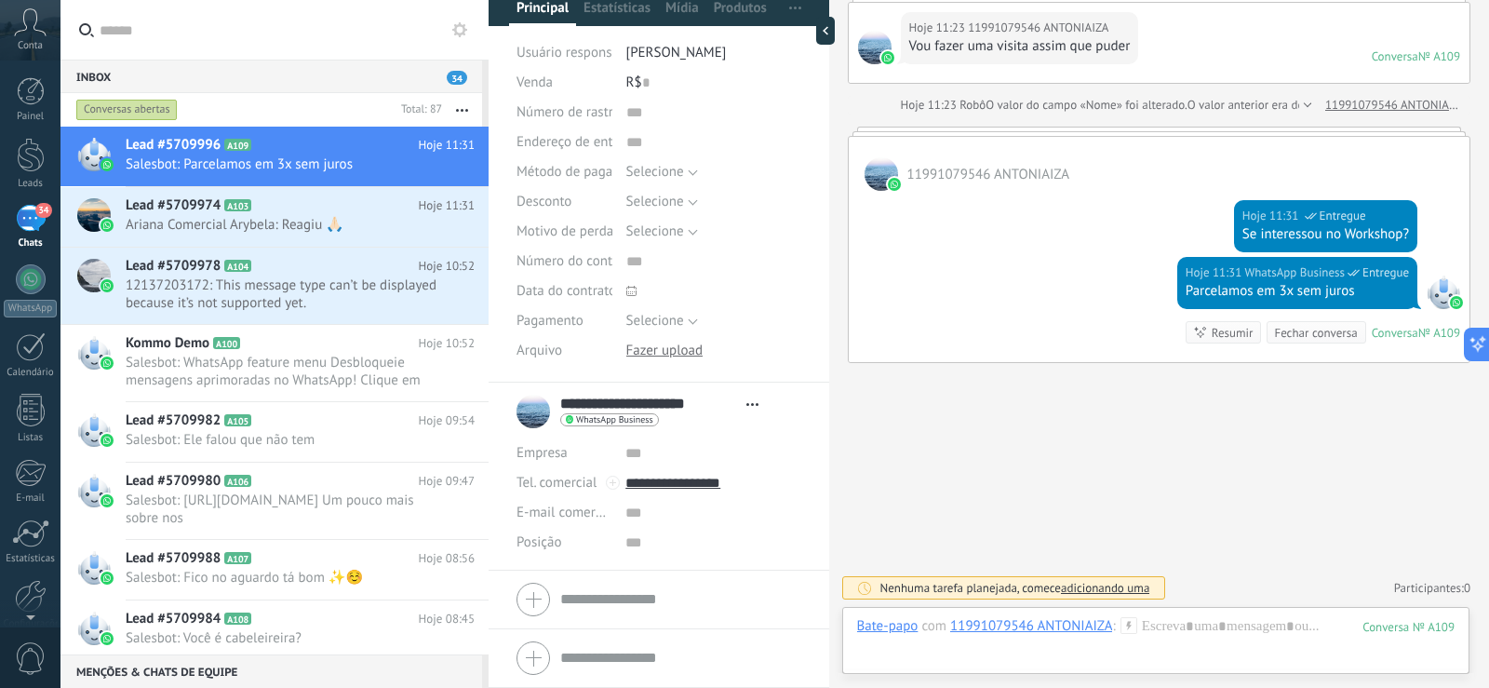
click at [527, 594] on div at bounding box center [659, 599] width 285 height 47
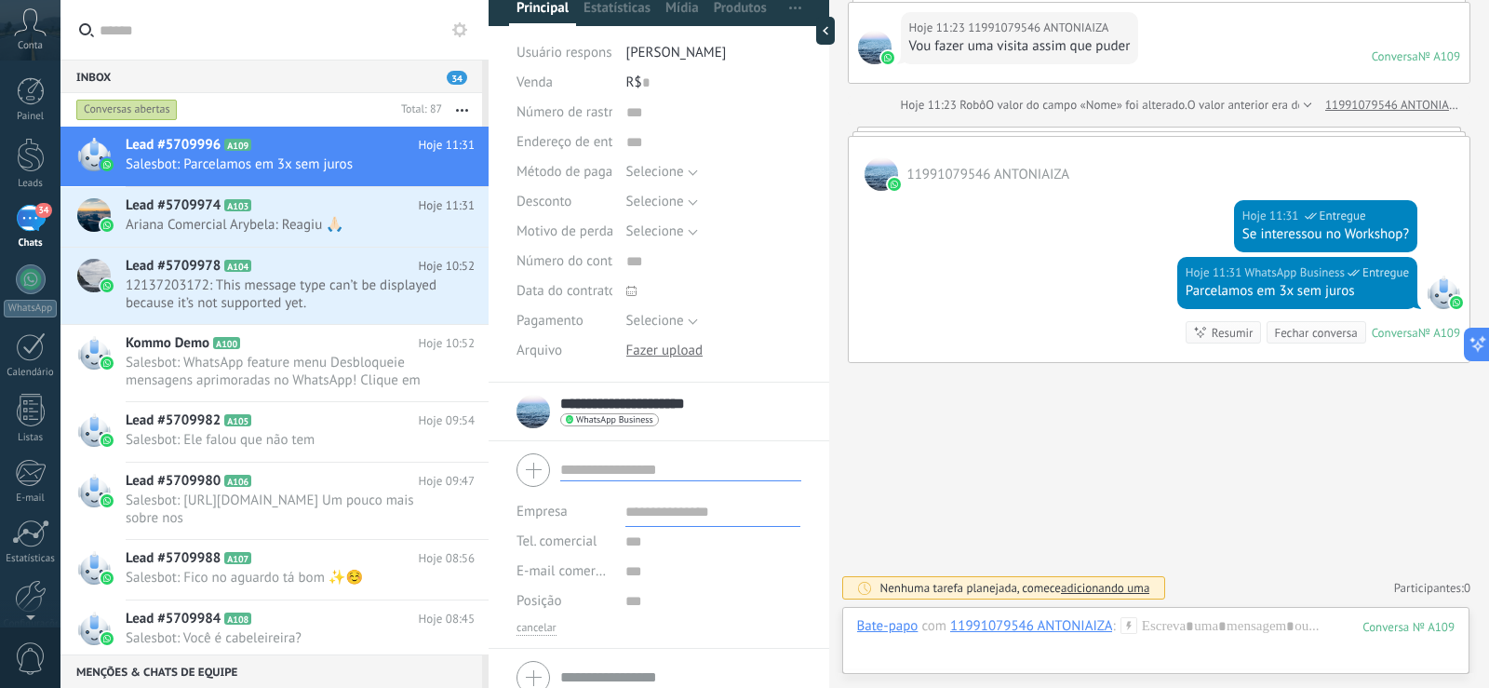
drag, startPoint x: 655, startPoint y: 399, endPoint x: 731, endPoint y: 407, distance: 75.8
click at [731, 407] on input "**********" at bounding box center [648, 404] width 177 height 19
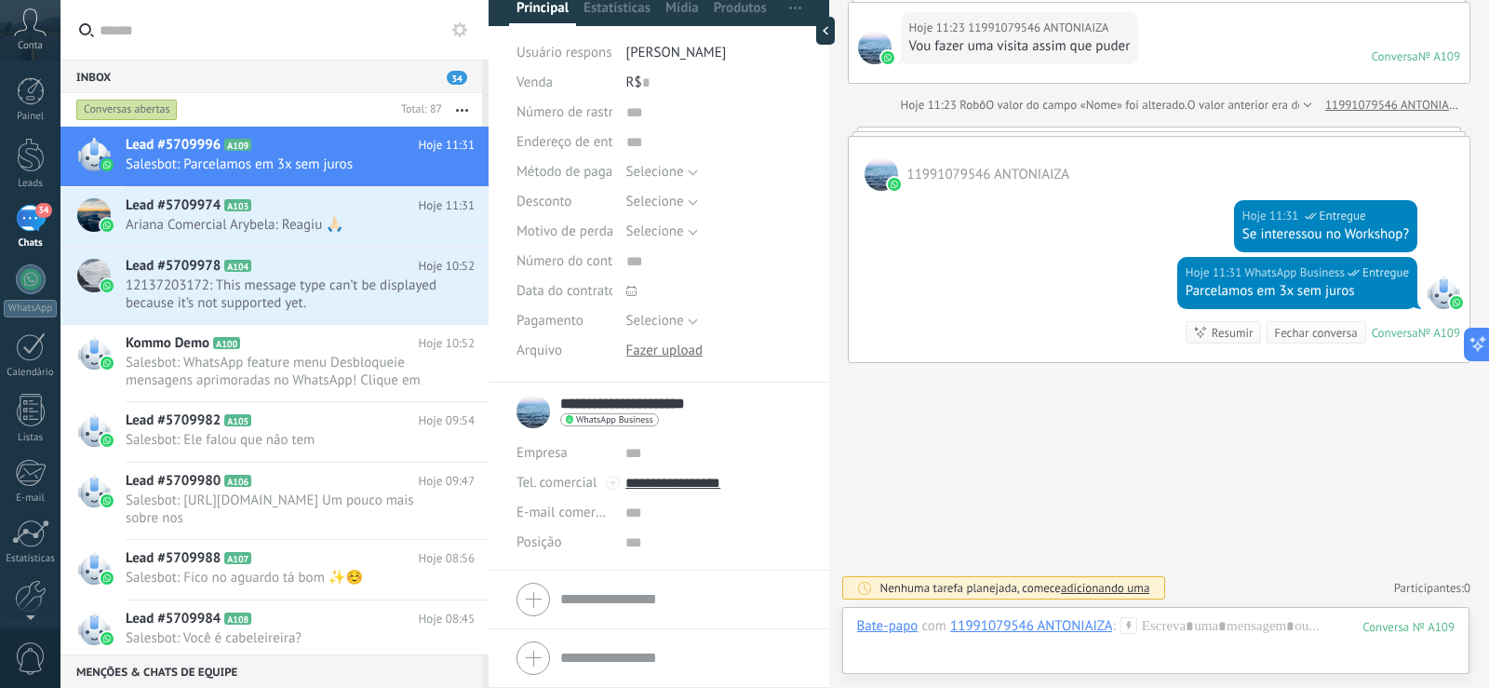
drag, startPoint x: 734, startPoint y: 405, endPoint x: 659, endPoint y: 405, distance: 74.5
click at [659, 405] on input "**********" at bounding box center [648, 404] width 177 height 19
click at [646, 601] on div at bounding box center [659, 599] width 285 height 47
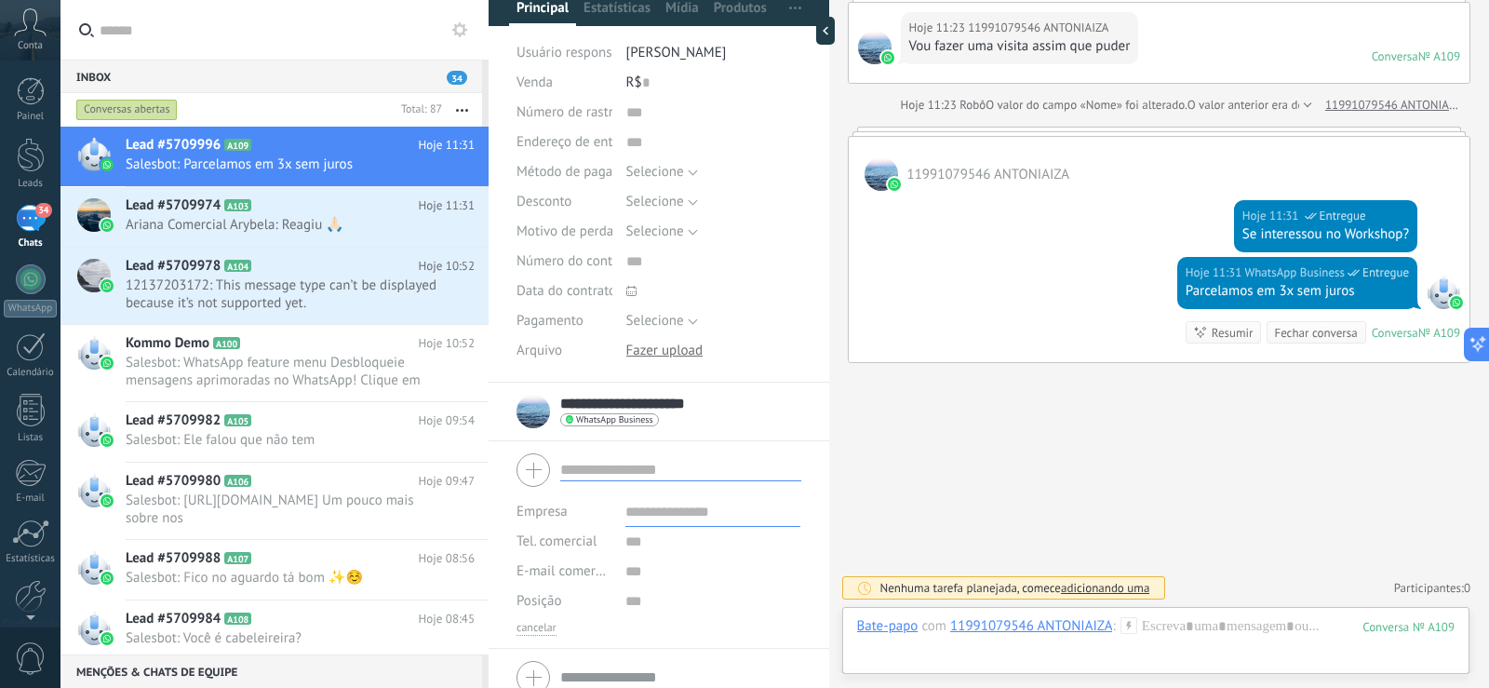
paste input "**********"
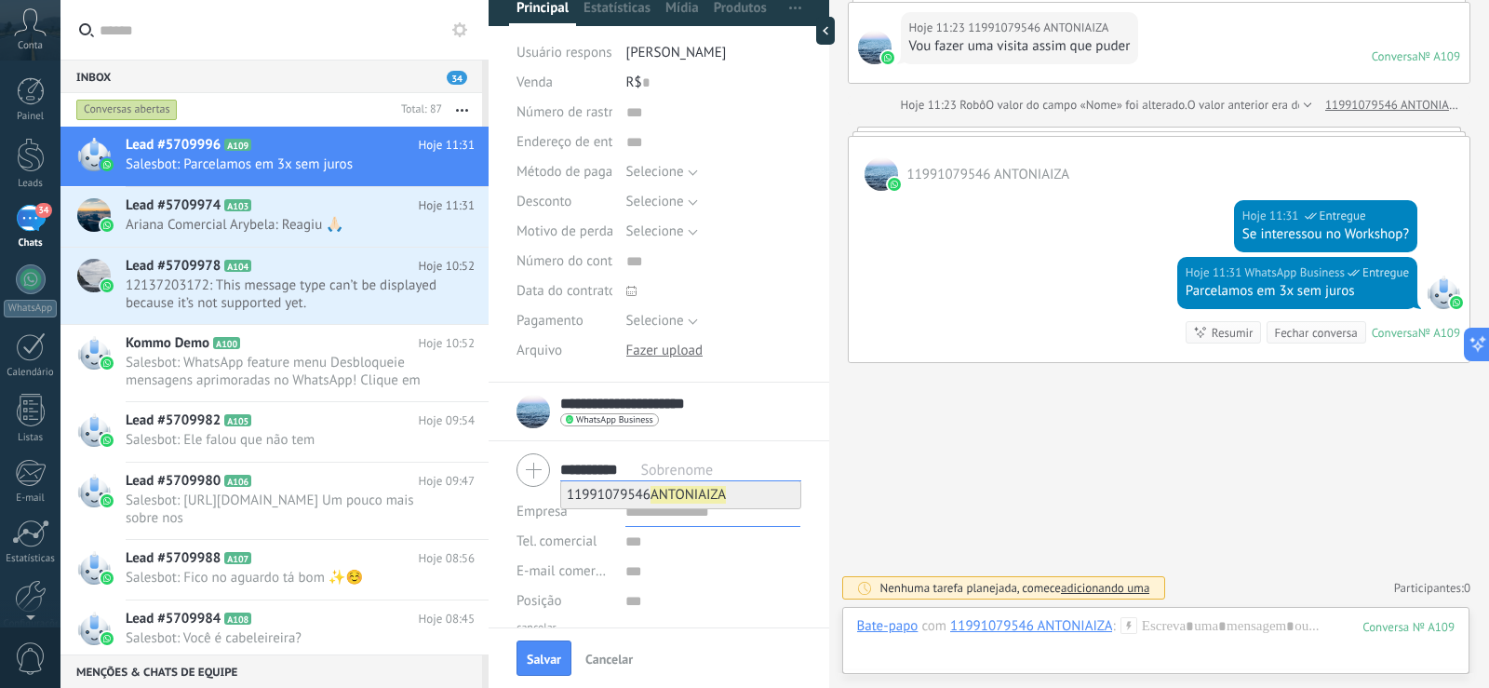
type input "**********"
click at [617, 500] on span "11991079546 ANTONIAIZA" at bounding box center [646, 495] width 159 height 18
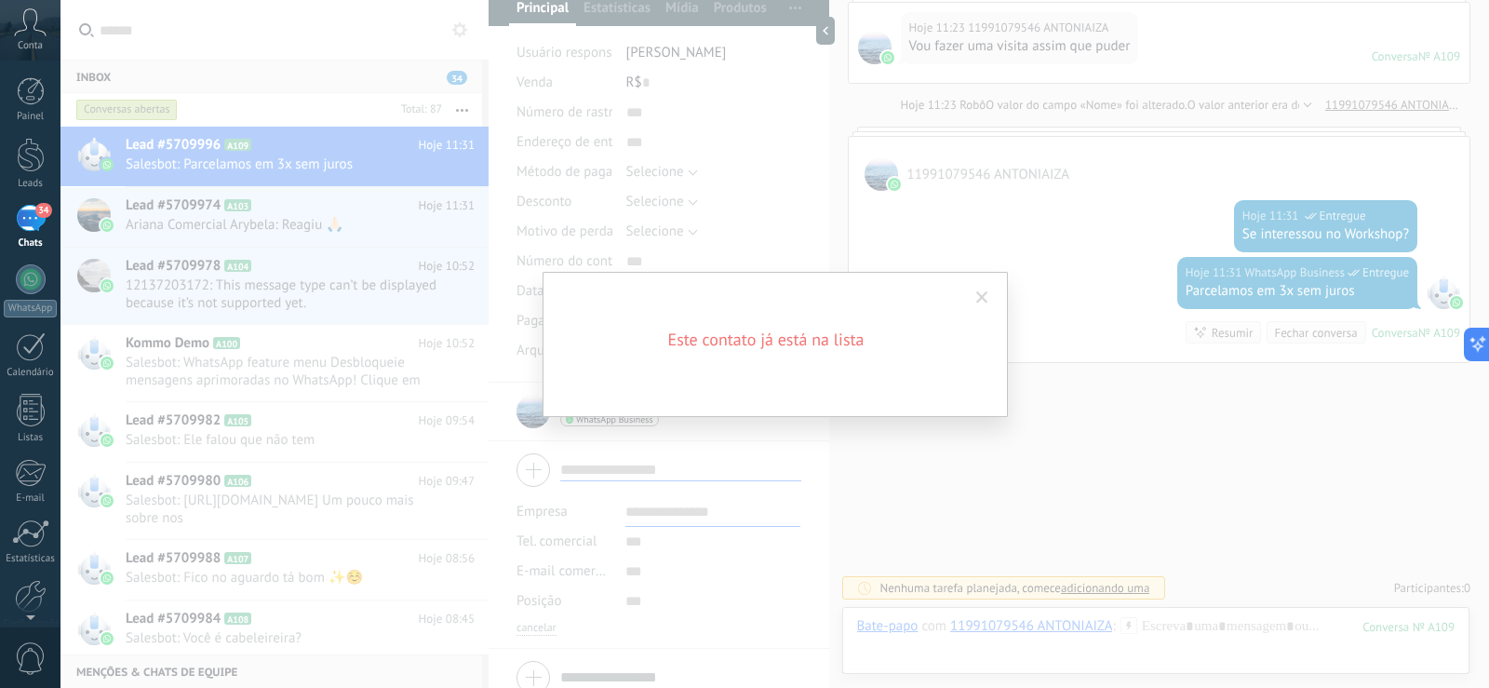
click at [977, 298] on span at bounding box center [982, 297] width 12 height 13
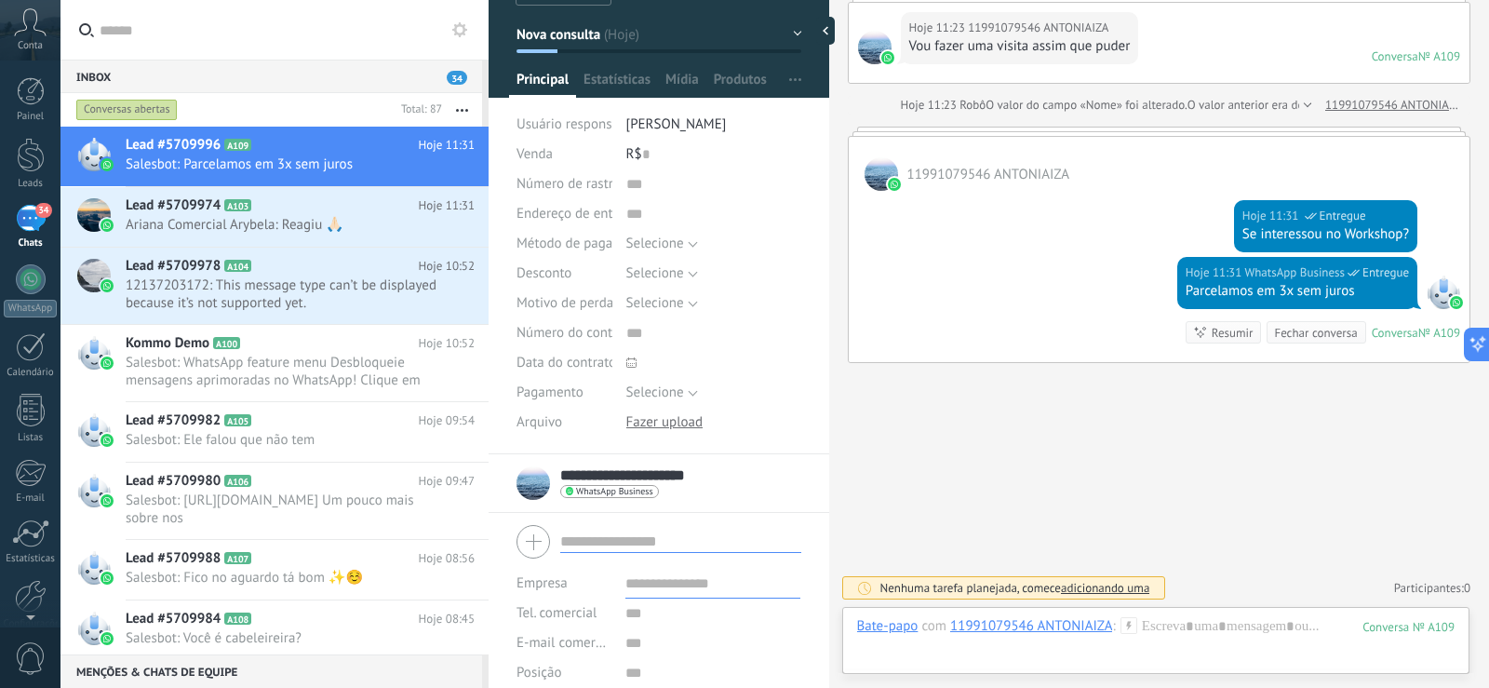
scroll to position [169, 0]
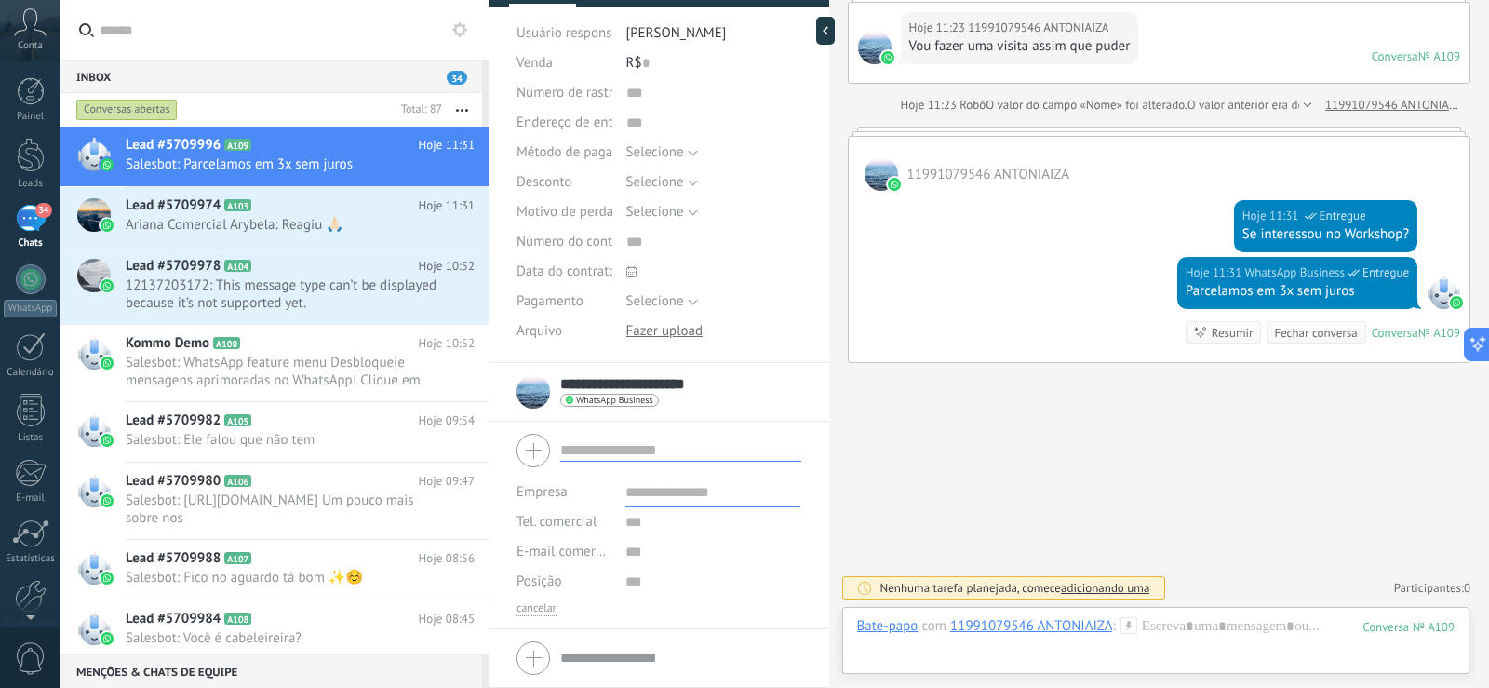
click at [679, 382] on input "**********" at bounding box center [648, 384] width 177 height 19
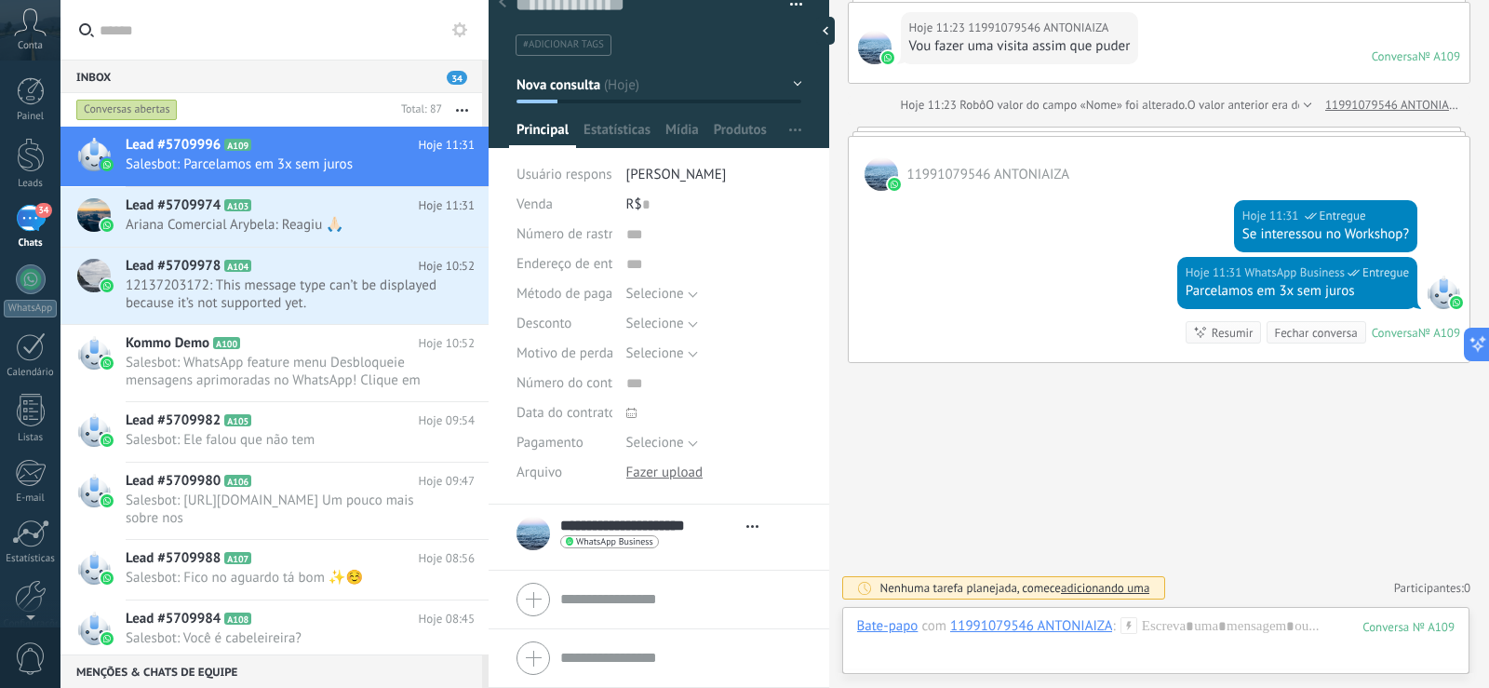
scroll to position [150, 0]
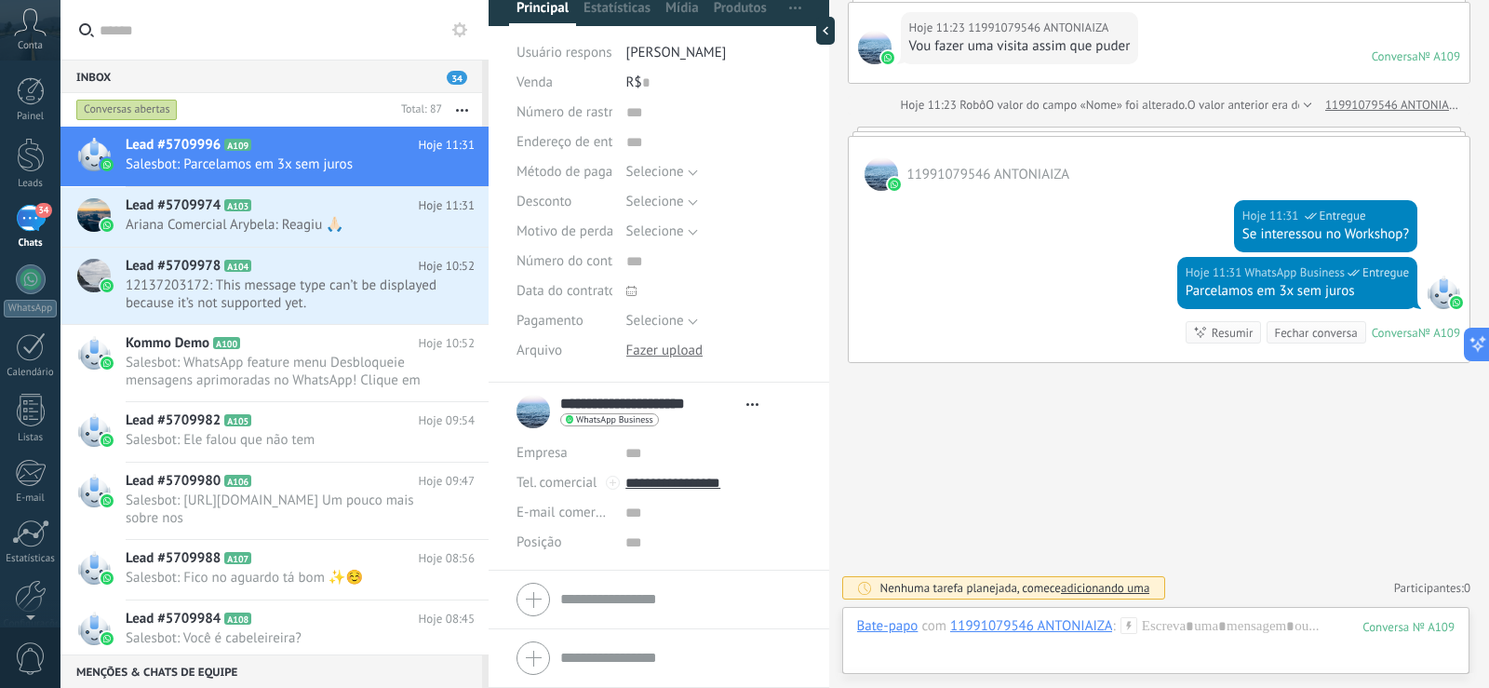
drag, startPoint x: 772, startPoint y: 409, endPoint x: 760, endPoint y: 408, distance: 12.1
click at [771, 409] on div "**********" at bounding box center [659, 411] width 285 height 47
click at [758, 406] on span "Abrir detalhes Copiar nome Desvincular Contato principal" at bounding box center [752, 404] width 31 height 14
drag, startPoint x: 1057, startPoint y: 460, endPoint x: 935, endPoint y: 500, distance: 128.3
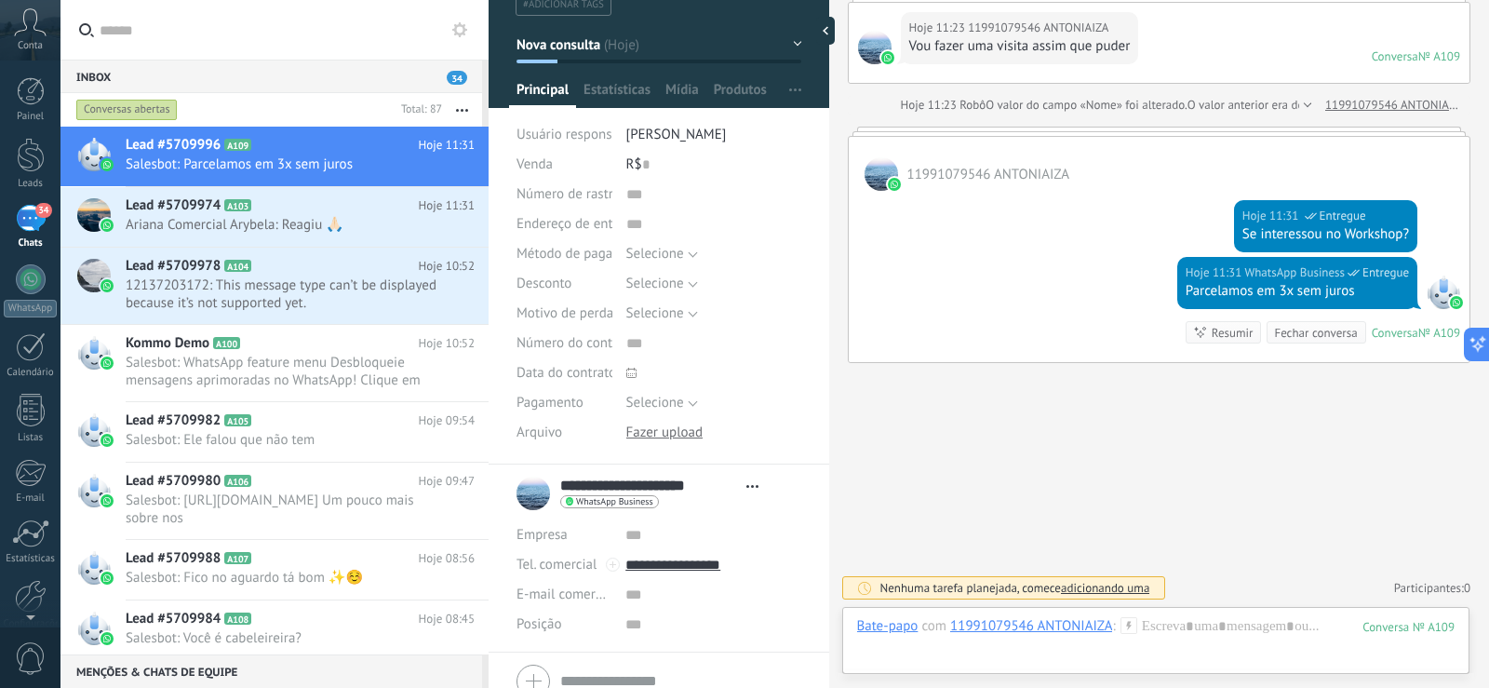
scroll to position [0, 0]
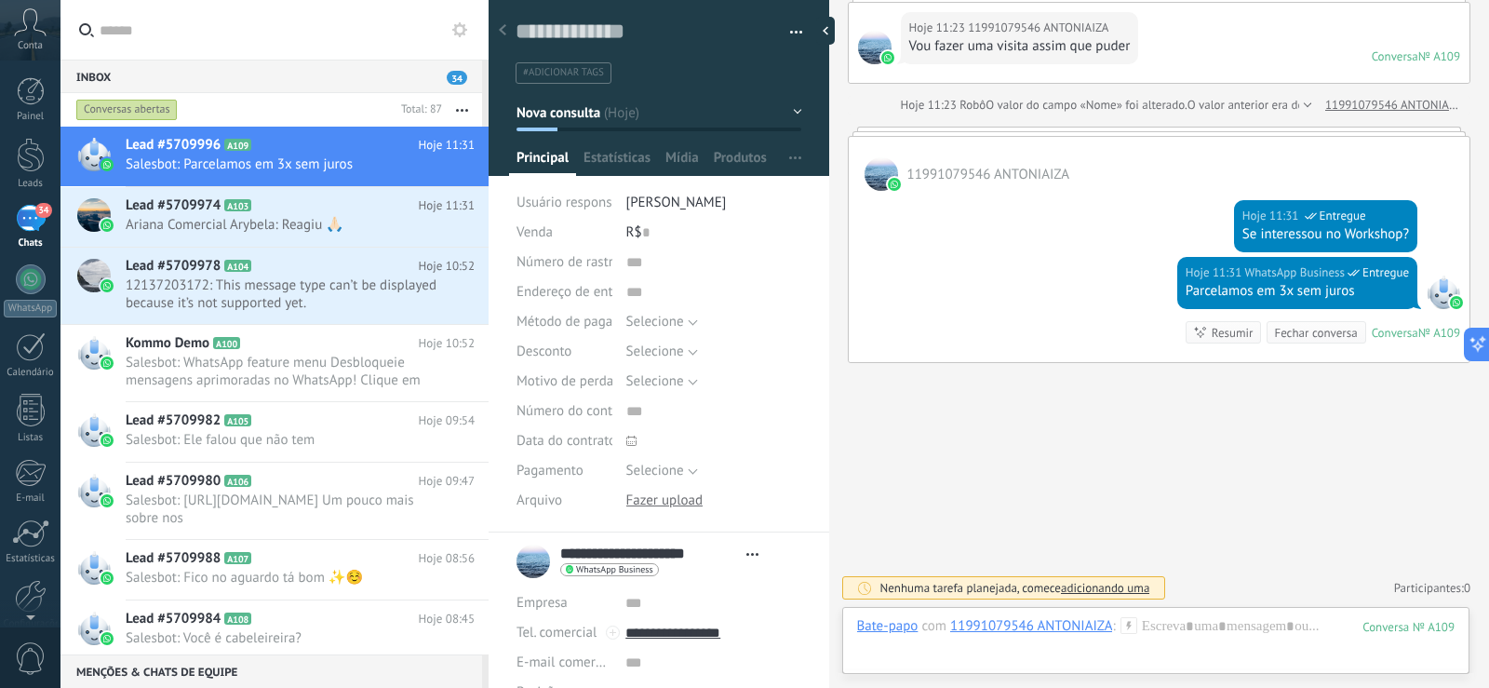
drag, startPoint x: 168, startPoint y: 158, endPoint x: 295, endPoint y: 109, distance: 136.7
click at [295, 109] on div "Conversas abertas" at bounding box center [233, 110] width 321 height 34
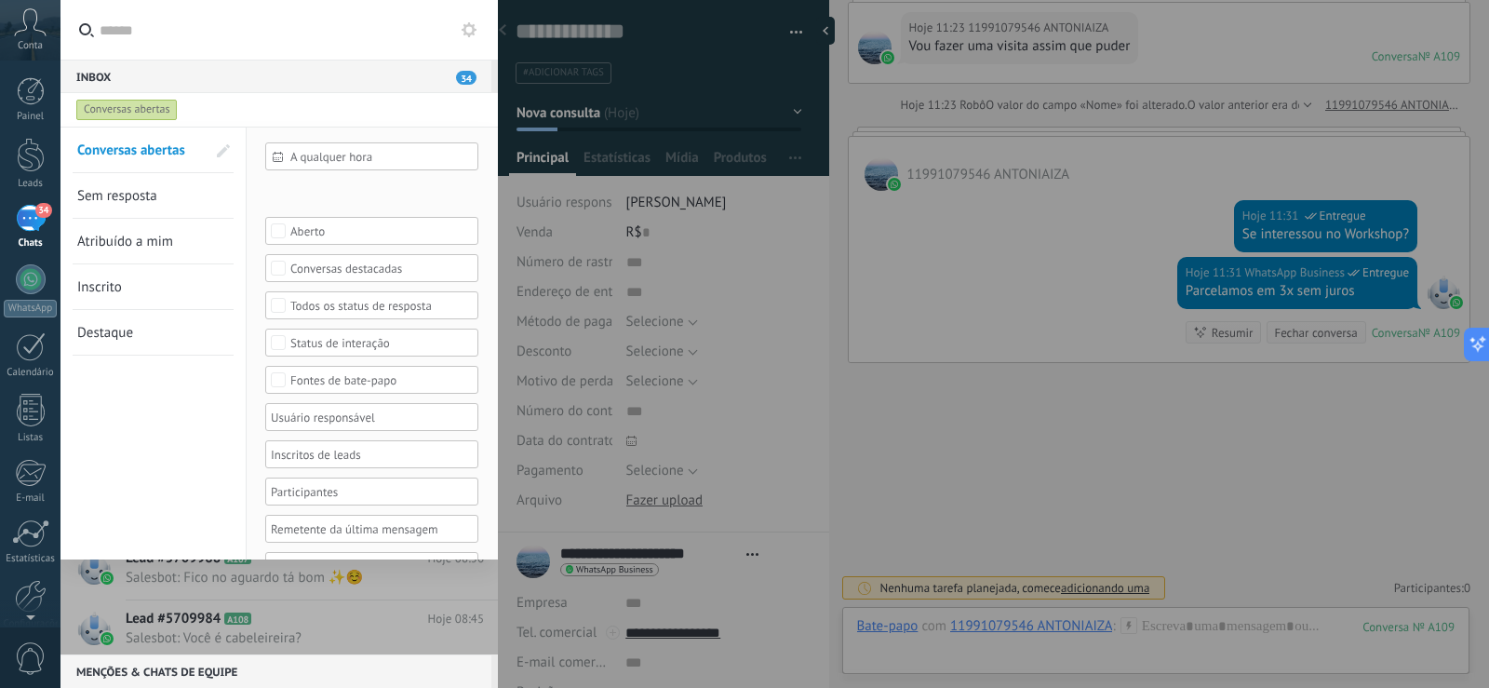
click at [397, 36] on input "text" at bounding box center [290, 30] width 380 height 60
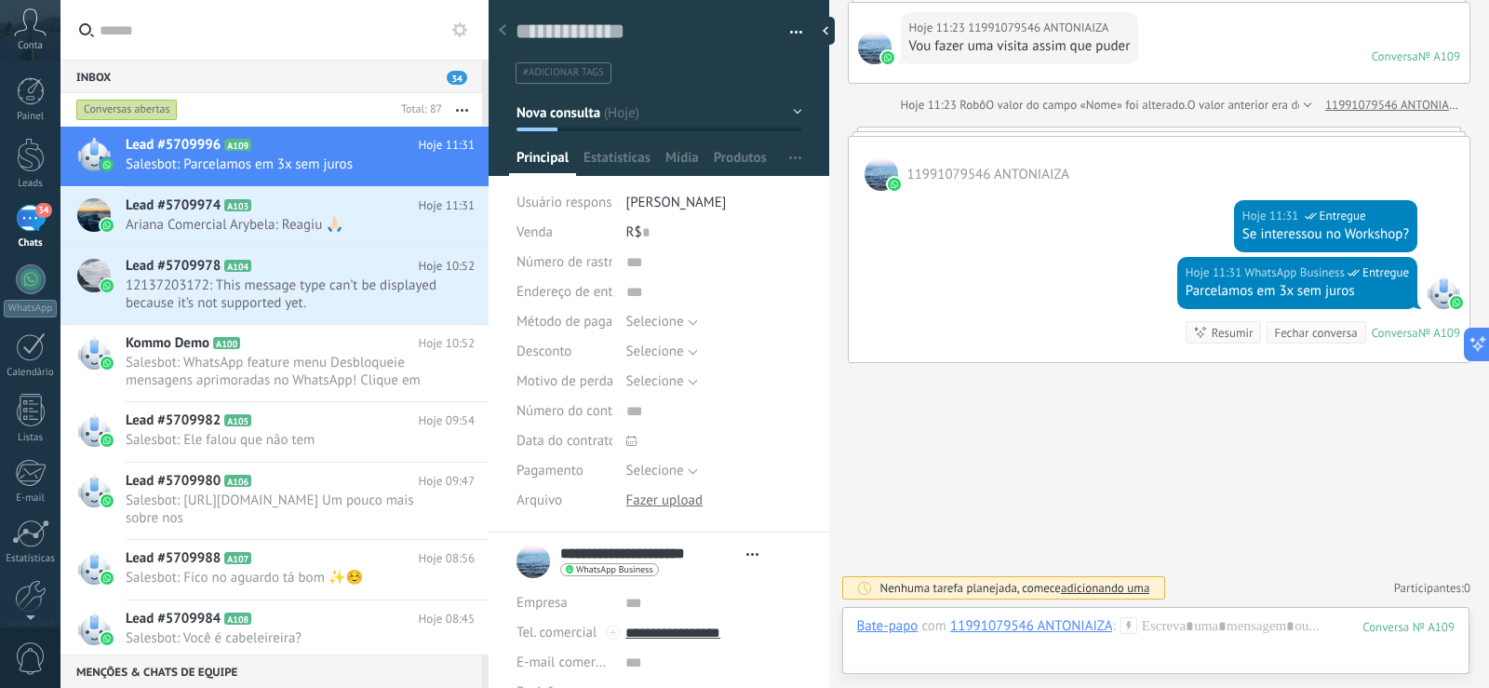
click at [247, 32] on input "text" at bounding box center [285, 30] width 370 height 60
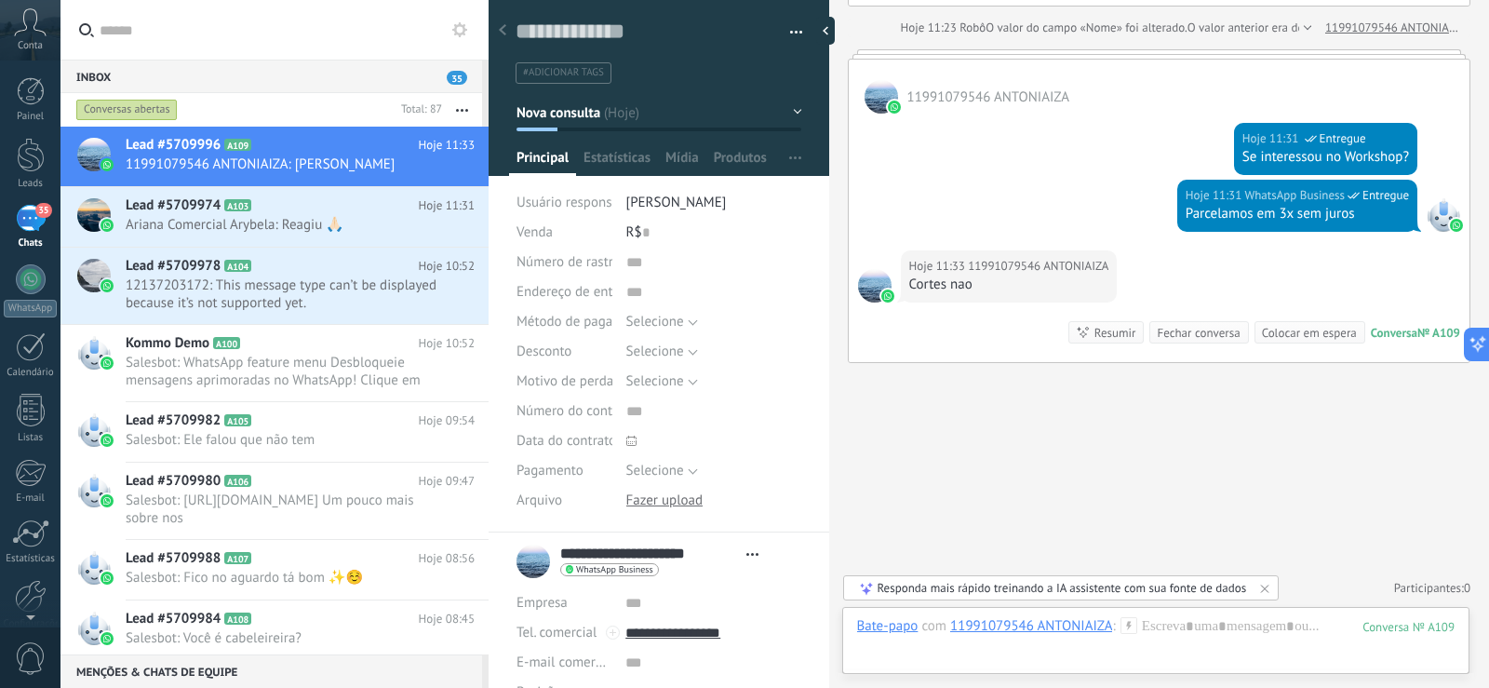
click at [37, 222] on div "35" at bounding box center [31, 218] width 30 height 27
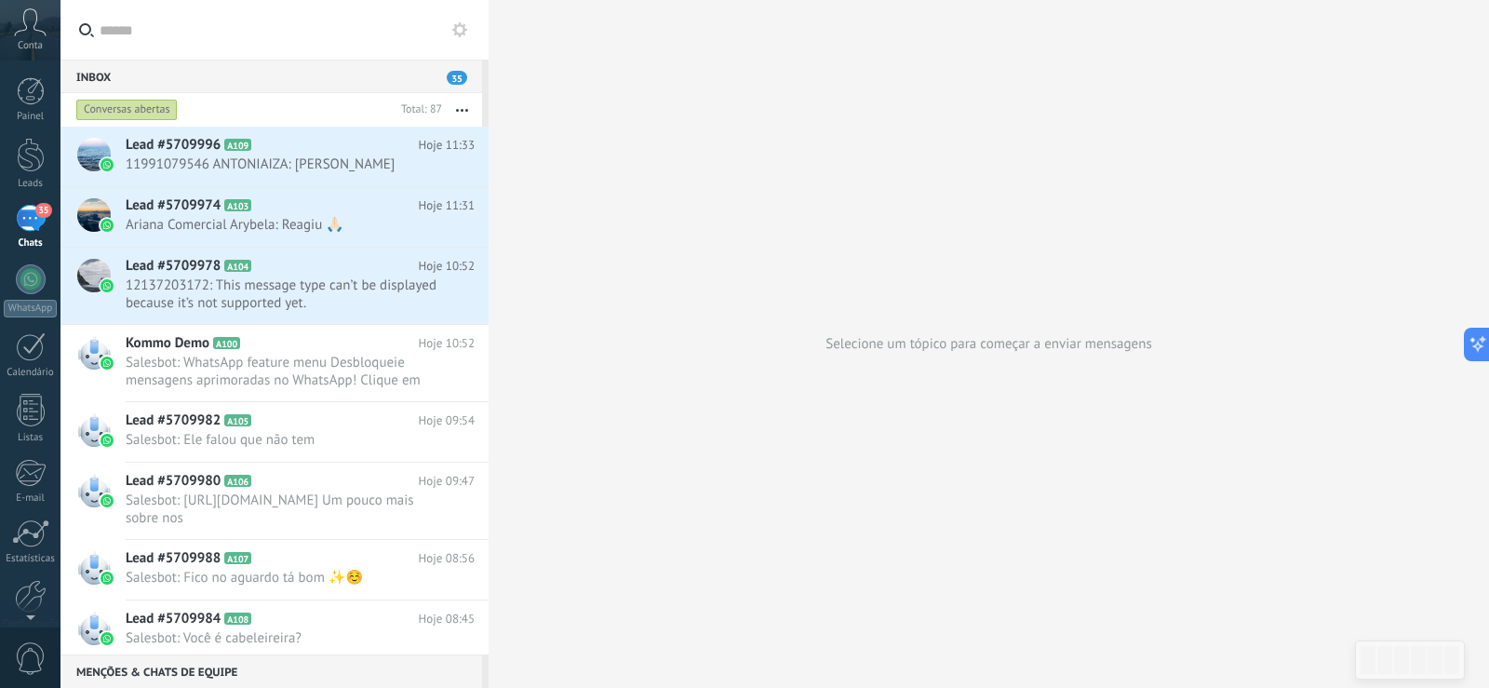
click at [24, 229] on div "35" at bounding box center [31, 218] width 30 height 27
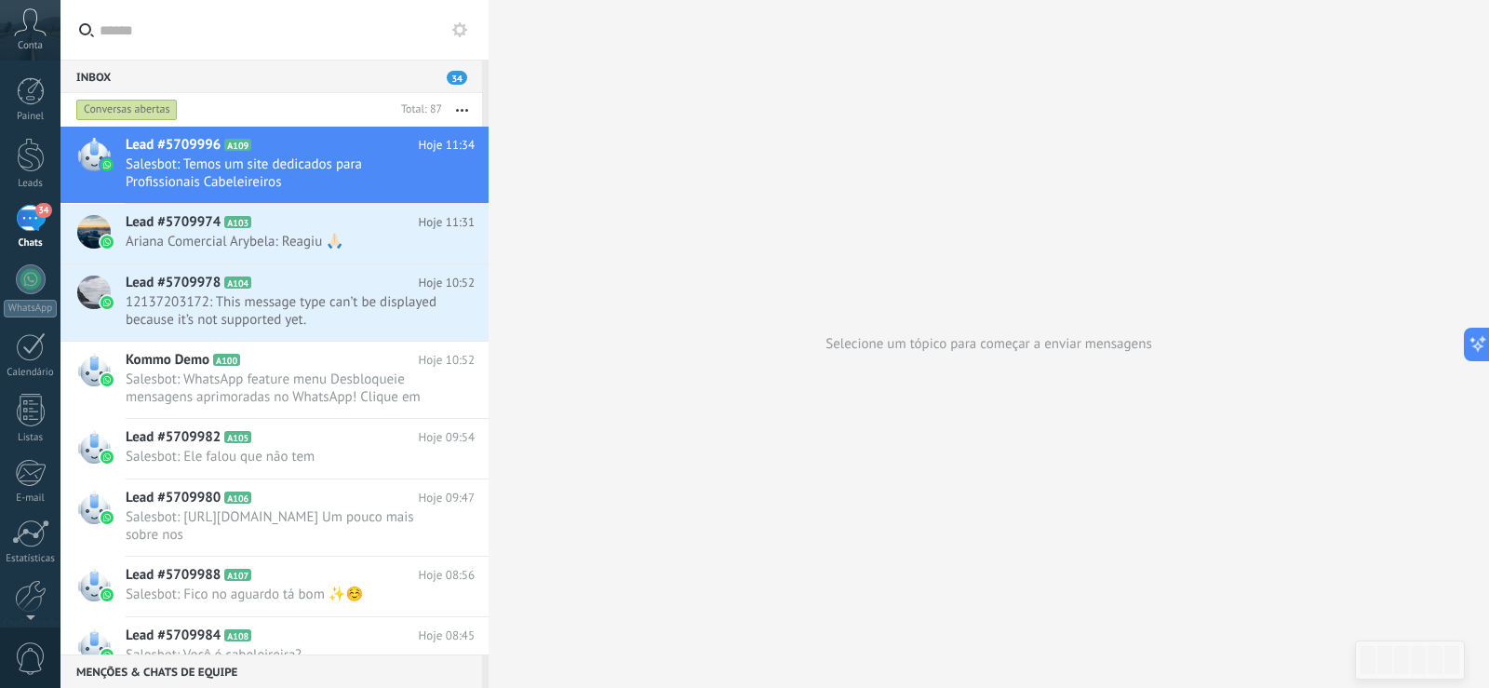
click at [462, 26] on use at bounding box center [459, 29] width 15 height 15
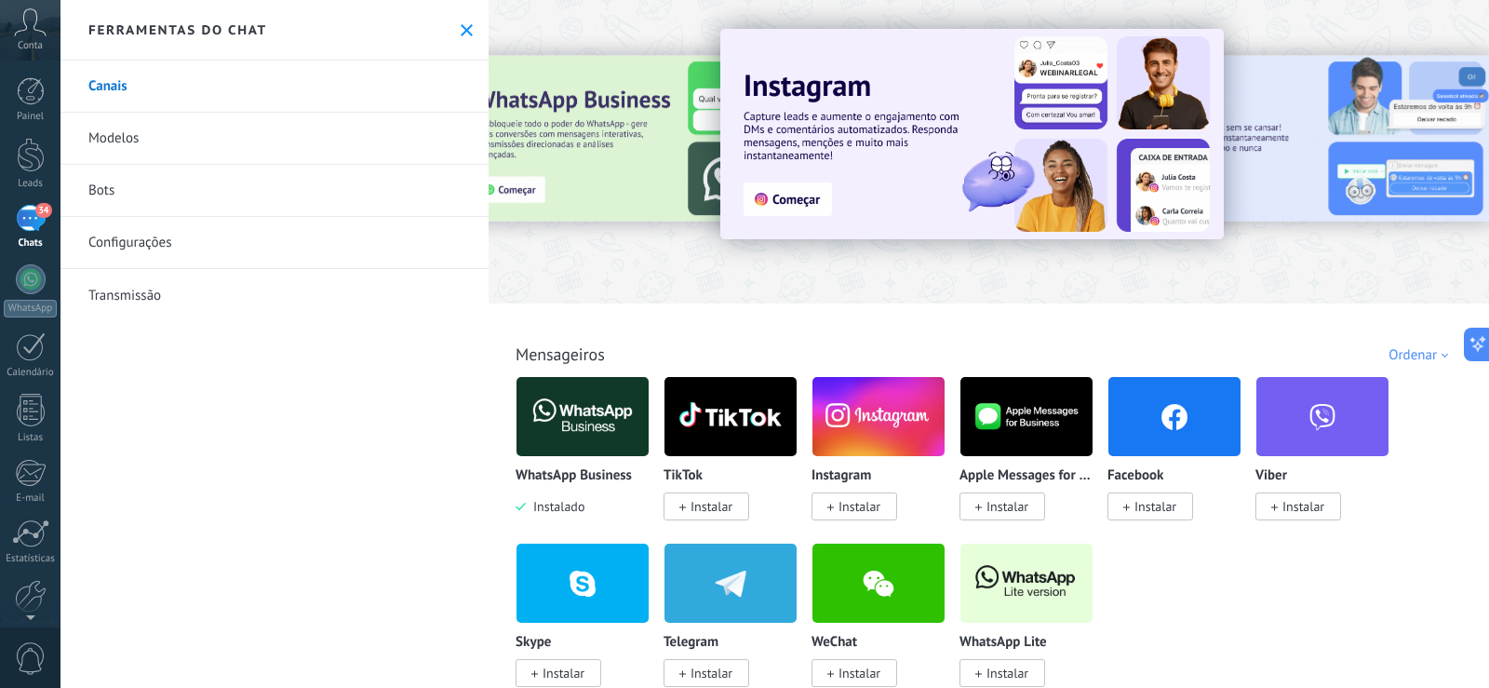
click at [131, 135] on link "Modelos" at bounding box center [275, 139] width 428 height 52
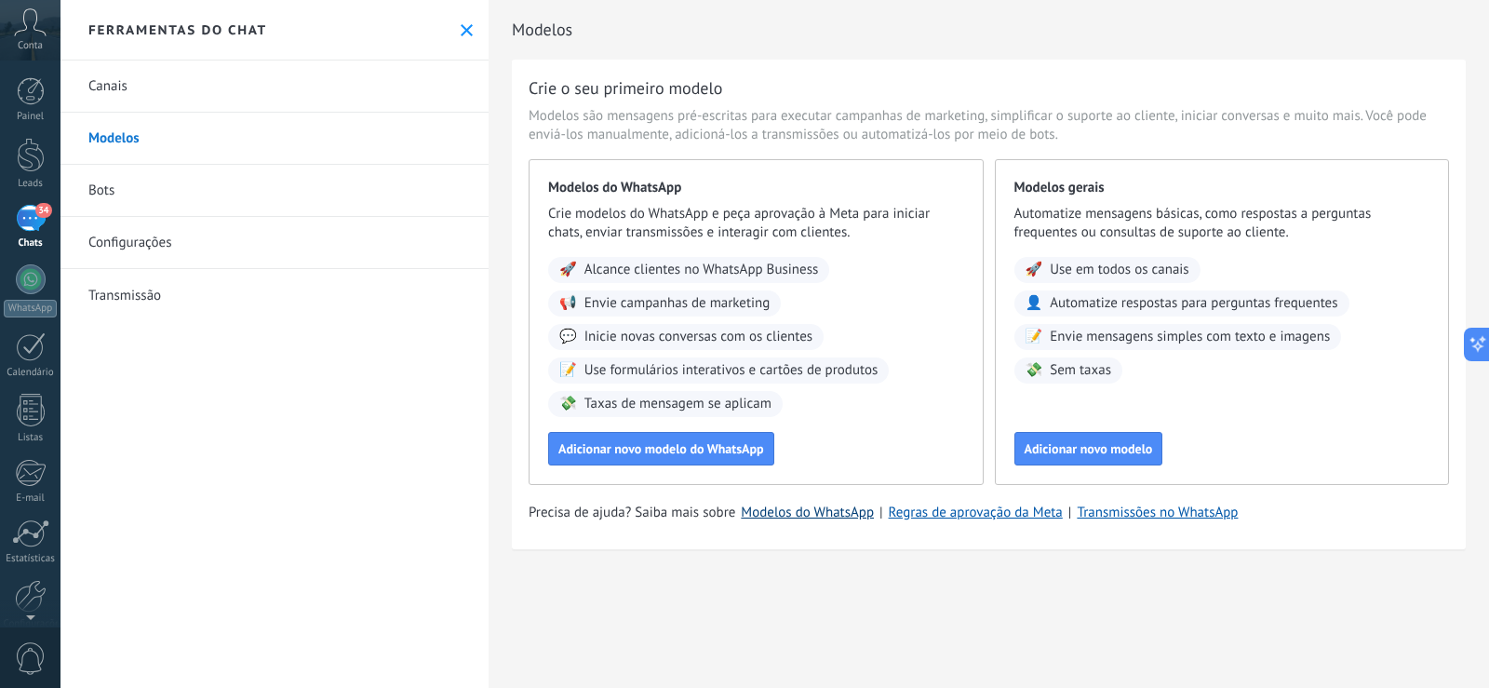
click at [824, 511] on link "Modelos do WhatsApp" at bounding box center [807, 513] width 133 height 18
click at [118, 86] on link "Canais" at bounding box center [275, 87] width 428 height 52
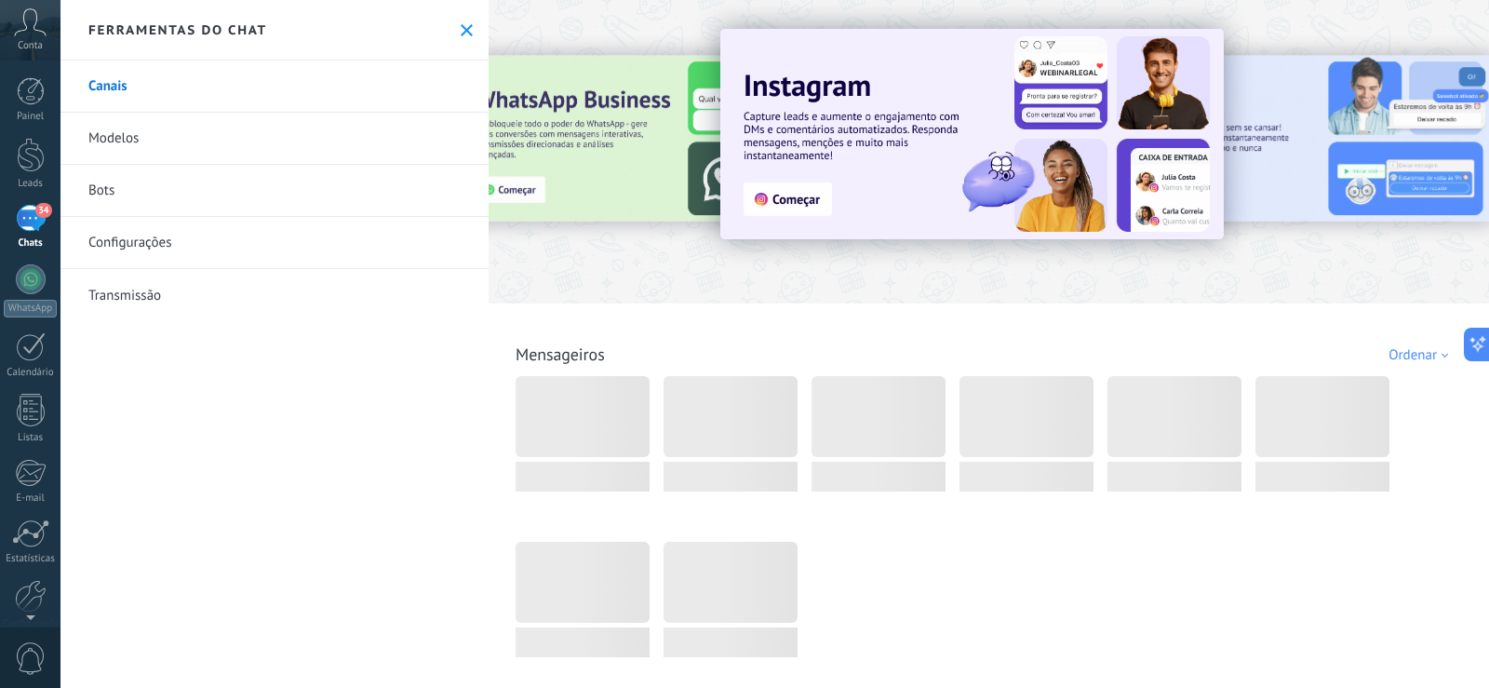
click at [27, 227] on div "34" at bounding box center [31, 218] width 30 height 27
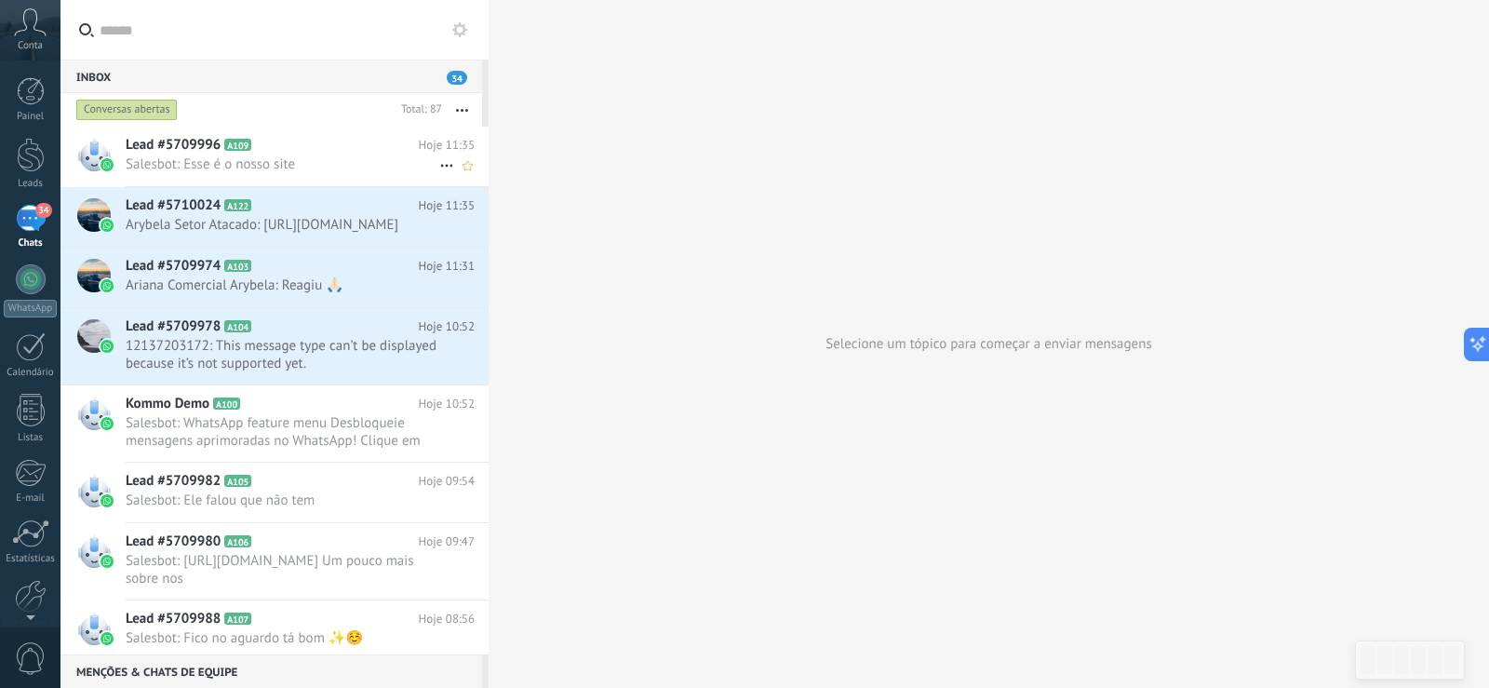
click at [170, 140] on span "Lead #5709996" at bounding box center [173, 145] width 95 height 19
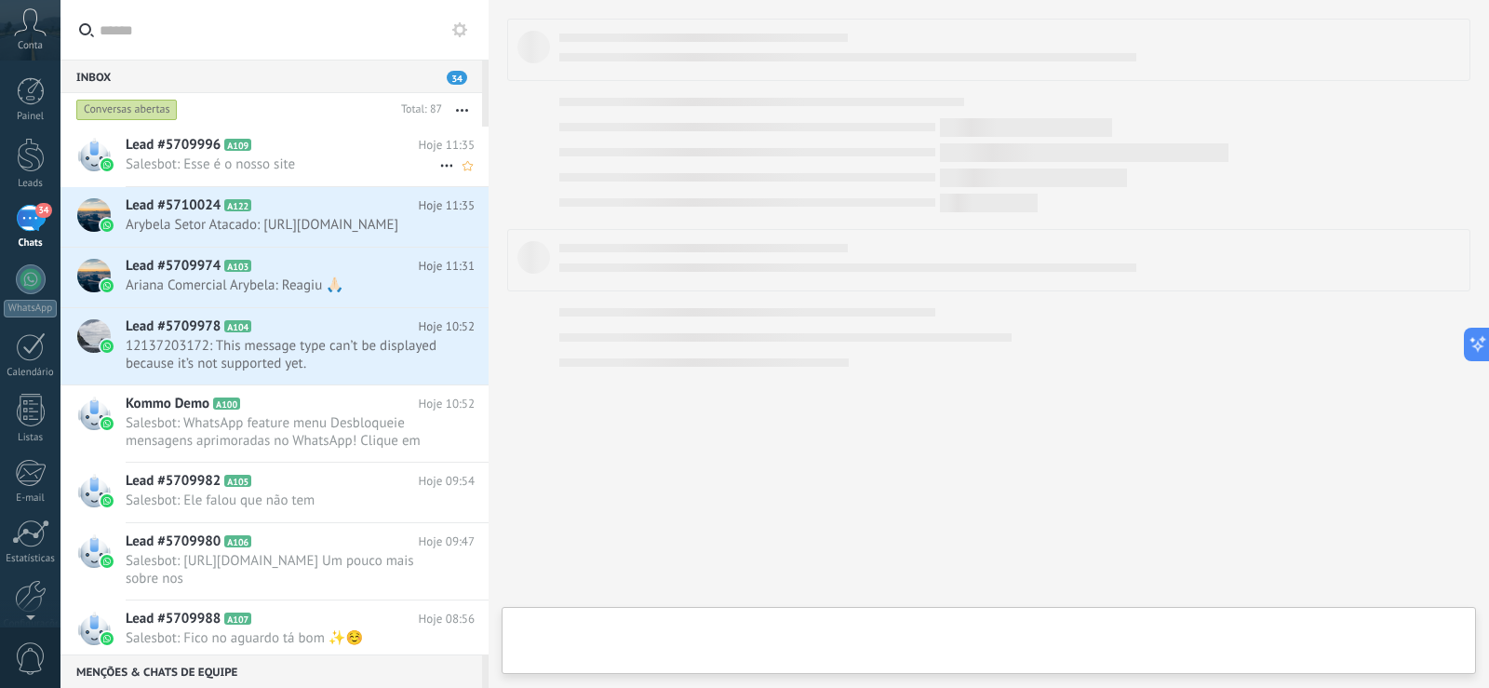
click at [170, 140] on span "Lead #5709996" at bounding box center [173, 145] width 95 height 19
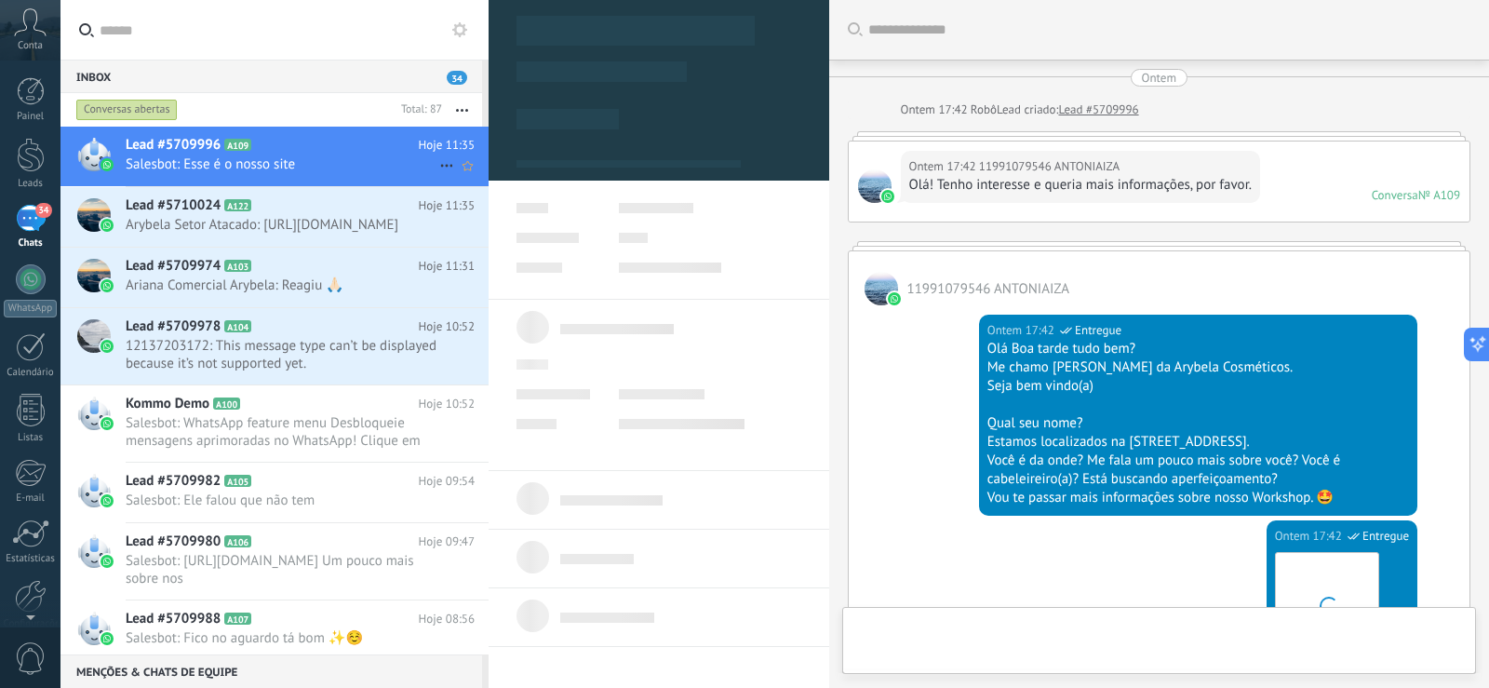
scroll to position [2204, 0]
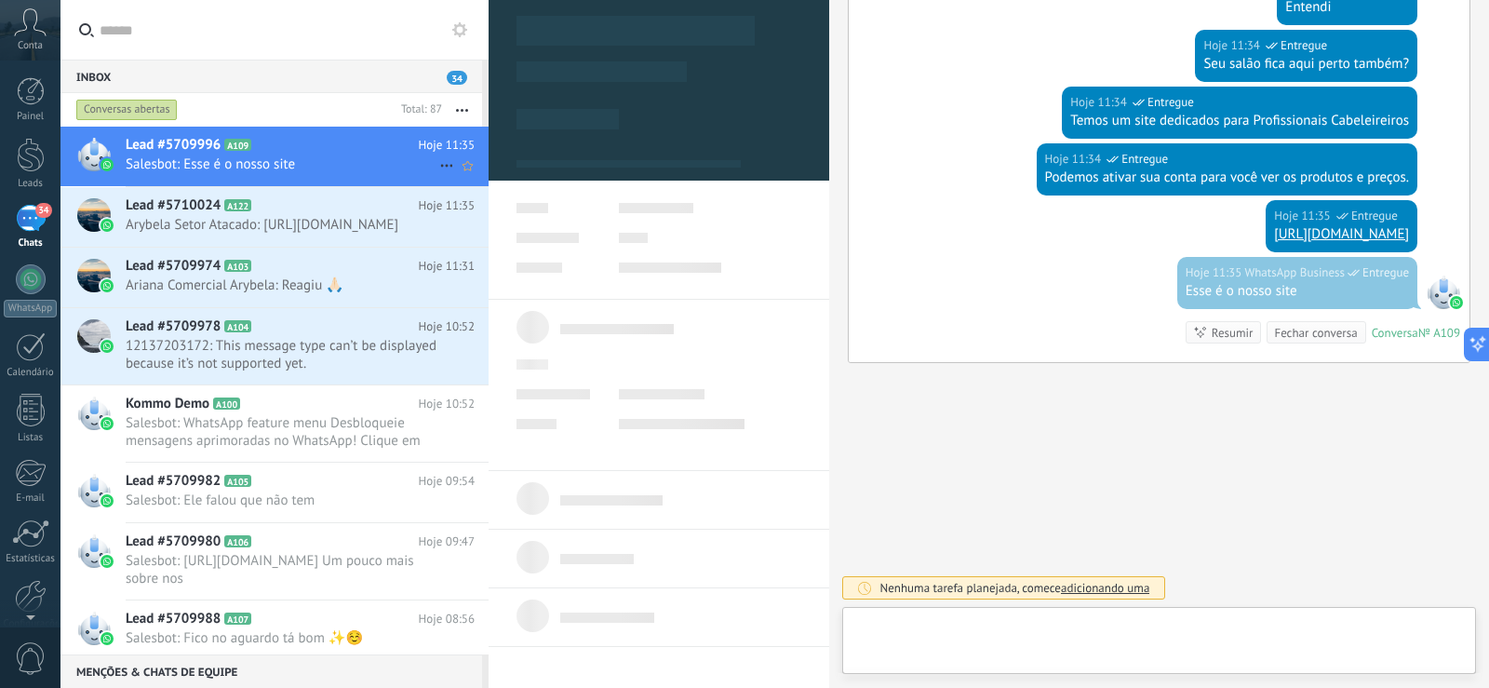
click at [170, 140] on span "Lead #5709996" at bounding box center [173, 145] width 95 height 19
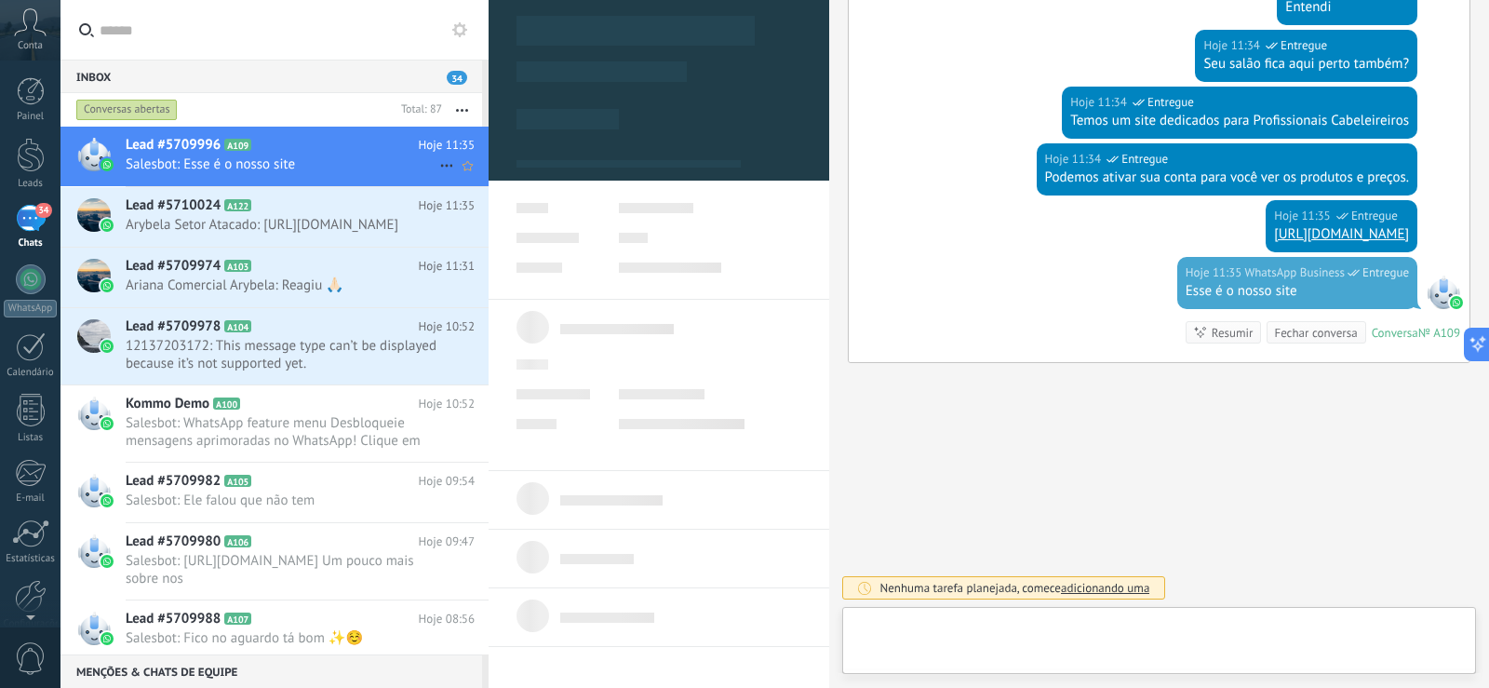
click at [171, 141] on span "Lead #5709996" at bounding box center [173, 145] width 95 height 19
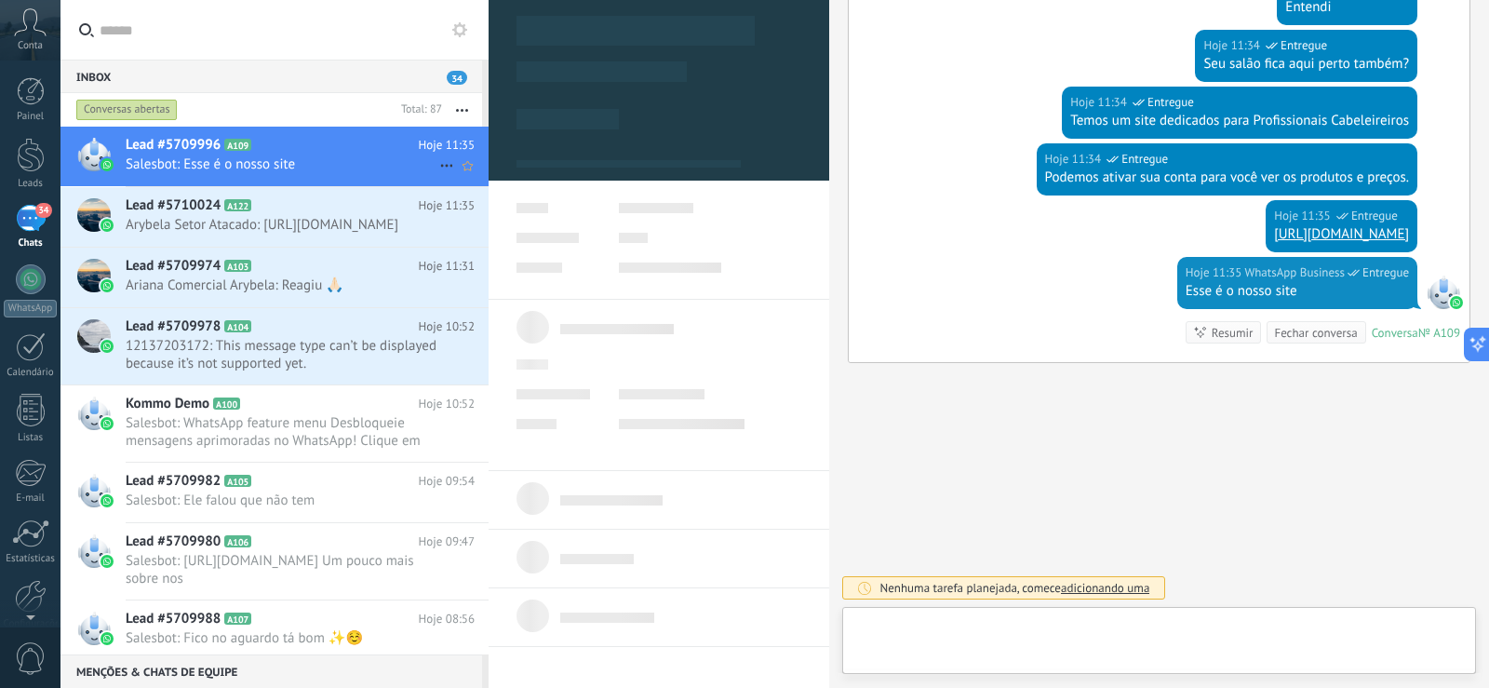
click at [172, 141] on span "Lead #5709996" at bounding box center [173, 145] width 95 height 19
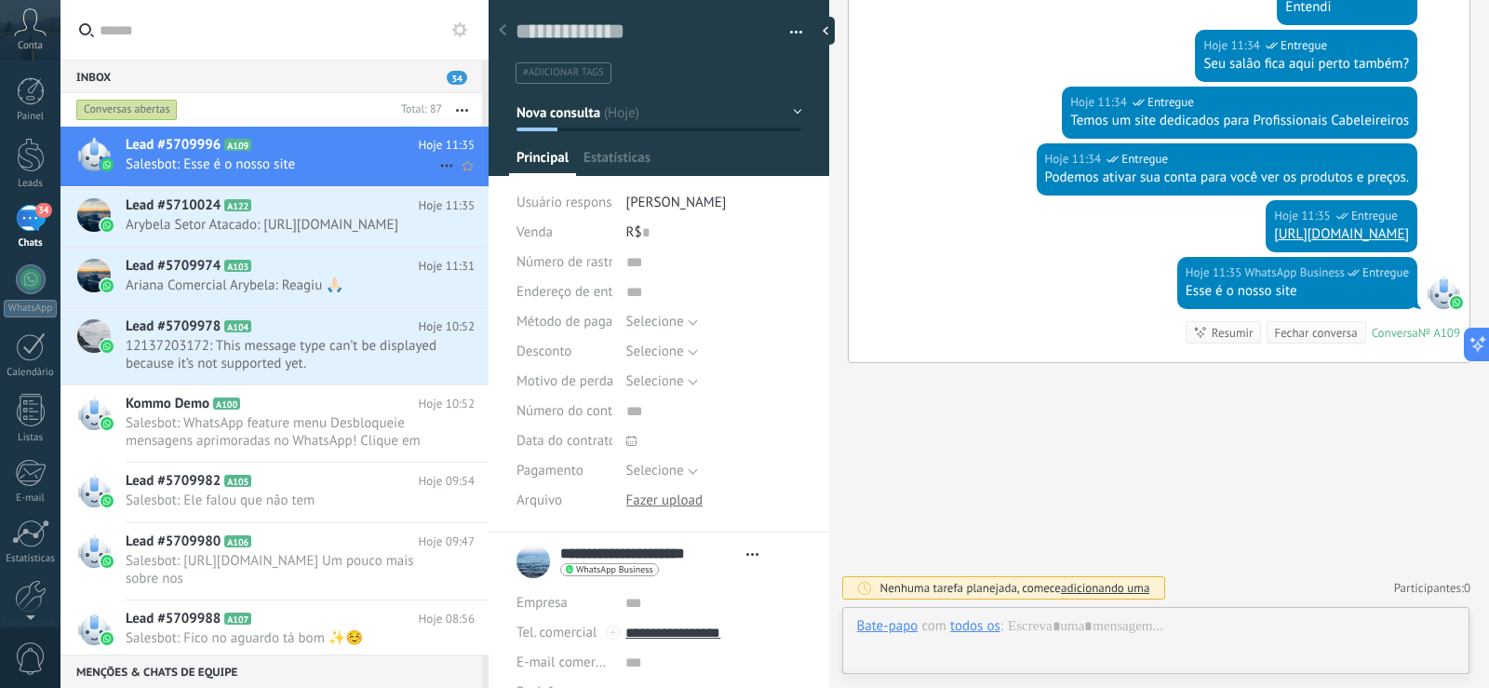
scroll to position [28, 0]
click at [102, 155] on div at bounding box center [94, 155] width 34 height 34
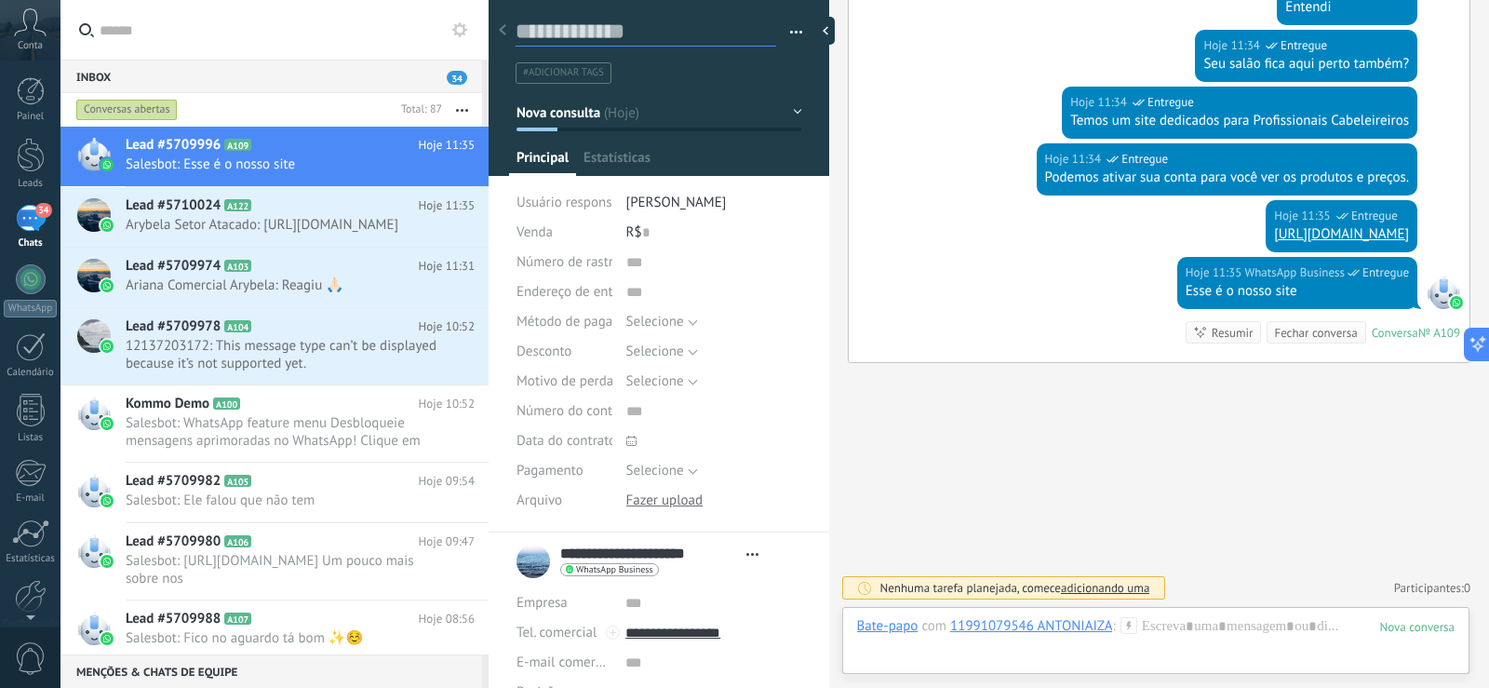
click at [630, 28] on textarea at bounding box center [646, 32] width 261 height 29
click at [606, 25] on textarea at bounding box center [646, 32] width 261 height 29
drag, startPoint x: 657, startPoint y: 554, endPoint x: 740, endPoint y: 552, distance: 82.9
click at [740, 552] on link "**********" at bounding box center [680, 554] width 241 height 19
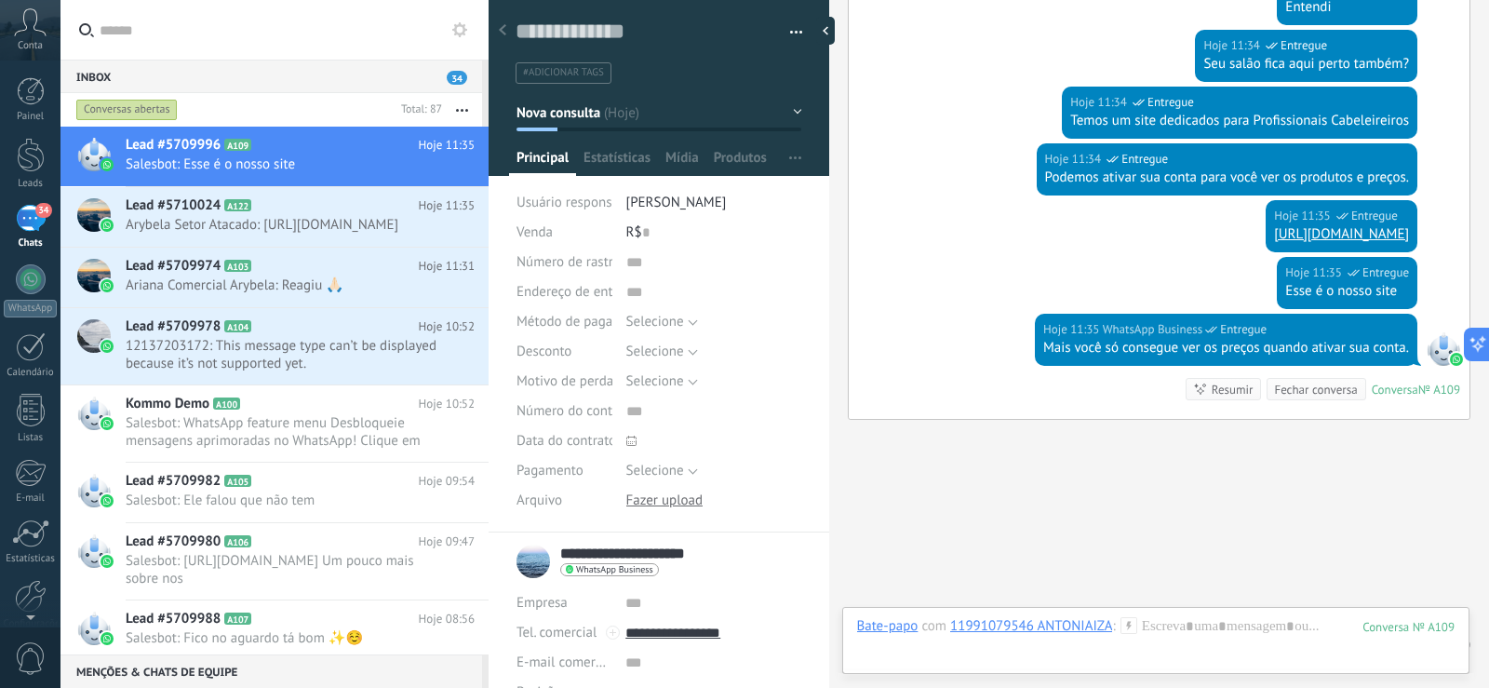
scroll to position [2261, 0]
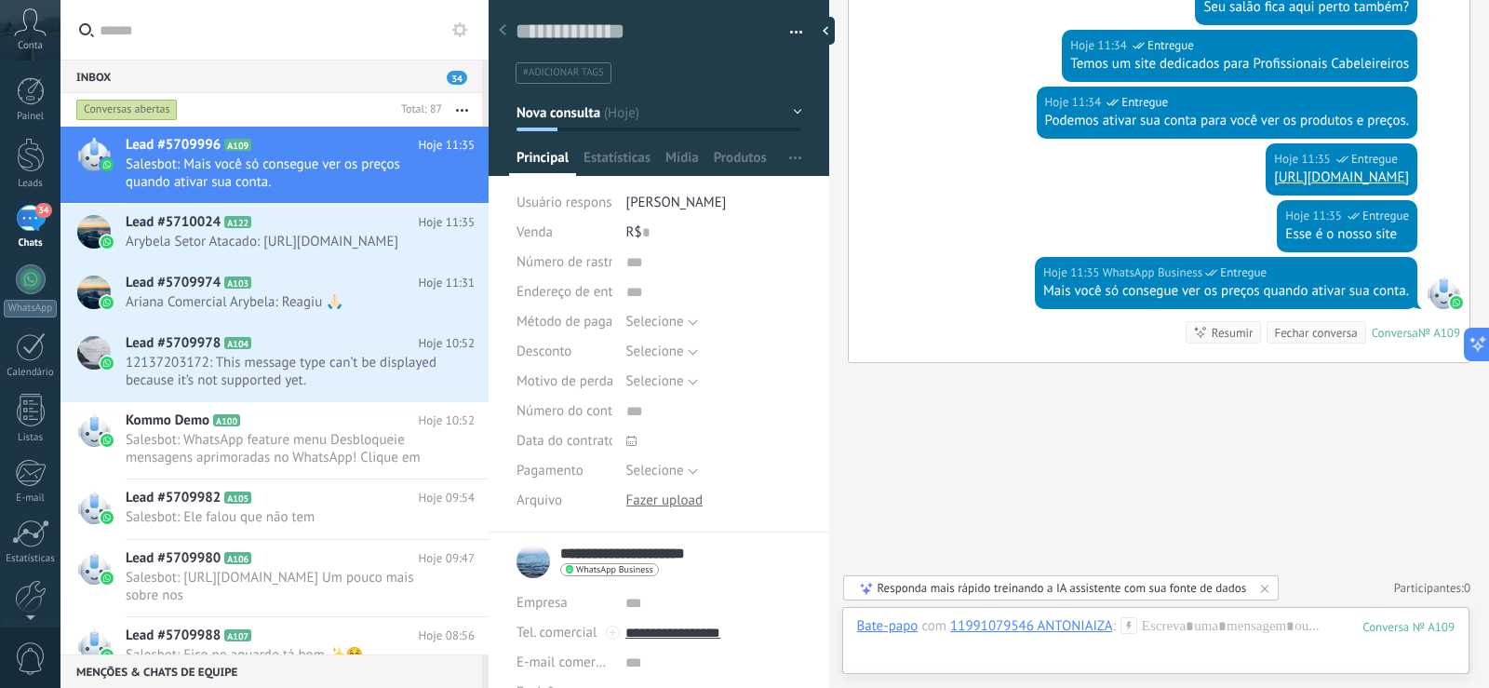
click at [275, 32] on input "text" at bounding box center [285, 30] width 370 height 60
click at [828, 28] on div at bounding box center [830, 31] width 28 height 28
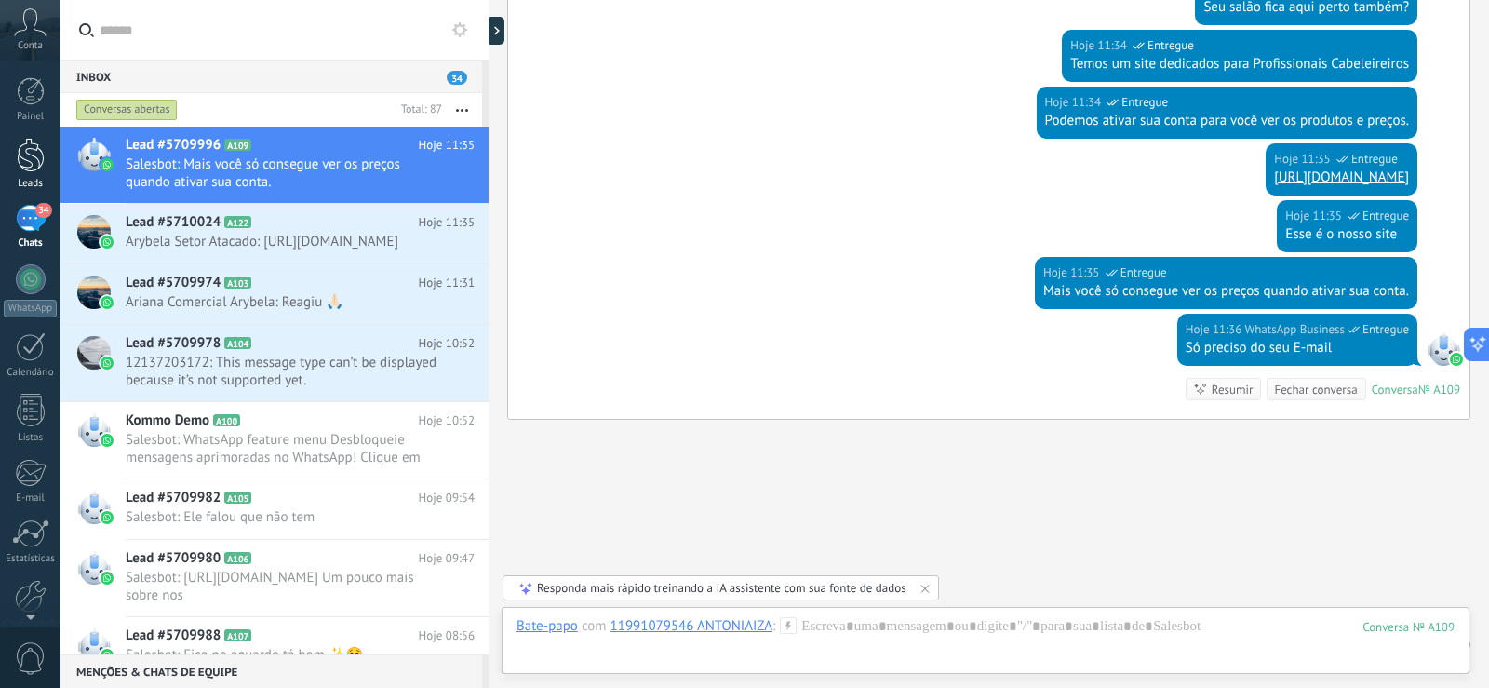
scroll to position [2262, 0]
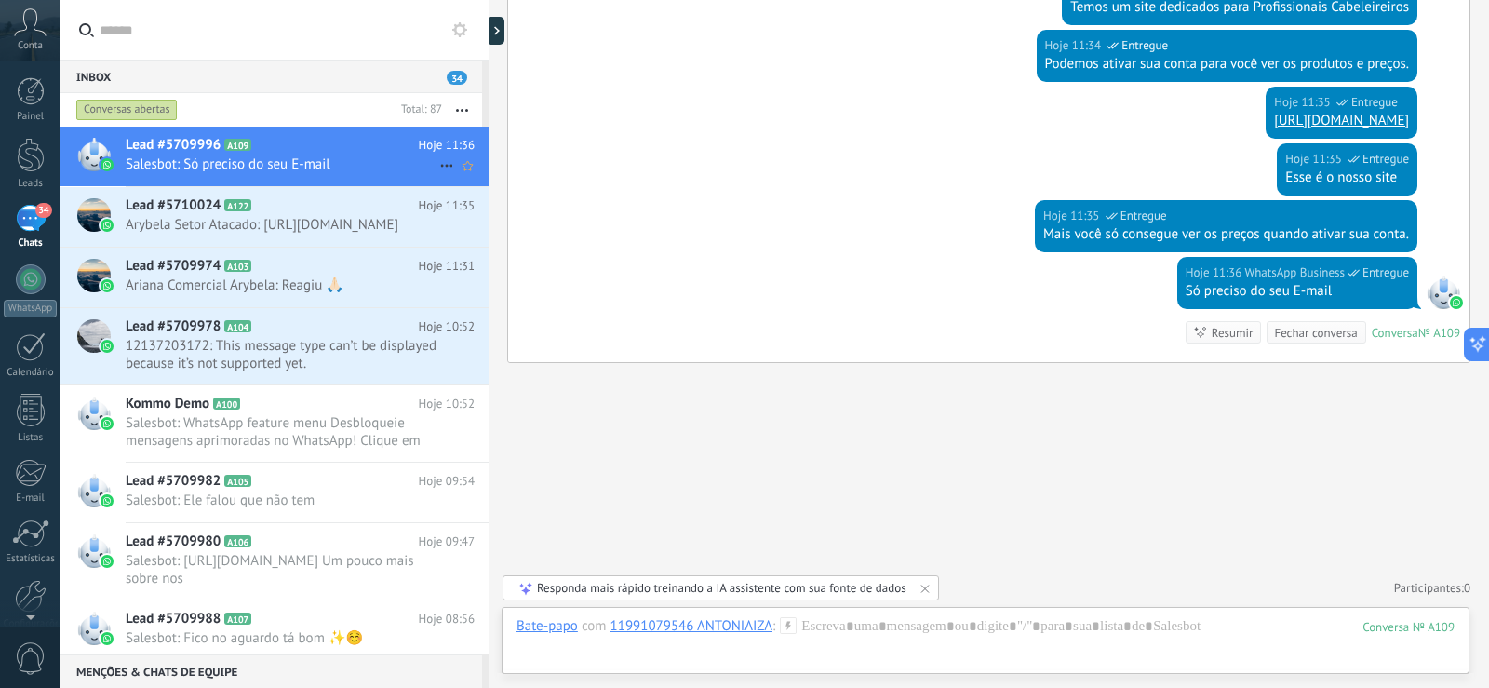
click at [145, 139] on span "Lead #5709996" at bounding box center [173, 145] width 95 height 19
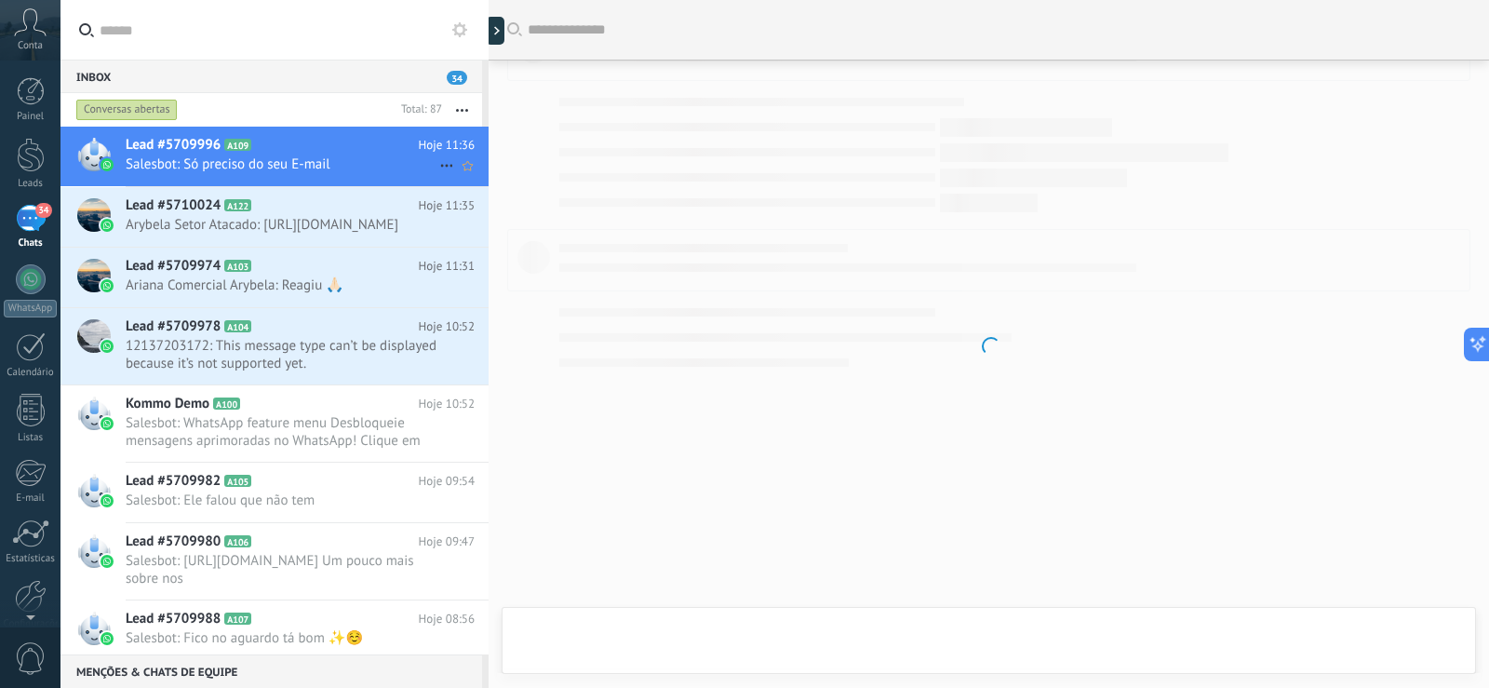
click at [145, 139] on span "Lead #5709996" at bounding box center [173, 145] width 95 height 19
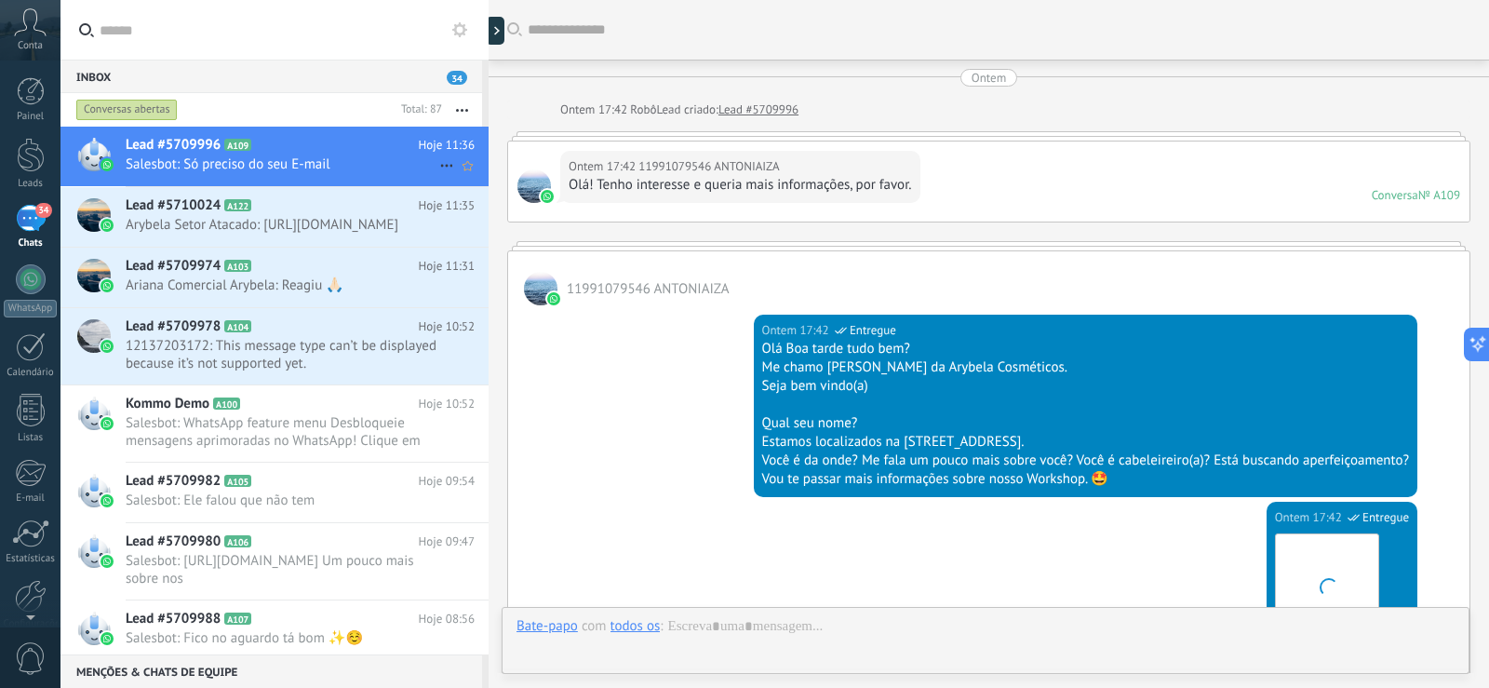
click at [145, 139] on span "Lead #5709996" at bounding box center [173, 145] width 95 height 19
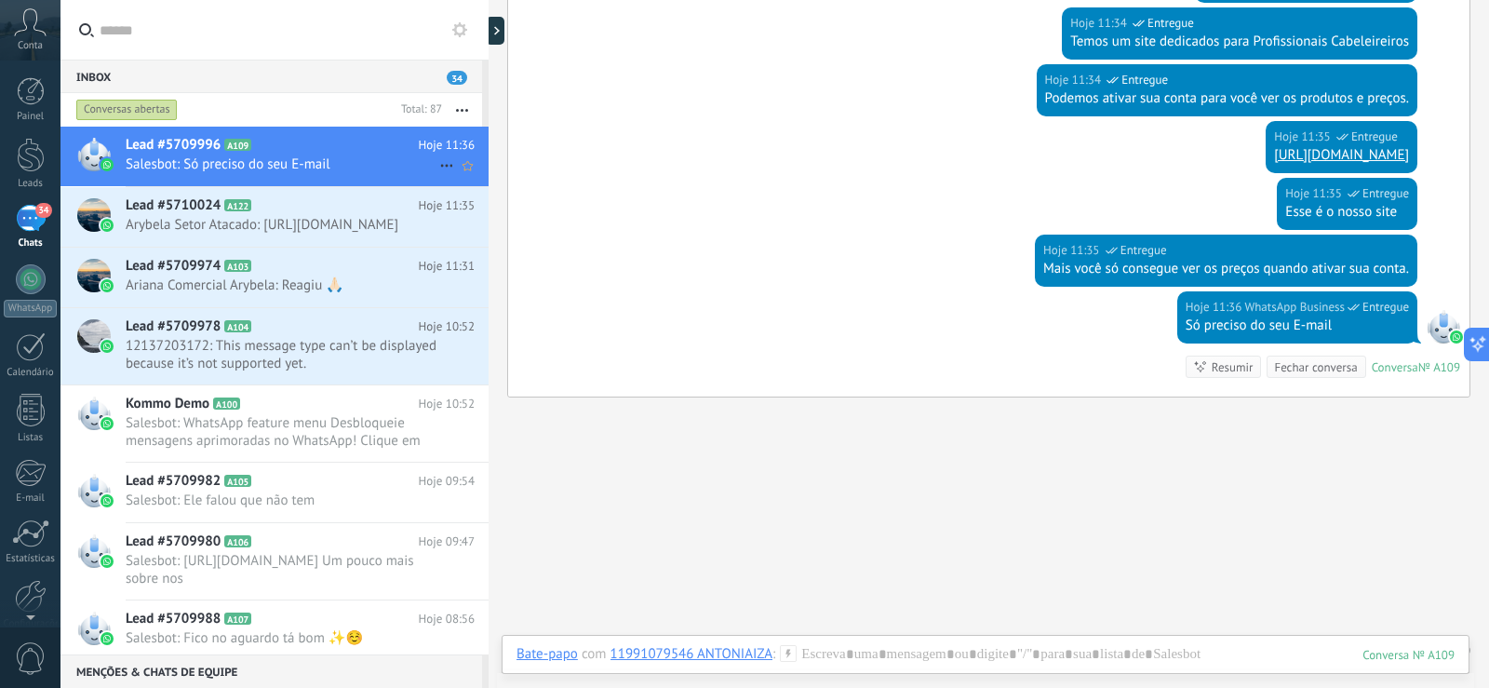
click at [183, 141] on span "Lead #5709996" at bounding box center [173, 145] width 95 height 19
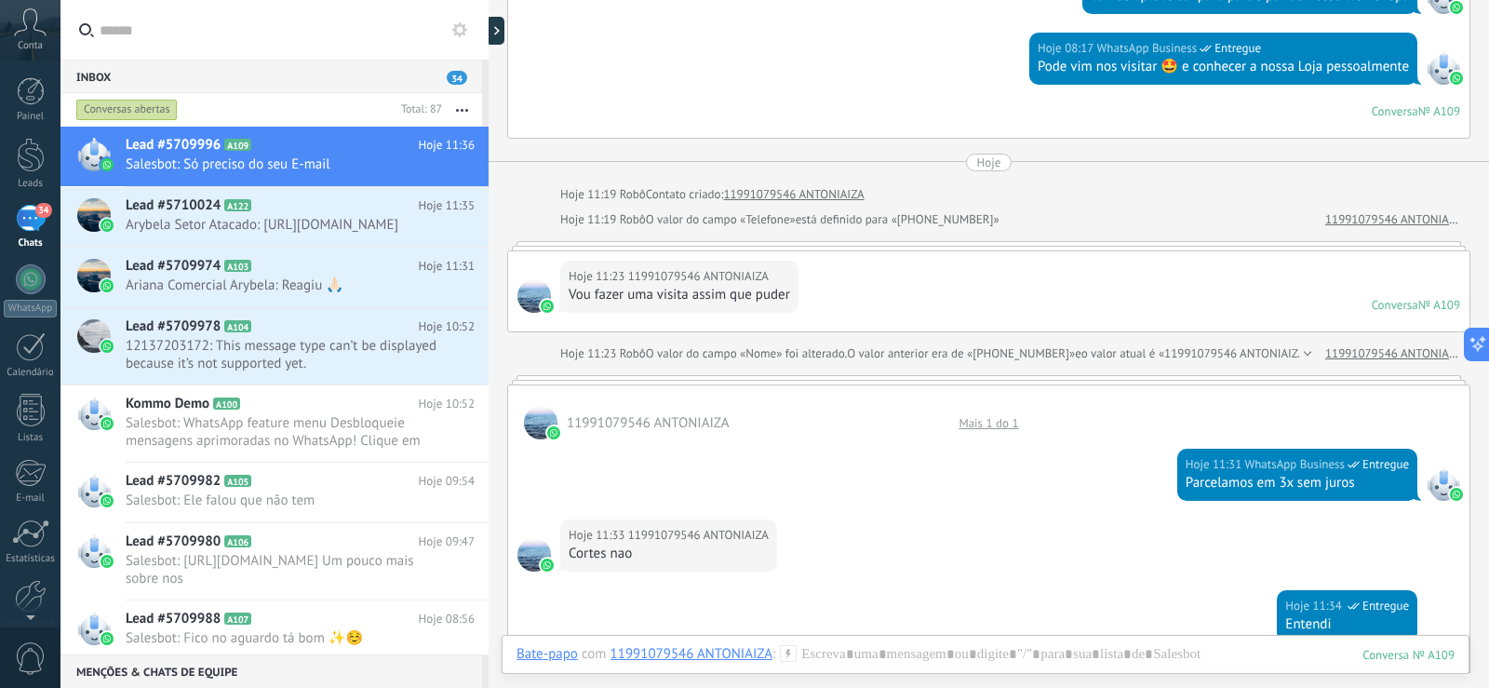
scroll to position [1519, 0]
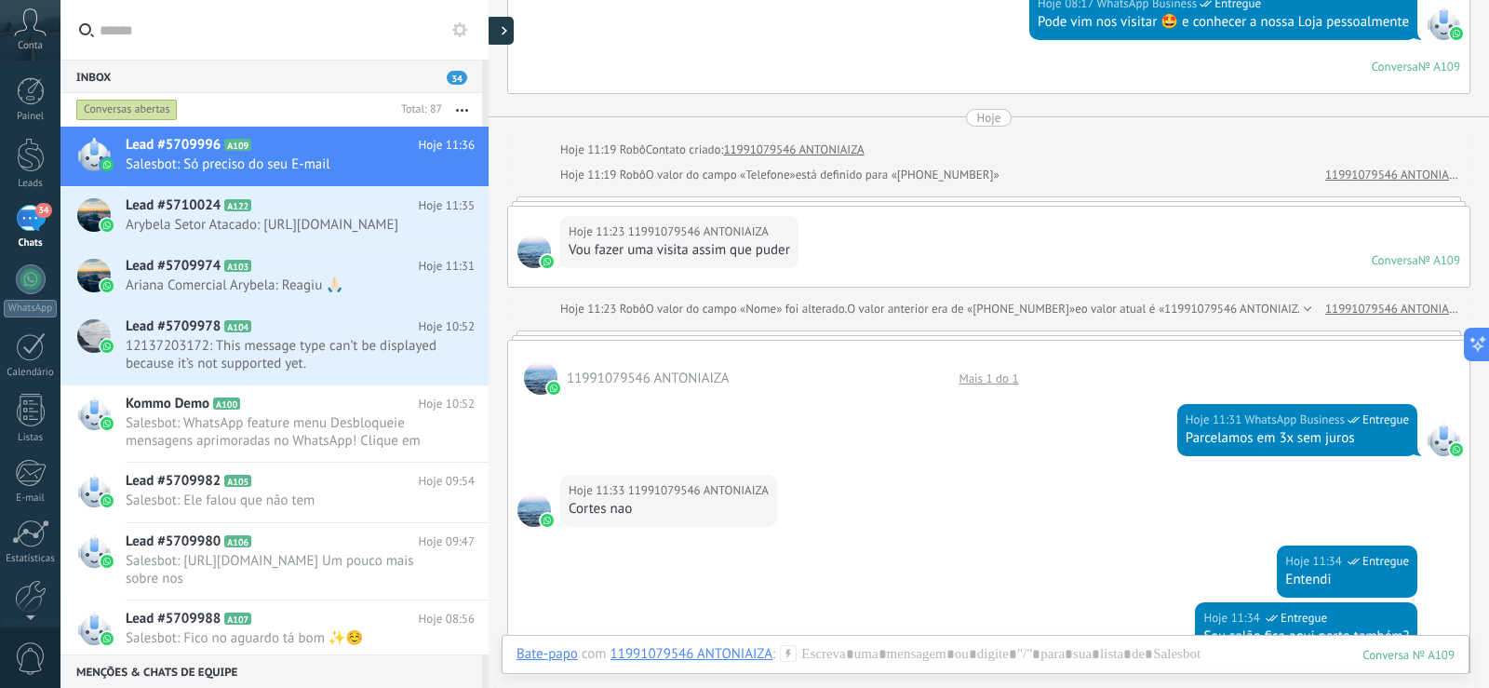
click at [497, 33] on div at bounding box center [500, 31] width 28 height 28
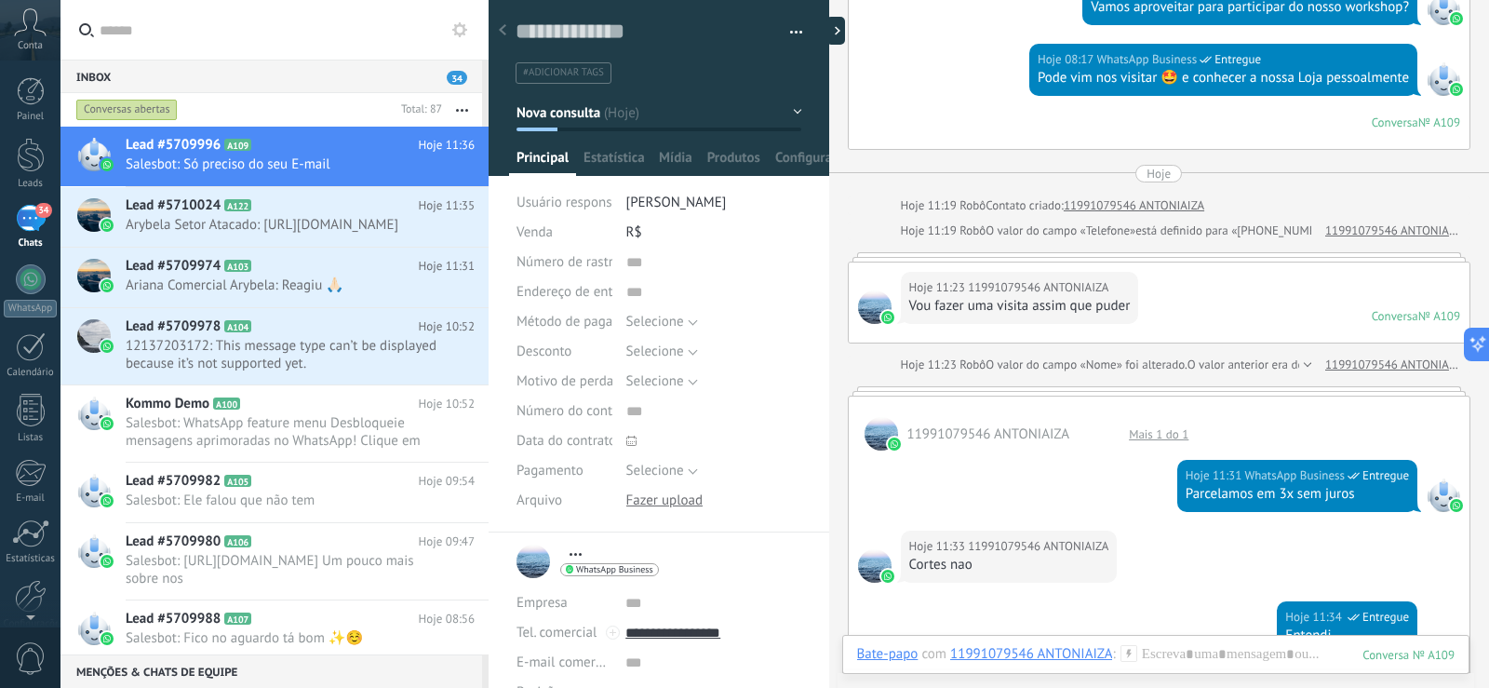
scroll to position [28, 0]
click at [603, 35] on textarea at bounding box center [646, 32] width 261 height 29
drag, startPoint x: 556, startPoint y: 31, endPoint x: 638, endPoint y: 19, distance: 82.8
click at [638, 19] on textarea at bounding box center [646, 32] width 261 height 29
click at [681, 36] on textarea at bounding box center [646, 32] width 261 height 29
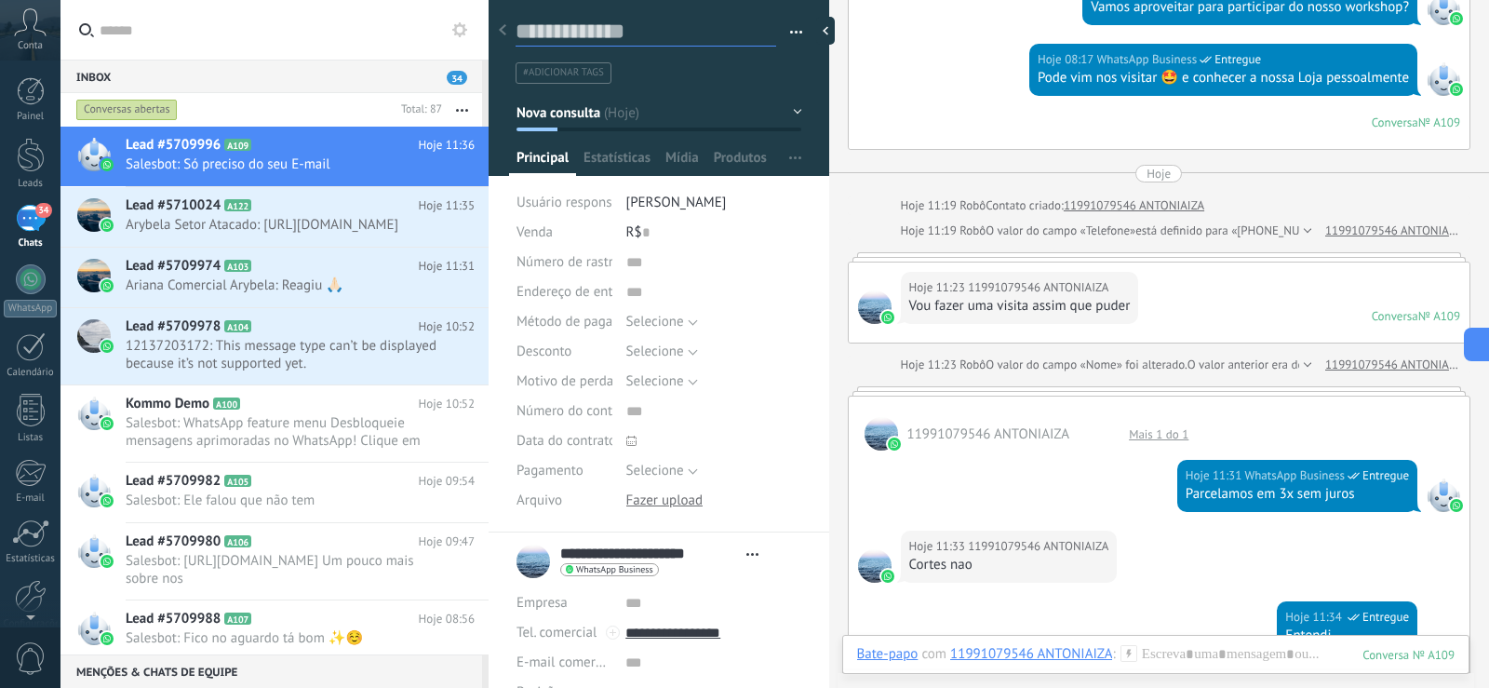
click at [680, 35] on textarea at bounding box center [646, 32] width 261 height 29
drag, startPoint x: 660, startPoint y: 554, endPoint x: 749, endPoint y: 555, distance: 89.4
click at [749, 555] on link "**********" at bounding box center [680, 554] width 241 height 19
click at [572, 30] on textarea at bounding box center [646, 32] width 261 height 29
paste textarea "**********"
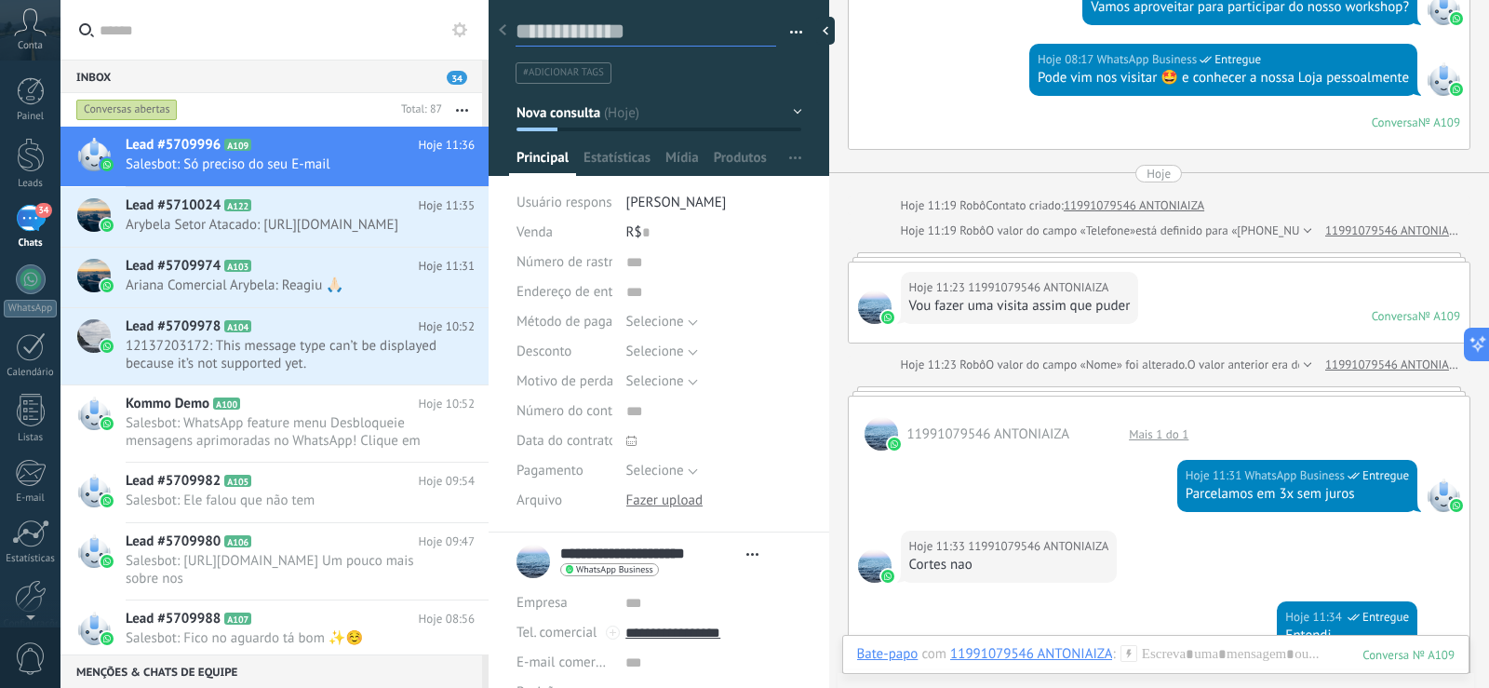
type textarea "**********"
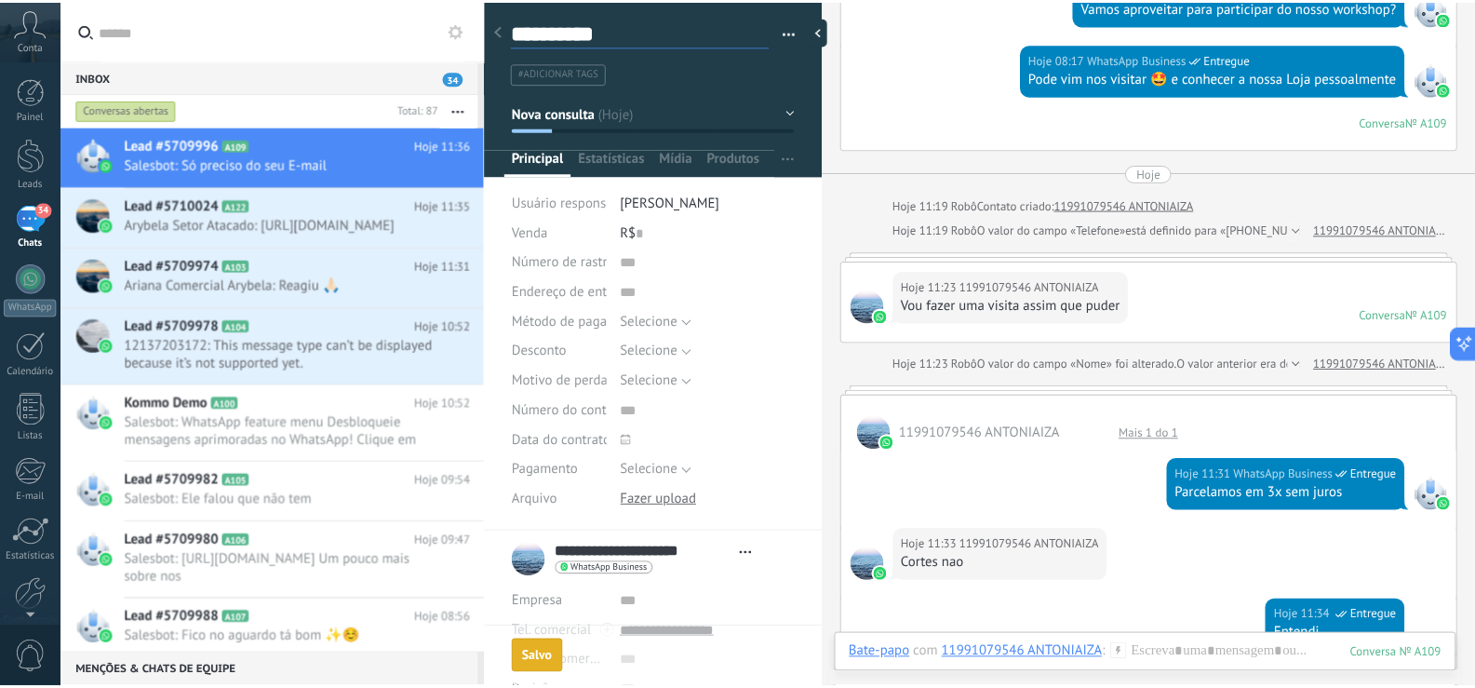
scroll to position [1550, 0]
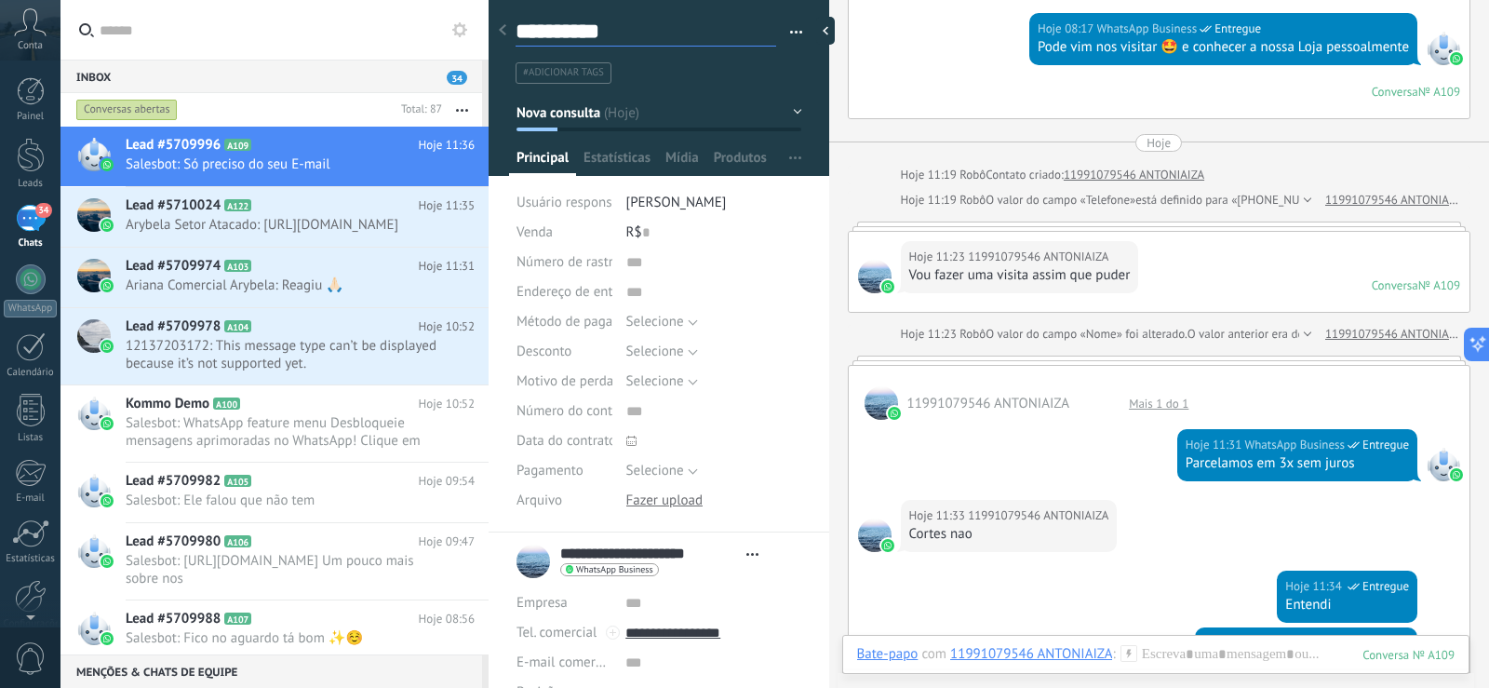
type textarea "**********"
click at [32, 29] on icon at bounding box center [30, 22] width 33 height 28
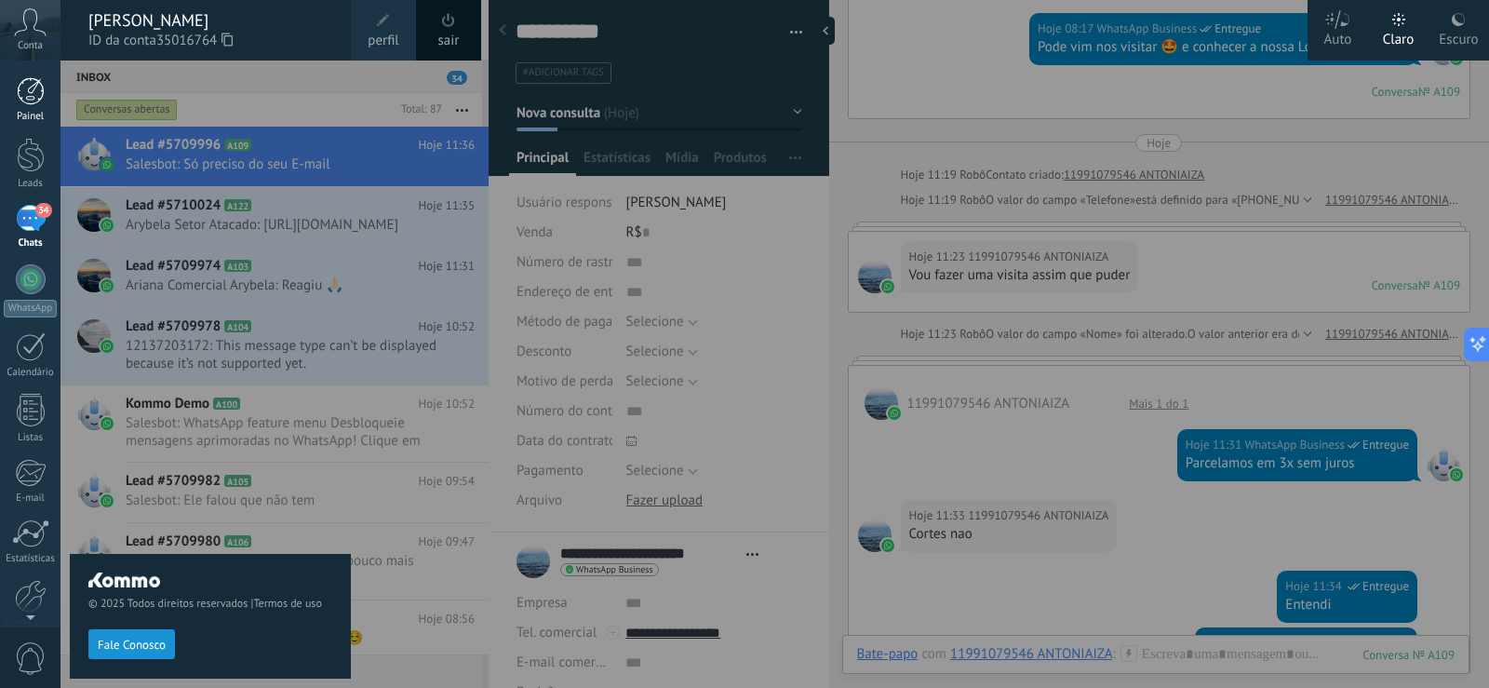
click at [34, 92] on div at bounding box center [31, 91] width 28 height 28
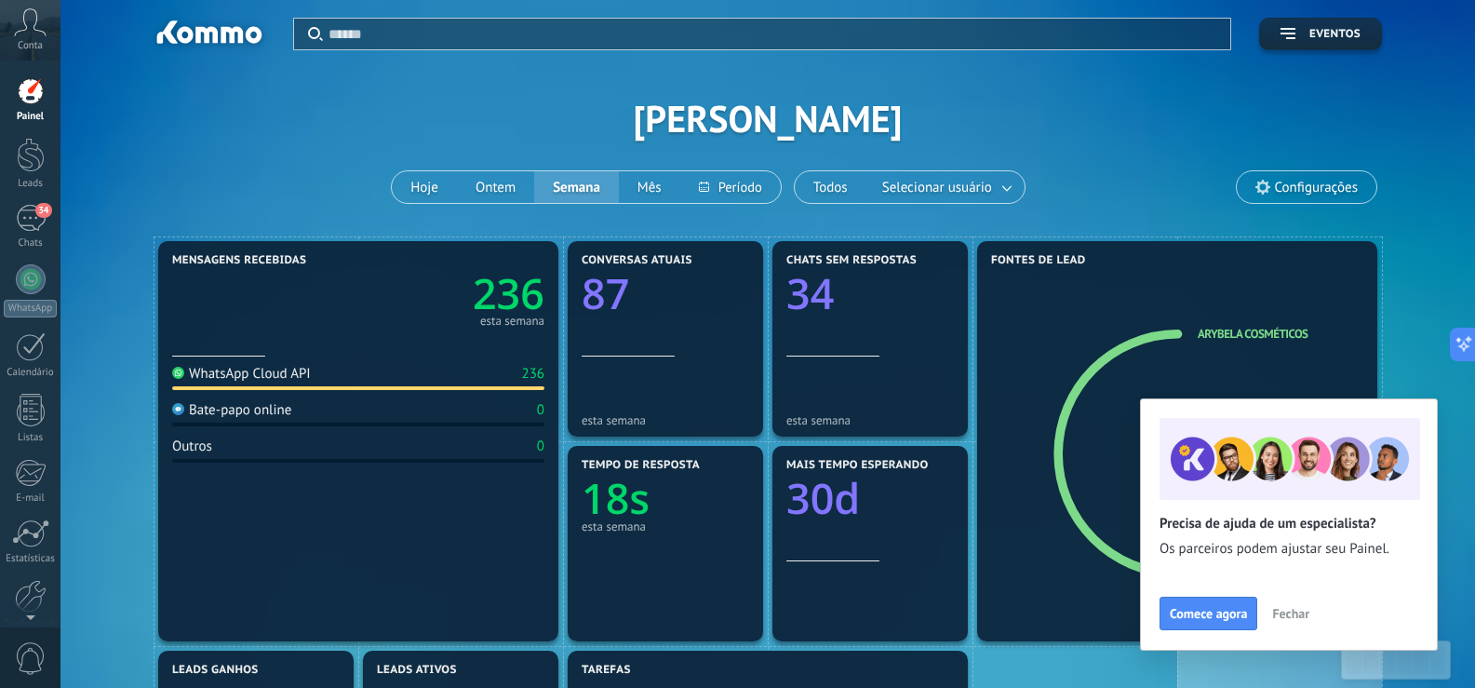
click at [1302, 615] on span "Fechar" at bounding box center [1290, 613] width 37 height 13
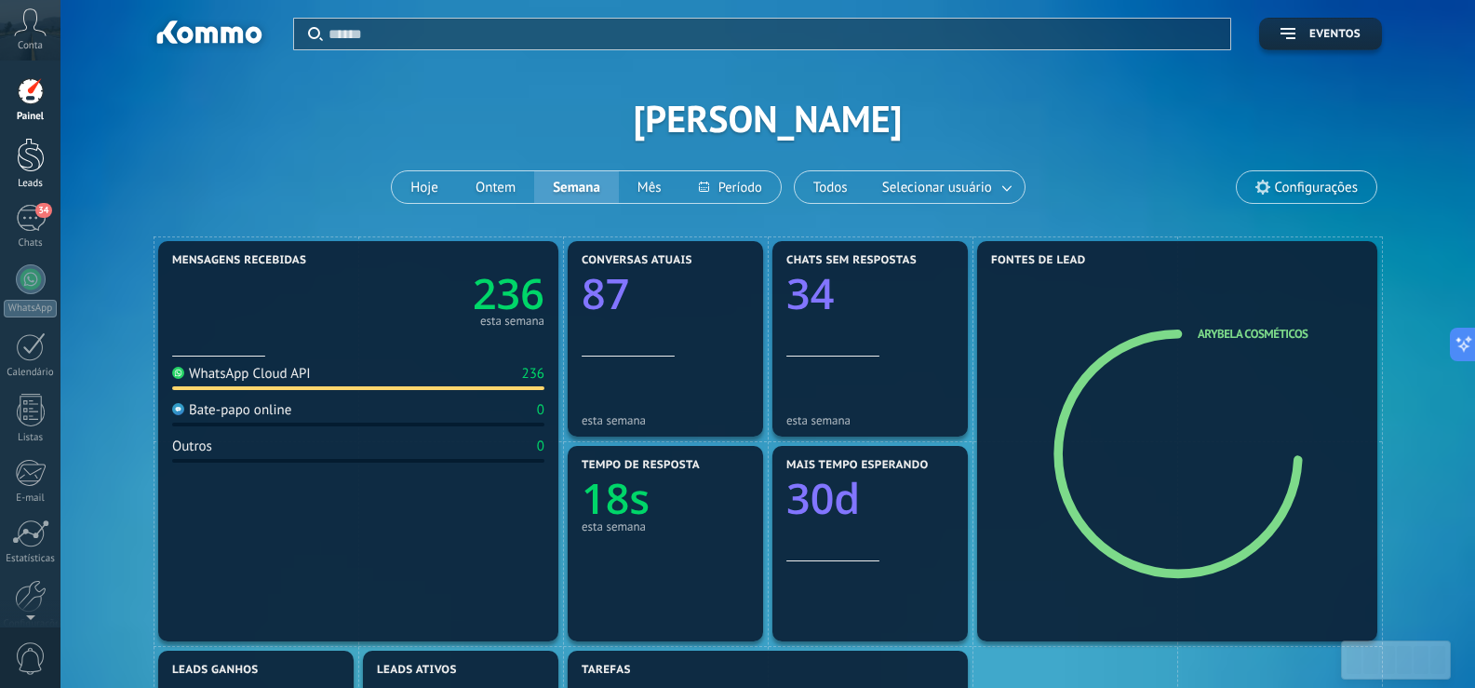
click at [35, 167] on div at bounding box center [31, 155] width 28 height 34
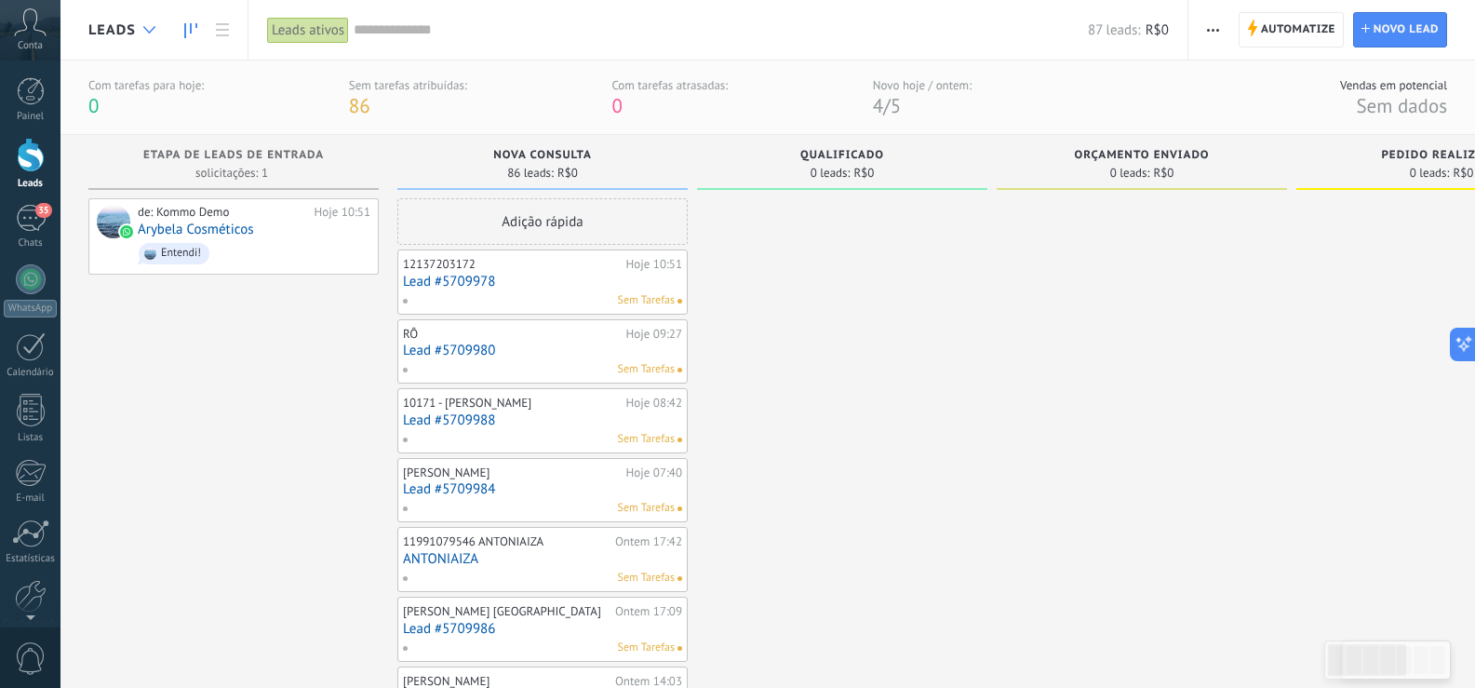
click at [145, 17] on div at bounding box center [149, 30] width 31 height 36
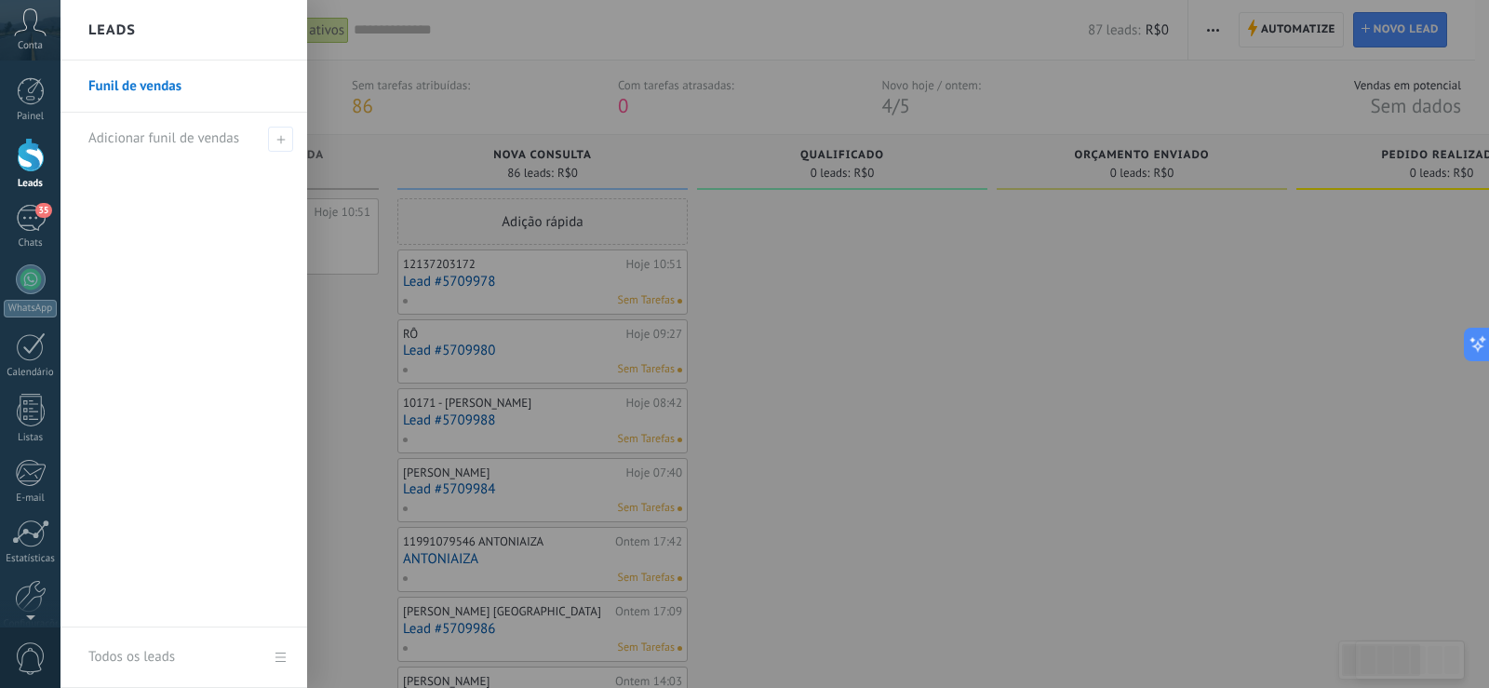
click at [145, 17] on div "Leads" at bounding box center [184, 30] width 247 height 61
click at [149, 81] on link "Contatos" at bounding box center [188, 87] width 200 height 52
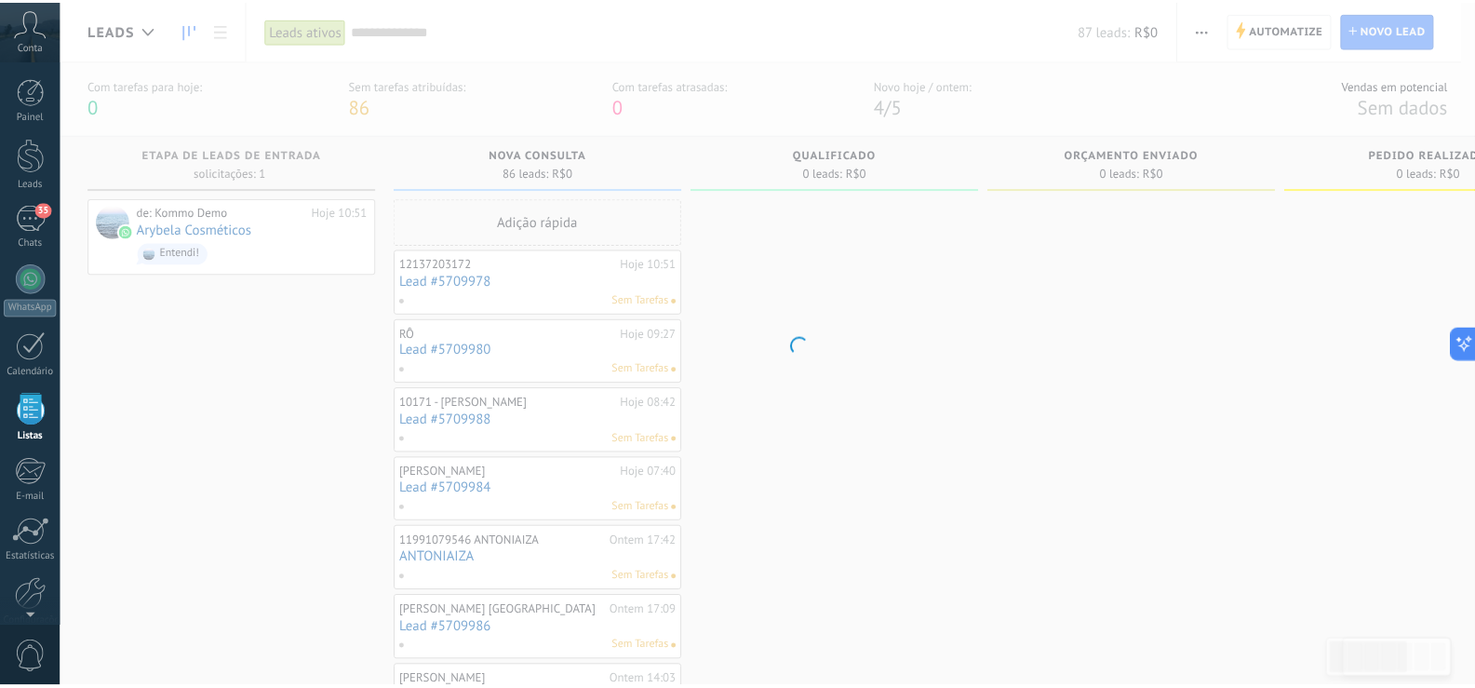
scroll to position [48, 0]
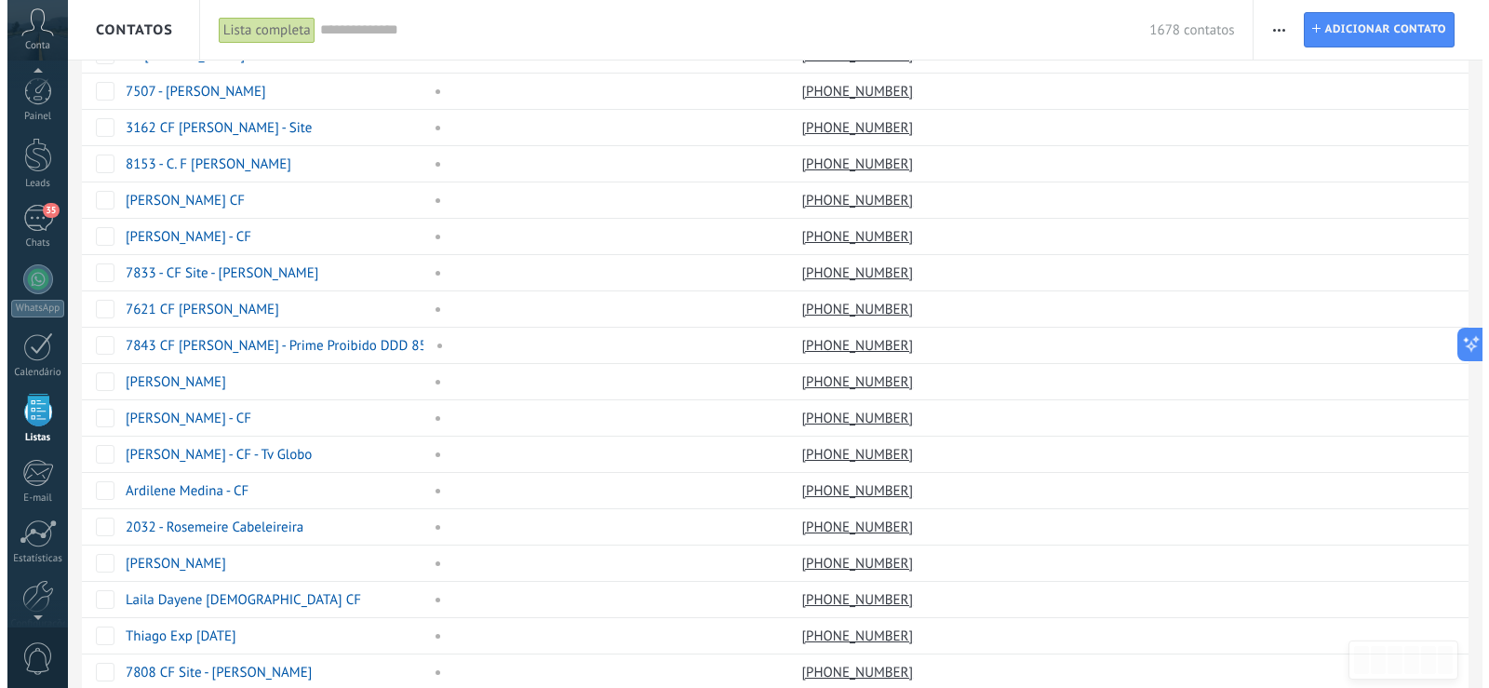
scroll to position [48, 0]
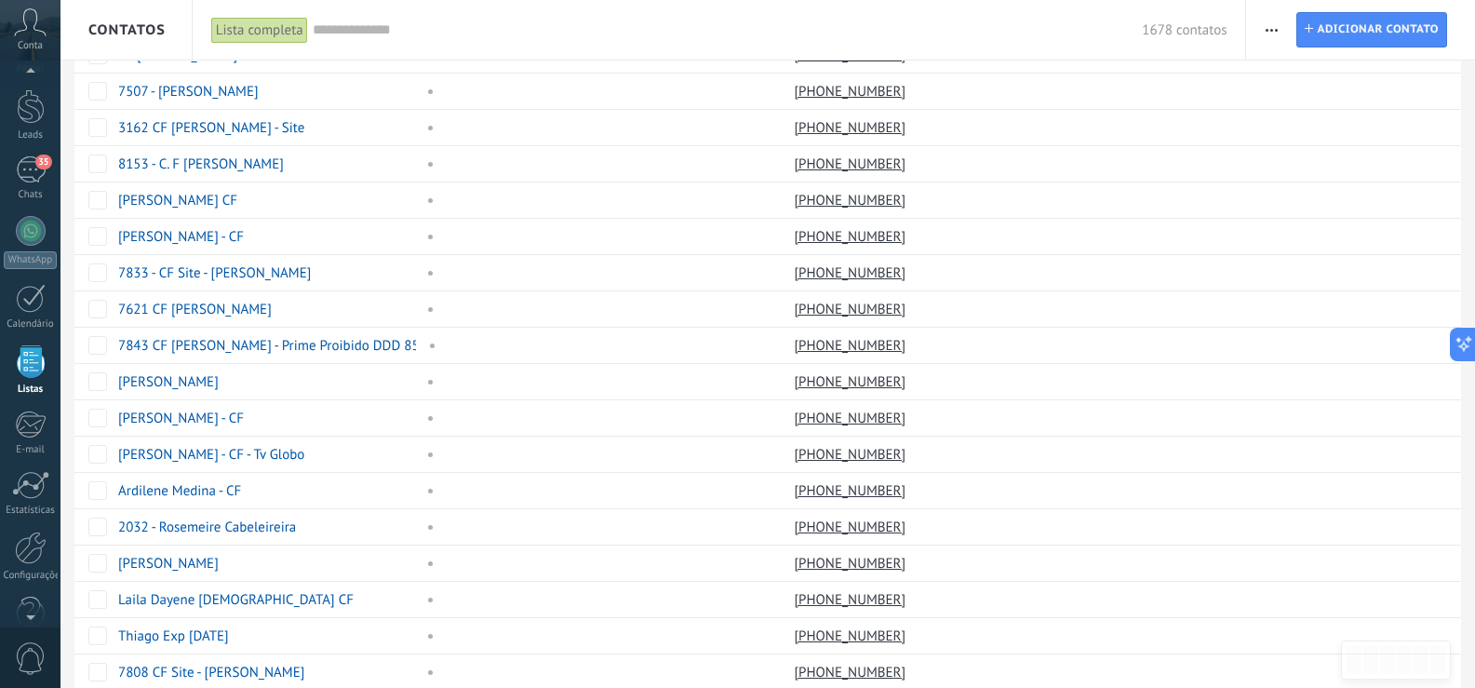
click at [27, 38] on div "Conta" at bounding box center [30, 30] width 61 height 61
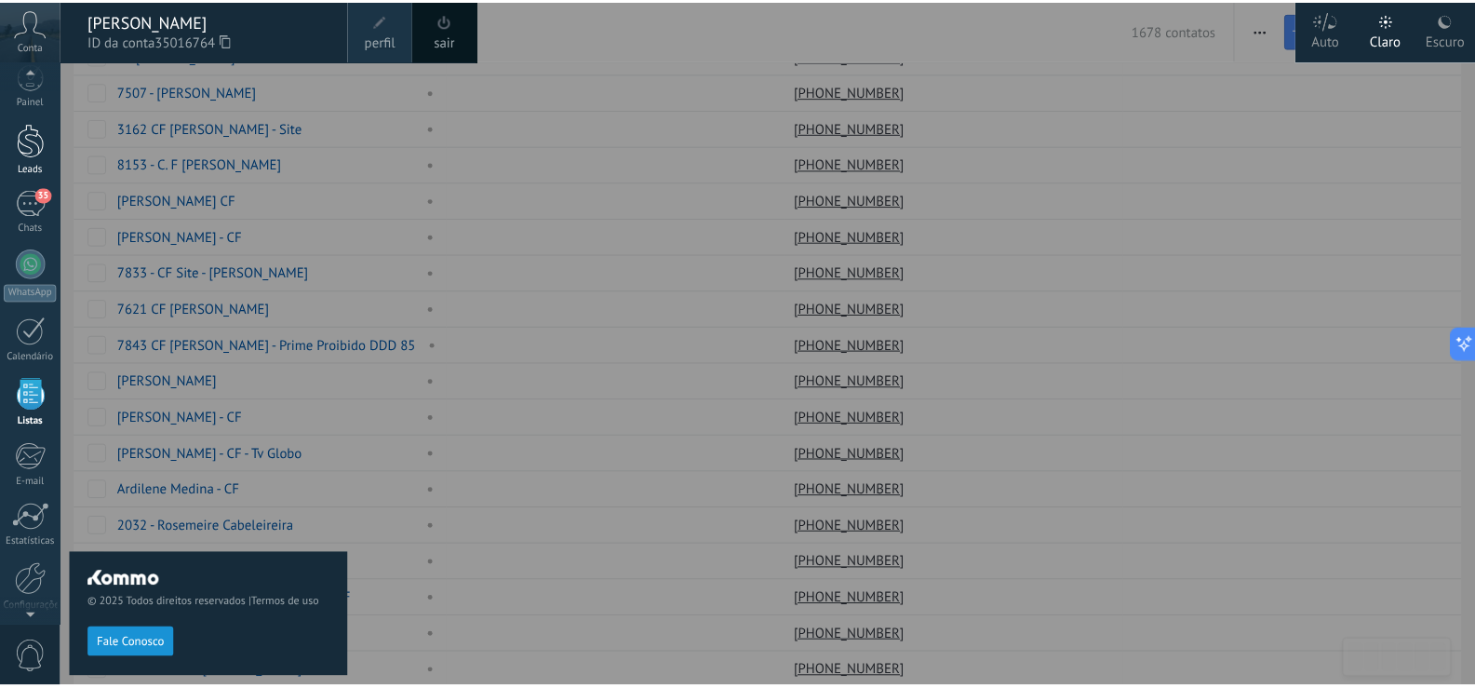
scroll to position [0, 0]
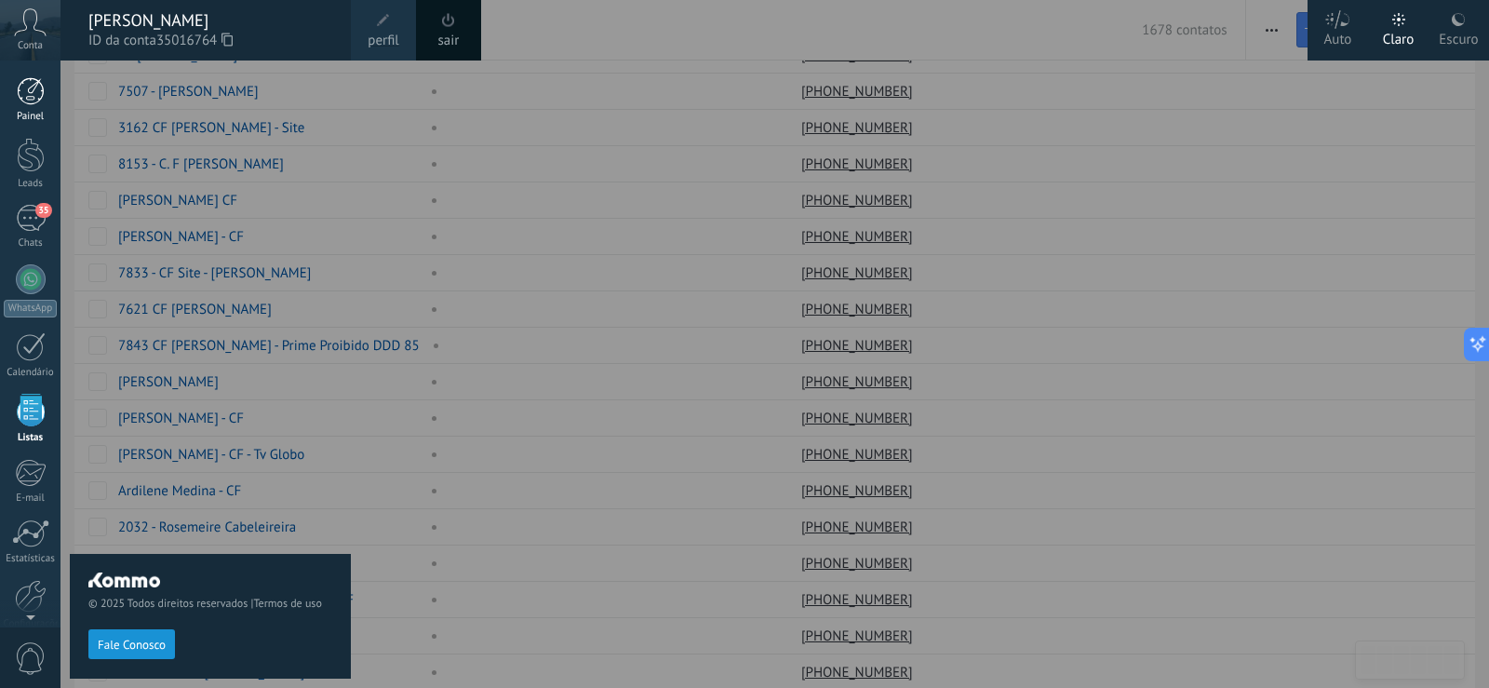
drag, startPoint x: 23, startPoint y: 97, endPoint x: 35, endPoint y: 114, distance: 20.7
click at [24, 95] on div at bounding box center [31, 91] width 28 height 28
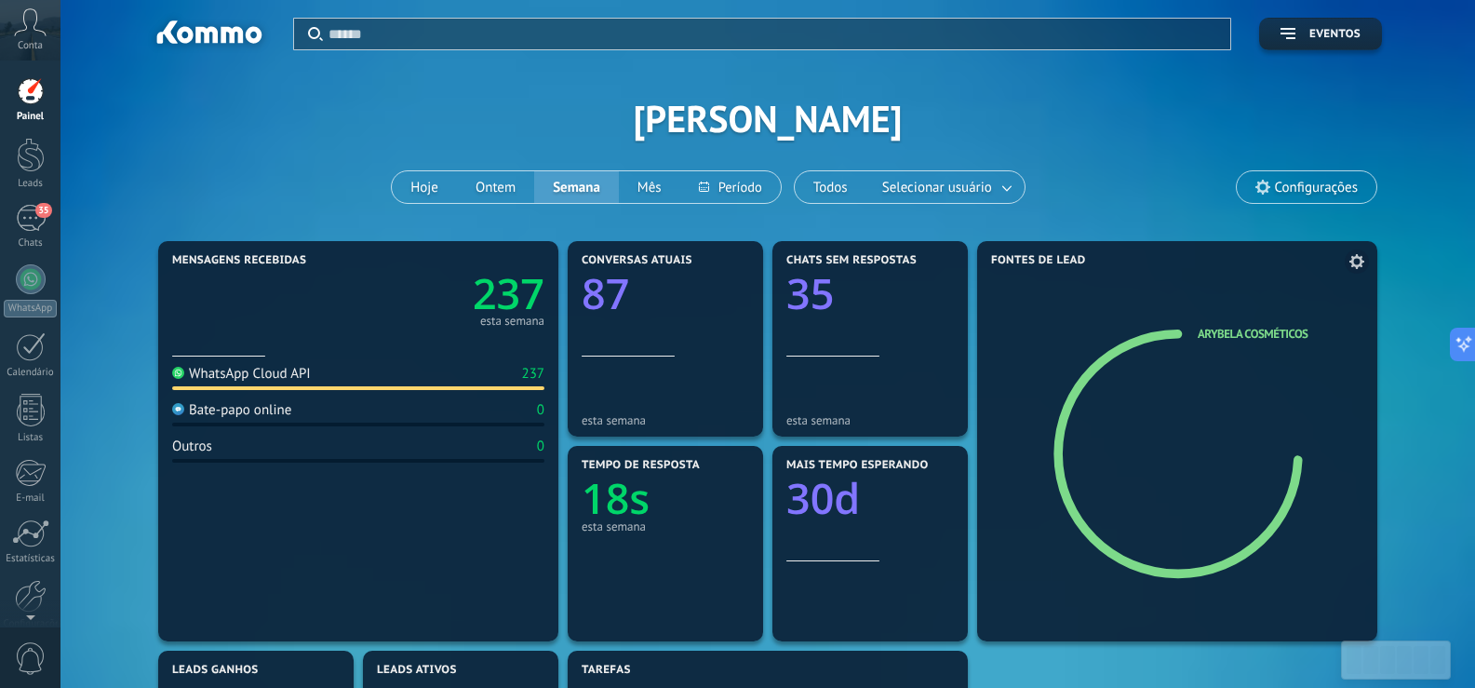
click at [1152, 424] on icon at bounding box center [1185, 455] width 117 height 105
click at [1250, 295] on div "Fontes de lead Arybela Cosméticos" at bounding box center [1177, 441] width 400 height 400
click at [537, 375] on div "237" at bounding box center [532, 374] width 23 height 18
click at [178, 376] on img at bounding box center [178, 373] width 12 height 12
click at [534, 372] on div "237" at bounding box center [532, 374] width 23 height 18
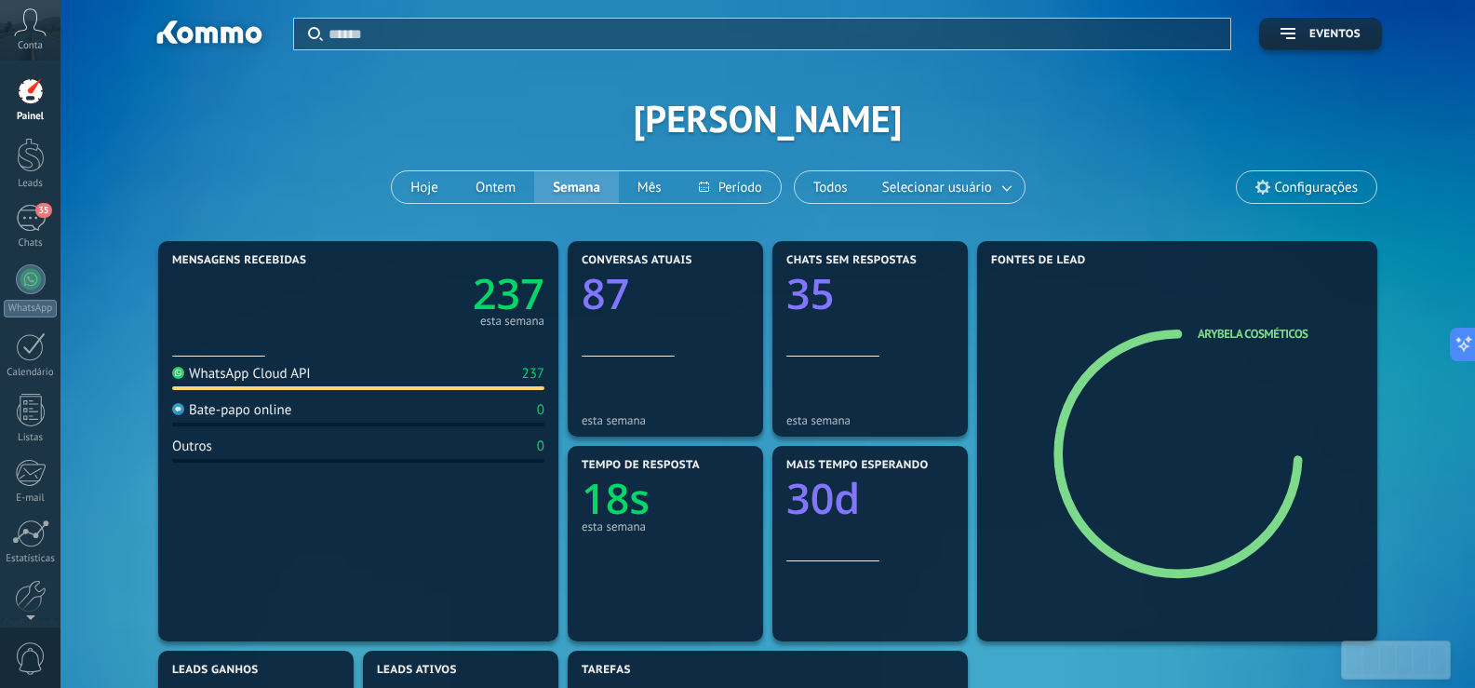
click at [534, 372] on div "237" at bounding box center [532, 374] width 23 height 18
click at [508, 268] on text "237" at bounding box center [509, 293] width 72 height 57
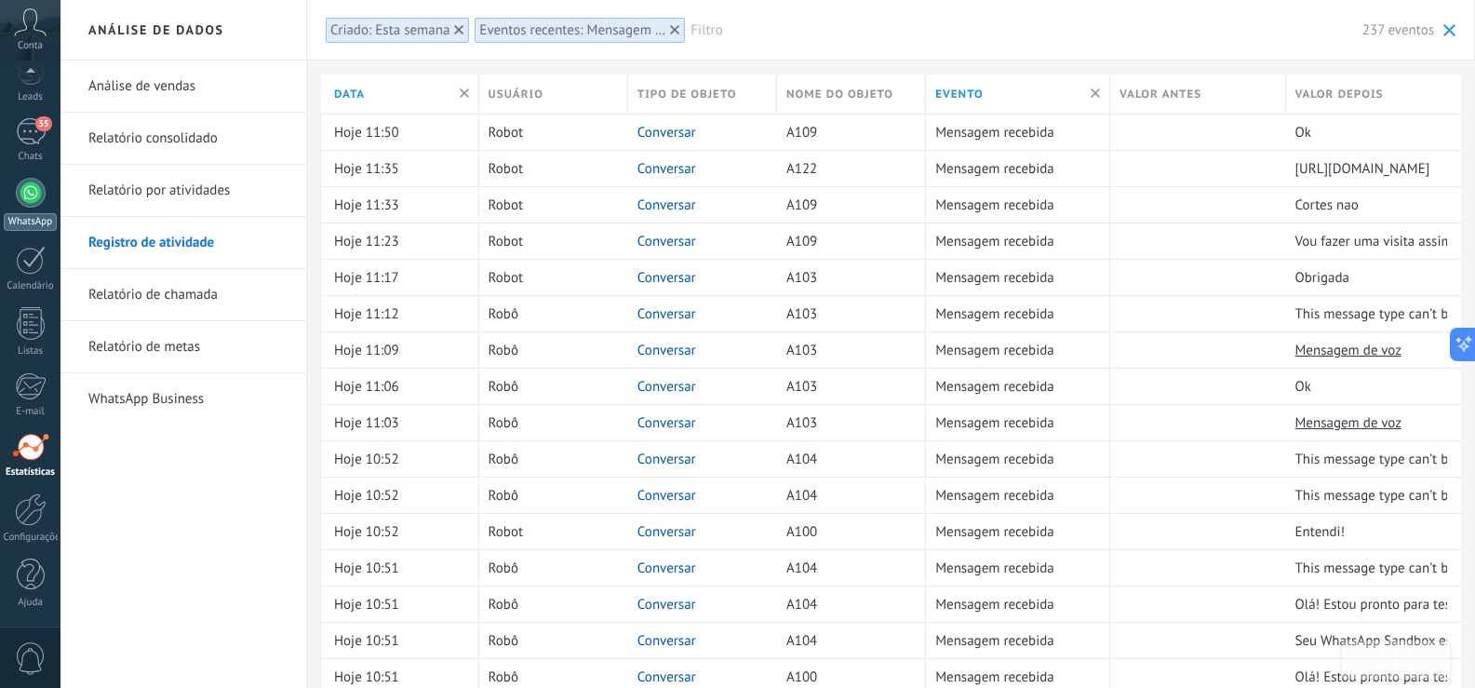
click at [29, 189] on div at bounding box center [31, 193] width 30 height 30
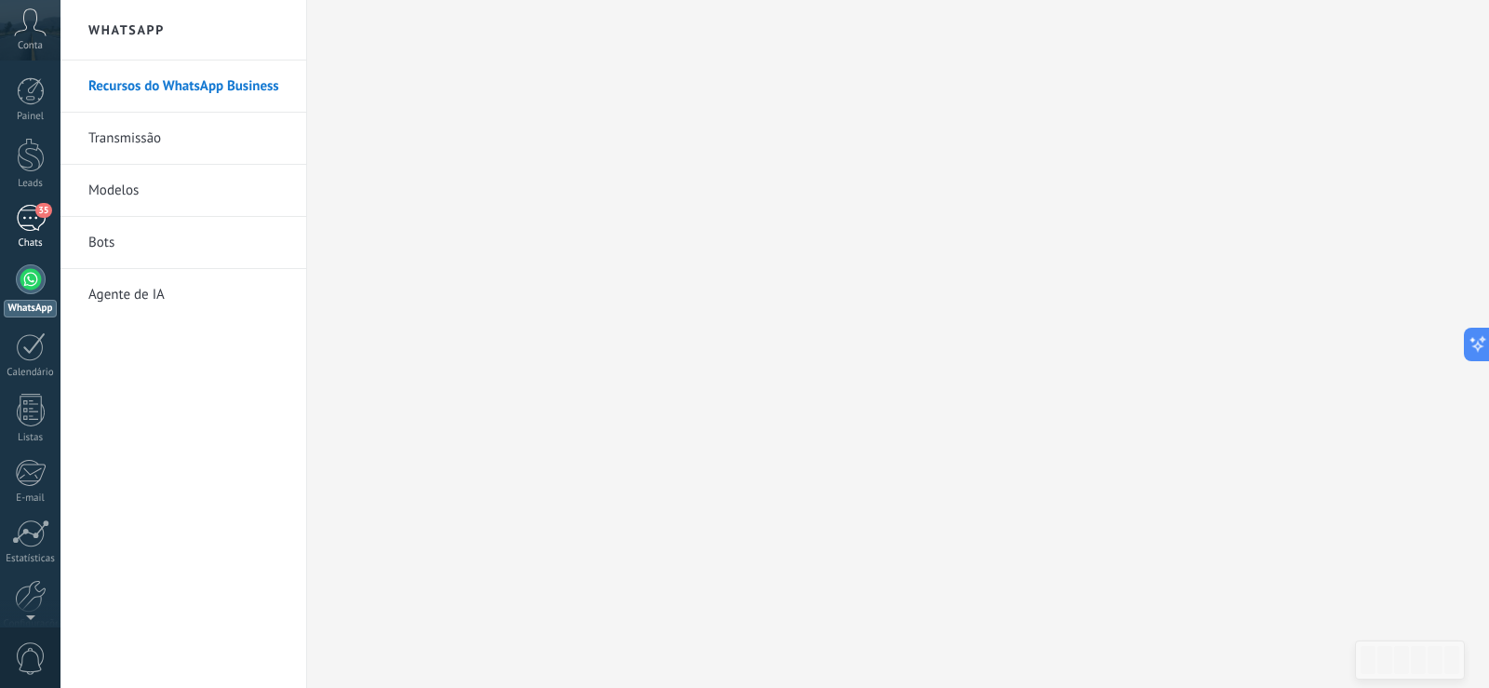
click at [34, 217] on div "35" at bounding box center [31, 218] width 30 height 27
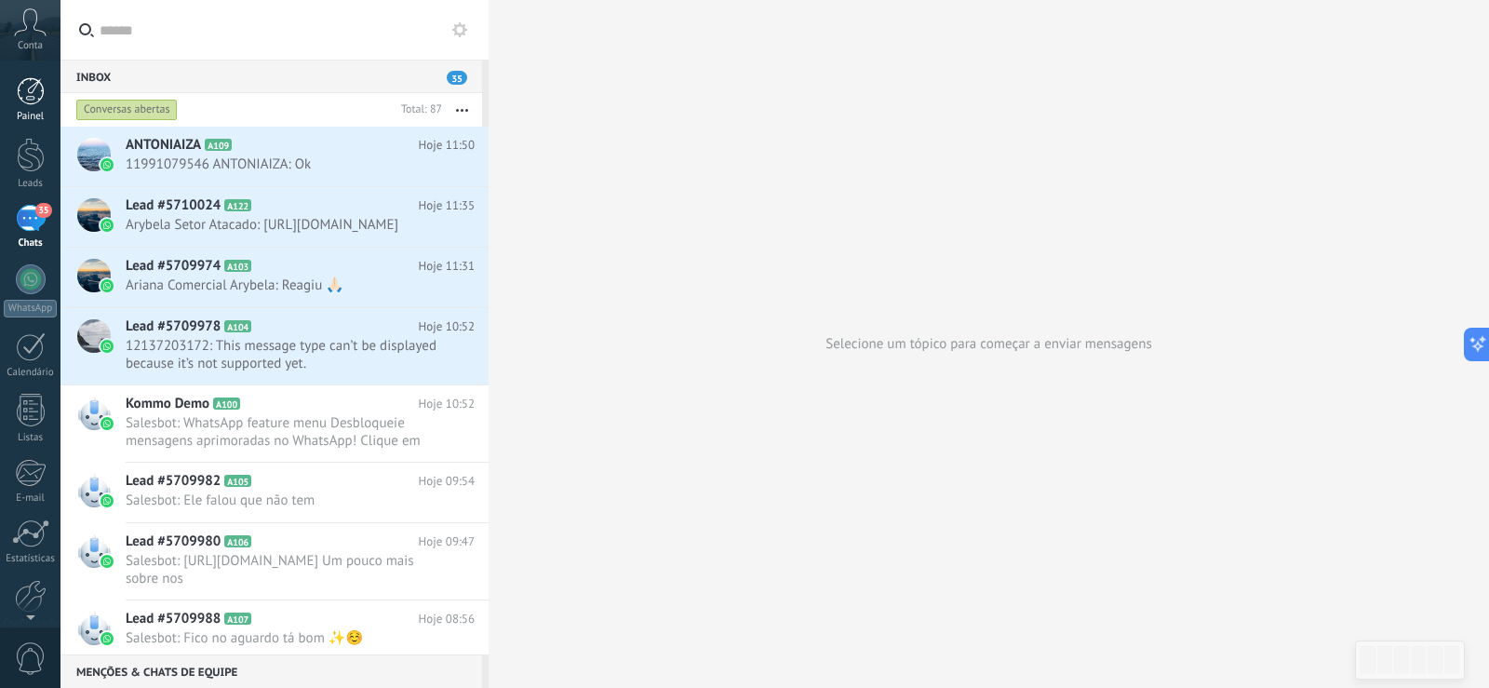
click at [20, 96] on div at bounding box center [31, 91] width 28 height 28
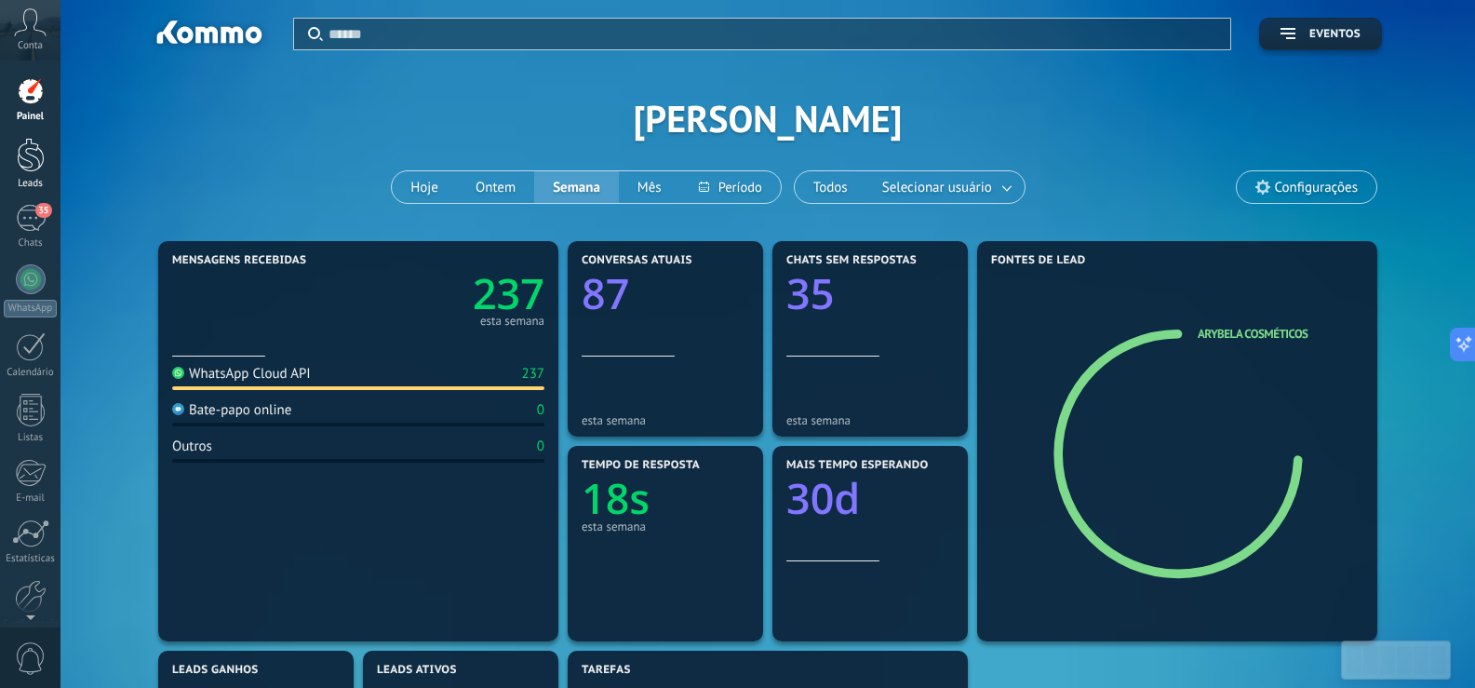
click at [28, 159] on div at bounding box center [31, 155] width 28 height 34
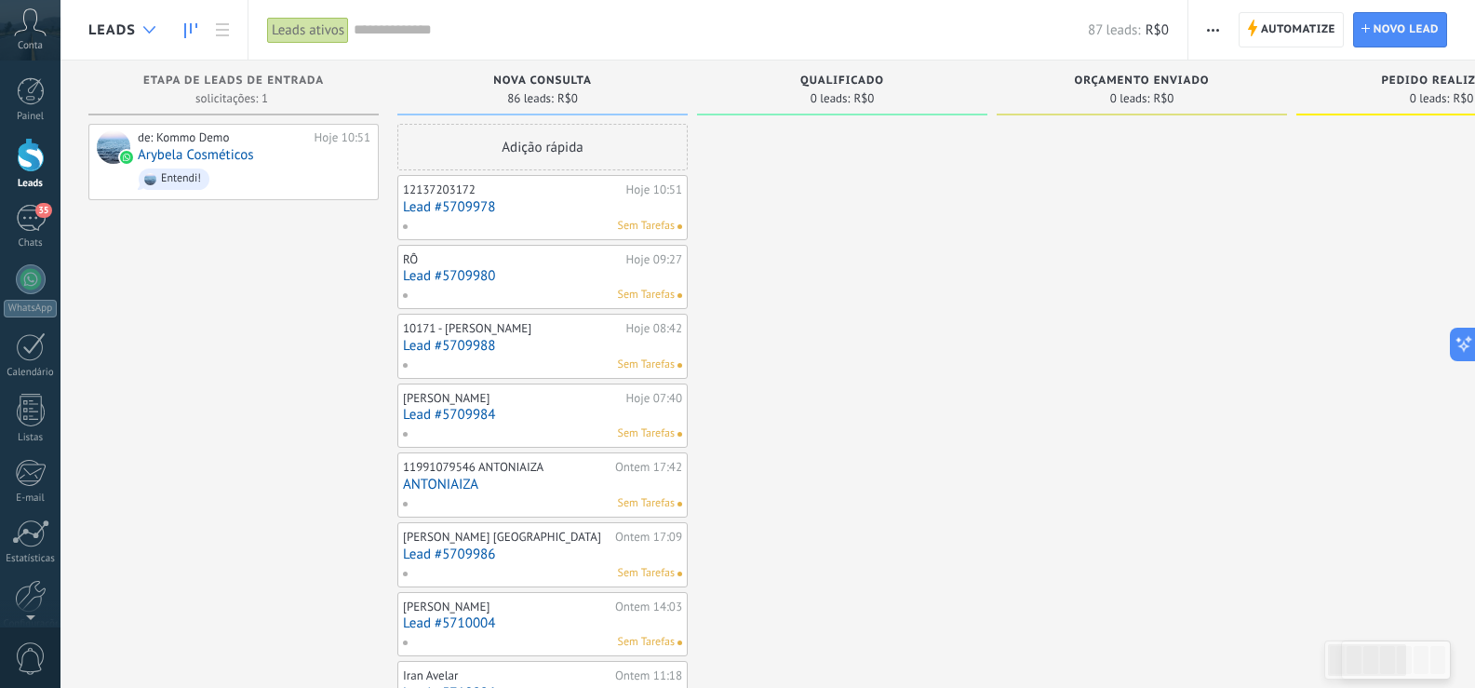
click at [140, 27] on div at bounding box center [149, 30] width 31 height 36
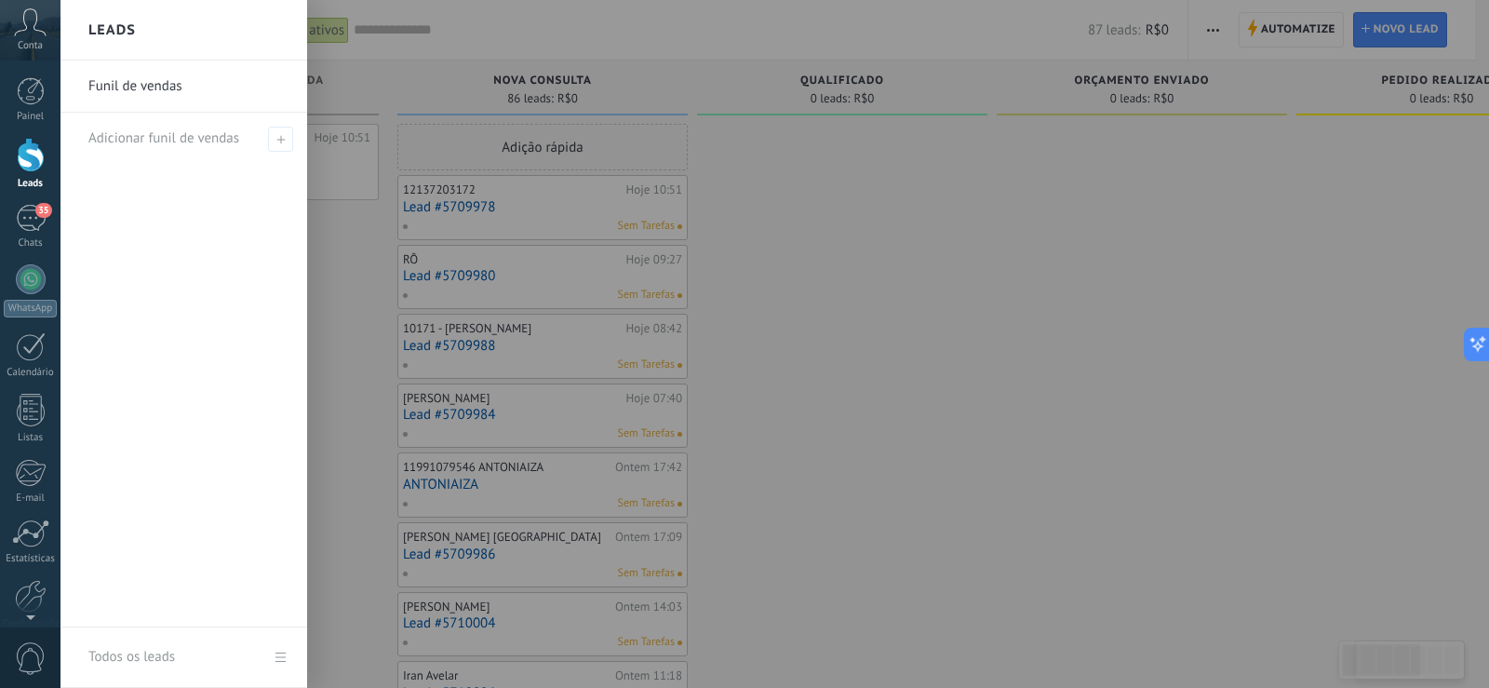
click at [118, 22] on h2 "Leads" at bounding box center [111, 30] width 47 height 59
click at [438, 110] on div at bounding box center [805, 344] width 1489 height 688
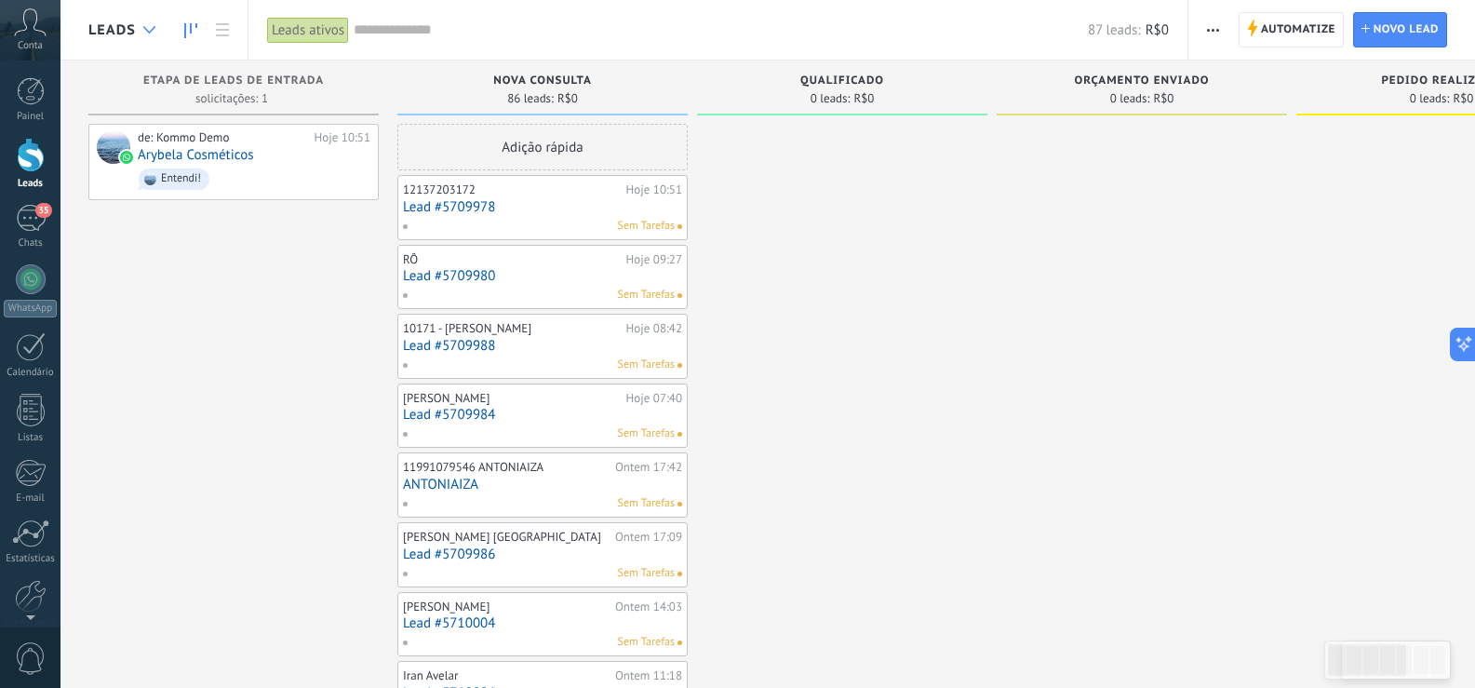
click at [152, 32] on icon at bounding box center [149, 29] width 12 height 7
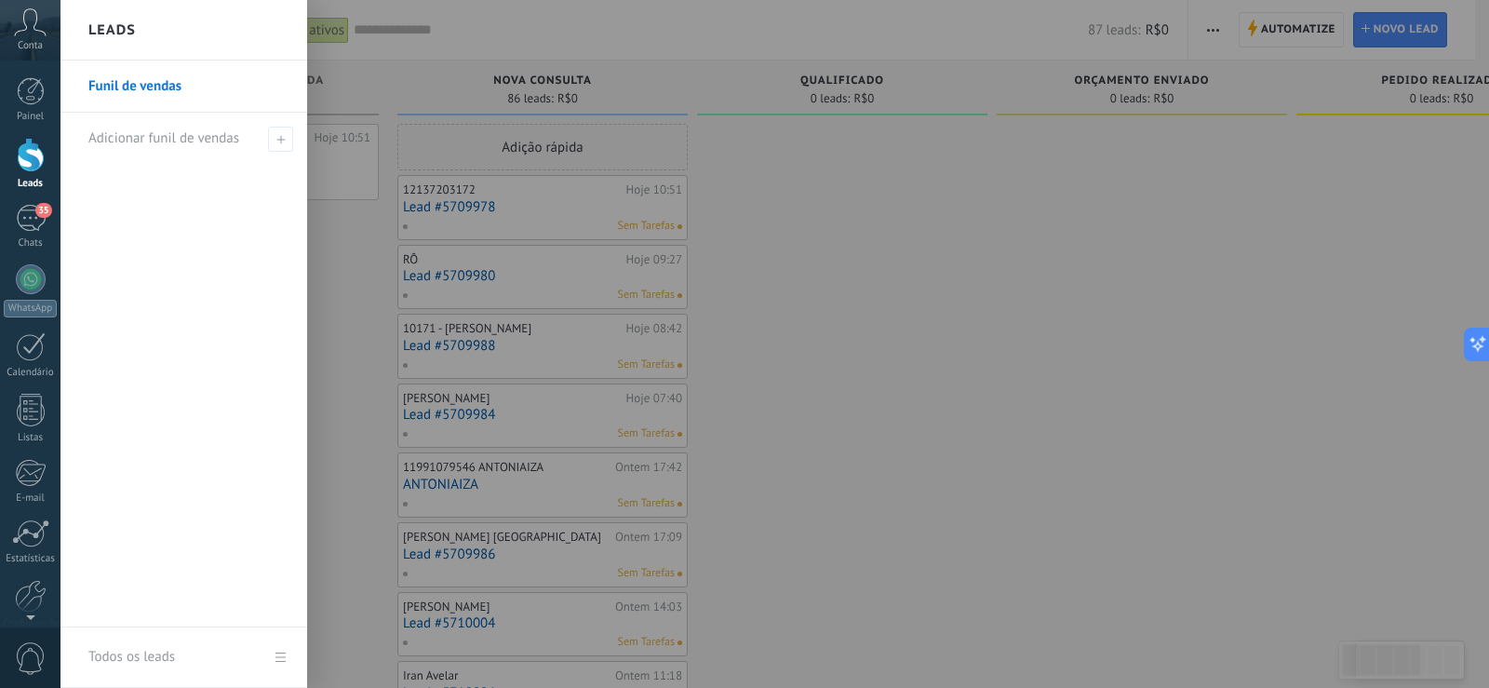
click at [442, 89] on div at bounding box center [805, 344] width 1489 height 688
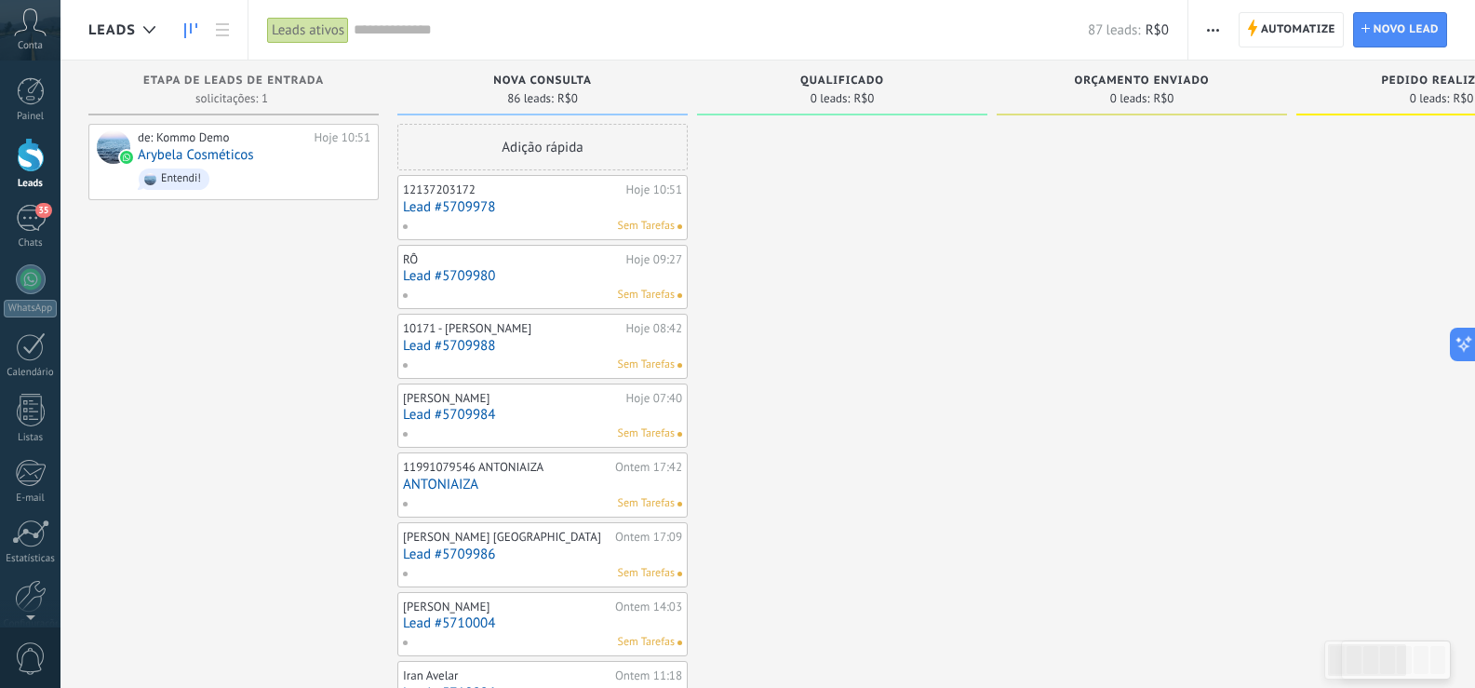
click at [337, 28] on div "Leads ativos" at bounding box center [308, 30] width 82 height 27
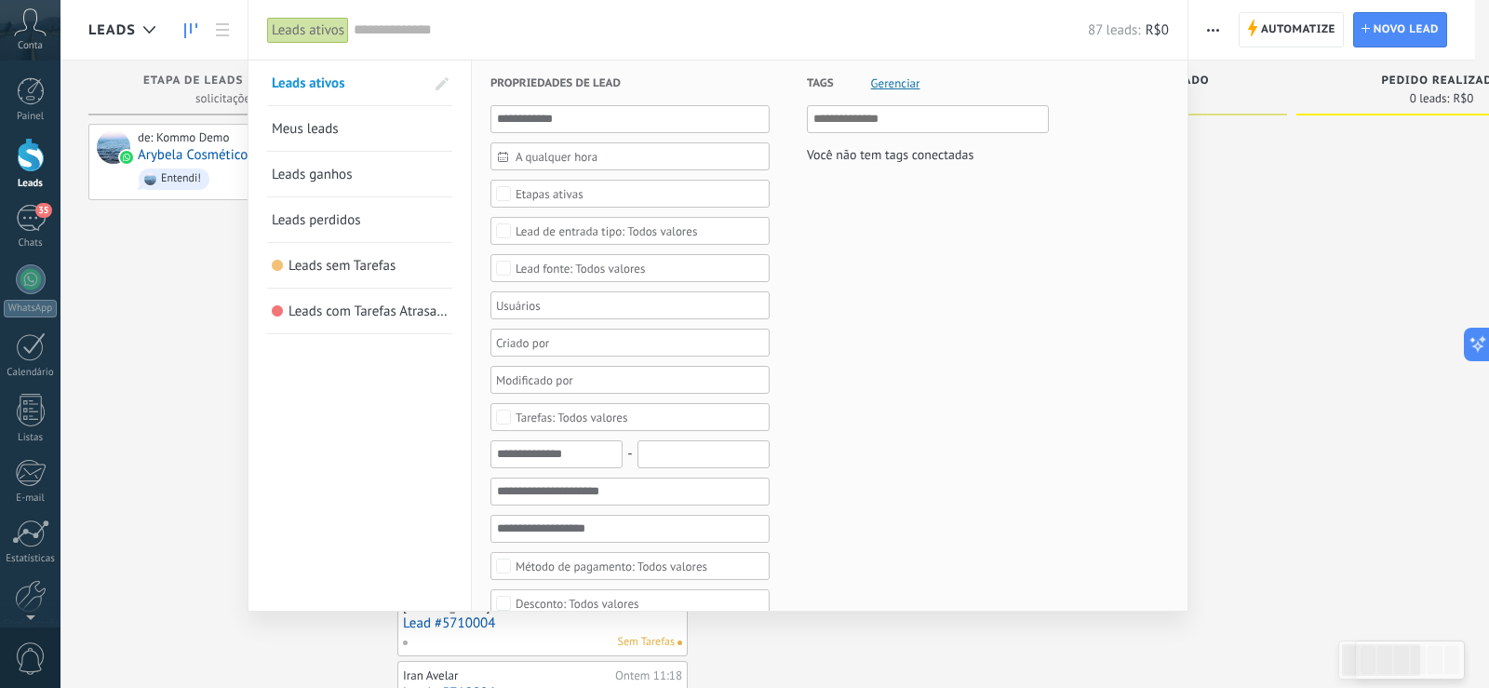
click at [238, 20] on div at bounding box center [744, 344] width 1489 height 688
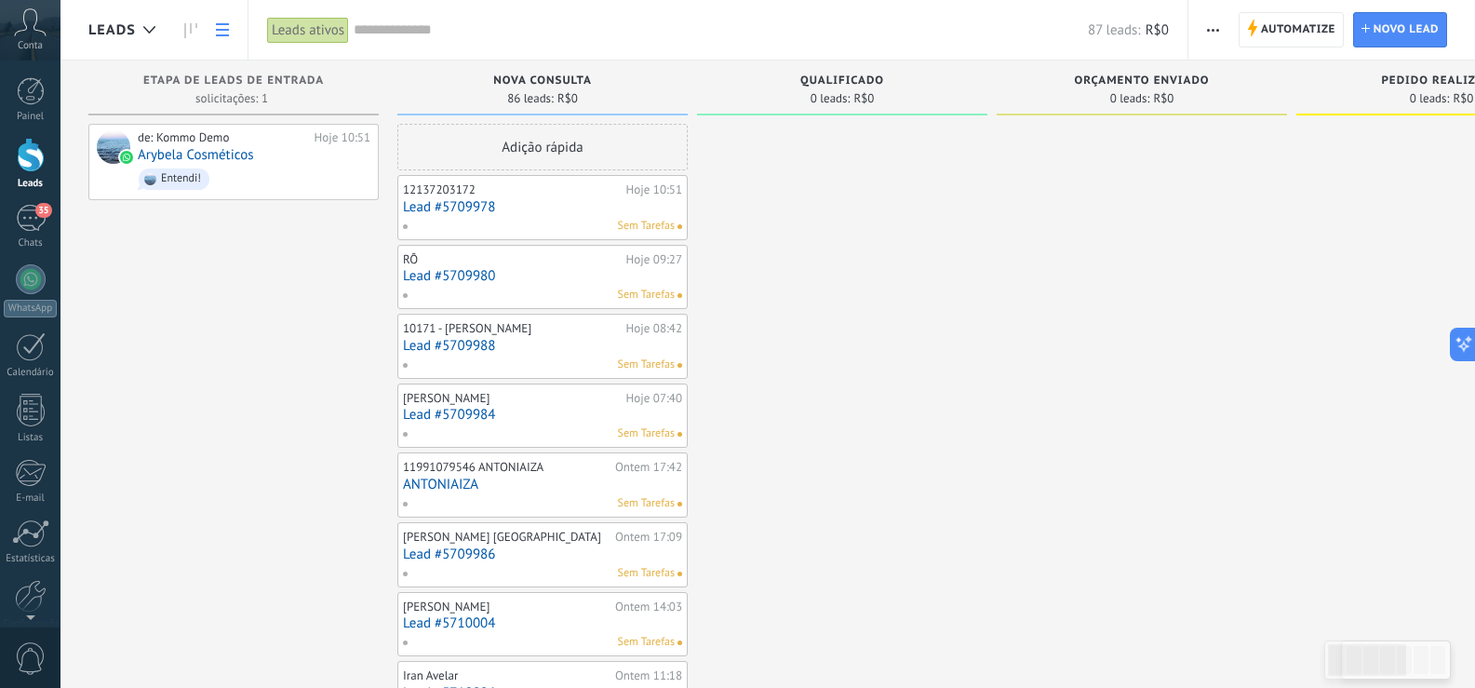
click at [229, 26] on link at bounding box center [223, 30] width 32 height 36
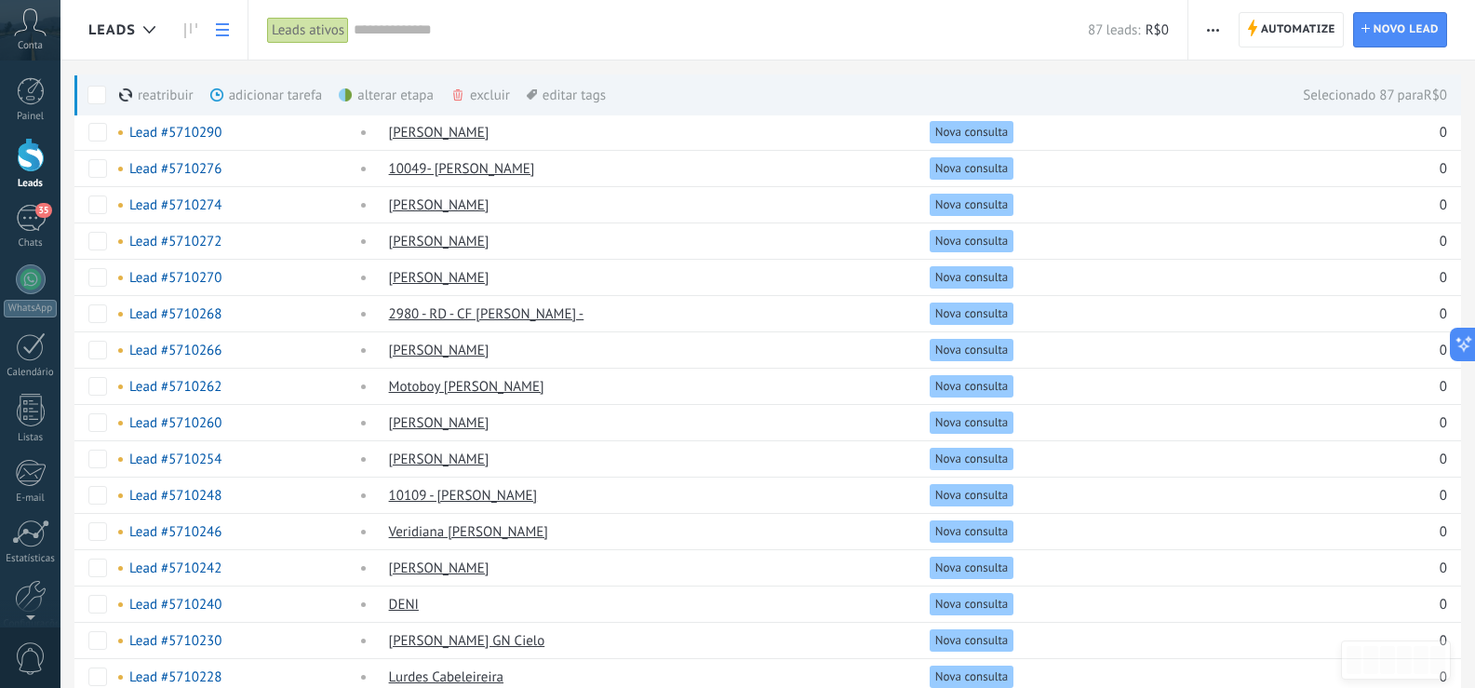
click at [96, 91] on span at bounding box center [97, 95] width 19 height 19
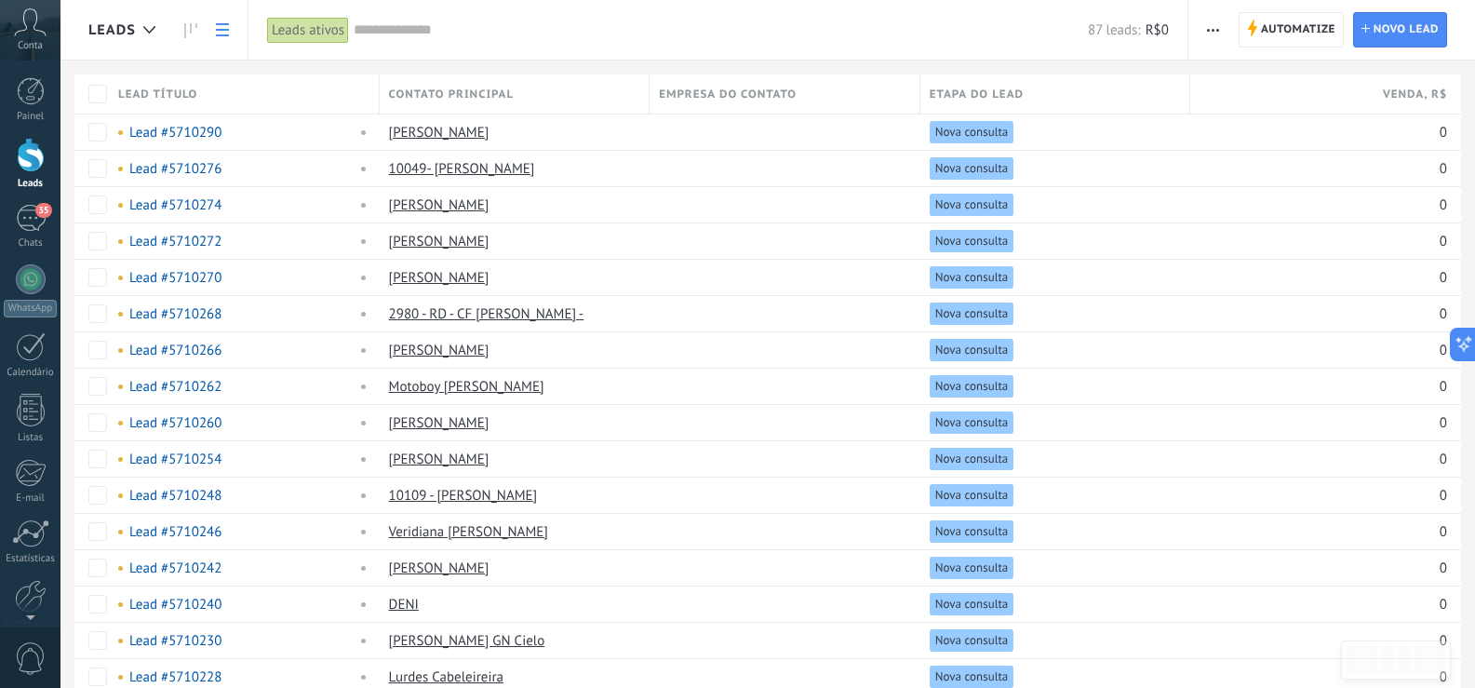
click at [485, 87] on span "Contato principal" at bounding box center [452, 95] width 126 height 18
click at [509, 91] on span "Contato principal" at bounding box center [452, 95] width 126 height 18
drag, startPoint x: 513, startPoint y: 92, endPoint x: 419, endPoint y: 83, distance: 94.5
click at [419, 83] on div "Contato principal" at bounding box center [515, 93] width 270 height 39
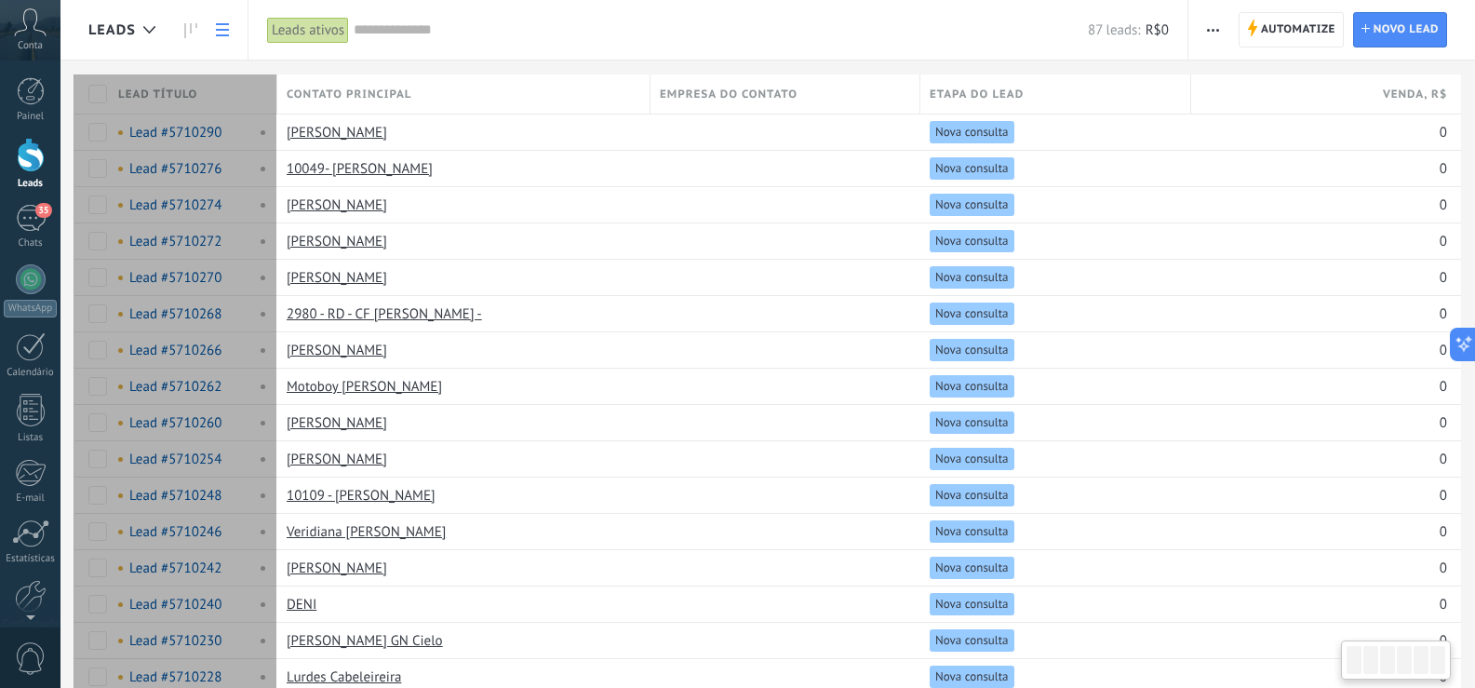
type textarea "**********"
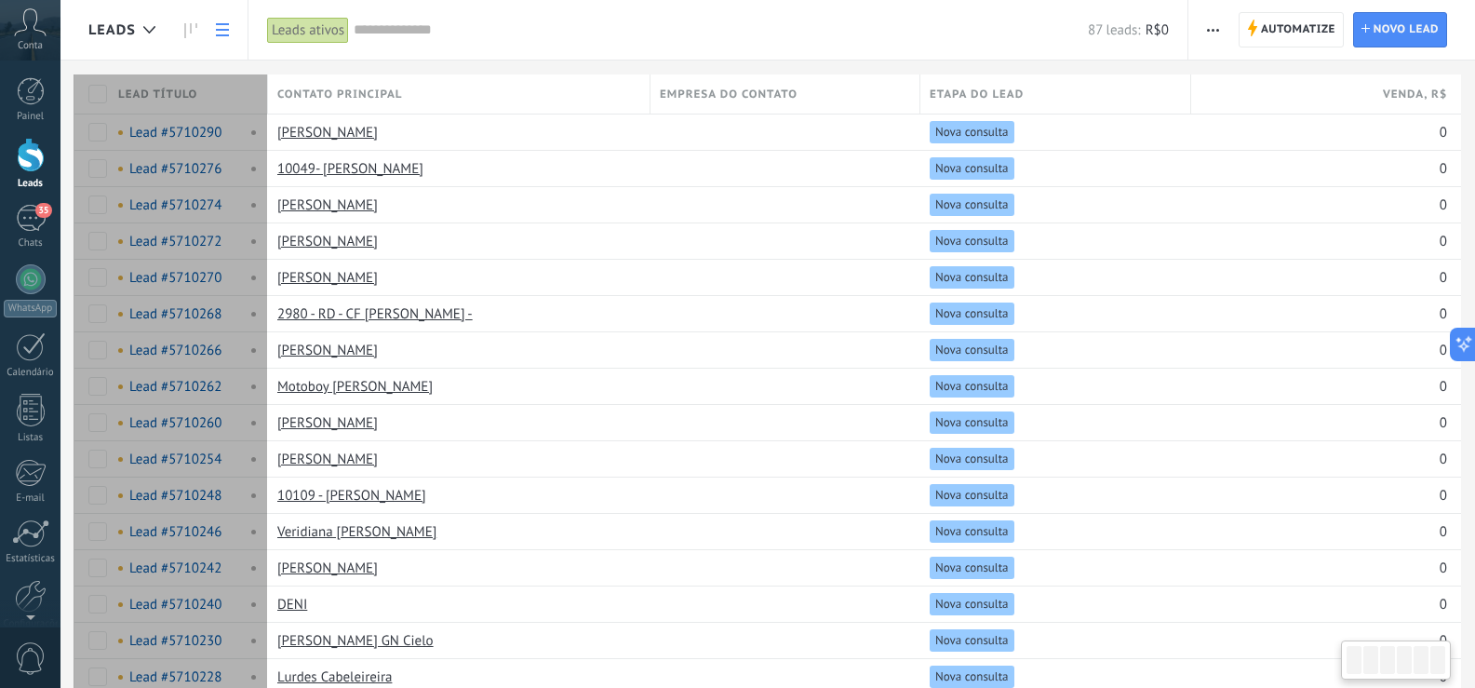
scroll to position [28, 0]
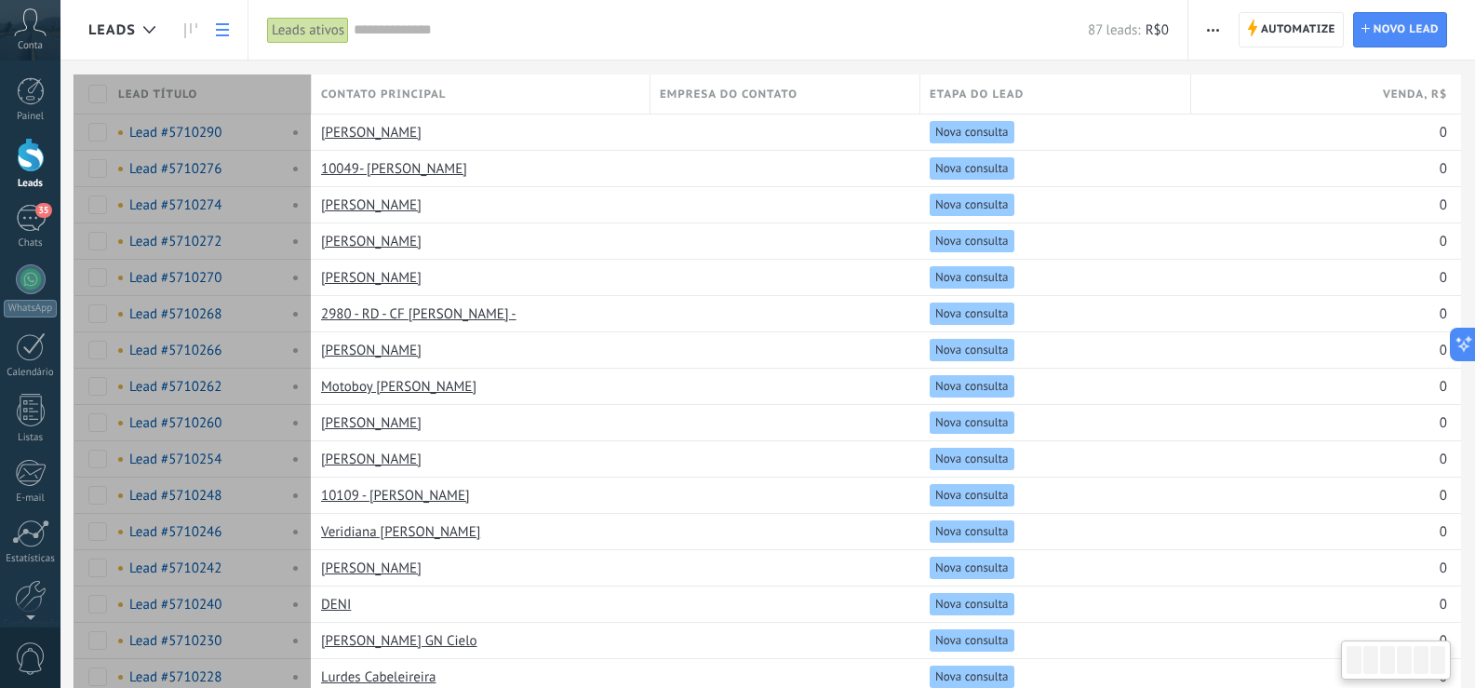
drag, startPoint x: 381, startPoint y: 88, endPoint x: 313, endPoint y: 89, distance: 68.0
click at [313, 89] on div at bounding box center [312, 95] width 20 height 35
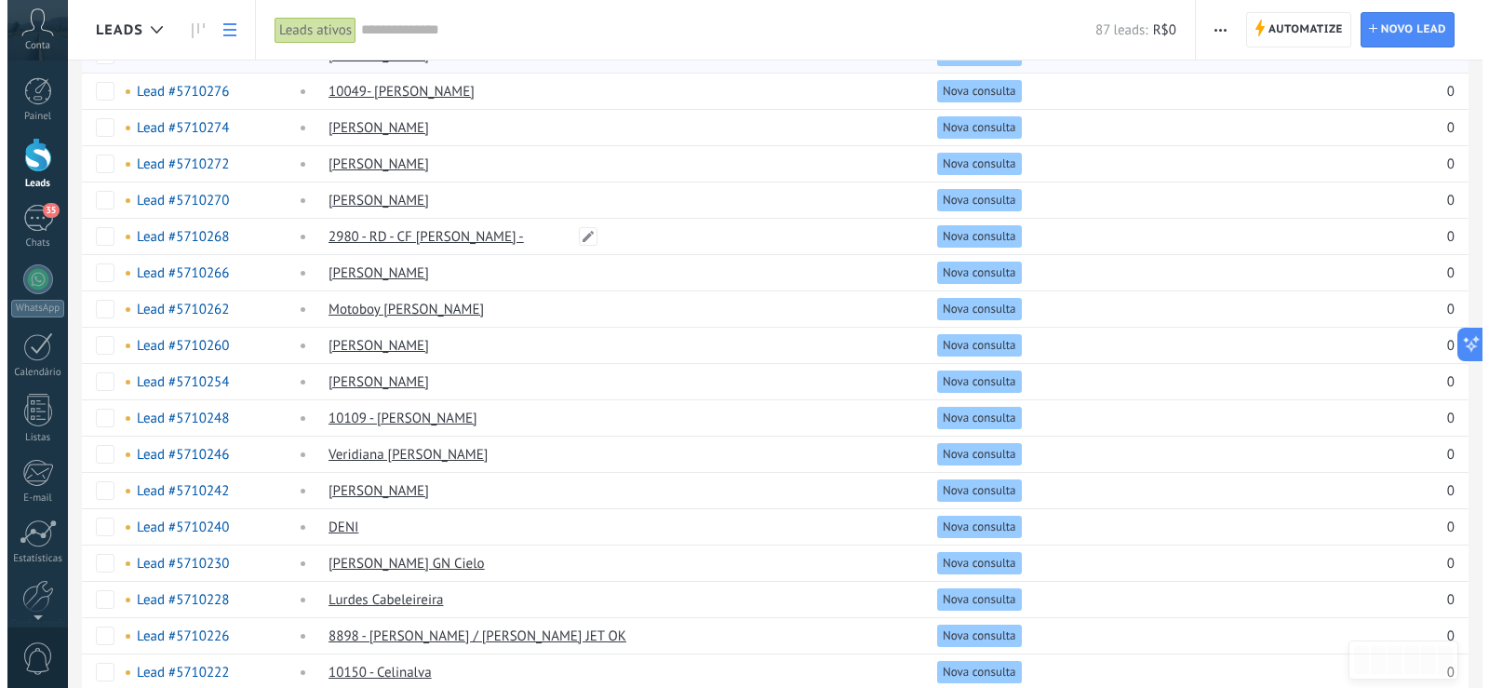
scroll to position [0, 0]
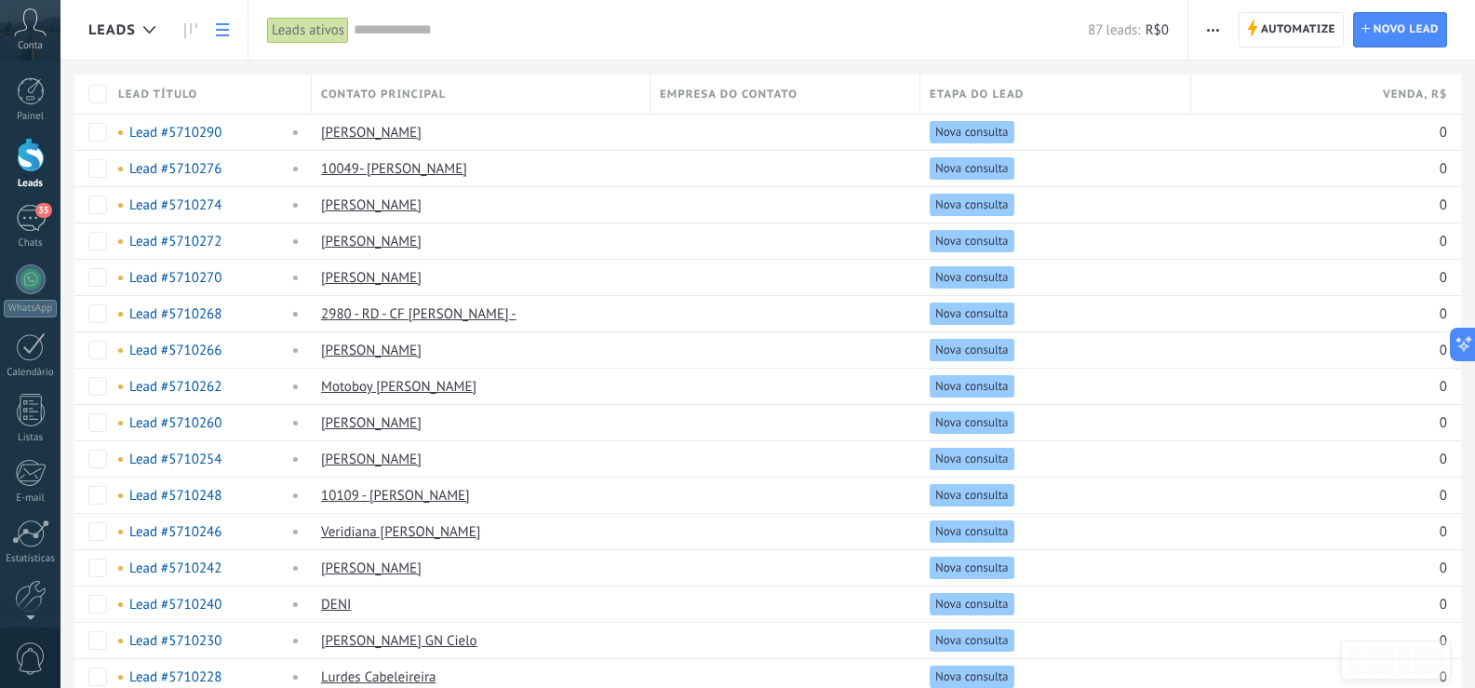
click at [1211, 39] on span "button" at bounding box center [1213, 29] width 12 height 35
click at [1211, 33] on span "button" at bounding box center [1213, 29] width 12 height 35
click at [24, 158] on div at bounding box center [31, 155] width 28 height 34
click at [144, 27] on use at bounding box center [149, 29] width 12 height 7
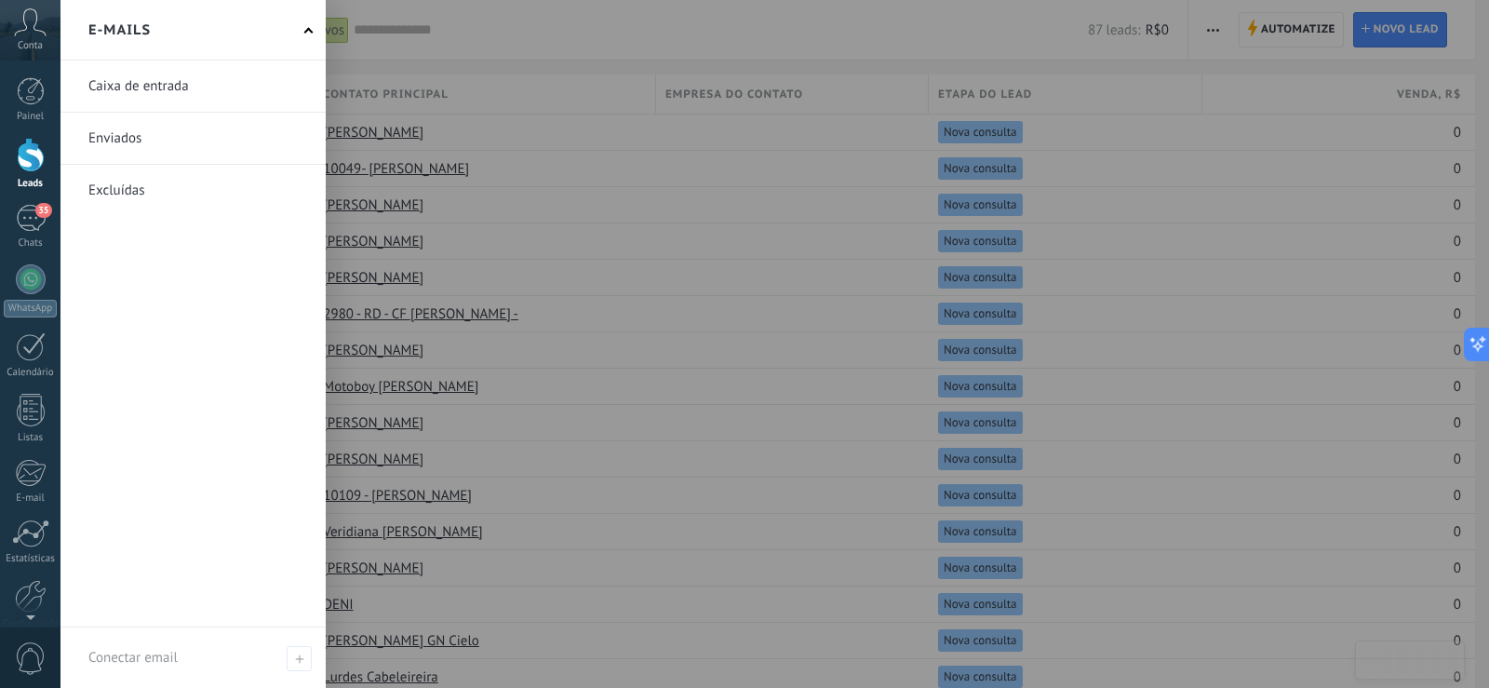
click at [99, 31] on h2 "E-mails" at bounding box center [119, 30] width 62 height 59
click at [298, 35] on div "E-mails" at bounding box center [193, 30] width 265 height 61
drag, startPoint x: 308, startPoint y: 34, endPoint x: 243, endPoint y: 27, distance: 65.5
click at [308, 33] on span at bounding box center [308, 31] width 9 height 9
drag, startPoint x: 149, startPoint y: 29, endPoint x: 126, endPoint y: 32, distance: 23.4
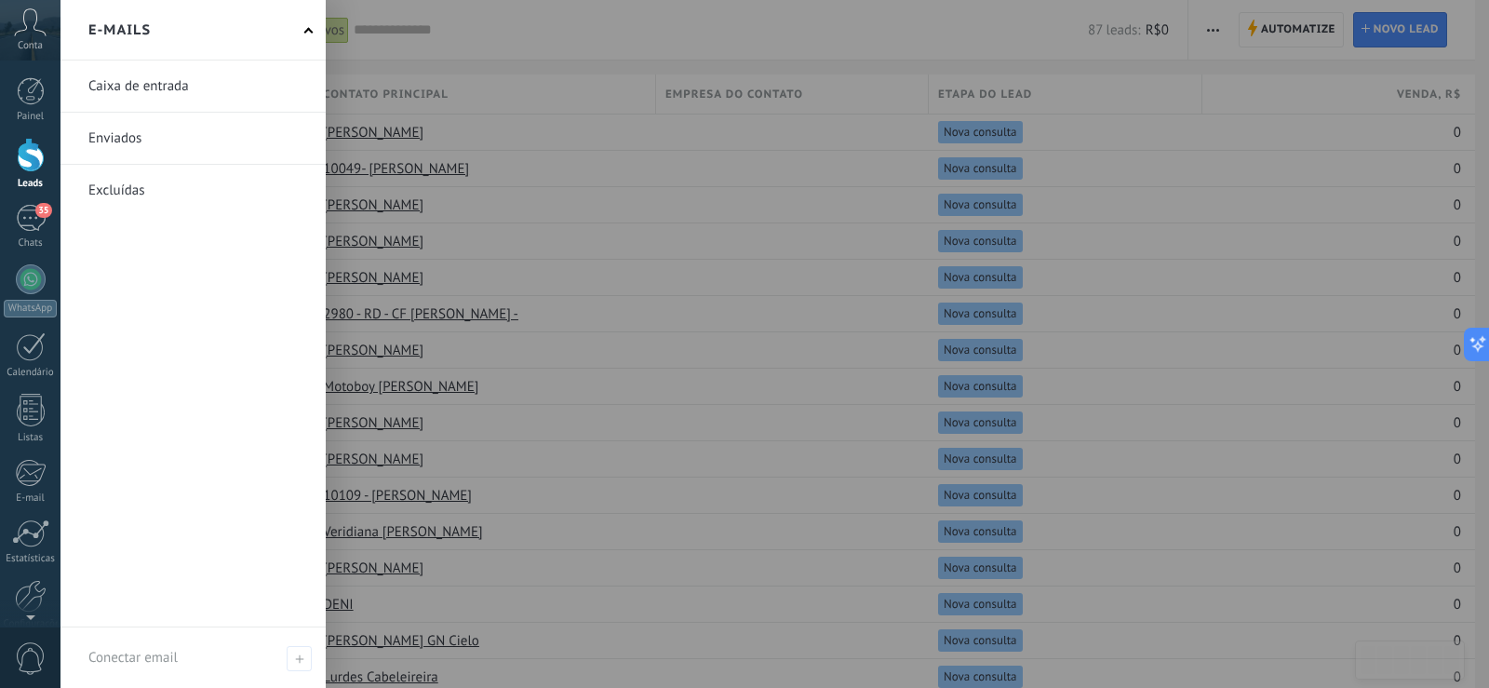
click at [146, 29] on h2 "E-mails" at bounding box center [119, 30] width 62 height 59
click at [124, 33] on h2 "E-mails" at bounding box center [119, 30] width 62 height 59
drag, startPoint x: 357, startPoint y: 43, endPoint x: 317, endPoint y: 37, distance: 40.4
click at [349, 42] on div at bounding box center [805, 344] width 1489 height 688
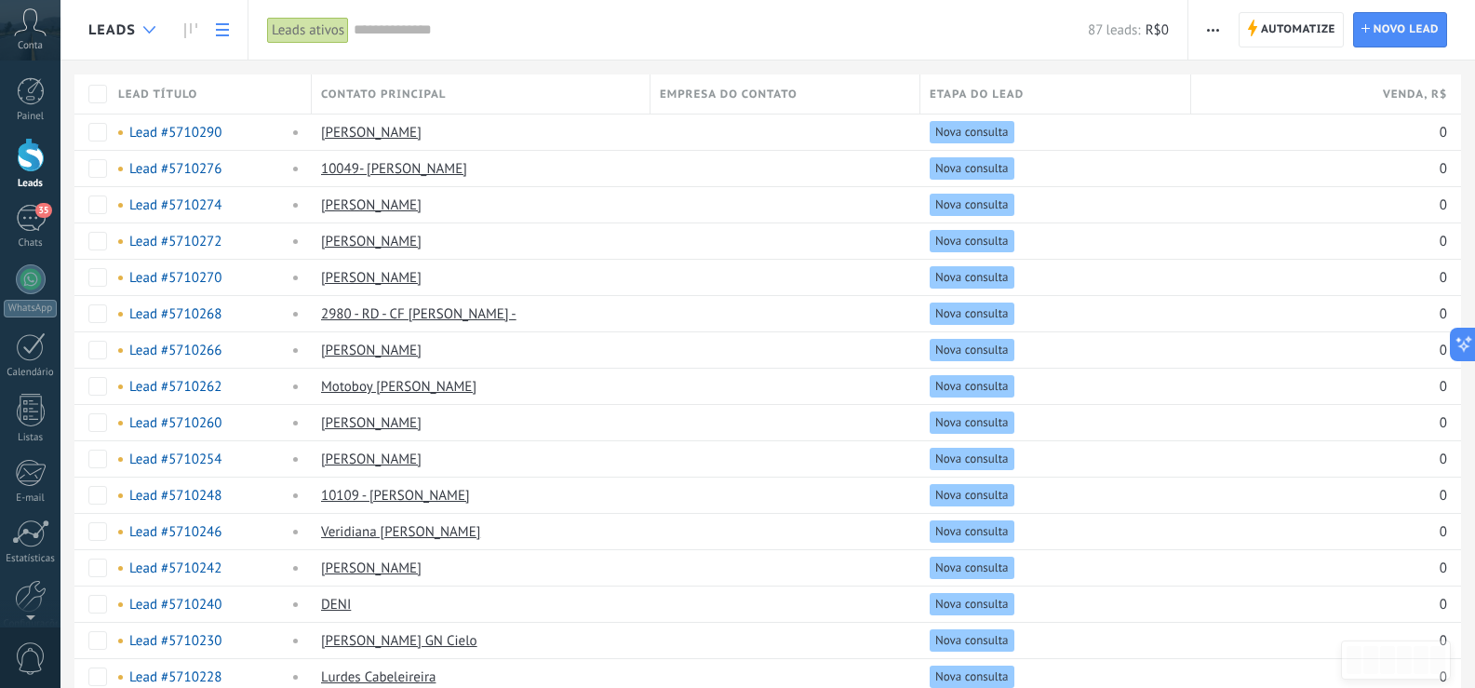
click at [152, 32] on icon at bounding box center [149, 29] width 12 height 7
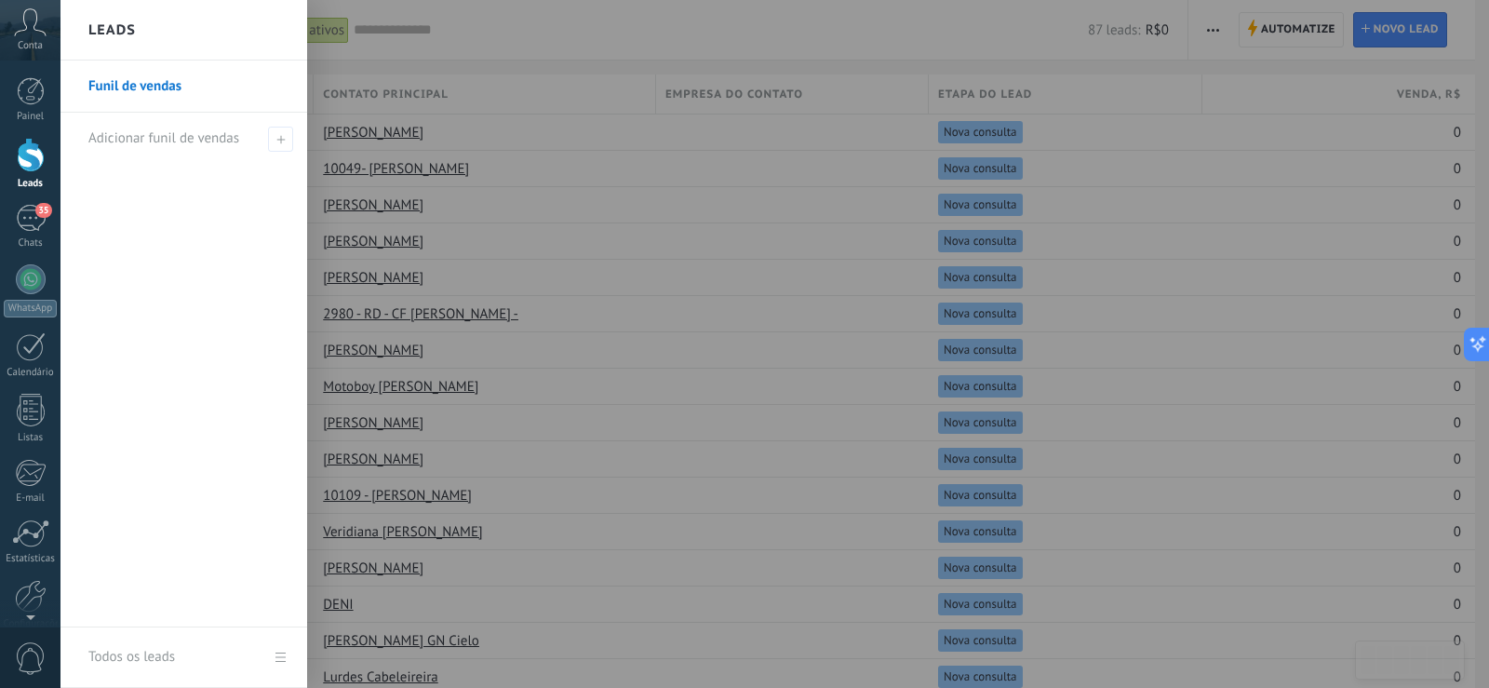
click at [149, 23] on div "Leads" at bounding box center [184, 30] width 247 height 61
click at [278, 653] on link "Todos os leads" at bounding box center [184, 657] width 247 height 61
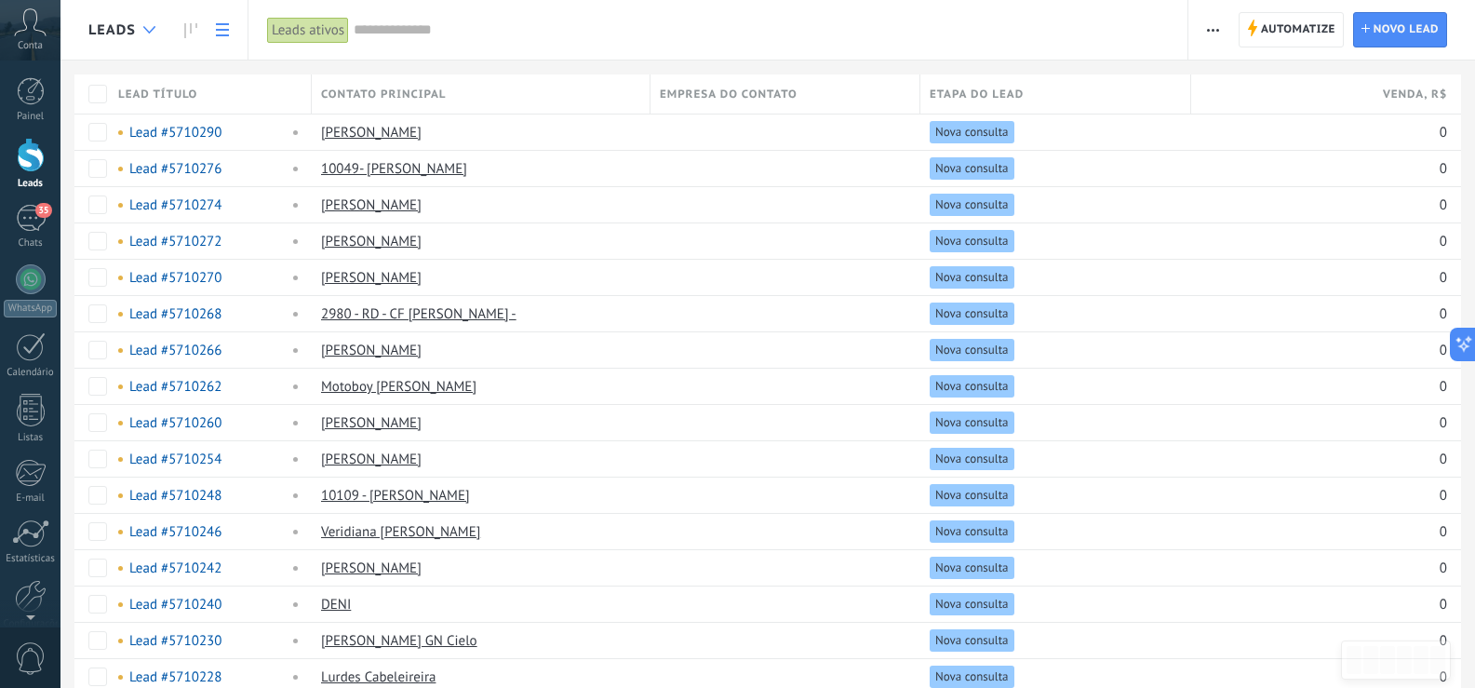
click at [145, 20] on div at bounding box center [149, 30] width 31 height 36
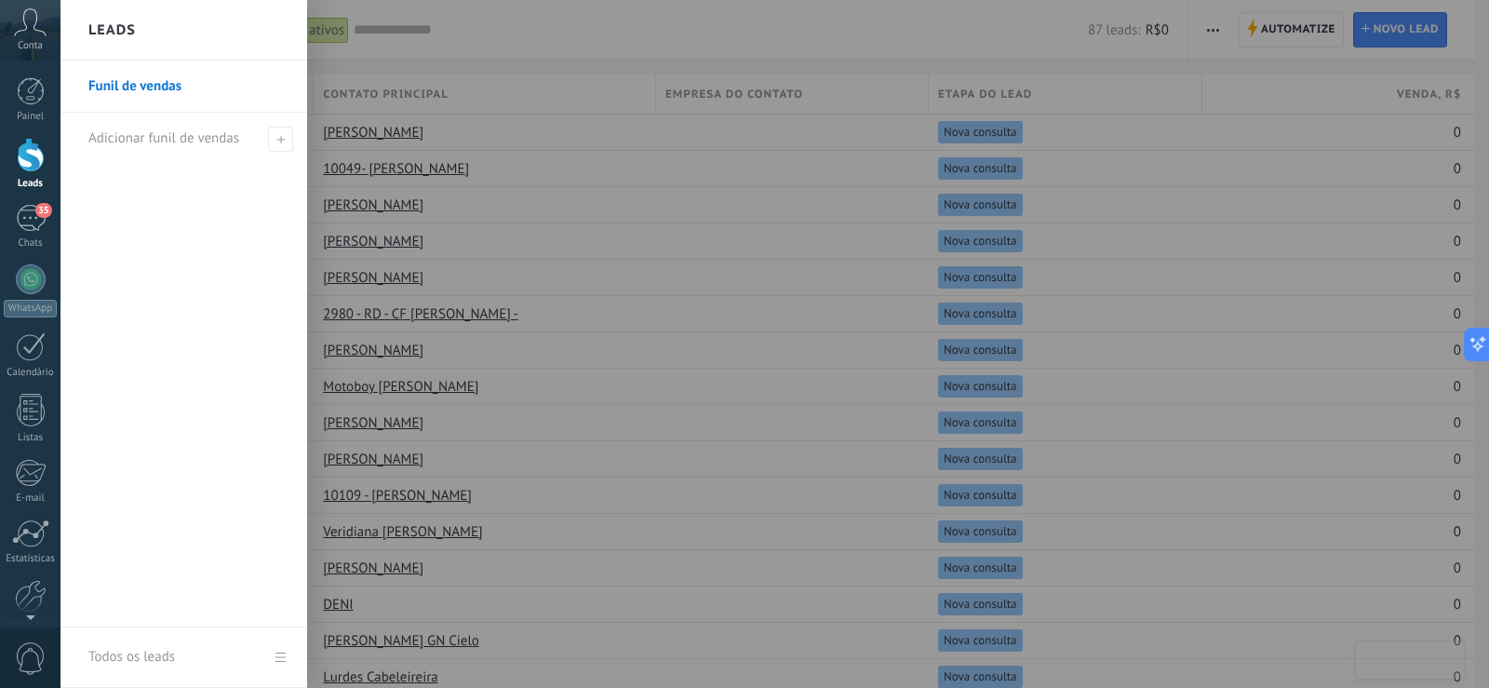
click at [492, 22] on div at bounding box center [805, 344] width 1489 height 688
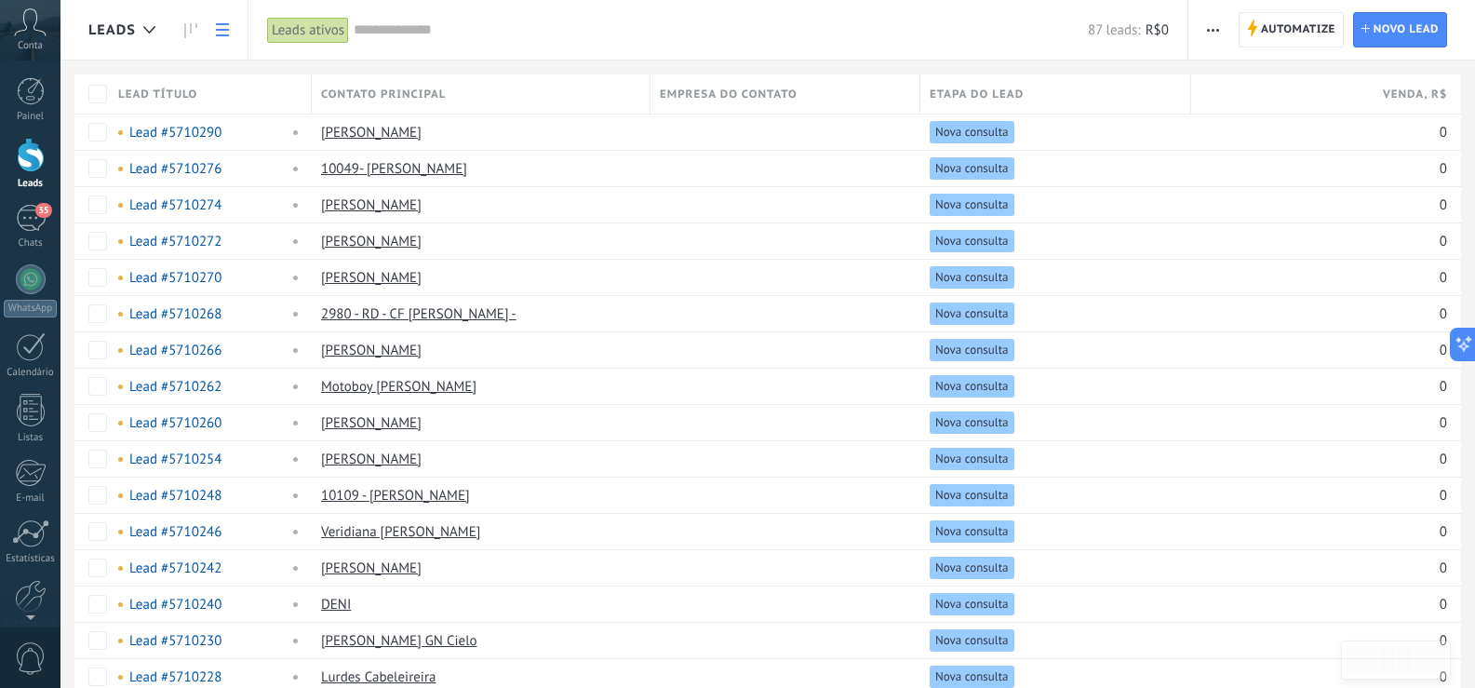
click at [223, 34] on icon at bounding box center [222, 29] width 13 height 13
click at [191, 34] on icon at bounding box center [190, 30] width 13 height 15
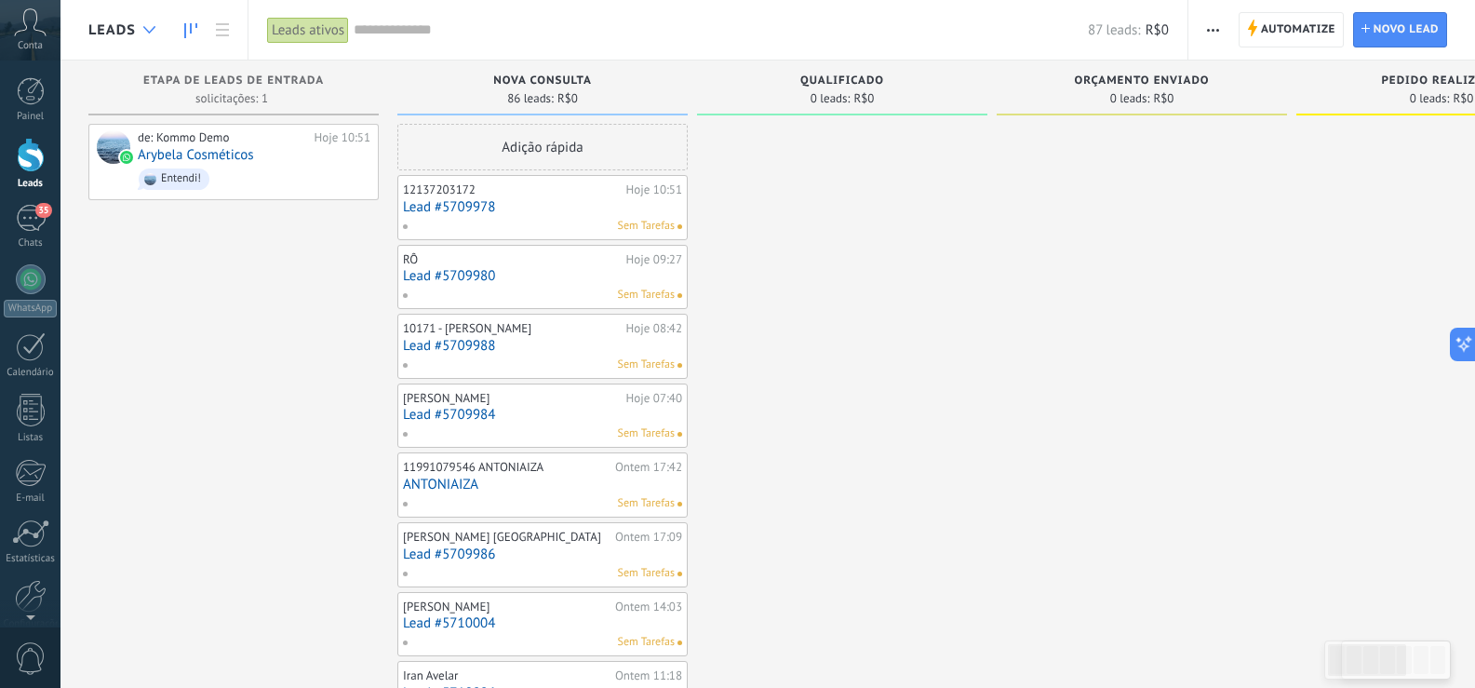
click at [146, 31] on icon at bounding box center [149, 29] width 12 height 7
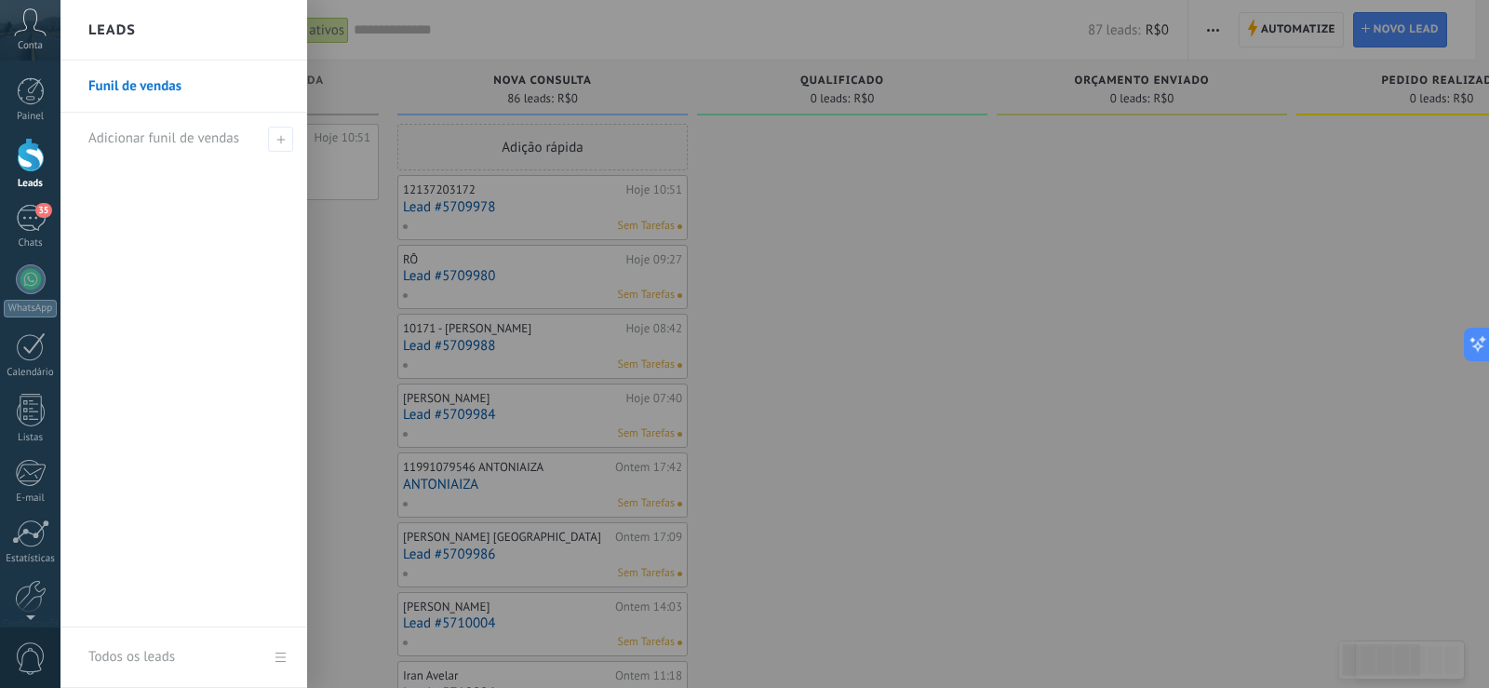
click at [146, 31] on div "Leads" at bounding box center [184, 30] width 247 height 61
drag, startPoint x: 712, startPoint y: 123, endPoint x: 702, endPoint y: 123, distance: 10.2
click at [702, 123] on div at bounding box center [805, 344] width 1489 height 688
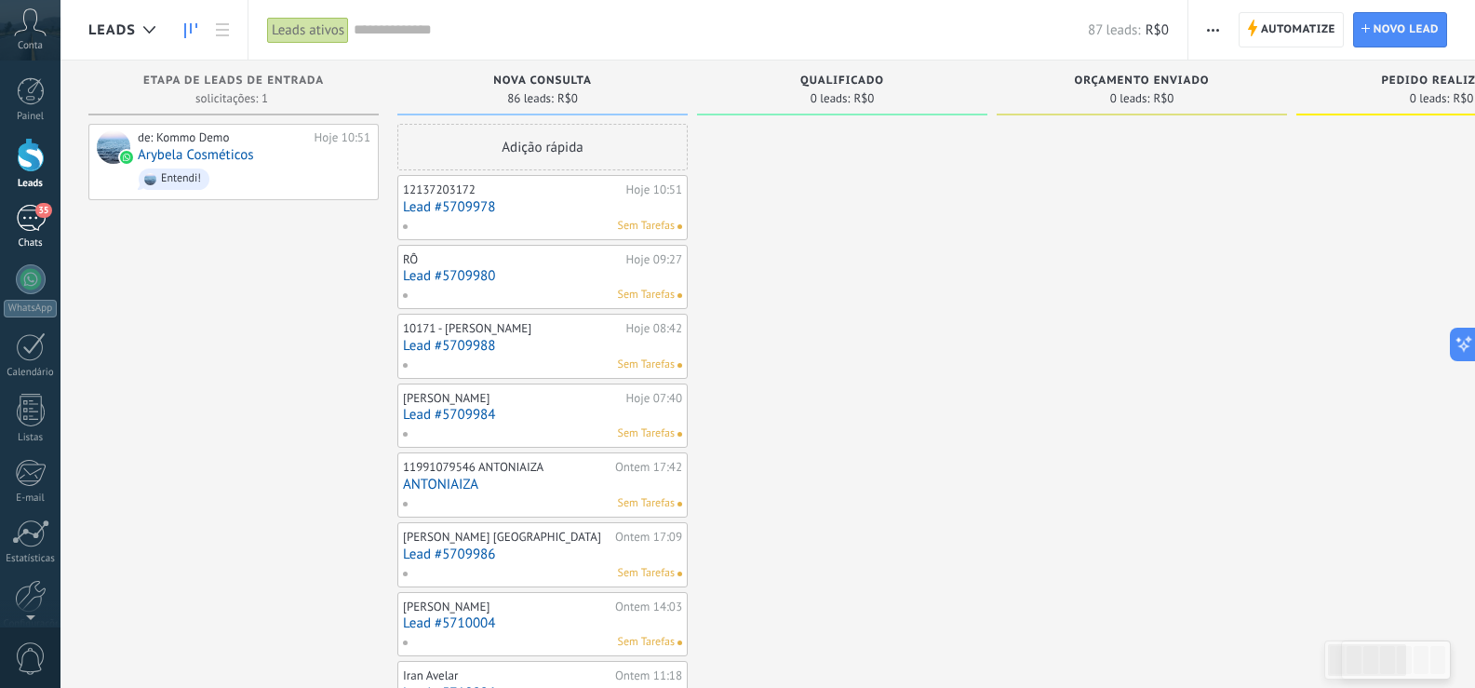
click at [47, 222] on link "35 Chats" at bounding box center [30, 227] width 61 height 45
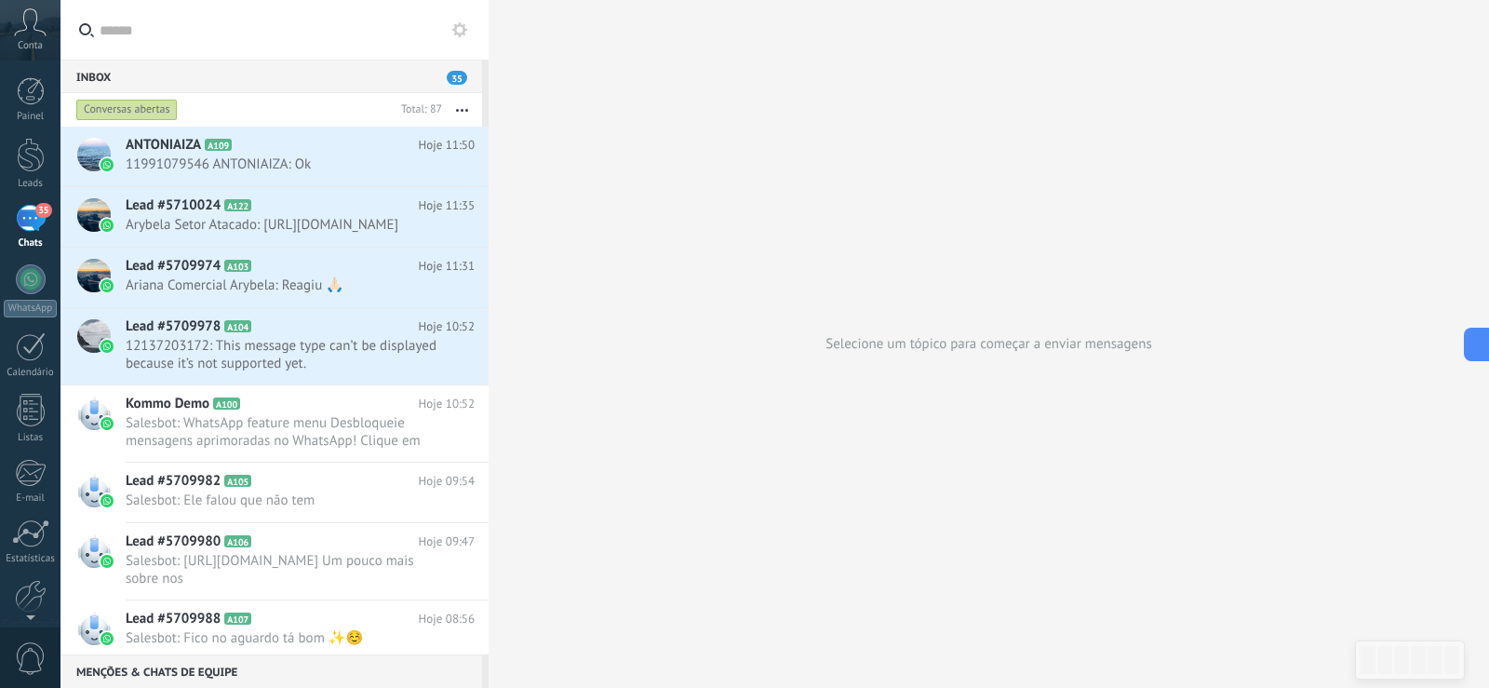
click at [456, 34] on use at bounding box center [459, 29] width 15 height 15
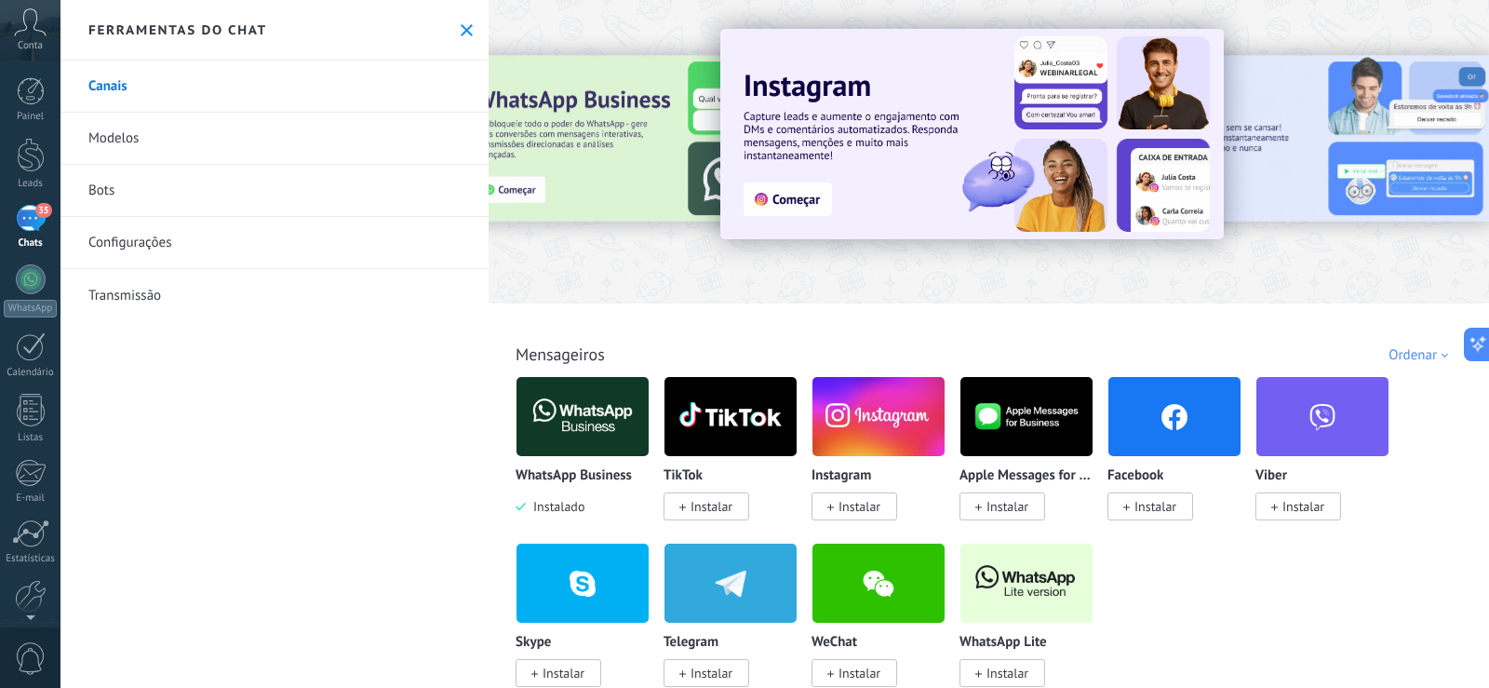
click at [26, 48] on span "Conta" at bounding box center [30, 46] width 25 height 12
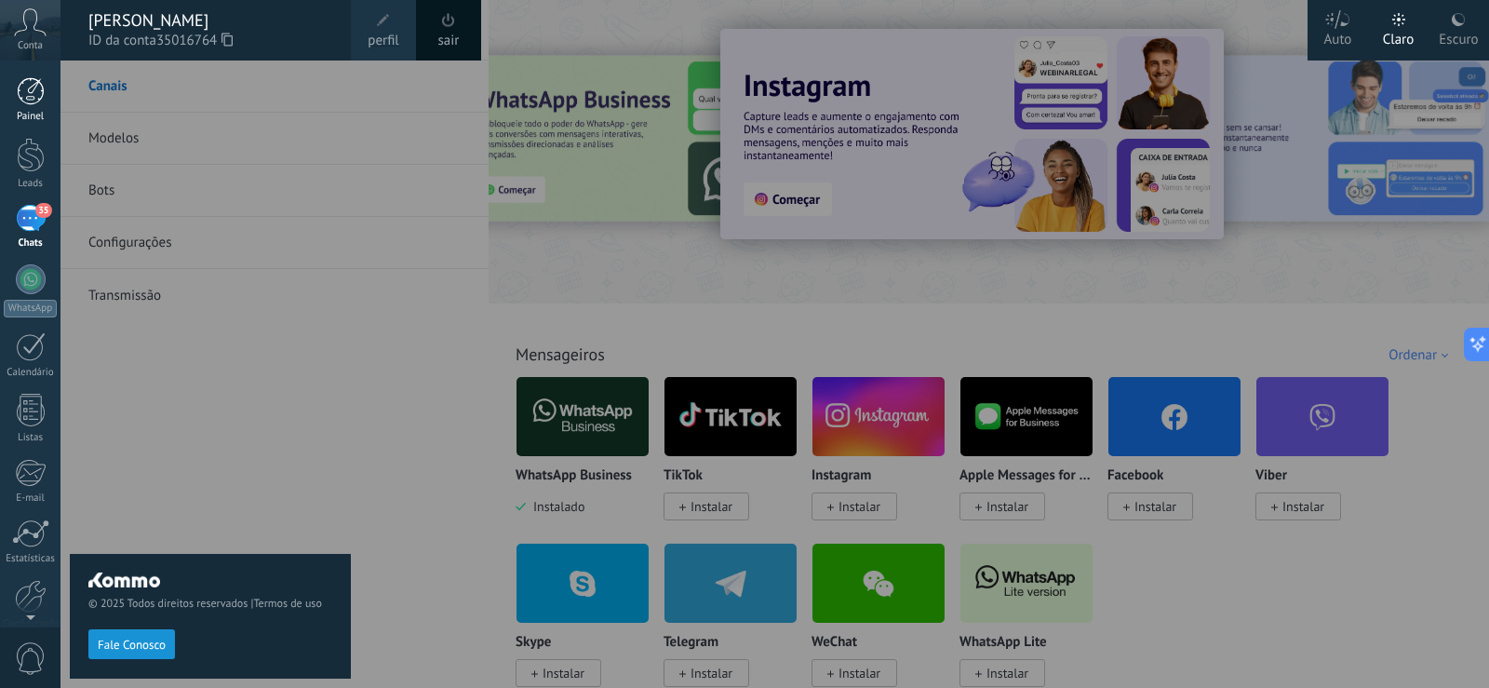
click at [28, 87] on div at bounding box center [31, 91] width 28 height 28
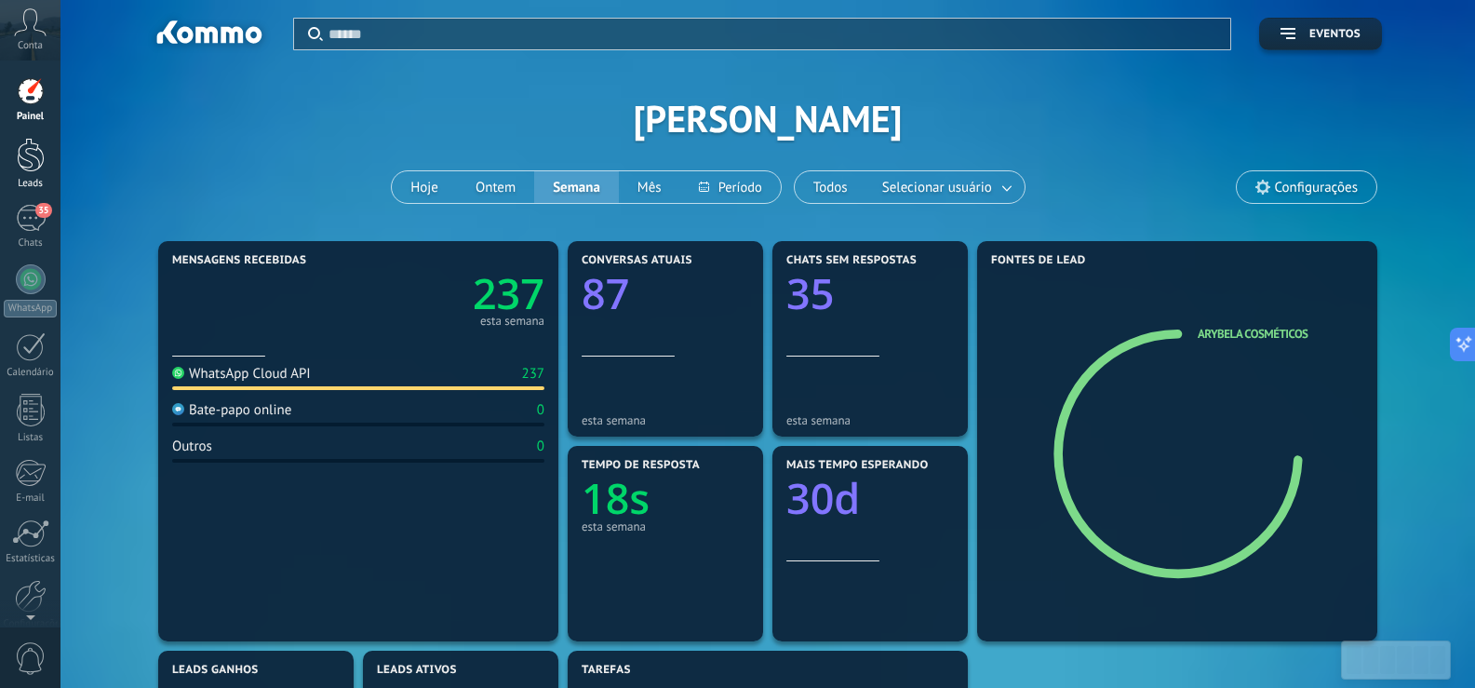
click at [21, 140] on div at bounding box center [31, 155] width 28 height 34
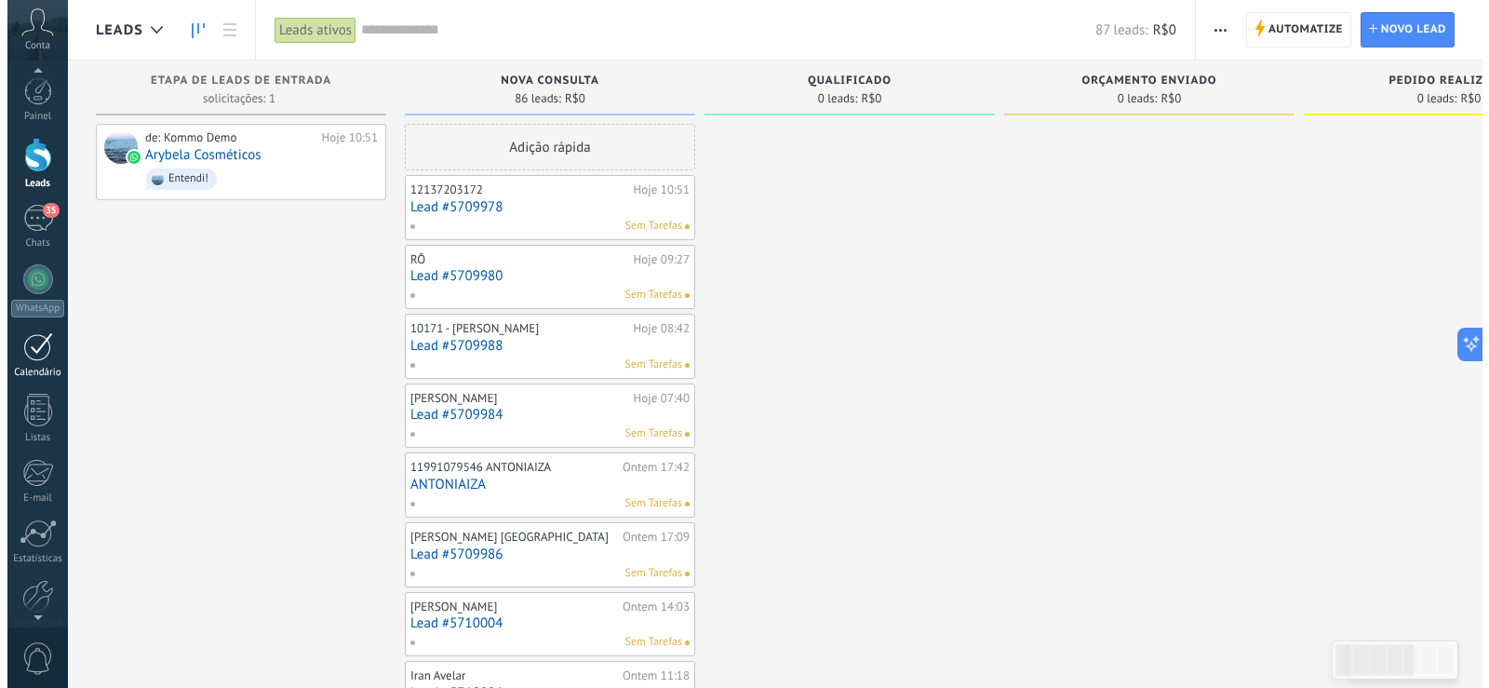
scroll to position [87, 0]
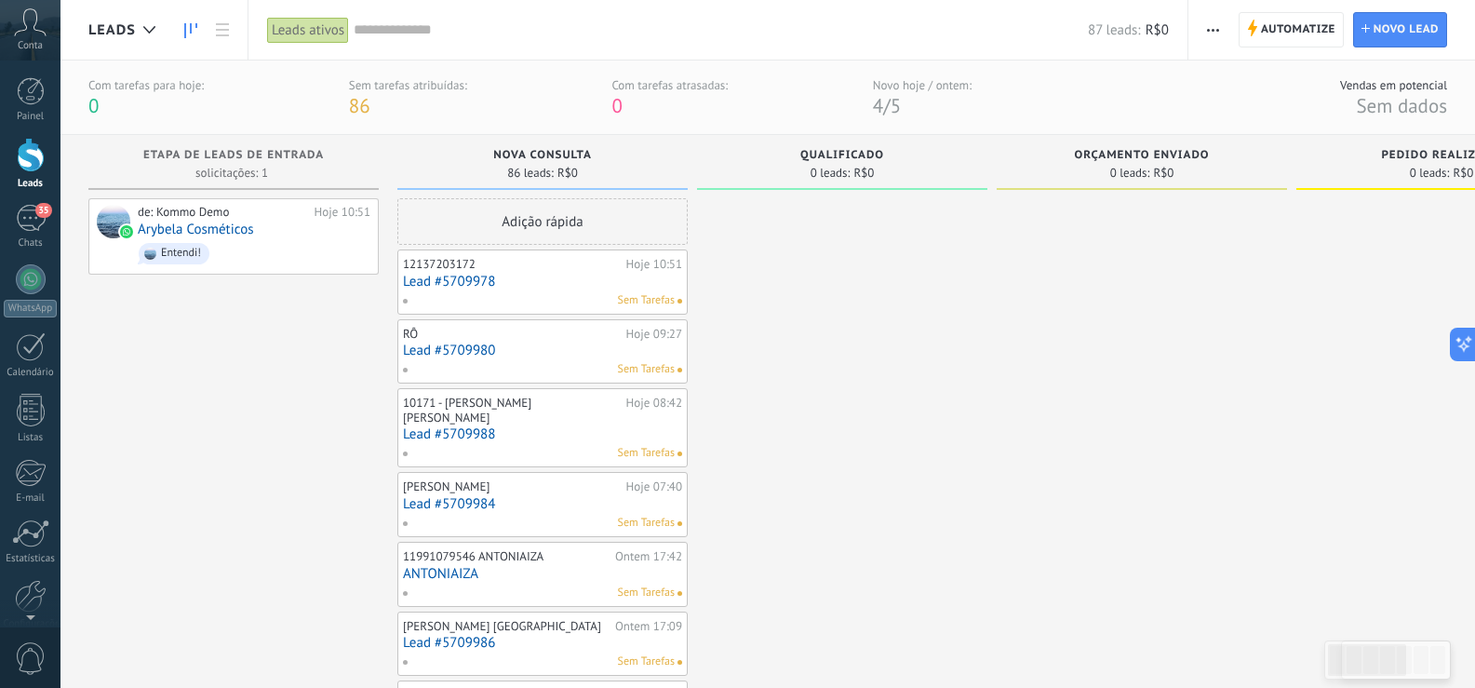
click at [27, 20] on icon at bounding box center [30, 22] width 33 height 28
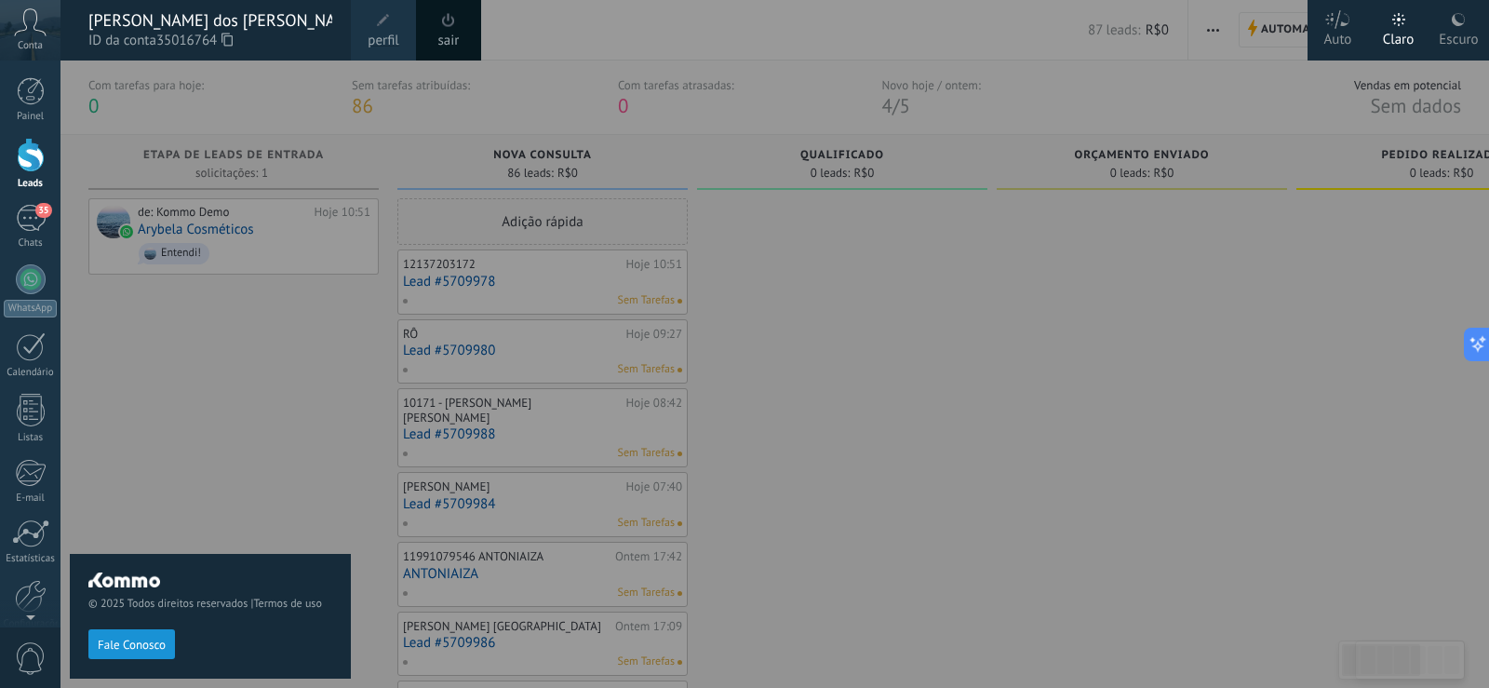
click at [27, 20] on icon at bounding box center [30, 22] width 33 height 28
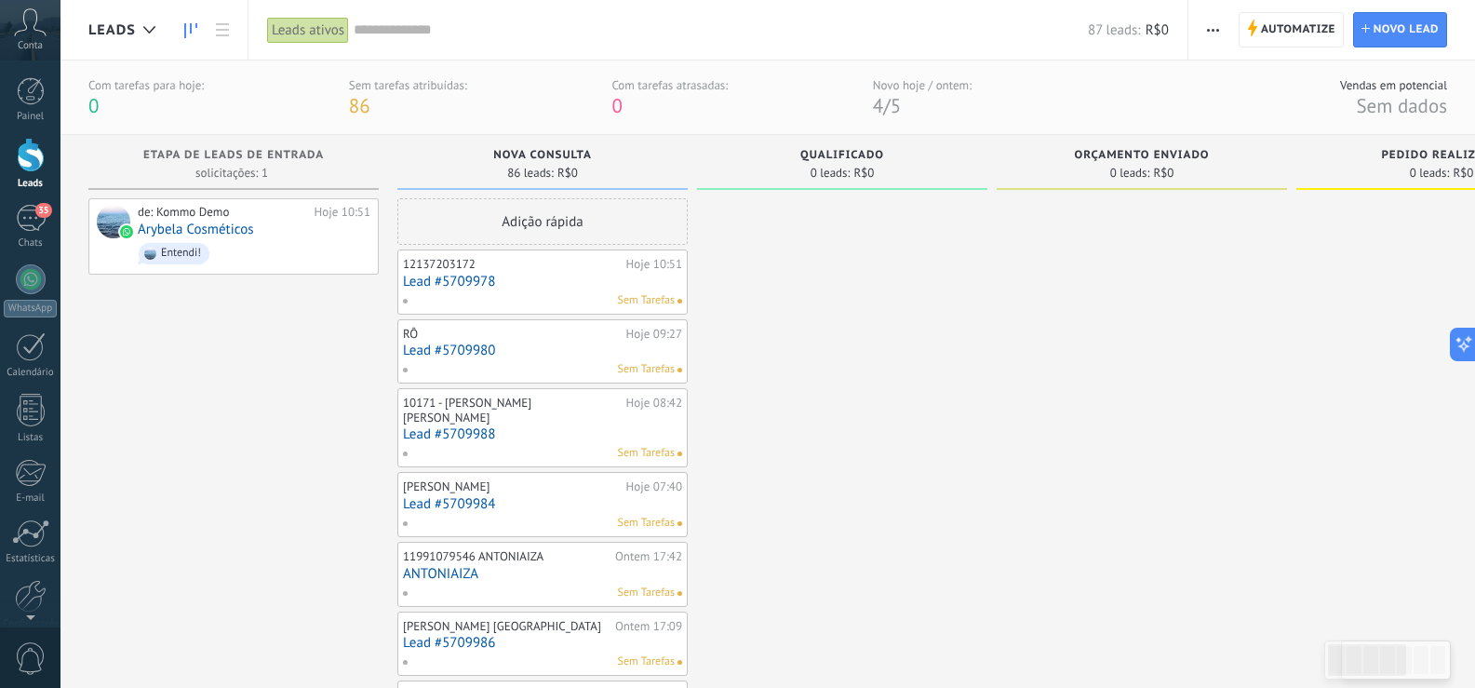
click at [20, 28] on icon at bounding box center [30, 22] width 33 height 28
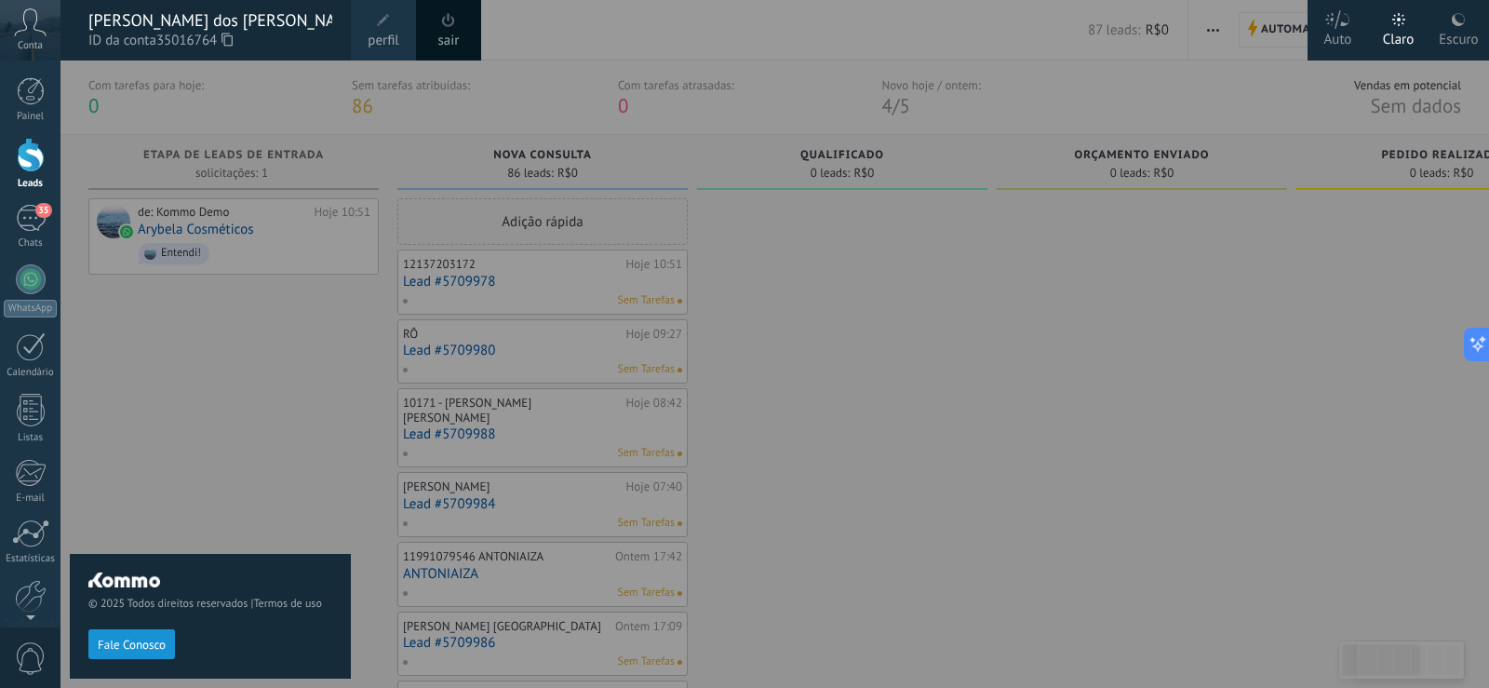
click at [20, 28] on icon at bounding box center [30, 22] width 33 height 28
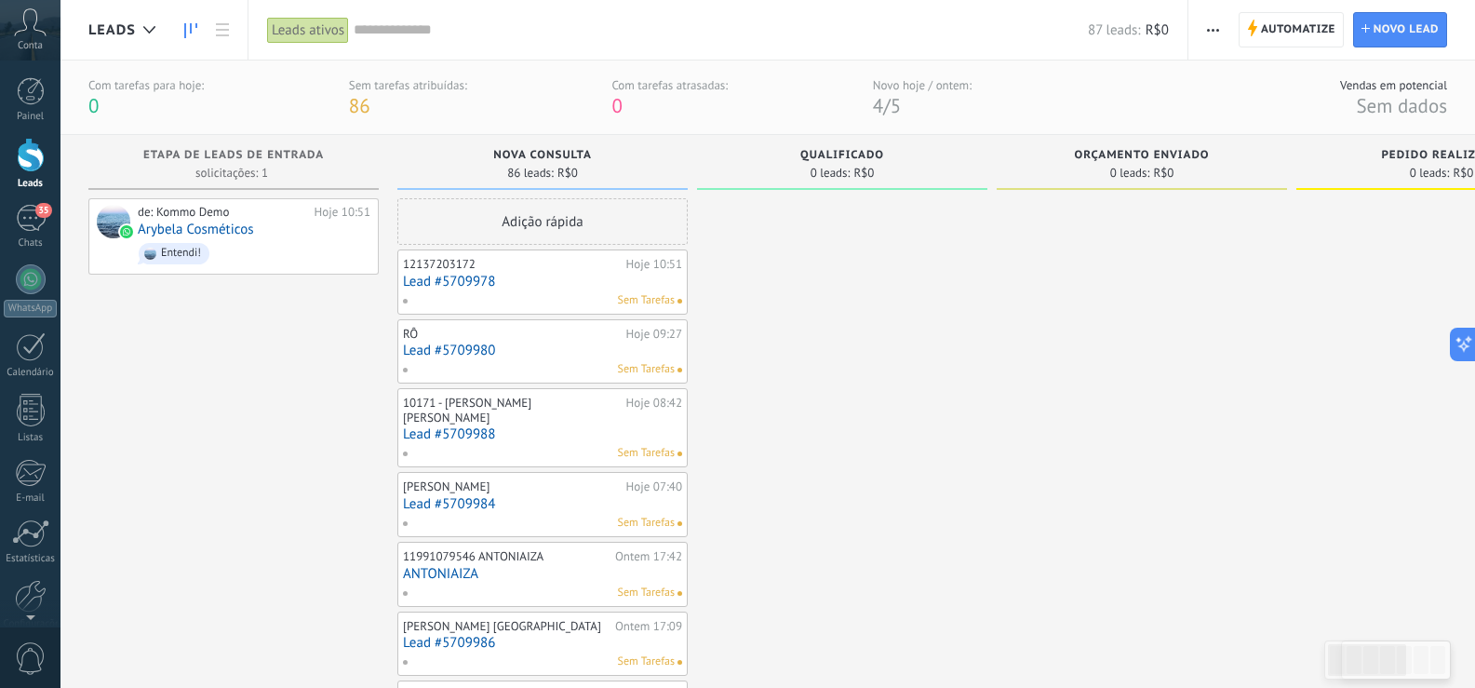
click at [20, 30] on icon at bounding box center [30, 22] width 33 height 28
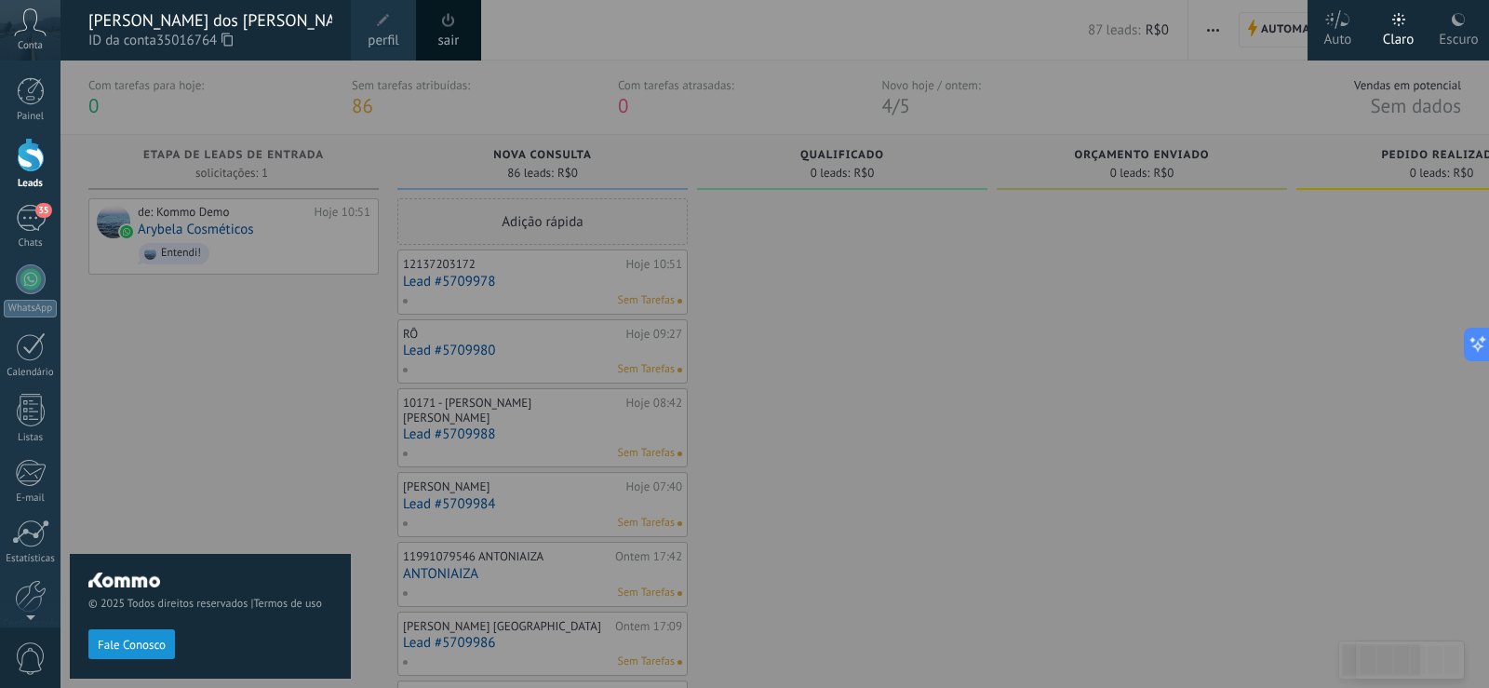
click at [20, 30] on icon at bounding box center [30, 22] width 33 height 28
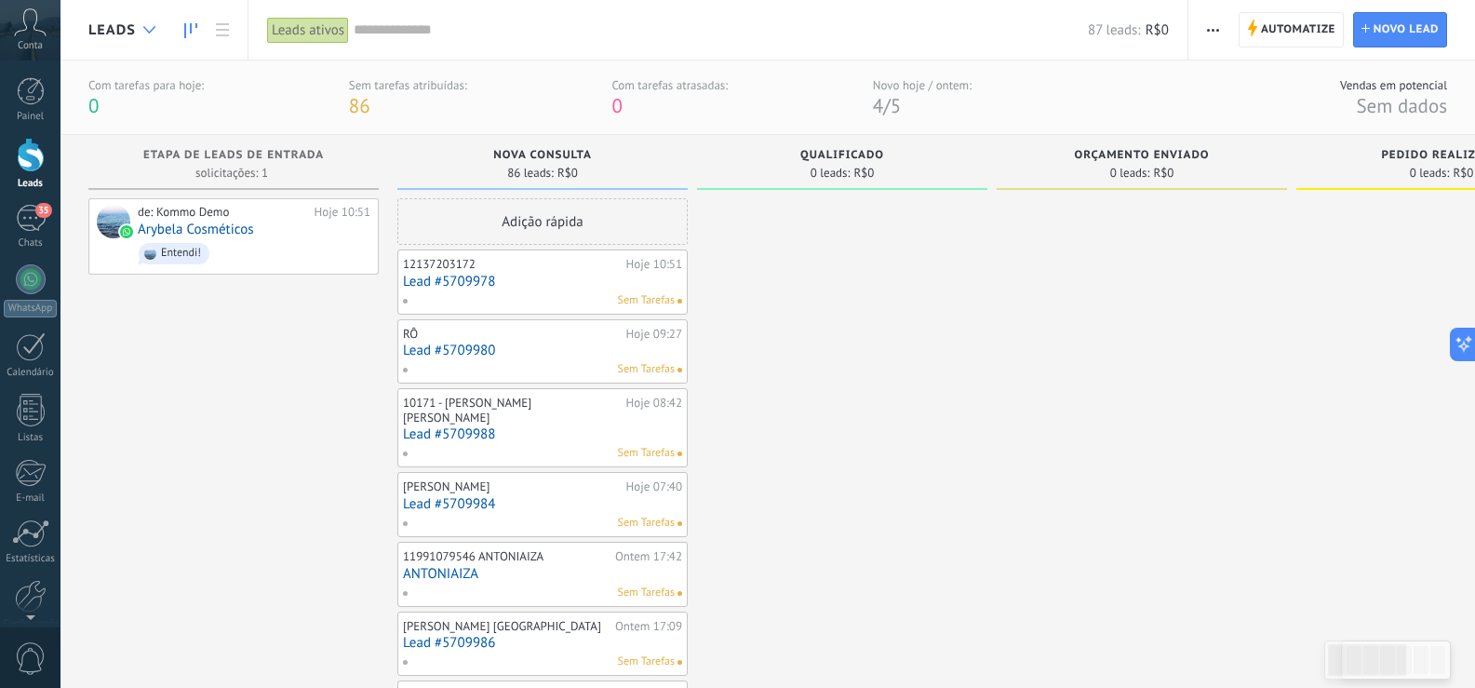
click at [144, 34] on div at bounding box center [149, 30] width 31 height 36
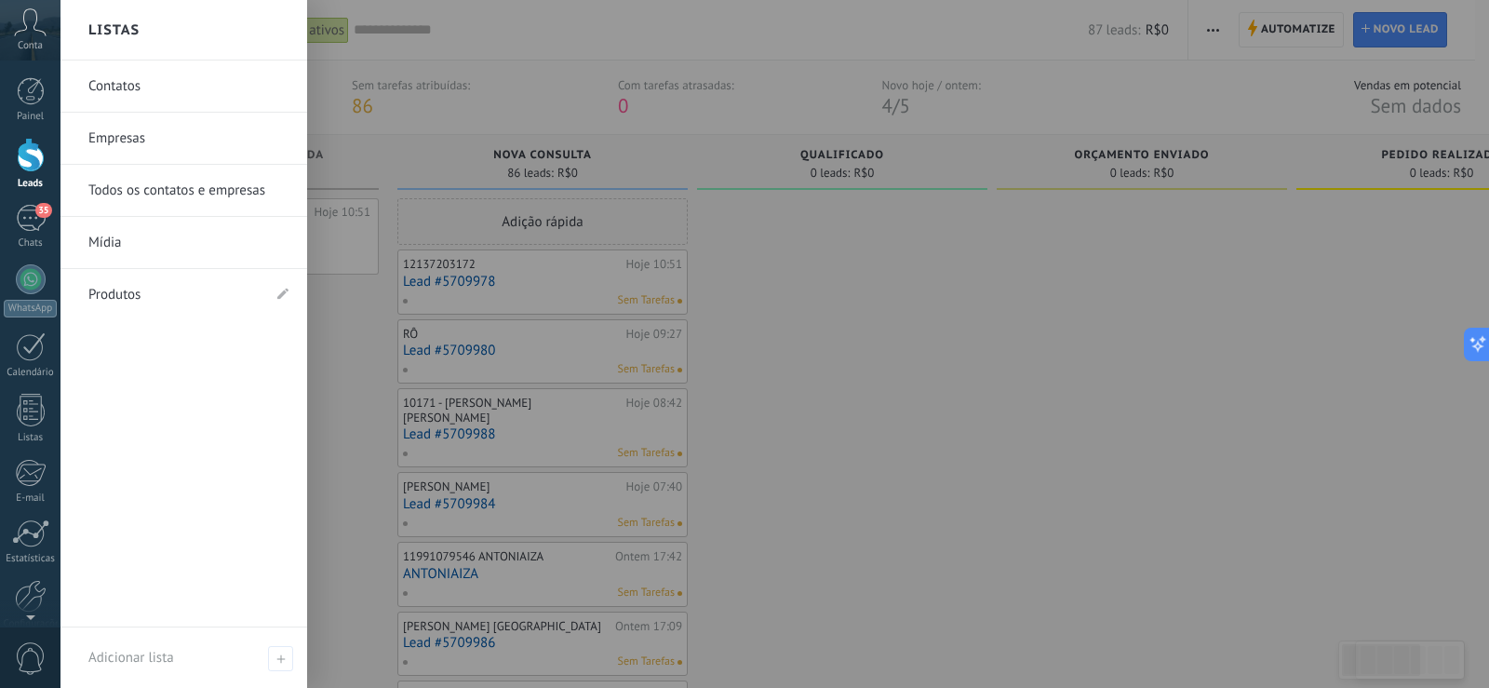
click at [133, 79] on link "Contatos" at bounding box center [188, 87] width 200 height 52
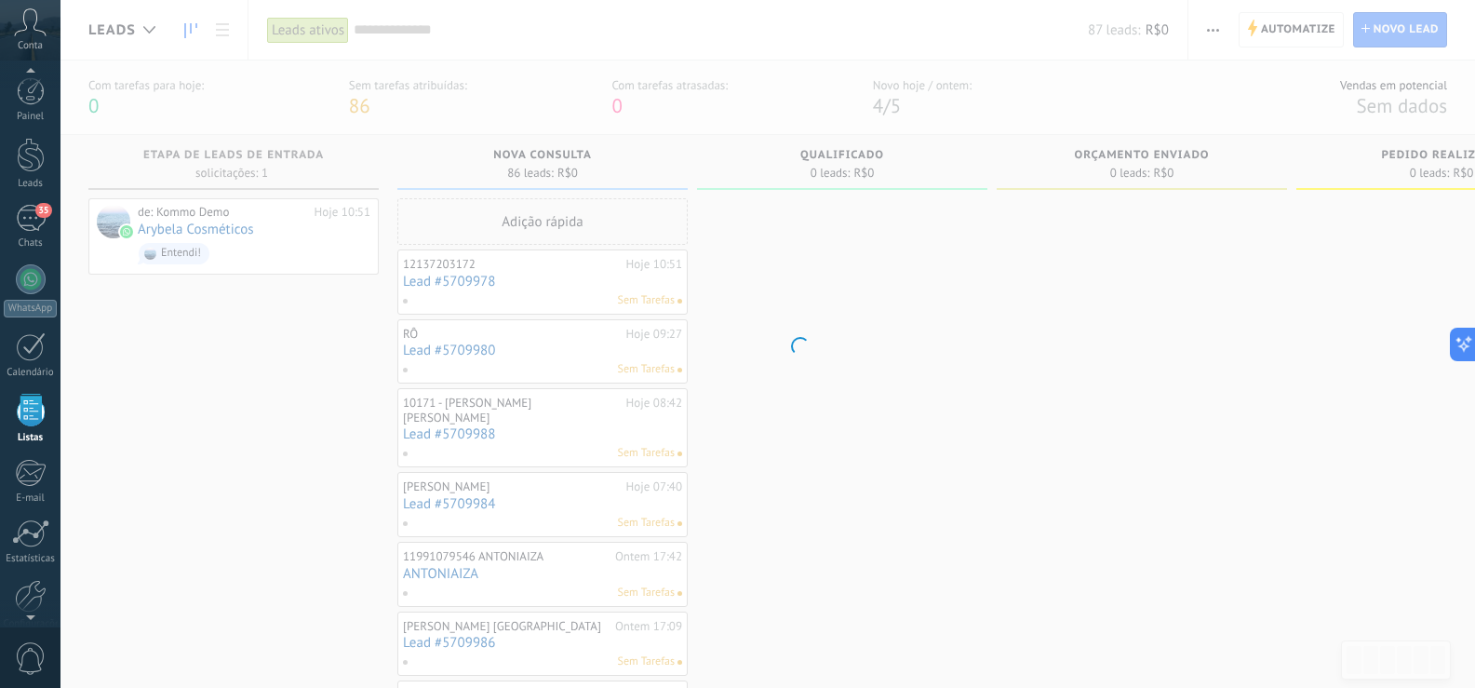
scroll to position [48, 0]
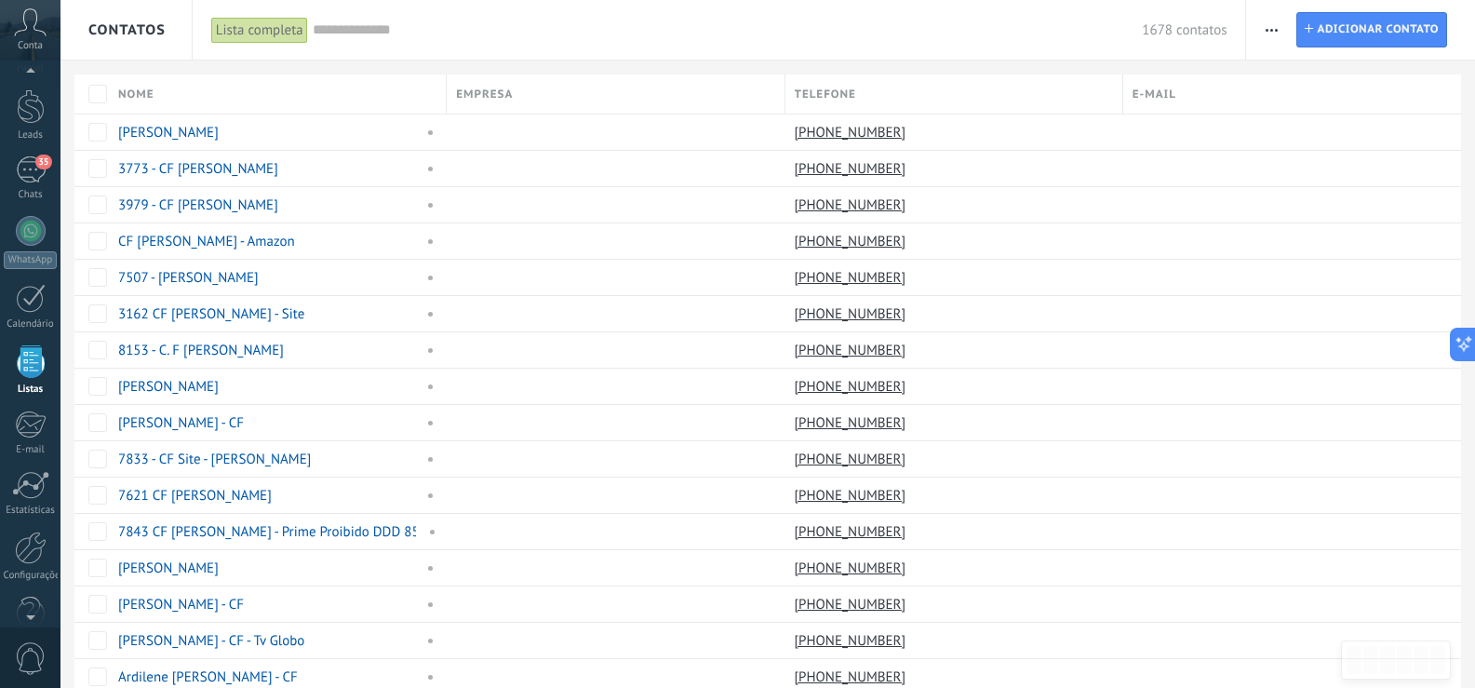
click at [147, 35] on span "Contatos" at bounding box center [126, 30] width 77 height 18
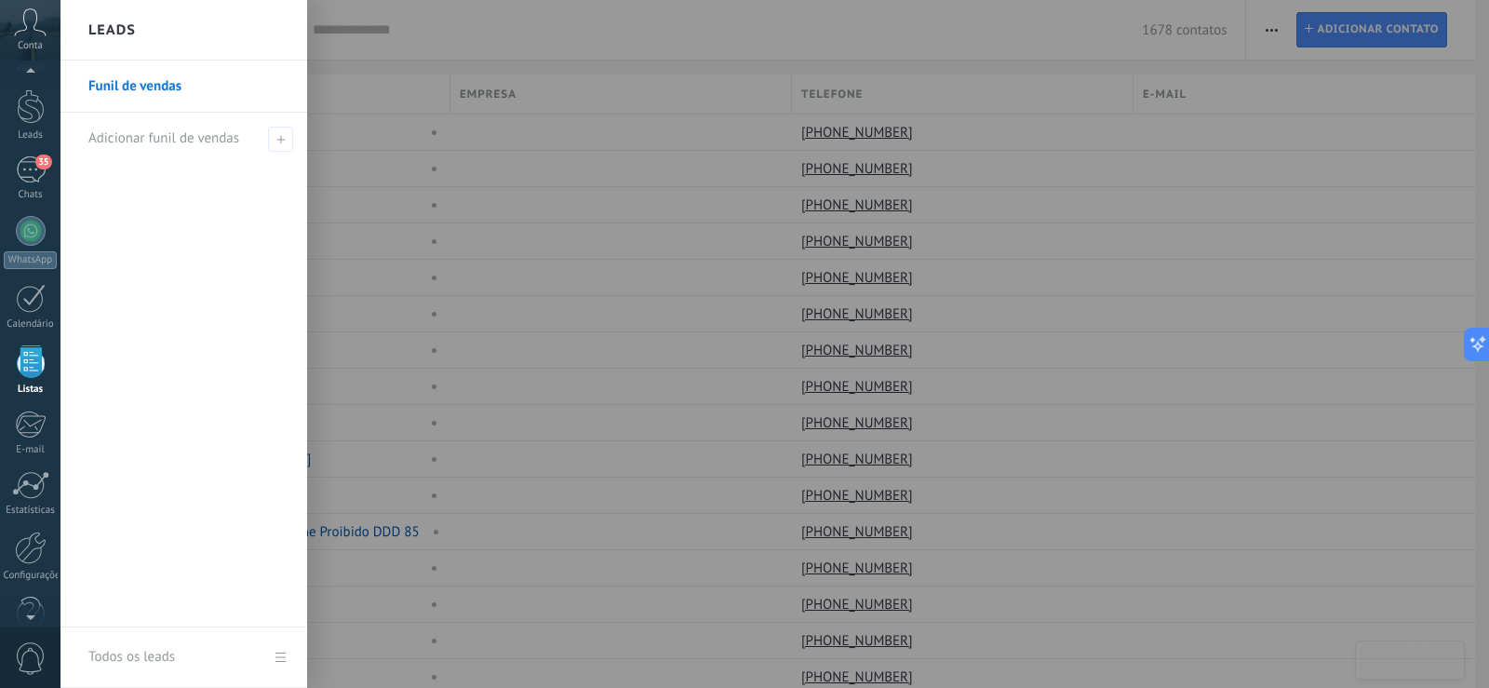
click at [114, 25] on h2 "Leads" at bounding box center [111, 30] width 47 height 59
click at [182, 87] on link "Funil de vendas" at bounding box center [188, 87] width 200 height 52
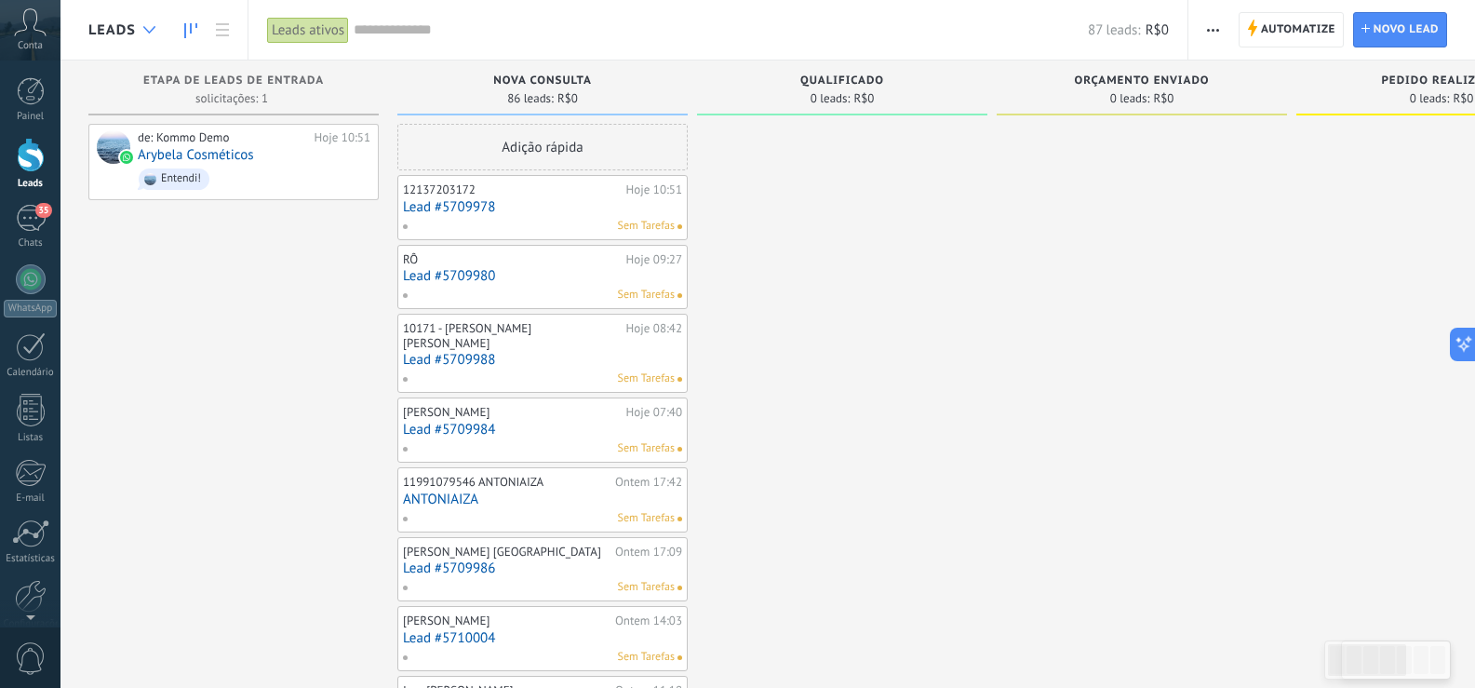
click at [144, 27] on use at bounding box center [149, 29] width 12 height 7
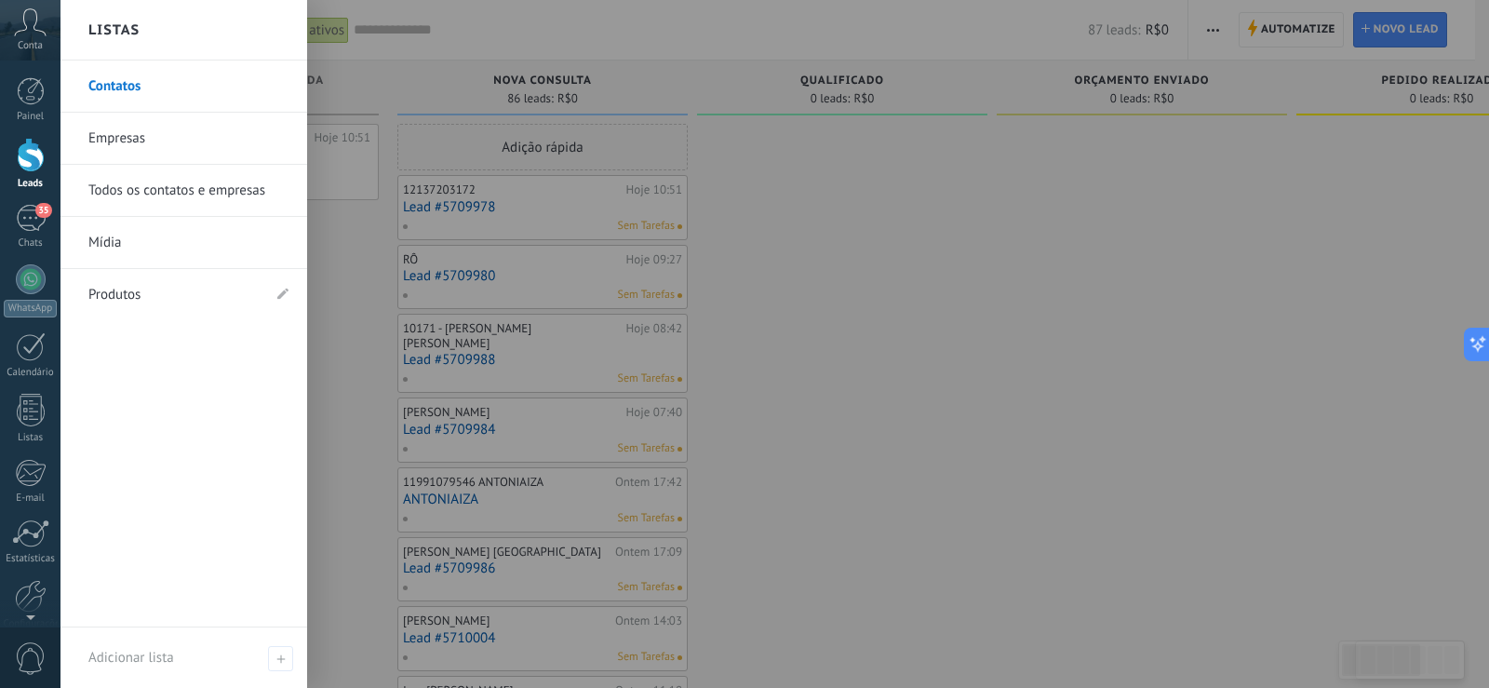
click at [128, 87] on link "Contatos" at bounding box center [188, 87] width 200 height 52
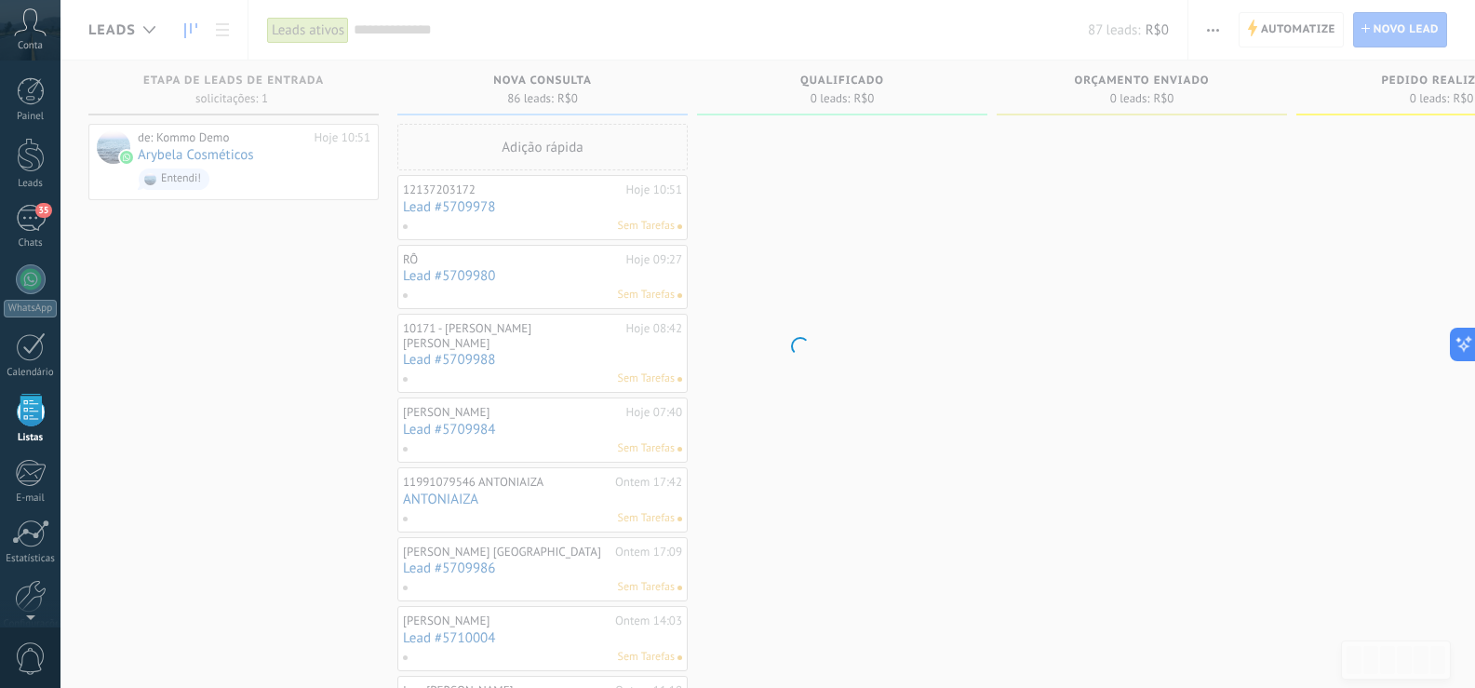
scroll to position [48, 0]
